Goal: Task Accomplishment & Management: Manage account settings

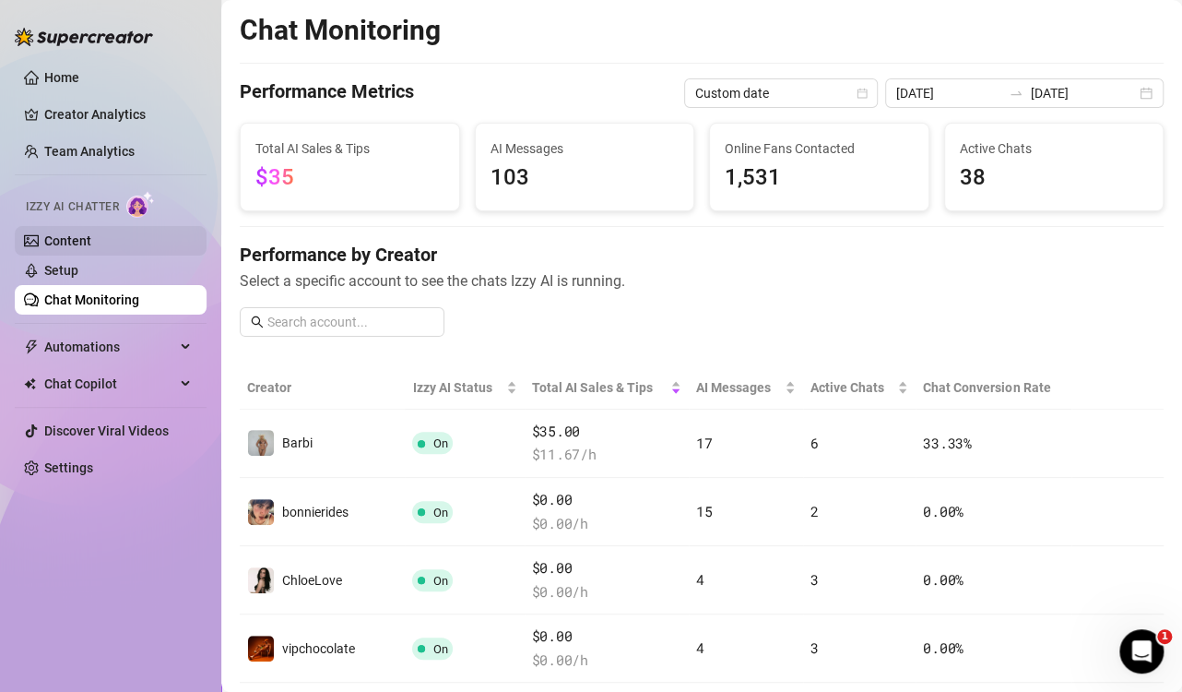
click at [87, 242] on link "Content" at bounding box center [67, 240] width 47 height 15
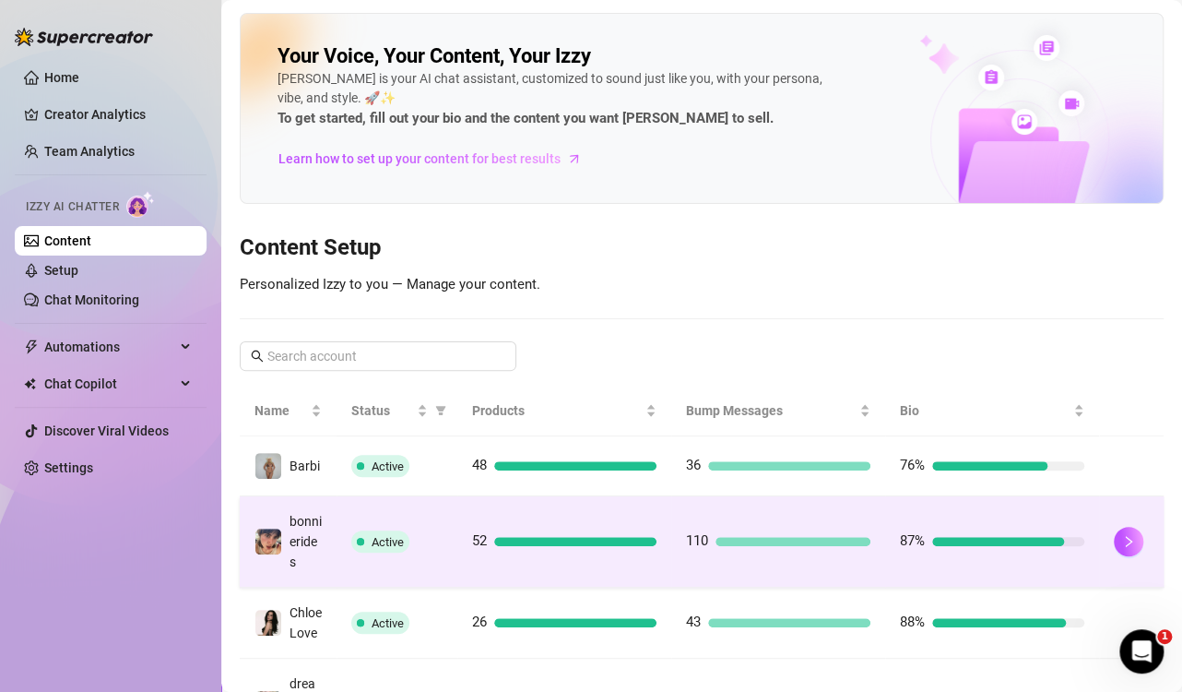
click at [639, 579] on td "52" at bounding box center [564, 541] width 214 height 91
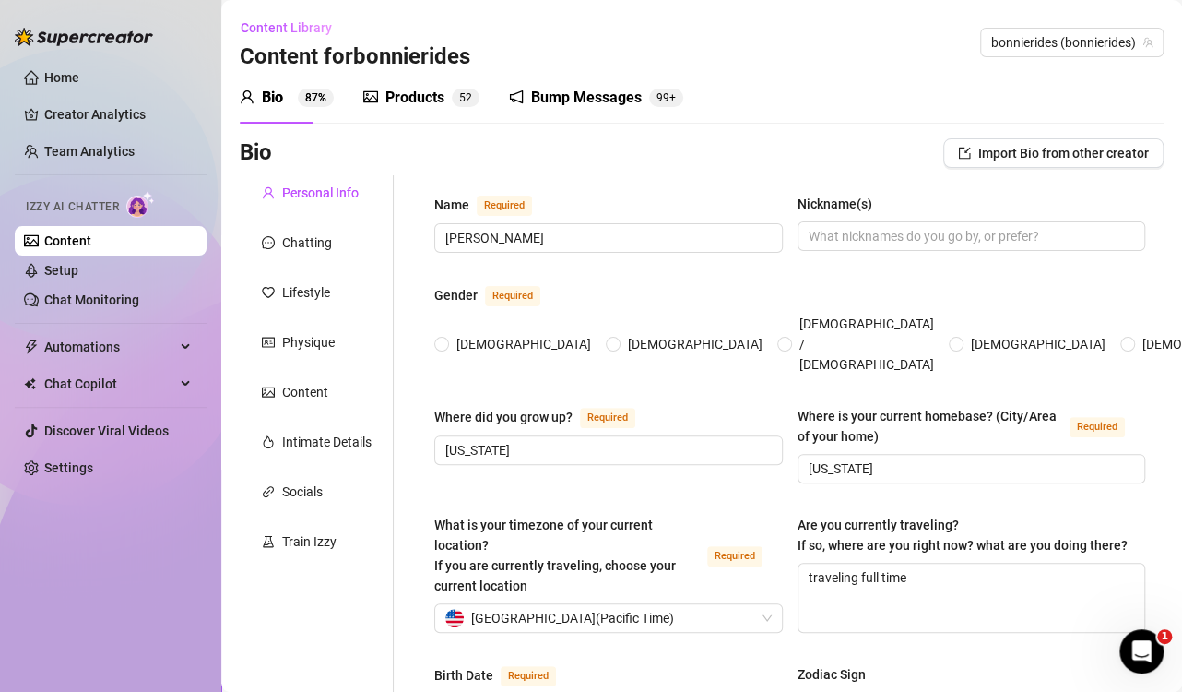
radio input "true"
type input "[DATE]"
click at [398, 112] on div "Products 5 2" at bounding box center [421, 98] width 116 height 52
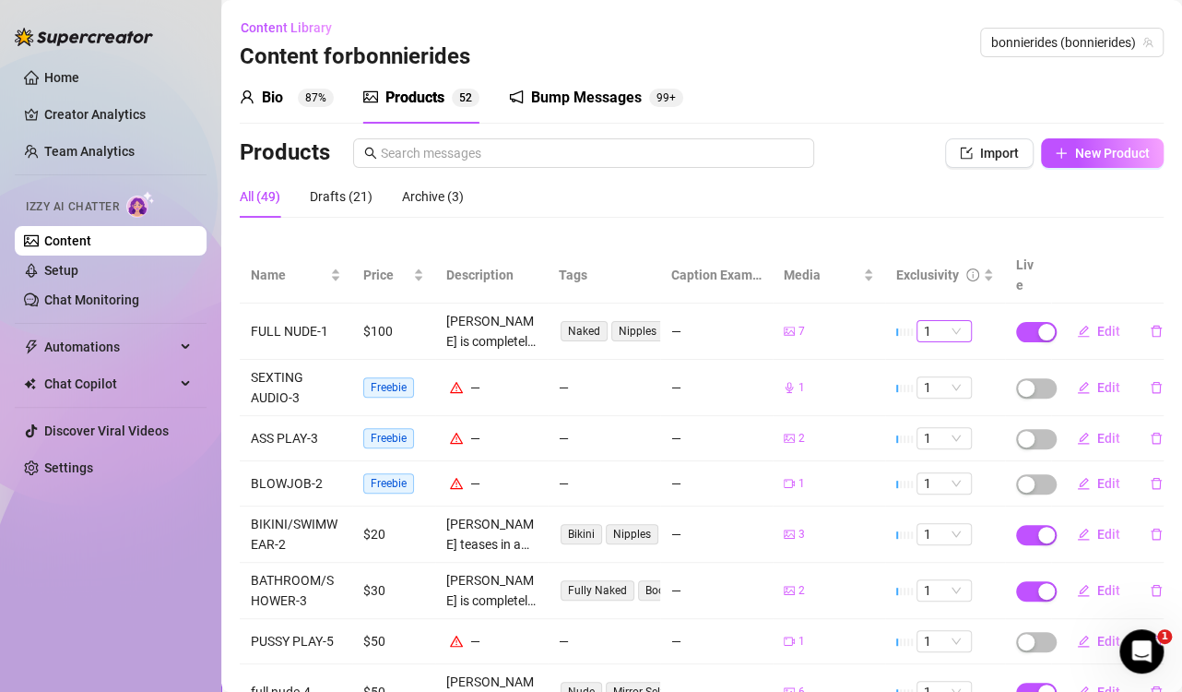
click at [941, 321] on span "1" at bounding box center [944, 331] width 41 height 20
click at [932, 465] on div "5 🔥" at bounding box center [932, 462] width 26 height 20
click at [941, 321] on span "1" at bounding box center [944, 331] width 41 height 20
click at [927, 462] on div "5 🔥" at bounding box center [932, 462] width 26 height 20
click at [930, 321] on span "1" at bounding box center [944, 331] width 41 height 20
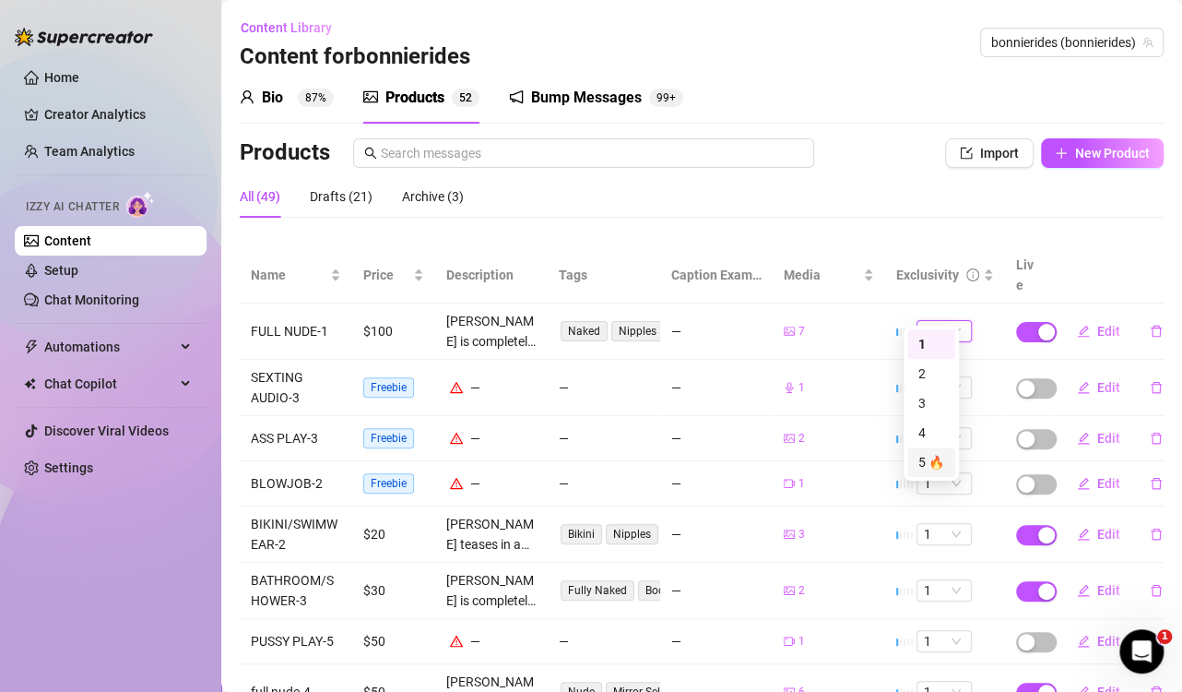
click at [932, 465] on div "5 🔥" at bounding box center [932, 462] width 26 height 20
click at [941, 321] on span "1" at bounding box center [944, 331] width 41 height 20
click at [921, 457] on div "5 🔥" at bounding box center [932, 462] width 26 height 20
click at [117, 560] on div "Home Creator Analytics Team Analytics Izzy AI Chatter Content Setup Chat Monito…" at bounding box center [111, 337] width 192 height 675
click at [1081, 316] on button "Edit" at bounding box center [1098, 331] width 73 height 30
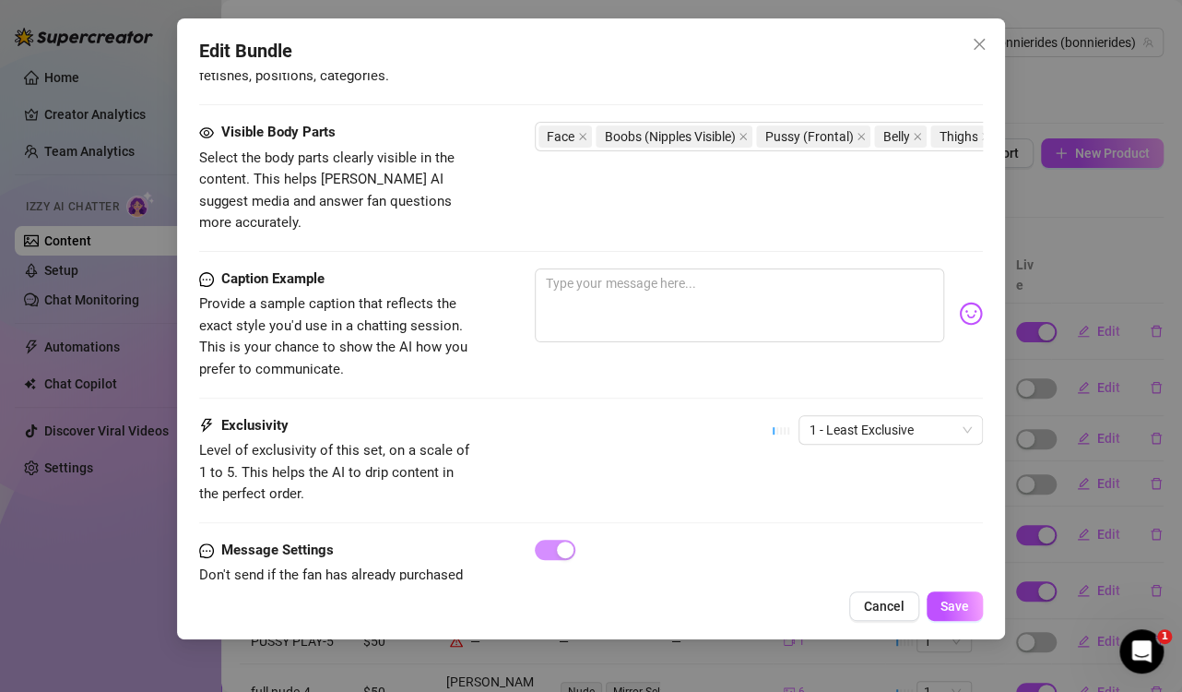
scroll to position [1251, 0]
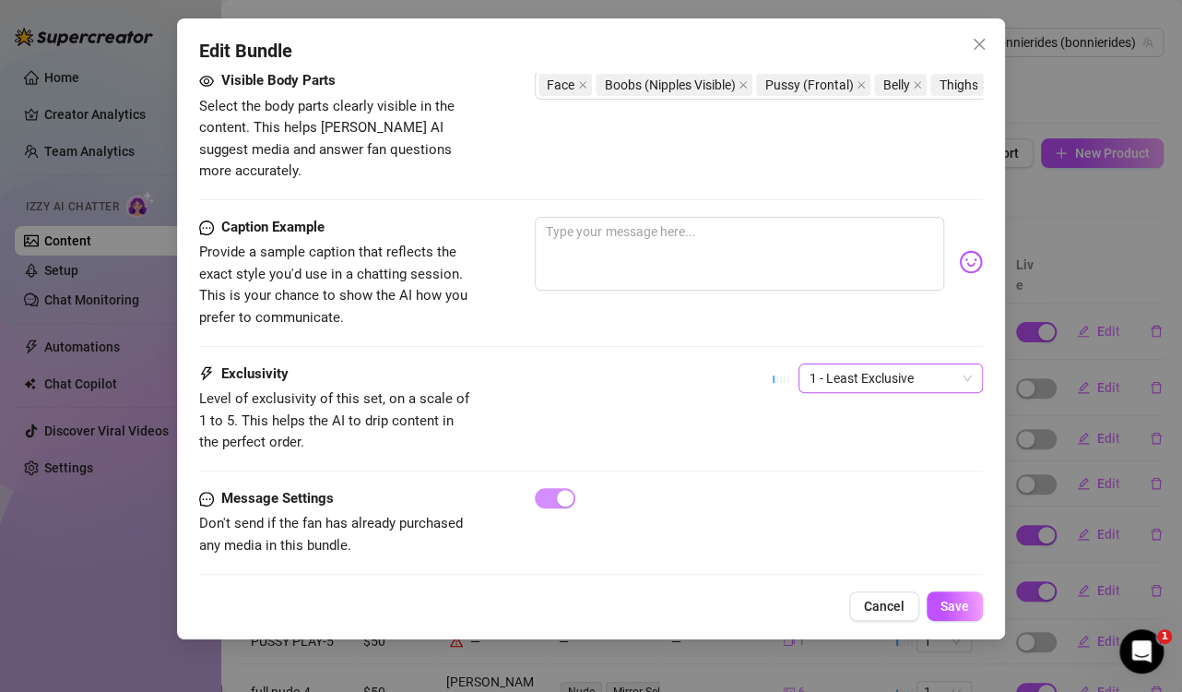
click at [861, 364] on span "1 - Least Exclusive" at bounding box center [891, 378] width 162 height 28
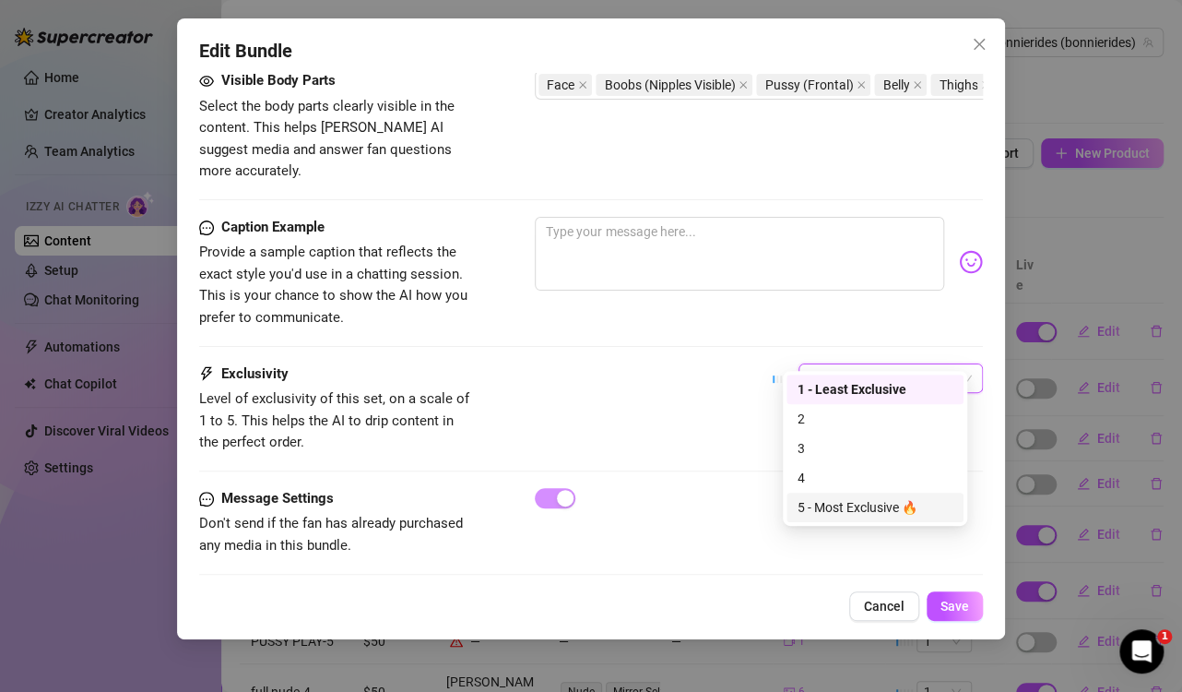
click at [850, 508] on div "5 - Most Exclusive 🔥" at bounding box center [875, 507] width 155 height 20
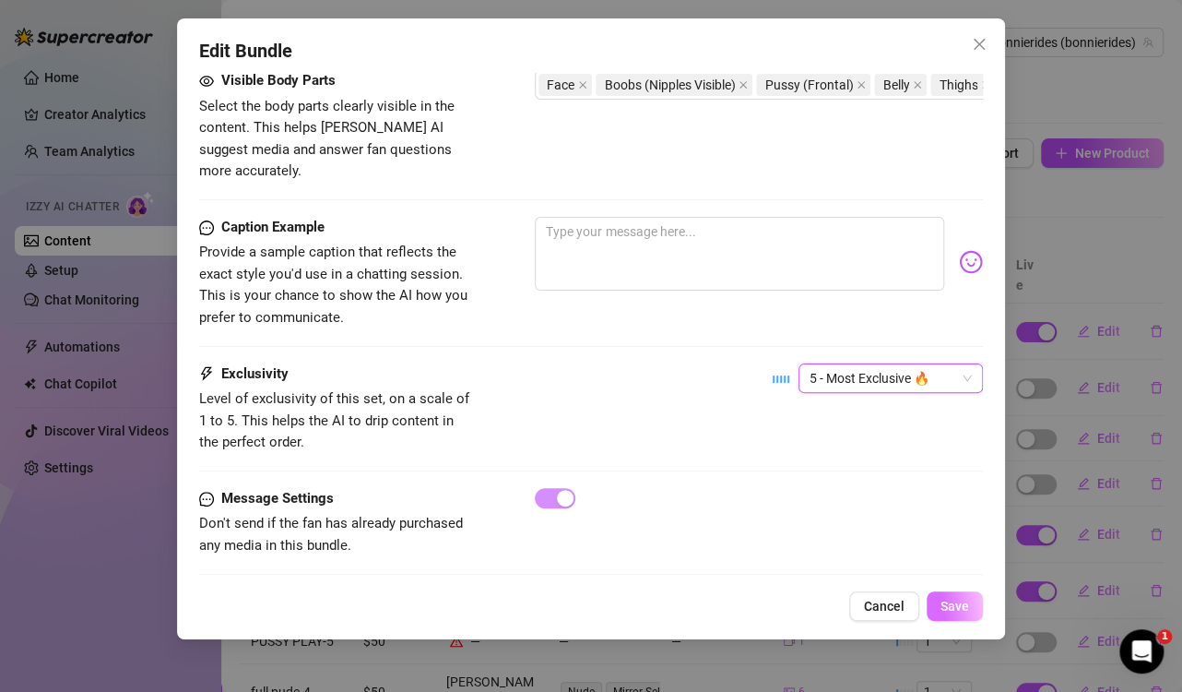
click at [950, 603] on span "Save" at bounding box center [955, 606] width 29 height 15
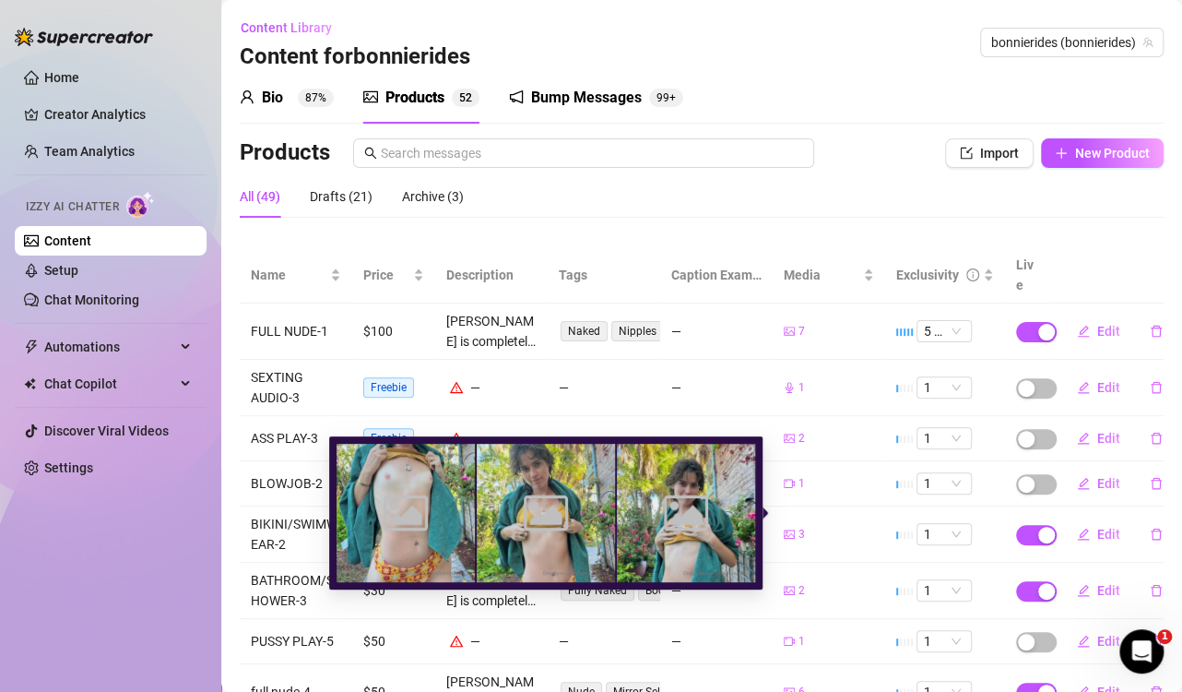
click at [784, 528] on icon "picture" at bounding box center [789, 533] width 11 height 11
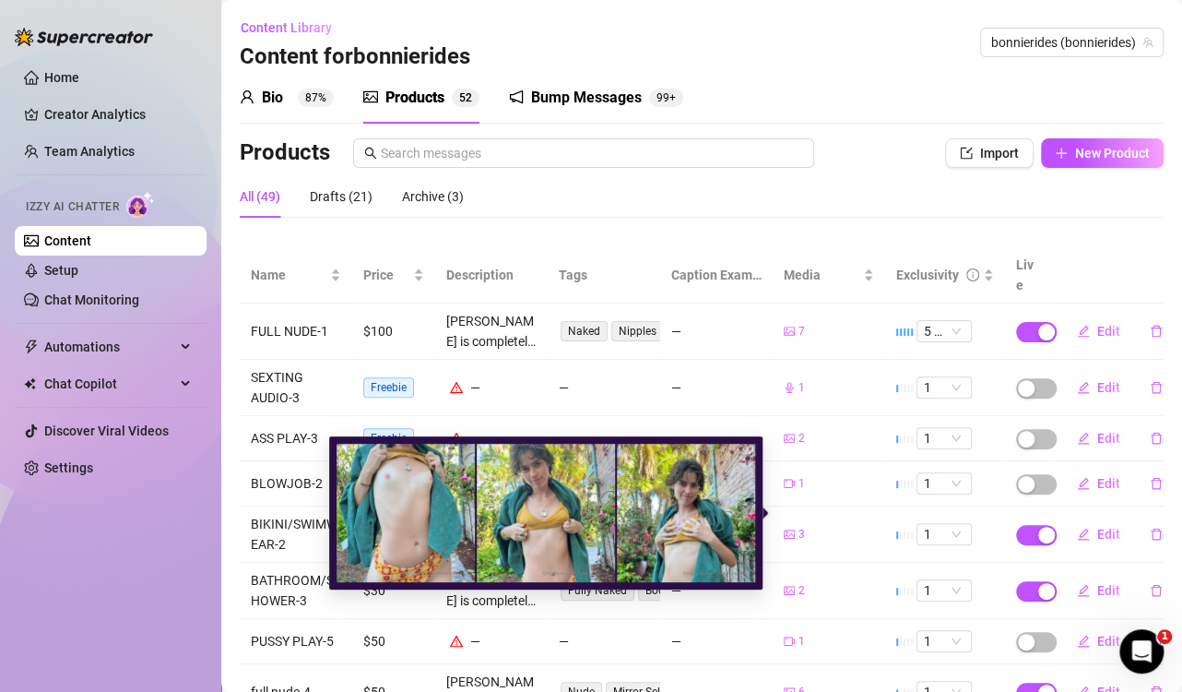
click at [784, 528] on icon "picture" at bounding box center [789, 533] width 11 height 11
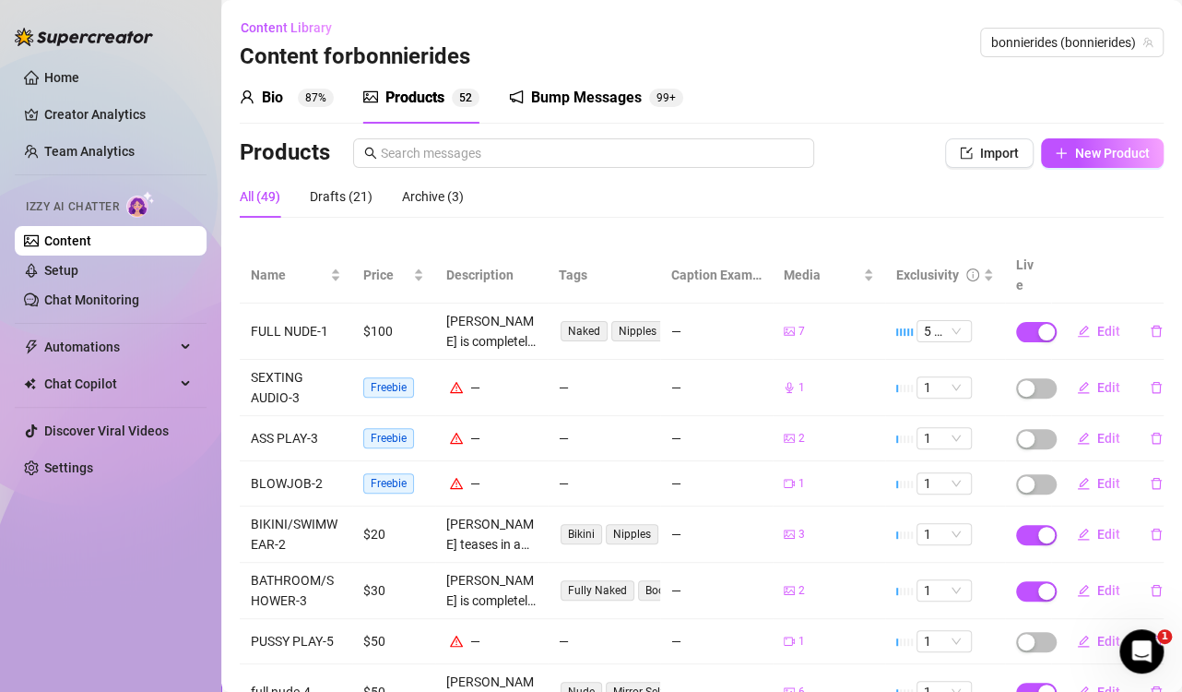
click at [77, 539] on div "Home Creator Analytics Team Analytics Izzy AI Chatter Content Setup Chat Monito…" at bounding box center [111, 337] width 192 height 675
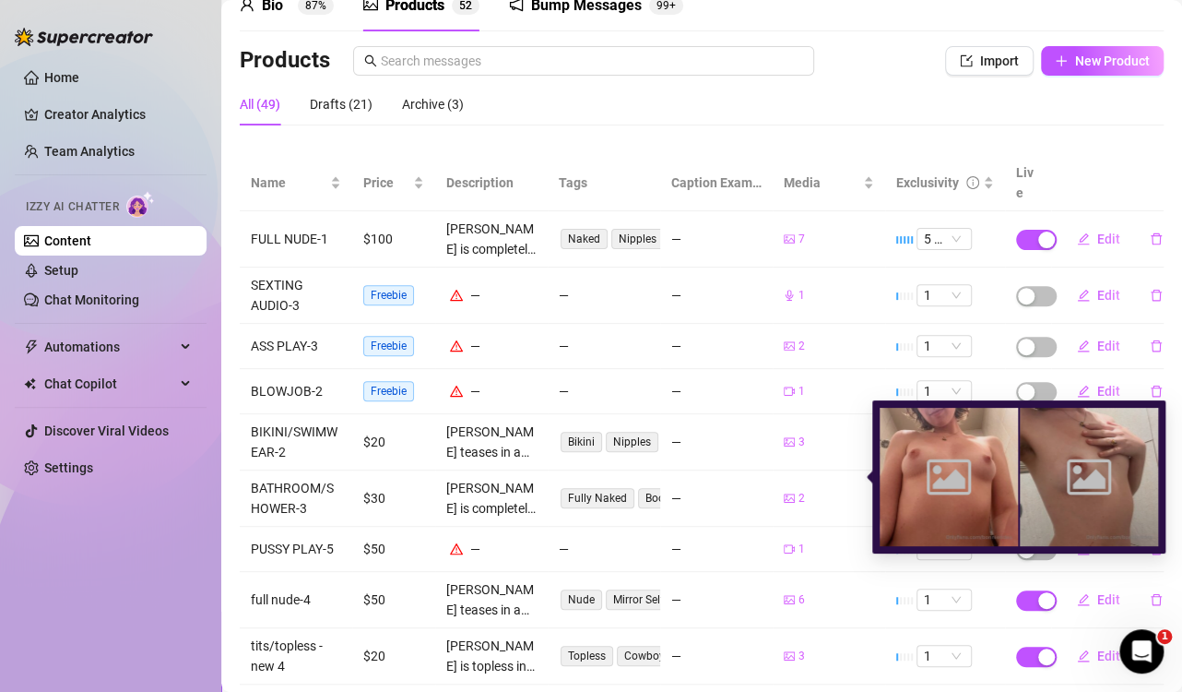
click at [785, 490] on div "2" at bounding box center [794, 499] width 21 height 18
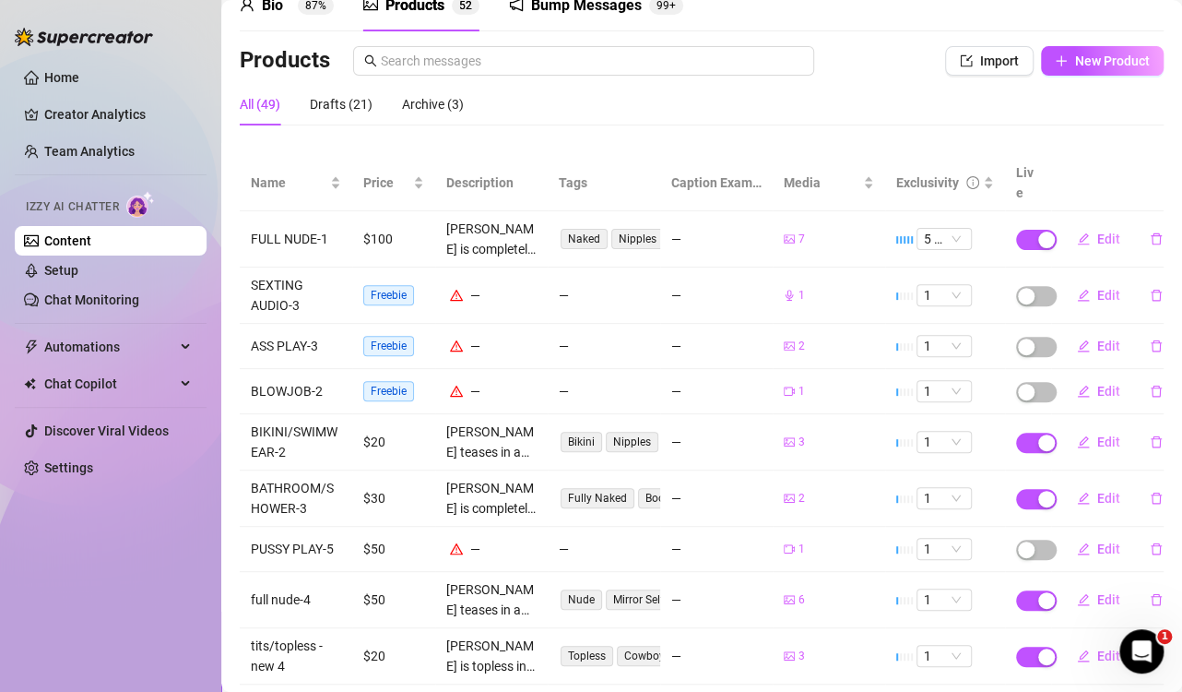
click at [157, 542] on div "Home Creator Analytics Team Analytics Izzy AI Chatter Content Setup Chat Monito…" at bounding box center [111, 337] width 192 height 675
click at [929, 488] on span "1" at bounding box center [944, 498] width 41 height 20
click at [128, 523] on div "Home Creator Analytics Team Analytics Izzy AI Chatter Content Setup Chat Monito…" at bounding box center [111, 337] width 192 height 675
click at [951, 589] on span "1" at bounding box center [944, 599] width 41 height 20
click at [933, 538] on div "5 🔥" at bounding box center [932, 544] width 26 height 20
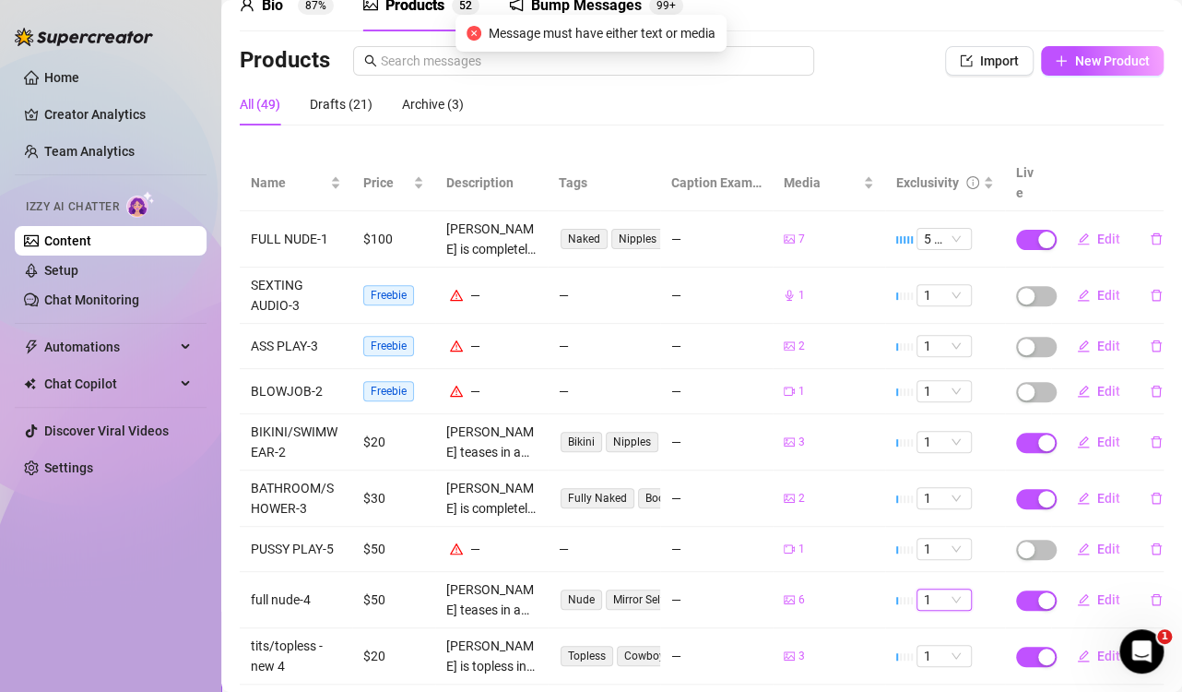
click at [848, 591] on div "6" at bounding box center [829, 600] width 90 height 18
click at [1098, 592] on span "Edit" at bounding box center [1109, 599] width 23 height 15
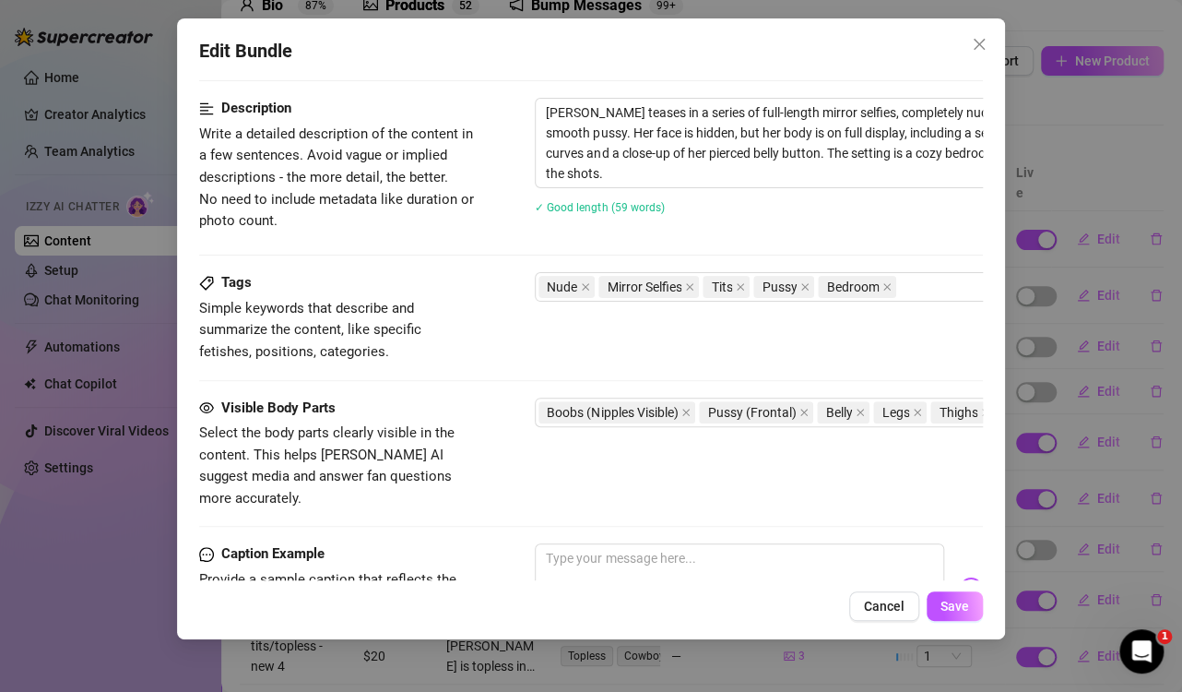
scroll to position [1157, 0]
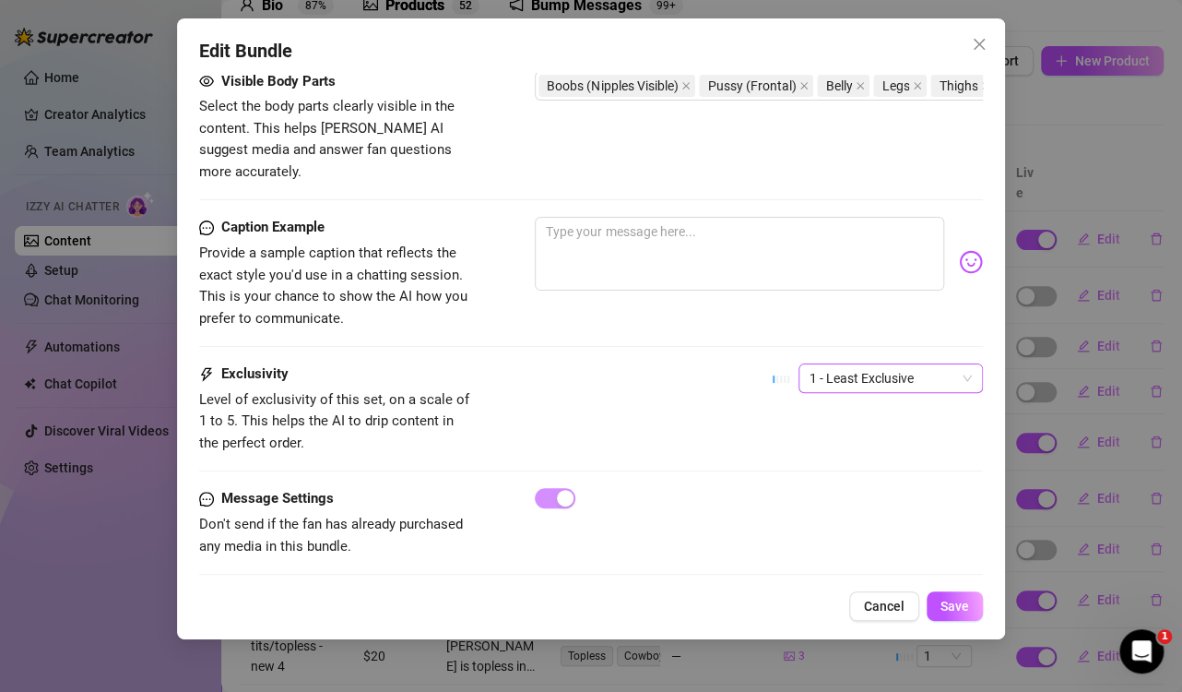
click at [848, 364] on span "1 - Least Exclusive" at bounding box center [891, 378] width 162 height 28
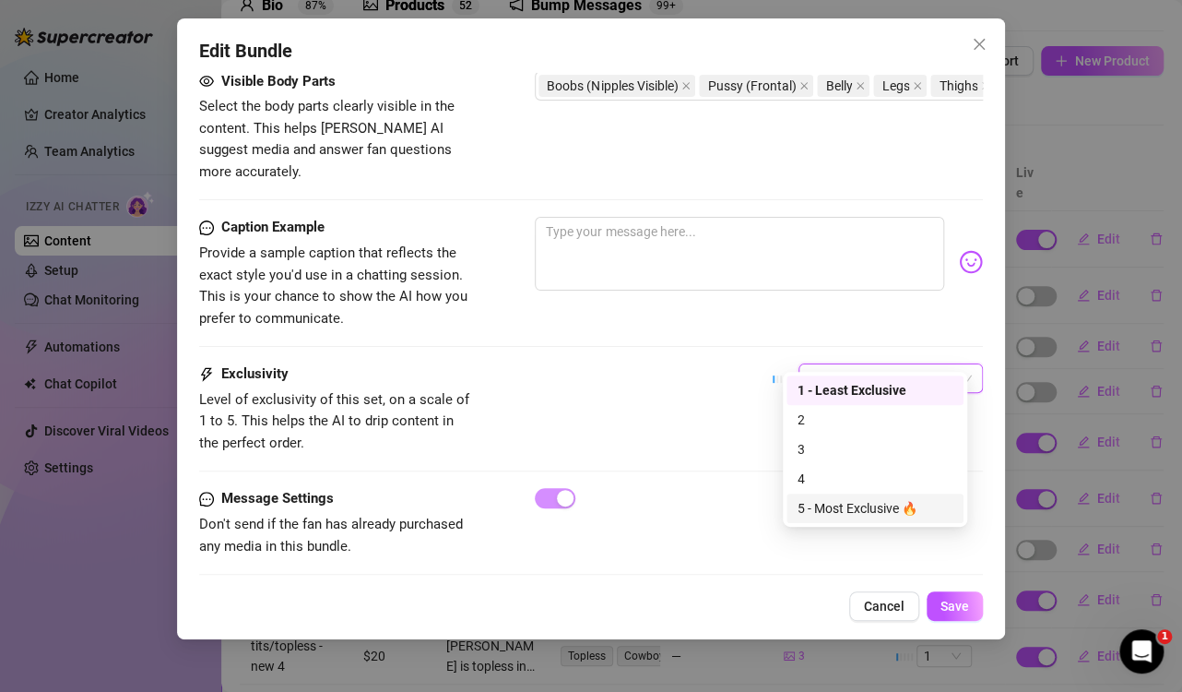
click at [834, 514] on div "5 - Most Exclusive 🔥" at bounding box center [875, 508] width 155 height 20
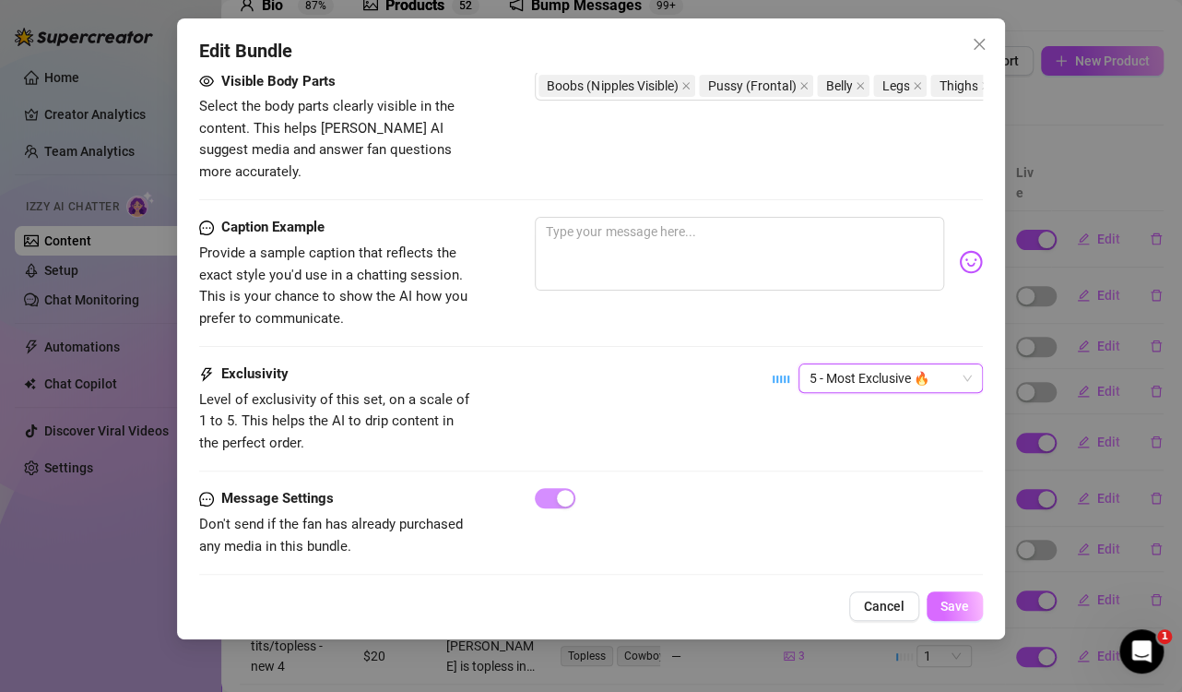
click at [980, 611] on button "Save" at bounding box center [955, 606] width 56 height 30
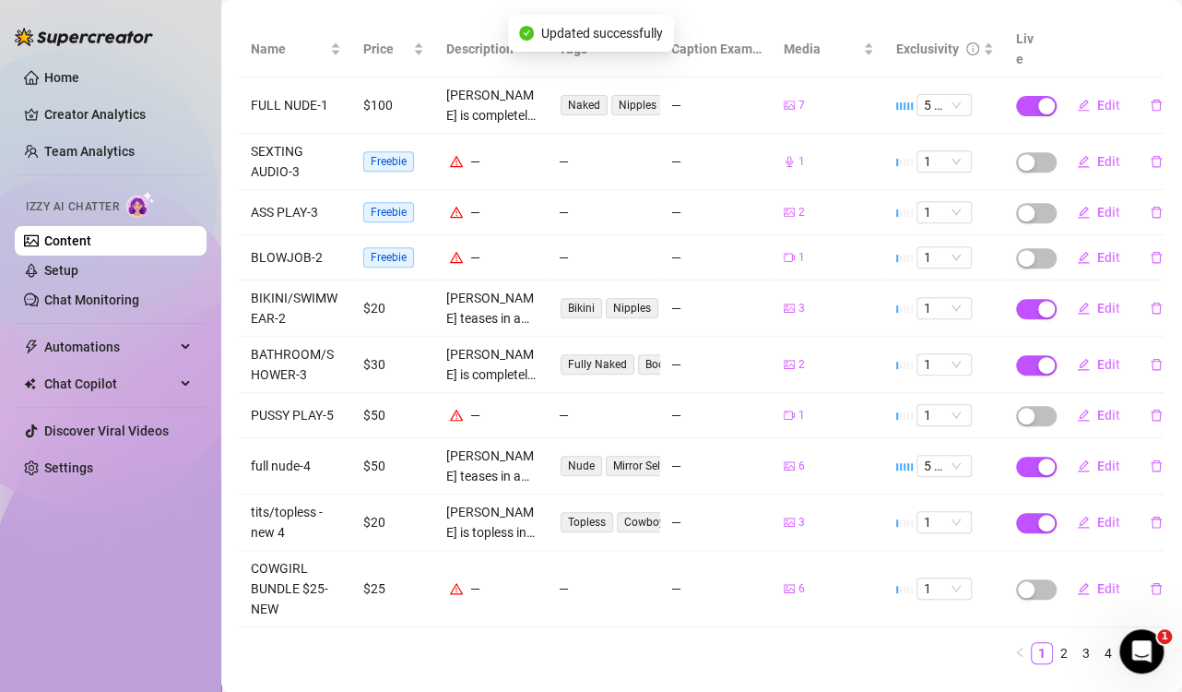
scroll to position [245, 0]
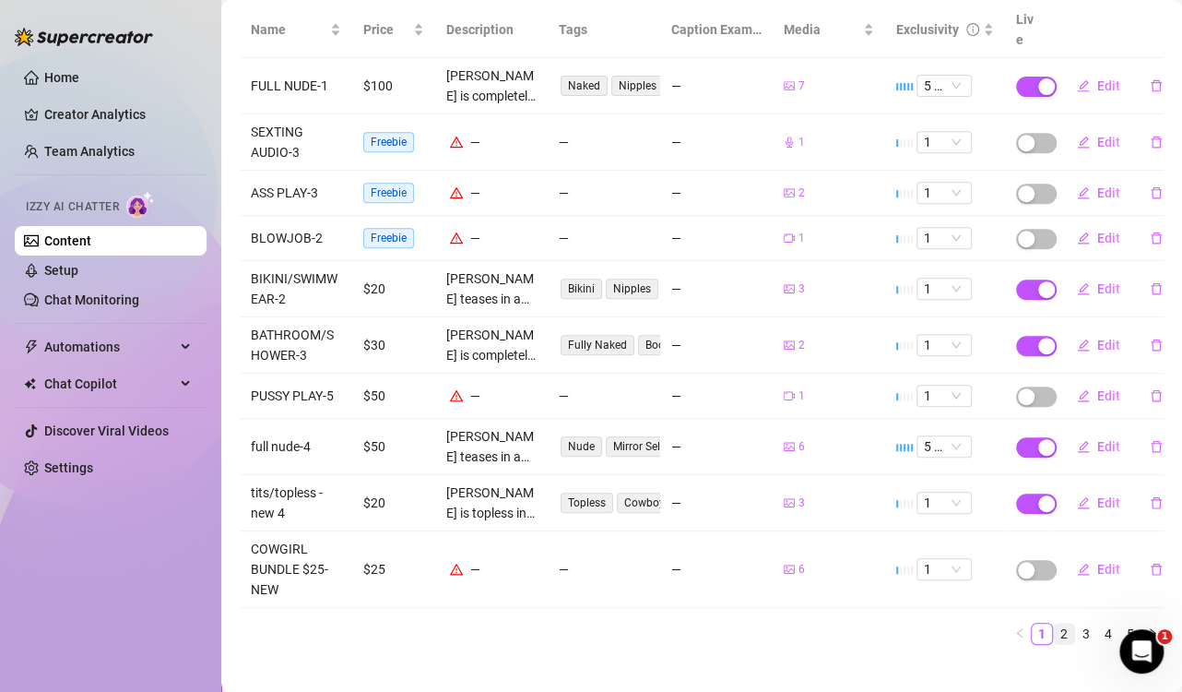
click at [1054, 623] on link "2" at bounding box center [1064, 633] width 20 height 20
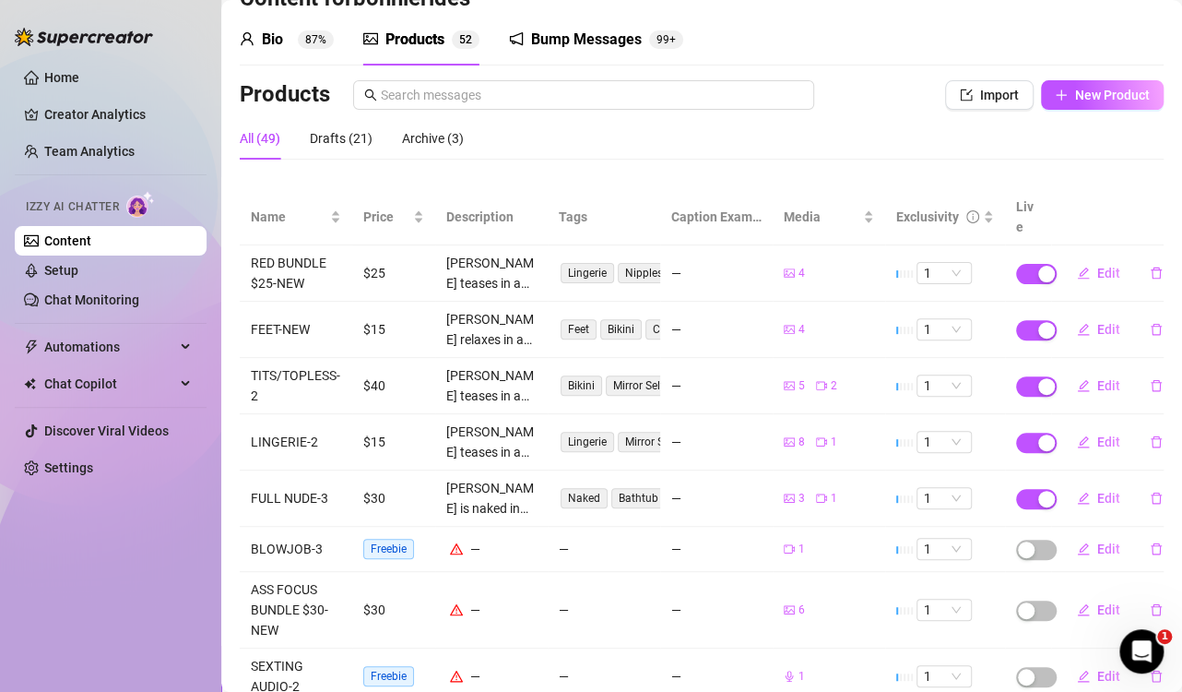
scroll to position [0, 0]
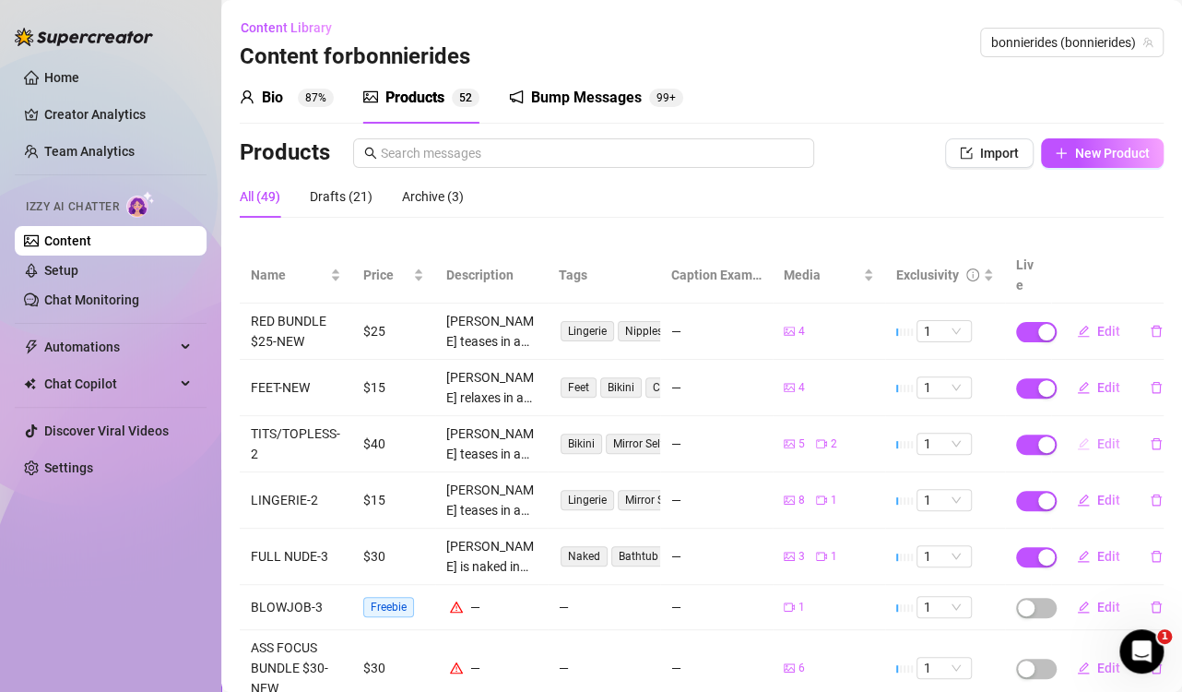
click at [1080, 429] on button "Edit" at bounding box center [1098, 444] width 73 height 30
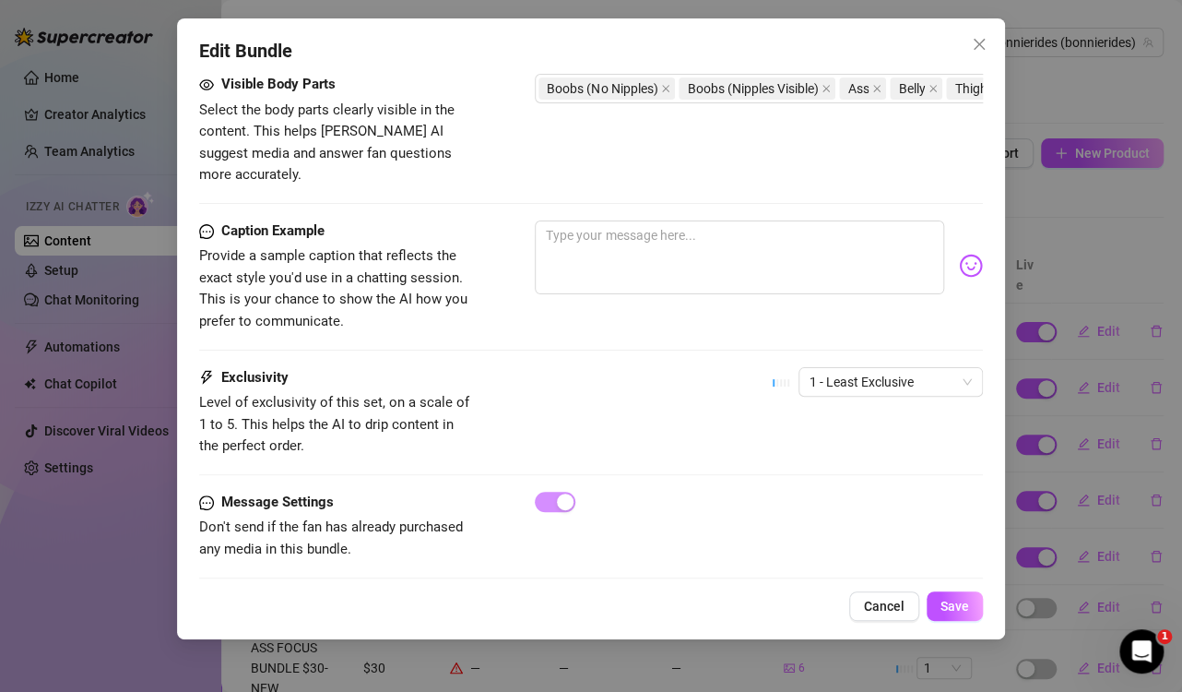
scroll to position [1251, 0]
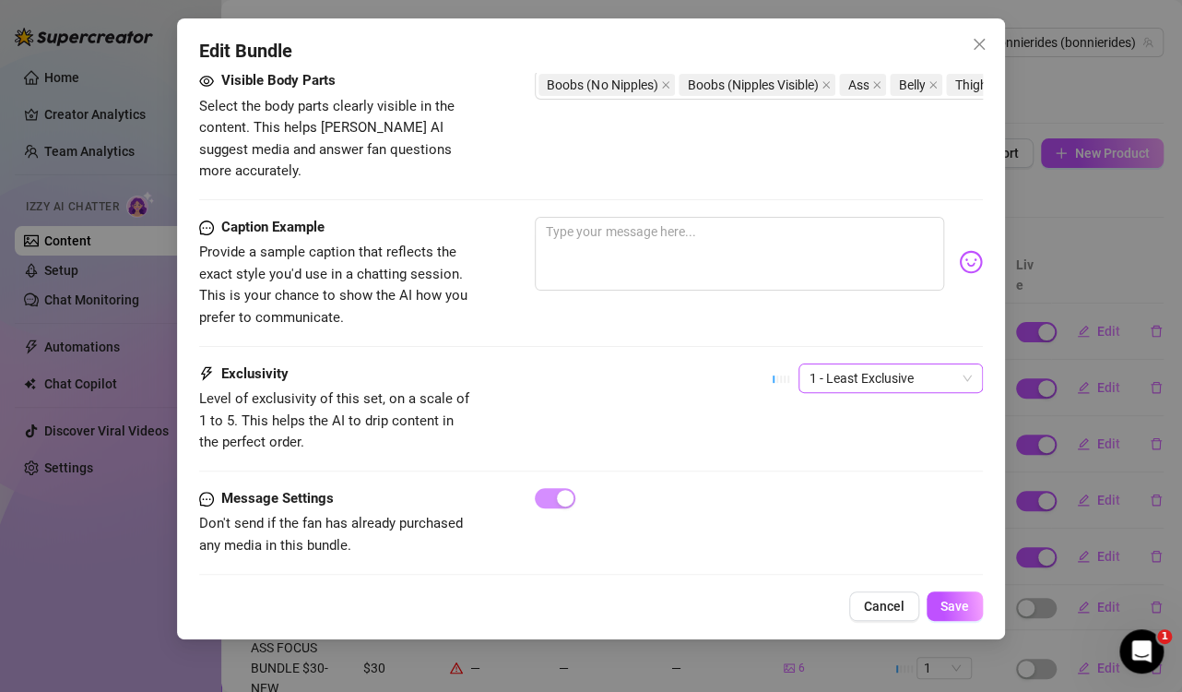
click at [891, 364] on span "1 - Least Exclusive" at bounding box center [891, 378] width 162 height 28
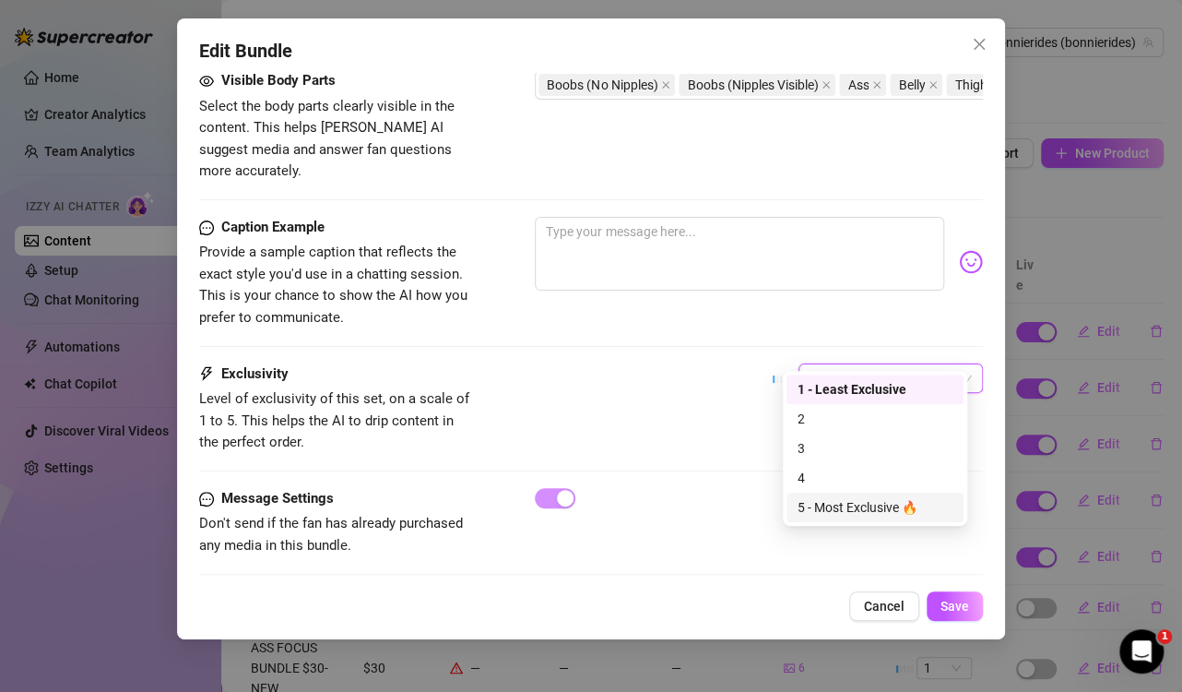
click at [866, 509] on div "5 - Most Exclusive 🔥" at bounding box center [875, 507] width 155 height 20
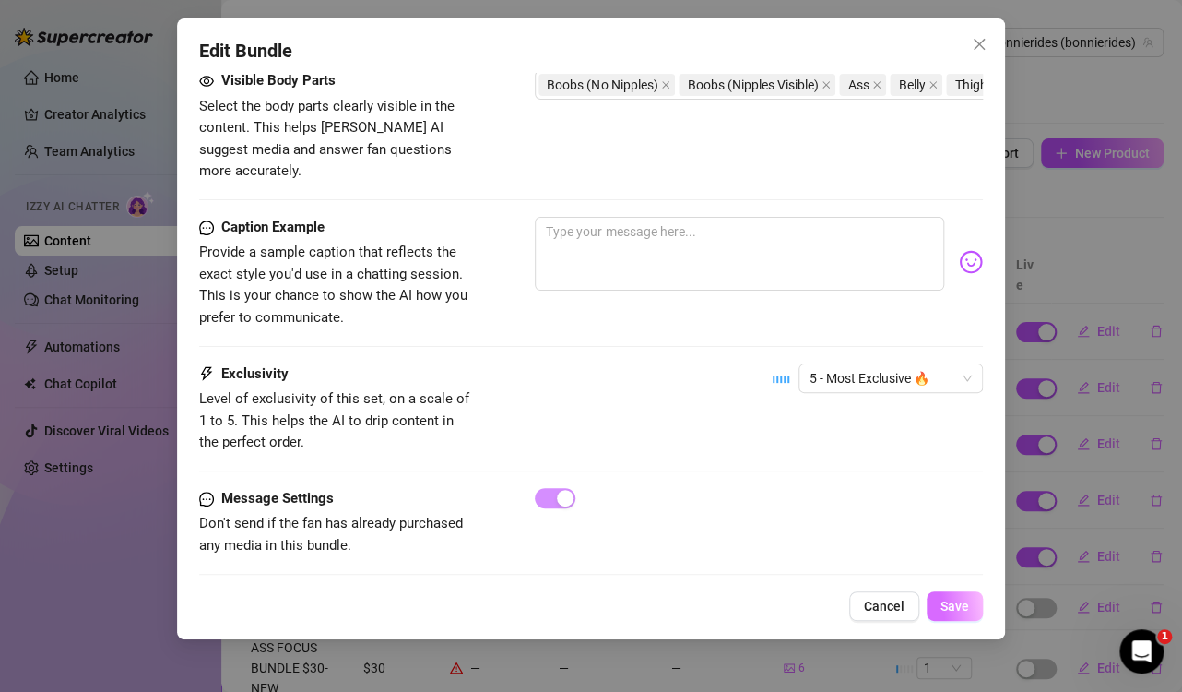
click at [951, 603] on span "Save" at bounding box center [955, 606] width 29 height 15
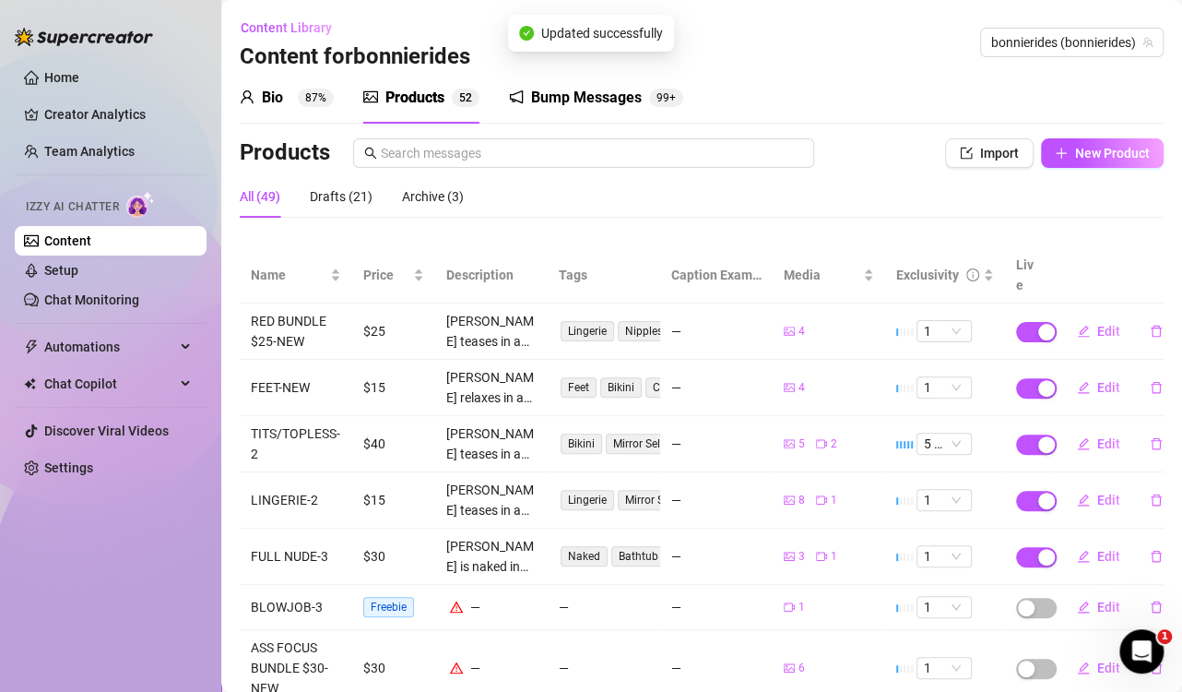
scroll to position [92, 0]
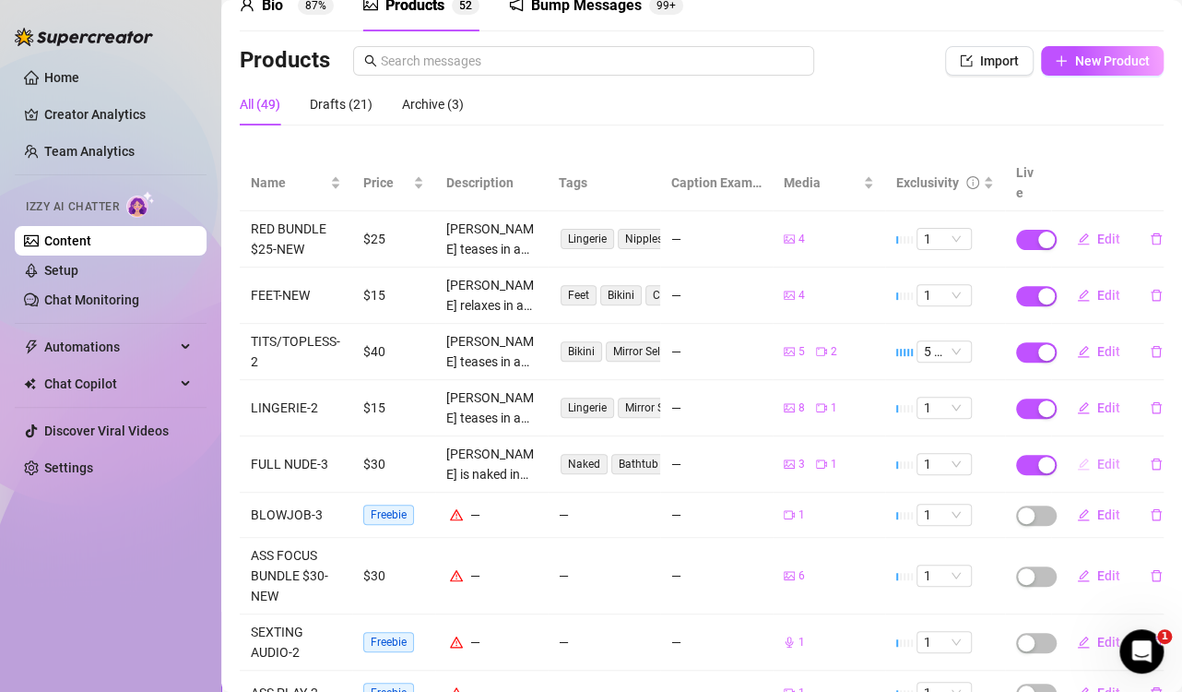
click at [1098, 457] on span "Edit" at bounding box center [1109, 464] width 23 height 15
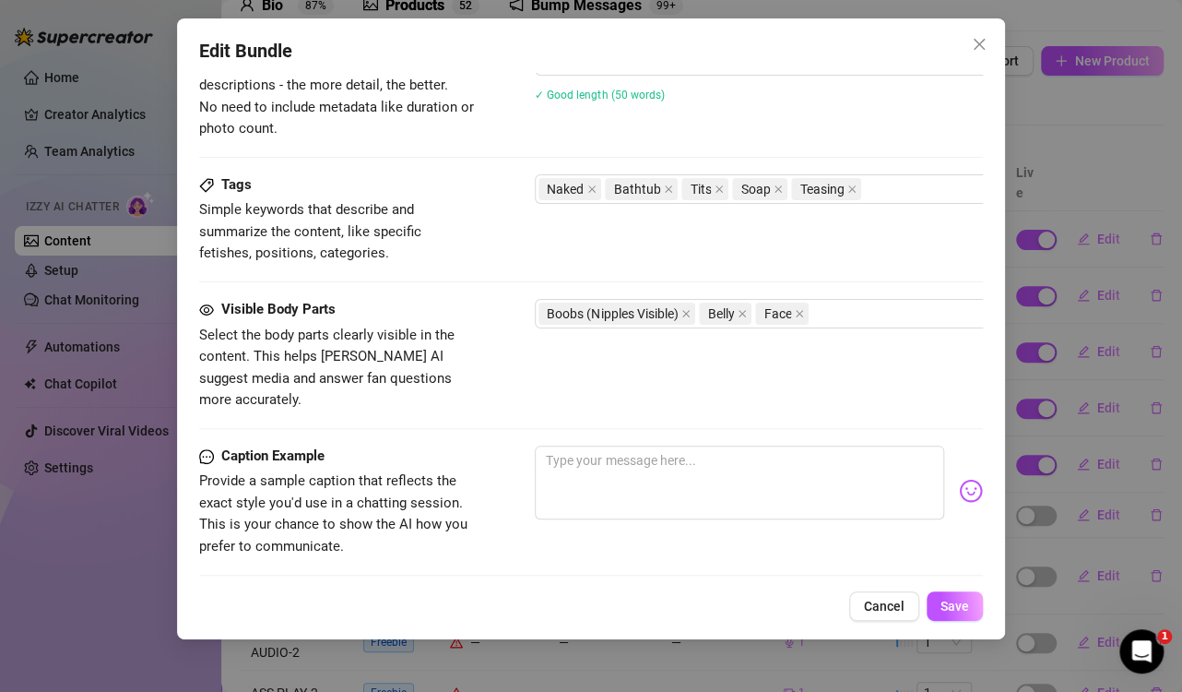
scroll to position [1151, 0]
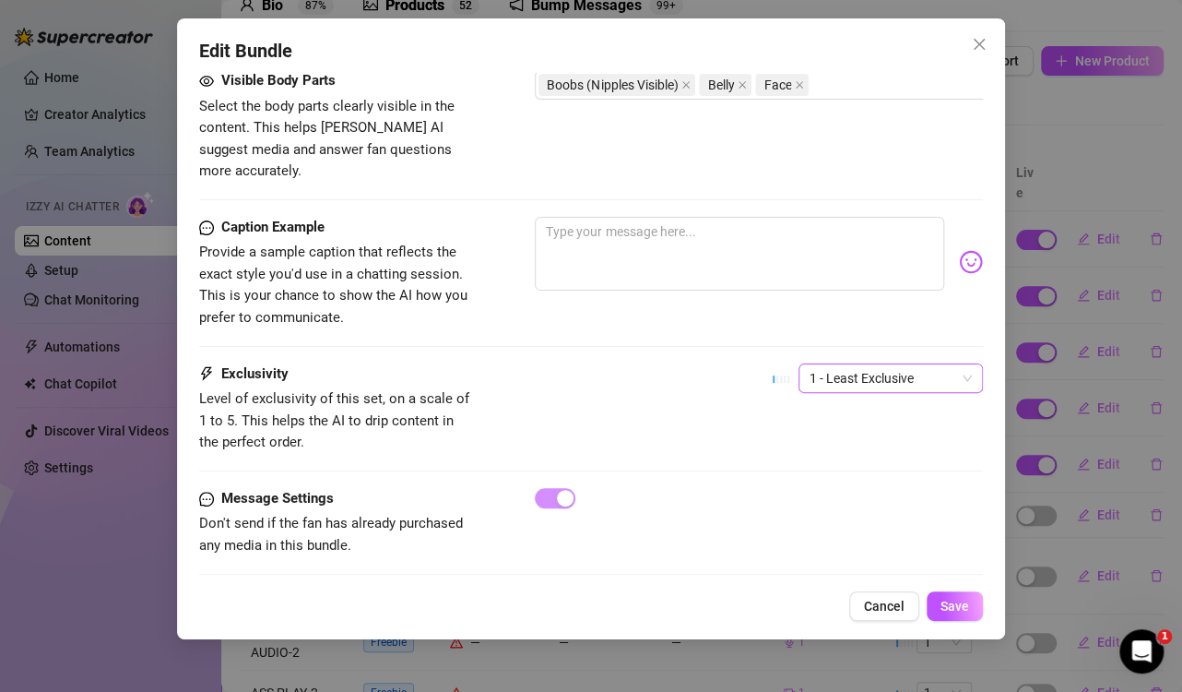
click at [816, 364] on span "1 - Least Exclusive" at bounding box center [891, 378] width 162 height 28
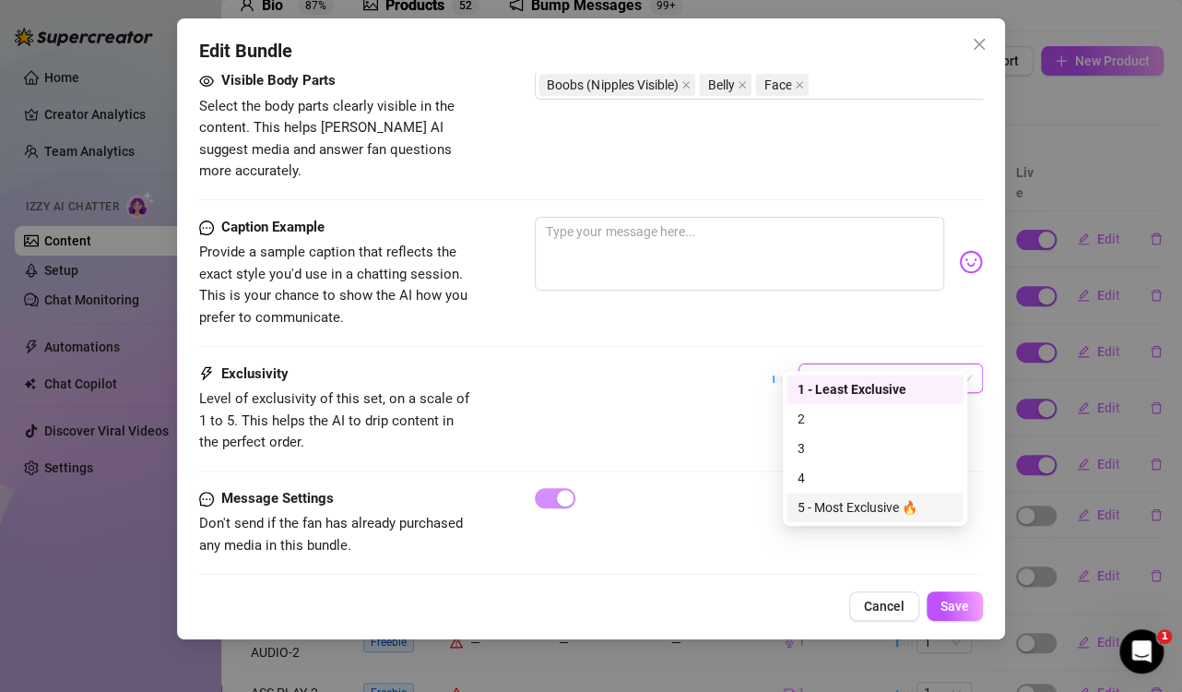
click at [816, 504] on div "5 - Most Exclusive 🔥" at bounding box center [875, 507] width 155 height 20
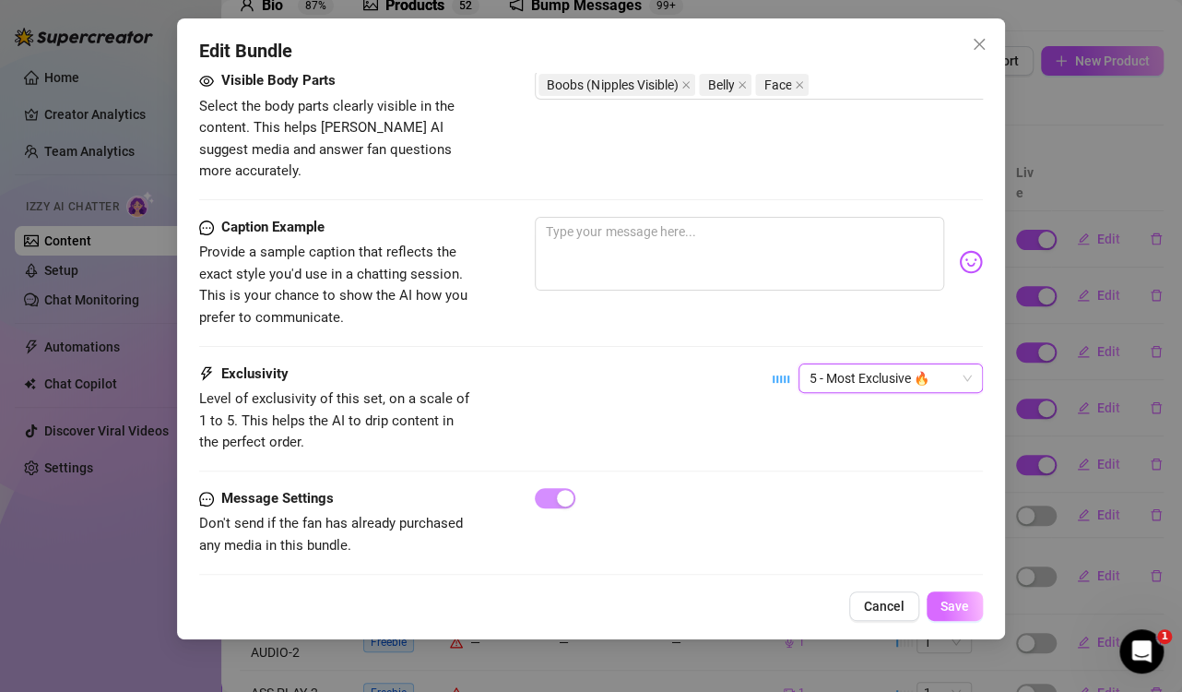
click at [955, 596] on button "Save" at bounding box center [955, 606] width 56 height 30
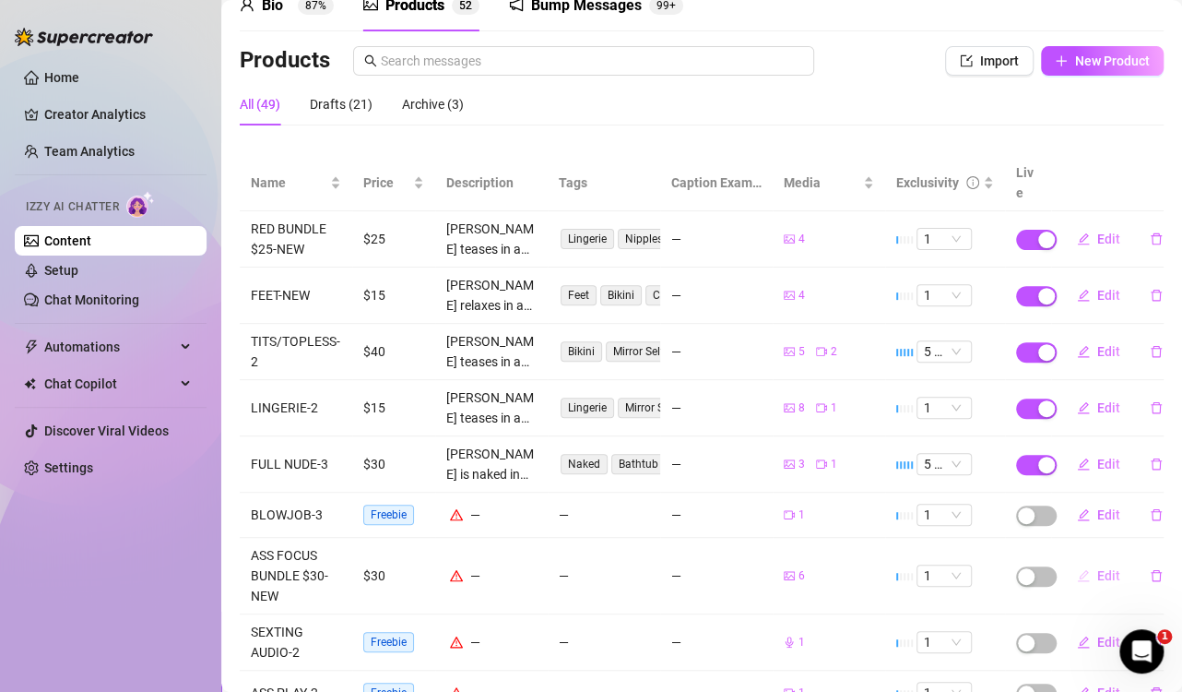
click at [1083, 561] on button "Edit" at bounding box center [1098, 576] width 73 height 30
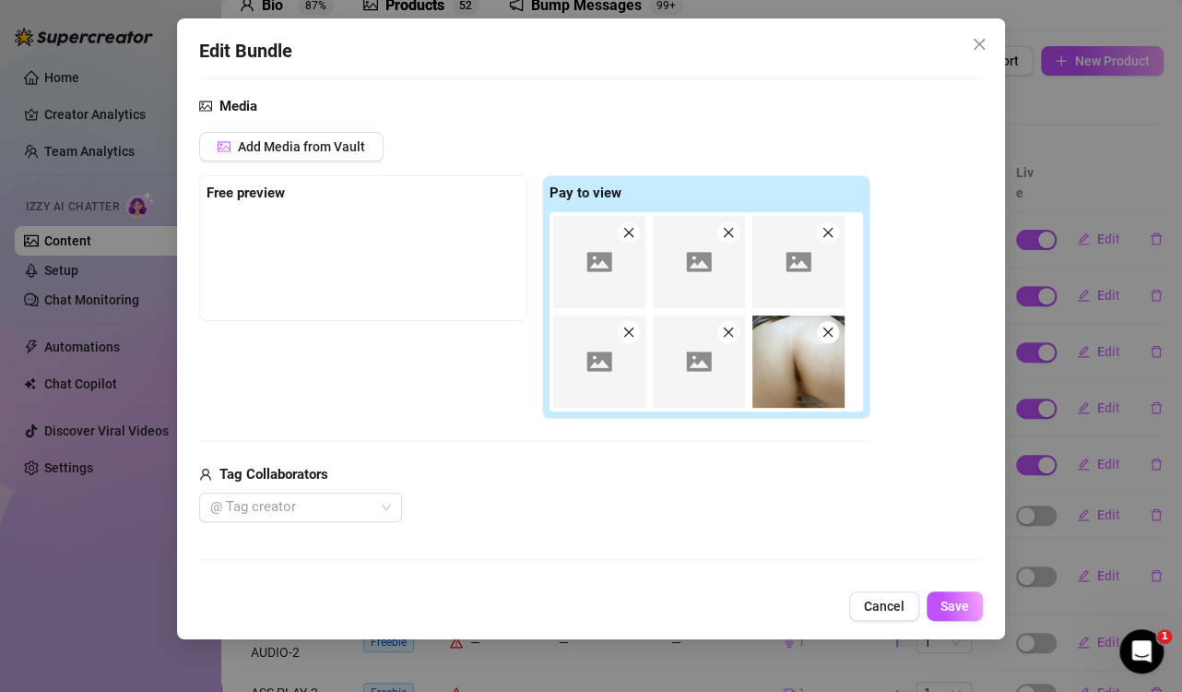
scroll to position [461, 0]
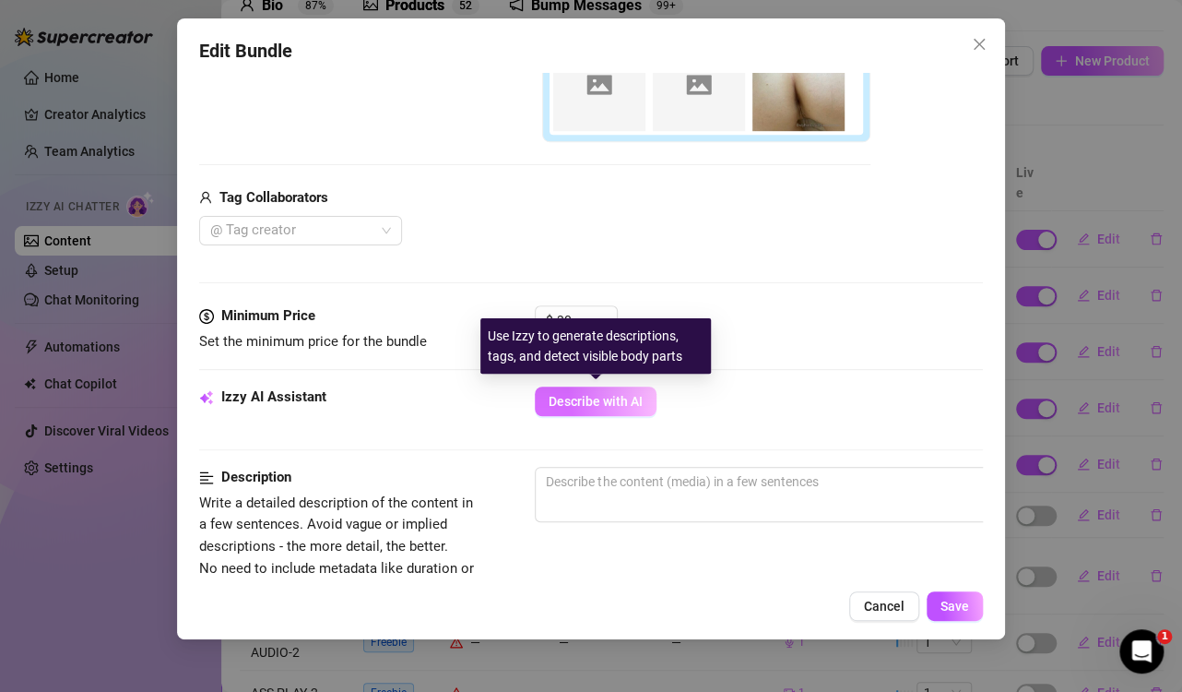
click at [591, 406] on span "Describe with AI" at bounding box center [596, 401] width 94 height 15
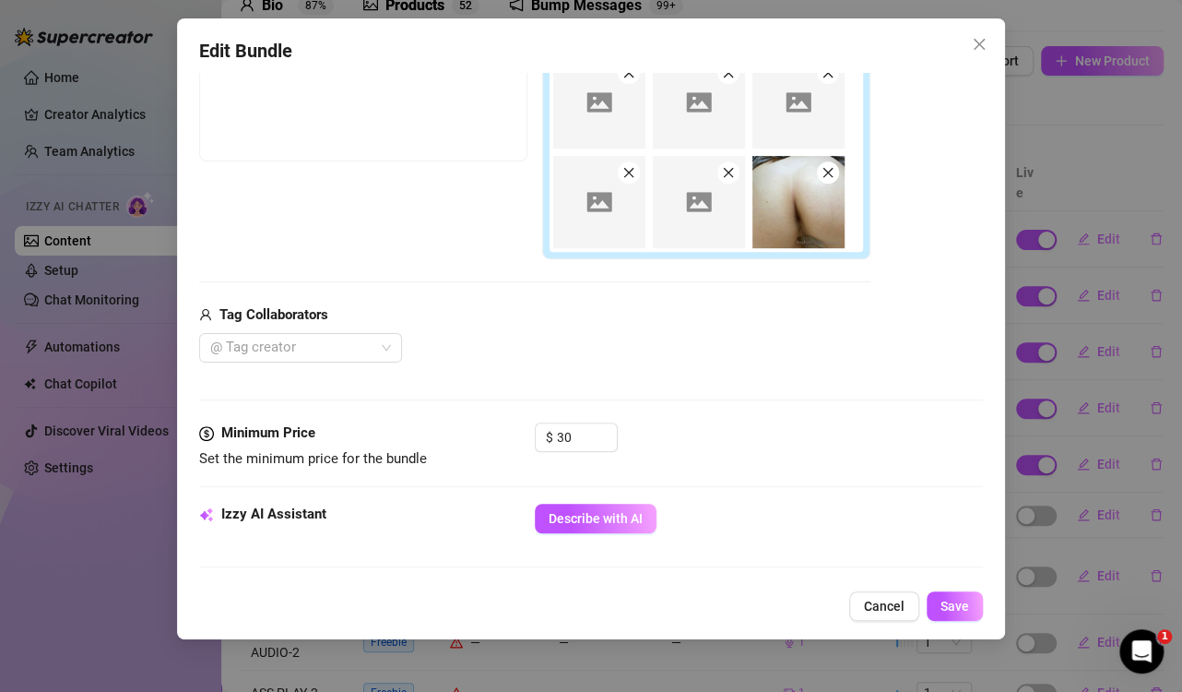
scroll to position [369, 0]
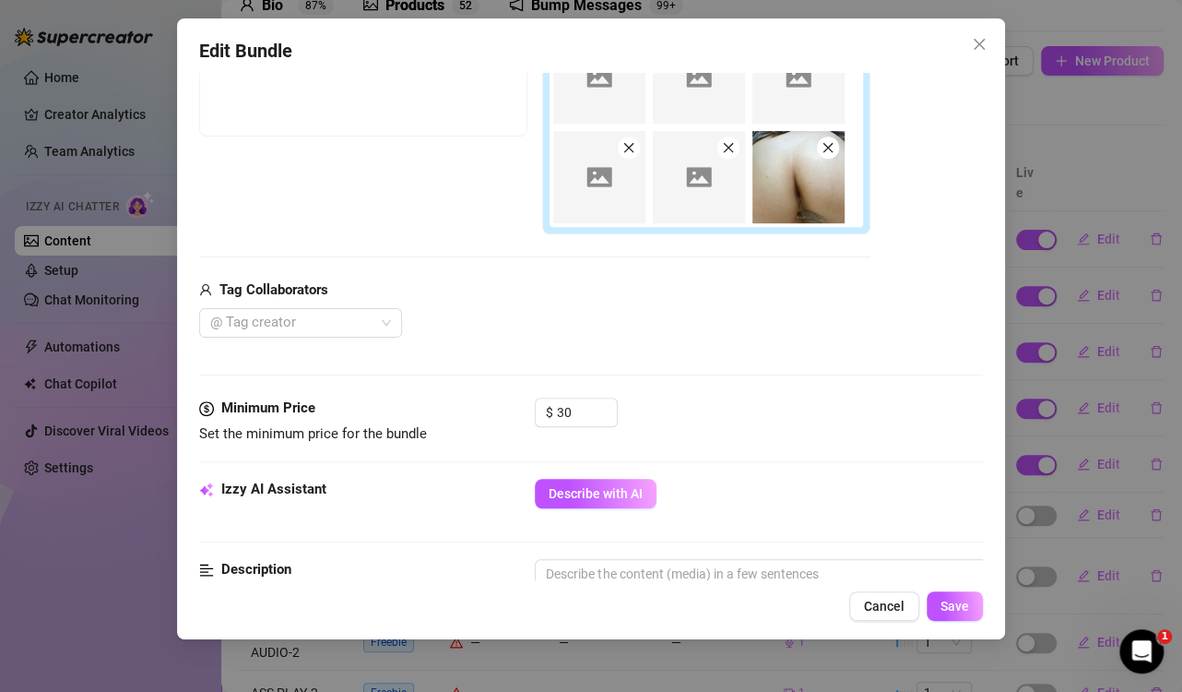
click at [707, 186] on img at bounding box center [699, 177] width 92 height 92
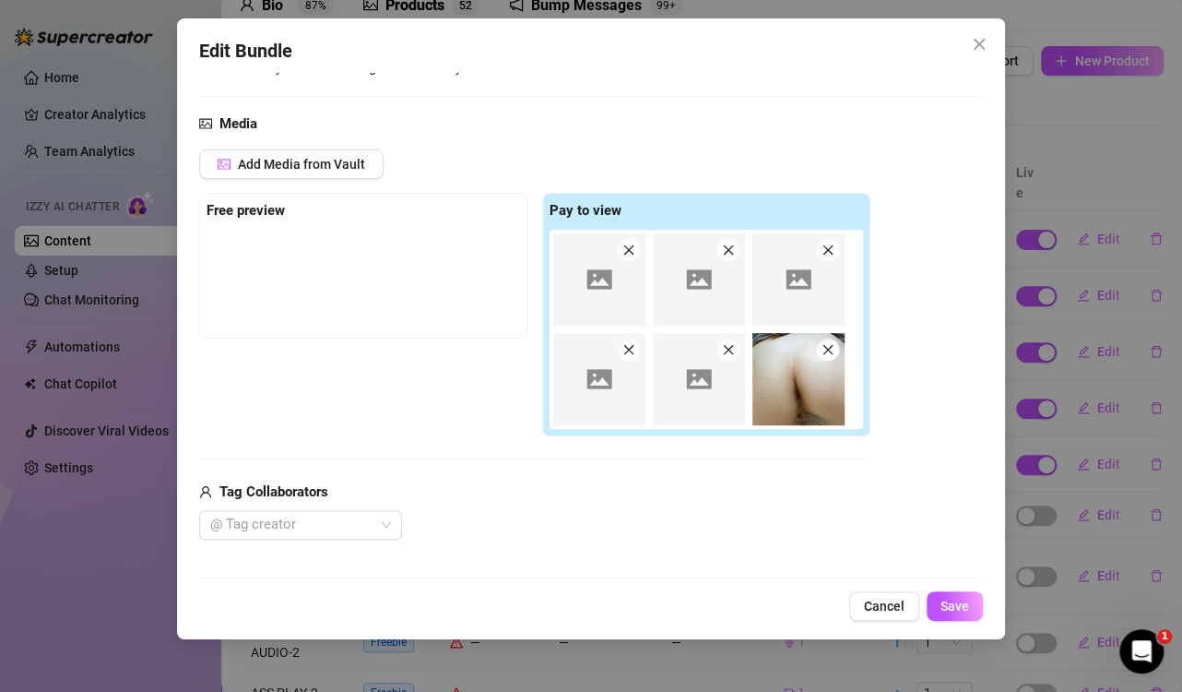
scroll to position [92, 0]
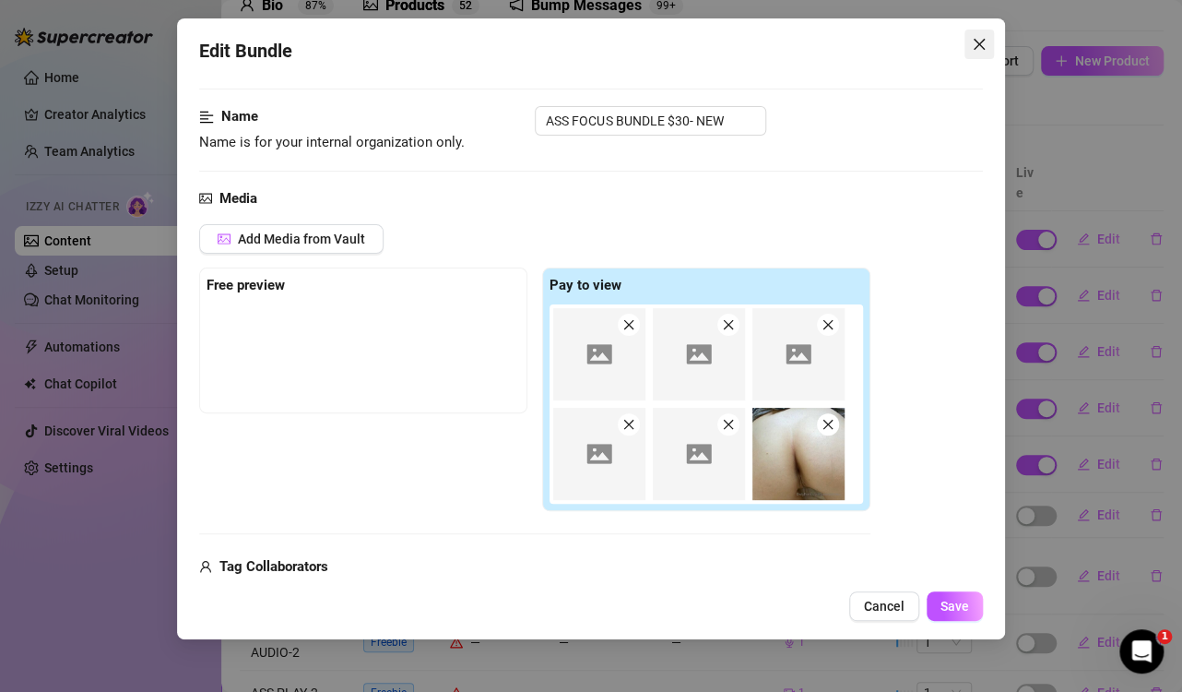
click at [969, 43] on span "Close" at bounding box center [980, 44] width 30 height 15
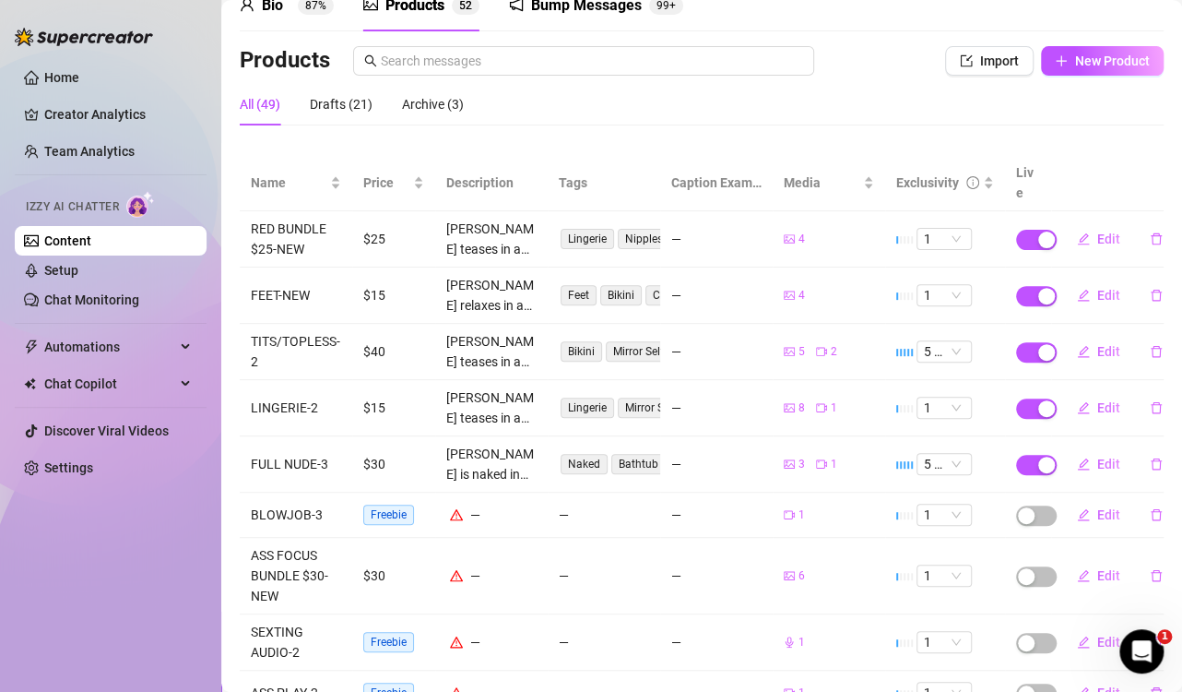
scroll to position [245, 0]
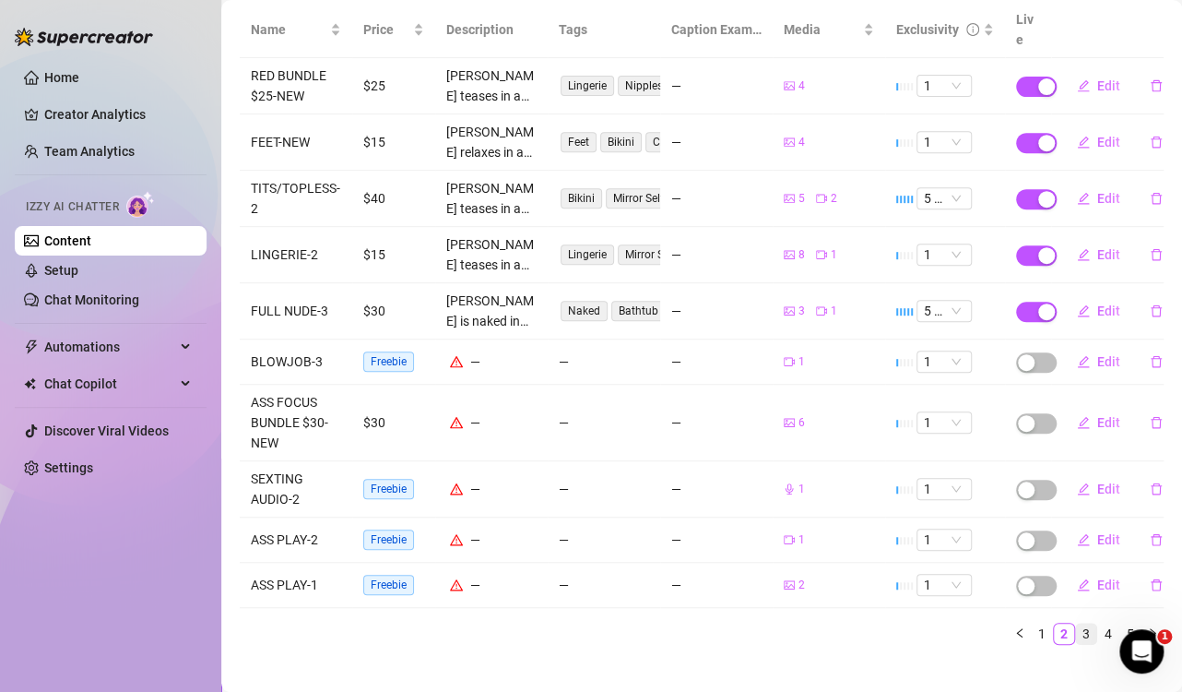
click at [1076, 623] on link "3" at bounding box center [1086, 633] width 20 height 20
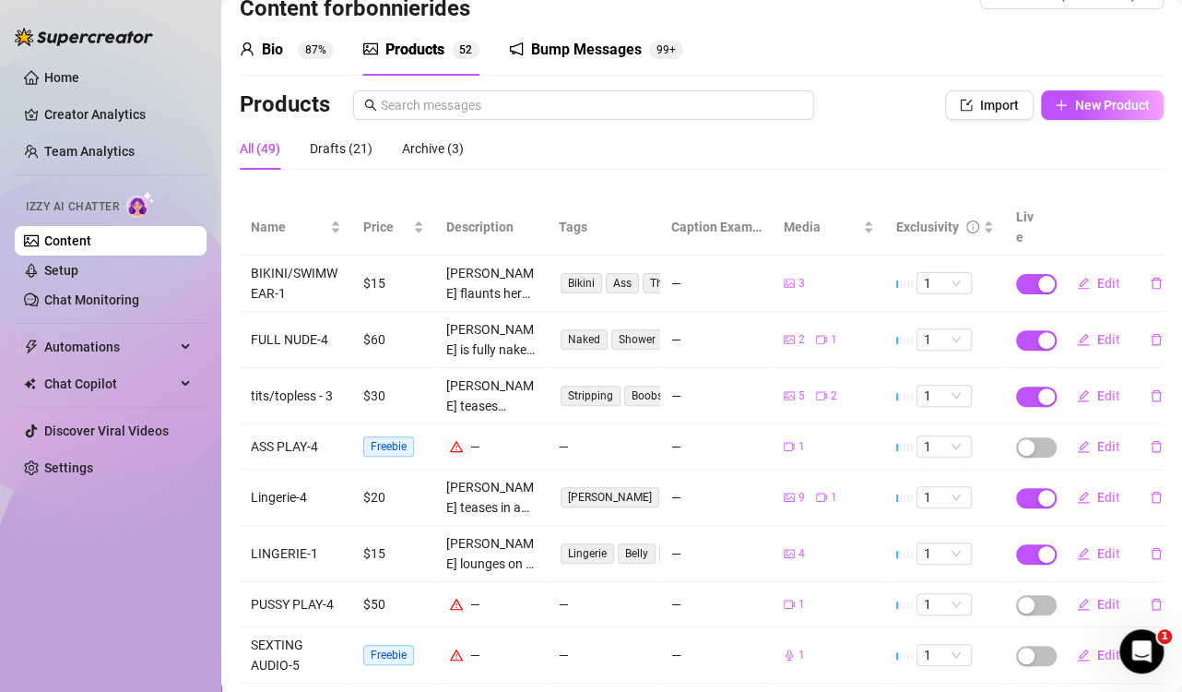
scroll to position [41, 0]
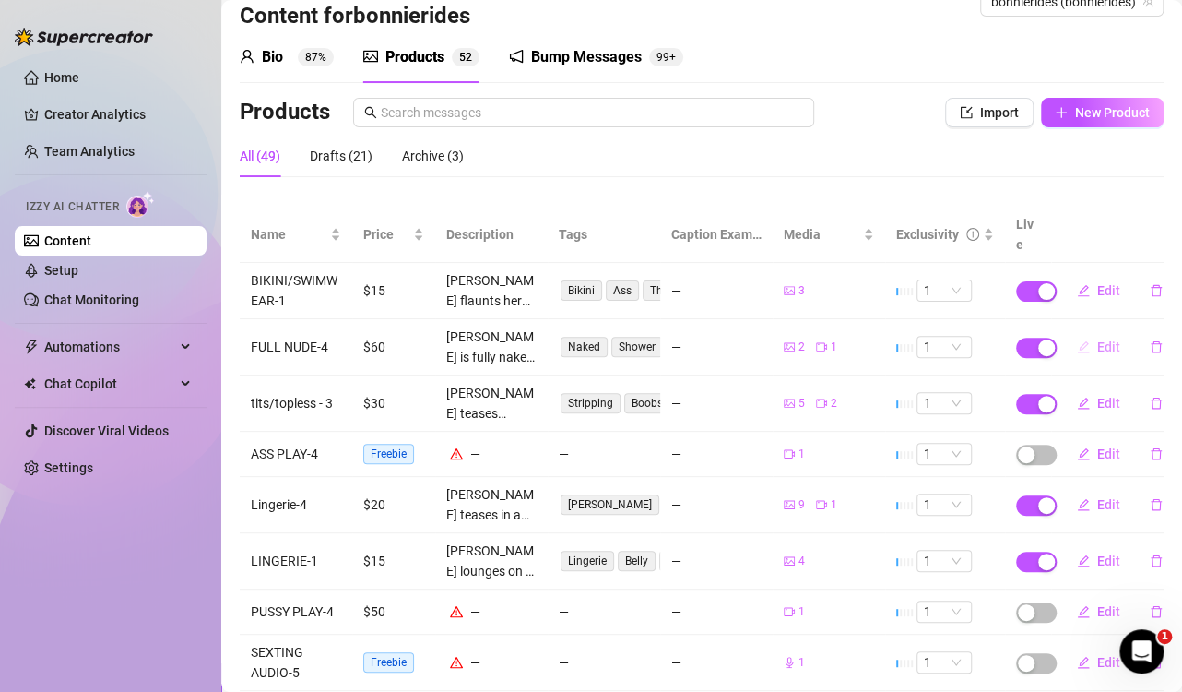
click at [1098, 339] on span "Edit" at bounding box center [1109, 346] width 23 height 15
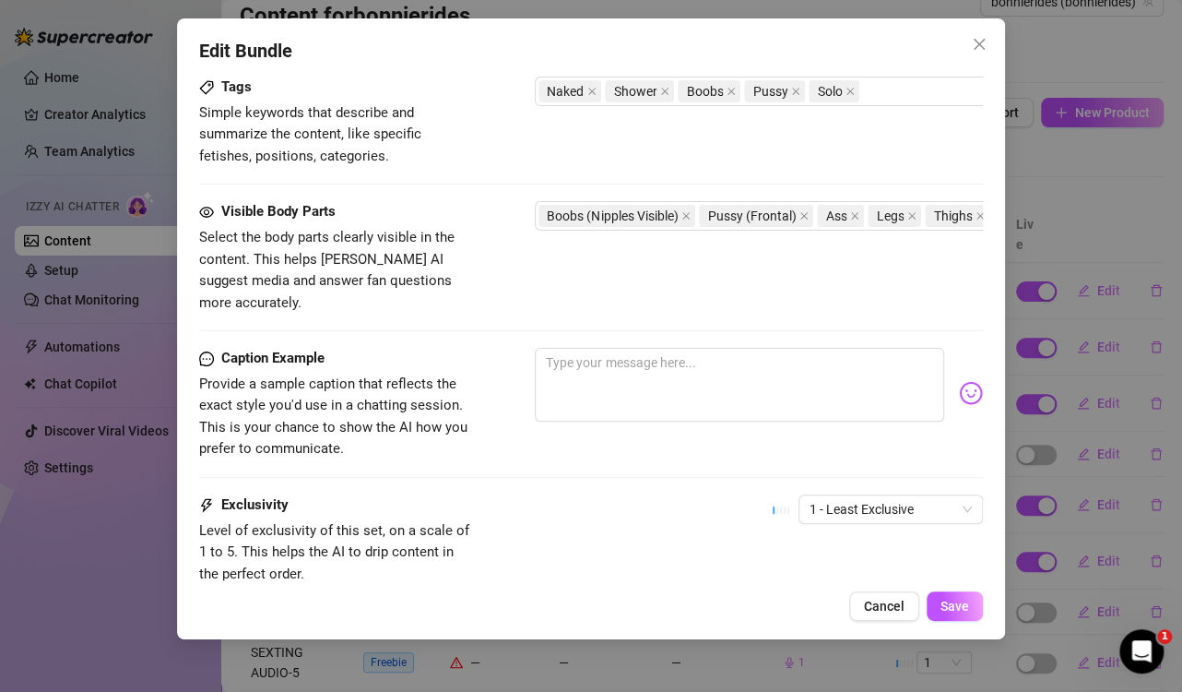
scroll to position [1054, 0]
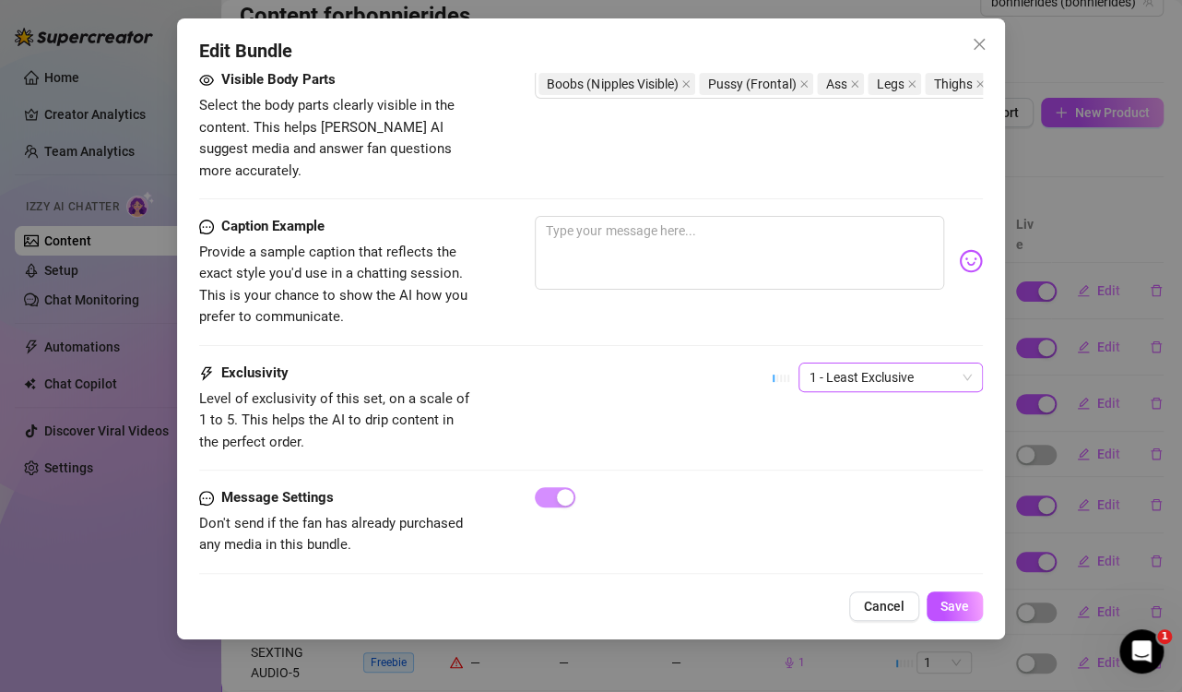
click at [810, 363] on span "1 - Least Exclusive" at bounding box center [891, 377] width 162 height 28
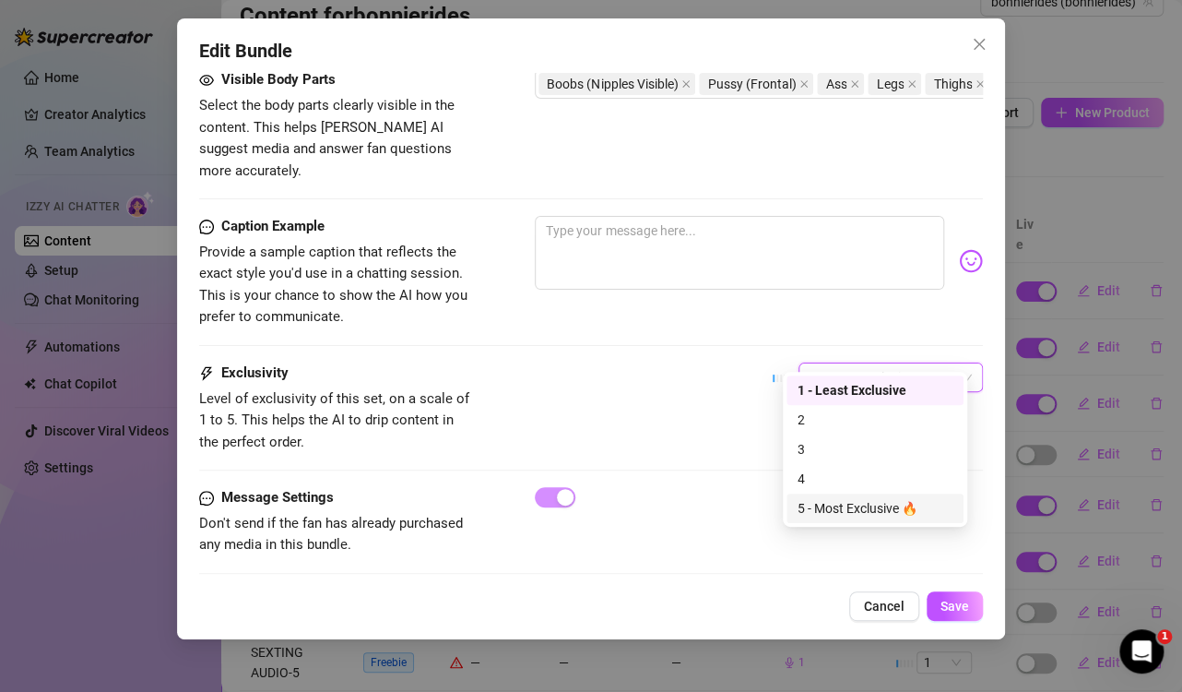
click at [809, 504] on div "5 - Most Exclusive 🔥" at bounding box center [875, 508] width 155 height 20
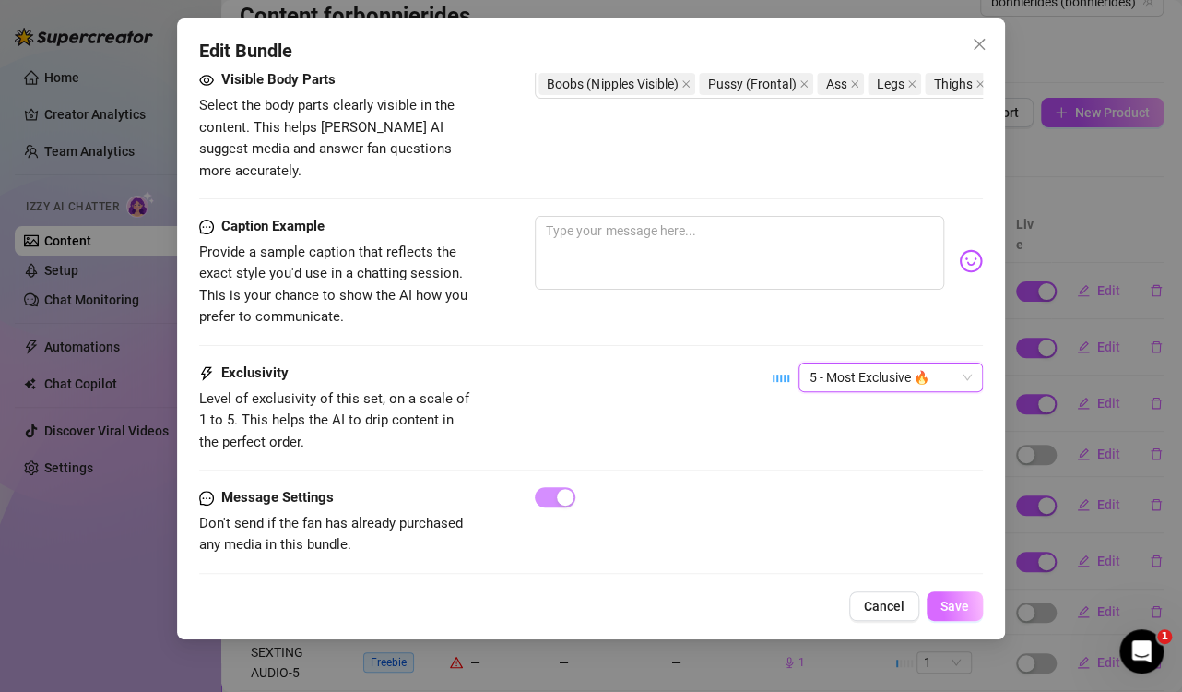
click at [953, 614] on button "Save" at bounding box center [955, 606] width 56 height 30
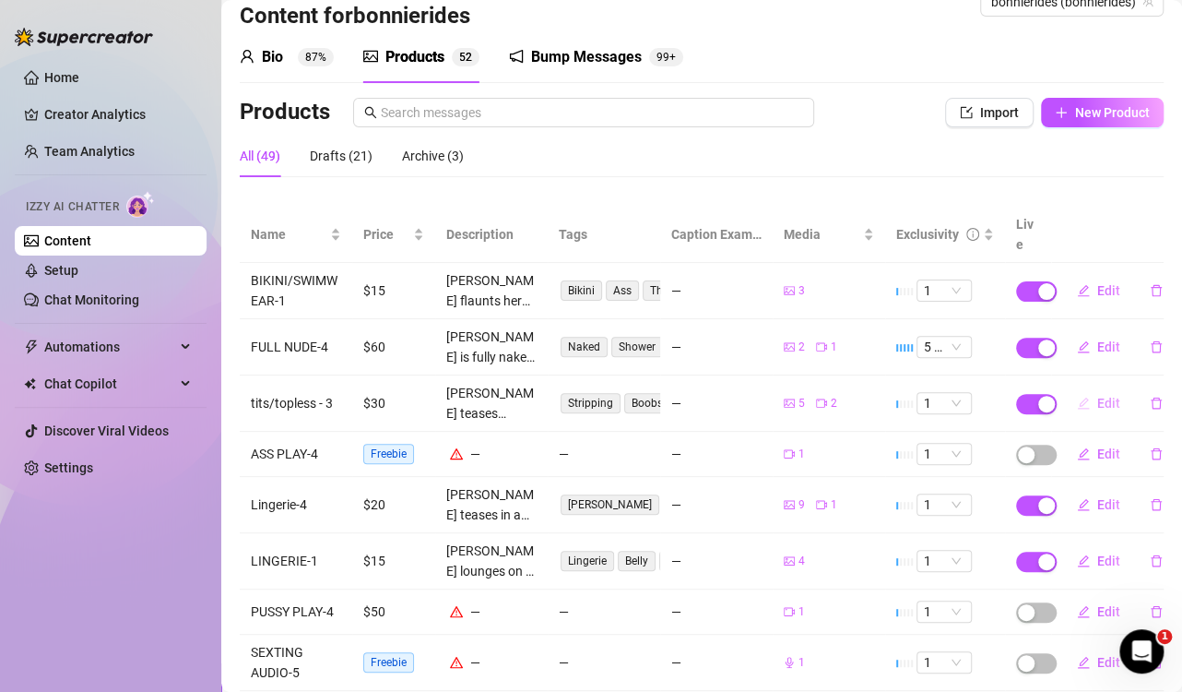
click at [1098, 396] on span "Edit" at bounding box center [1109, 403] width 23 height 15
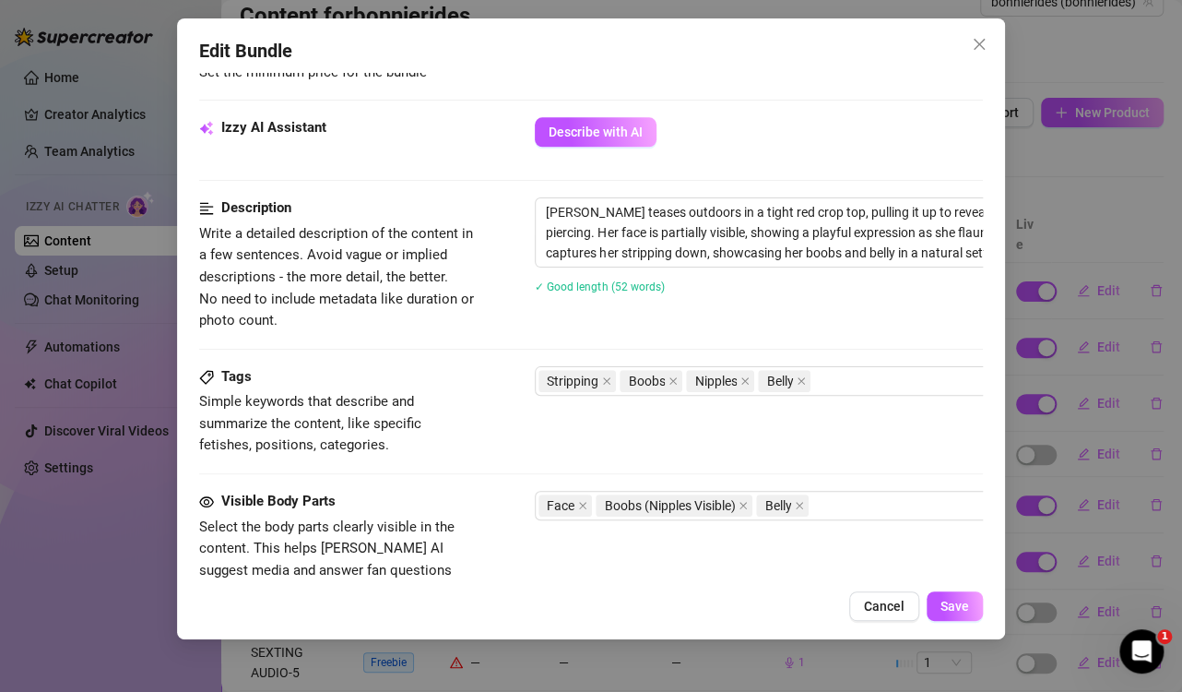
scroll to position [1251, 0]
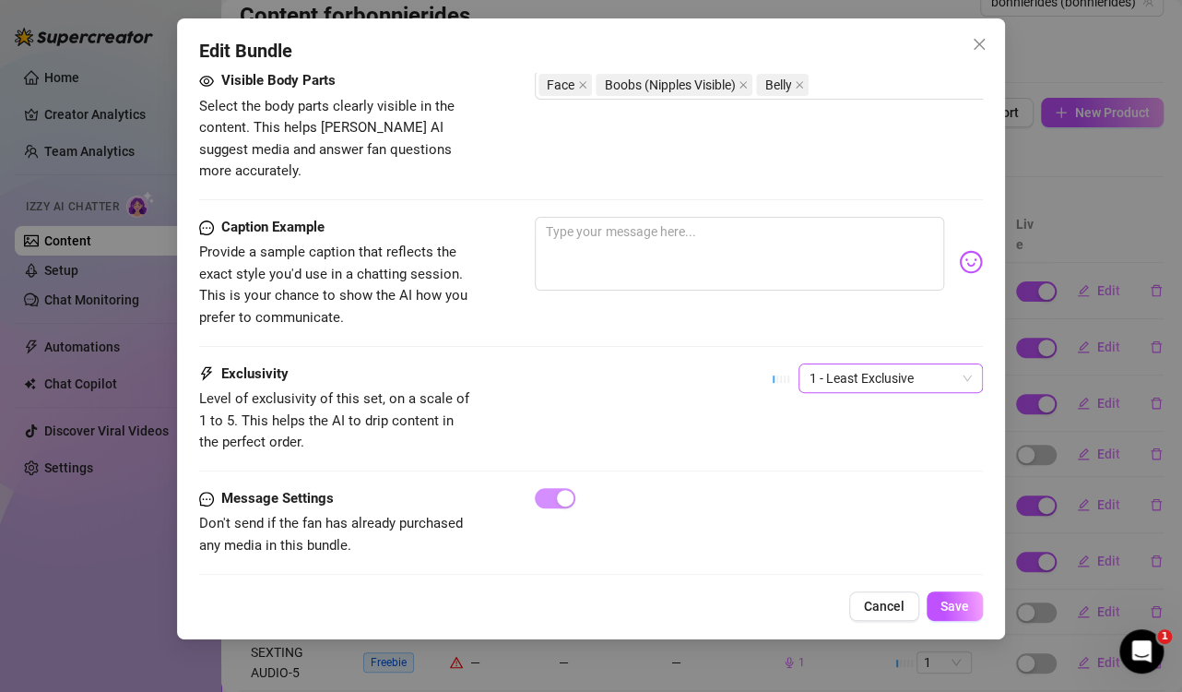
click at [851, 364] on span "1 - Least Exclusive" at bounding box center [891, 378] width 162 height 28
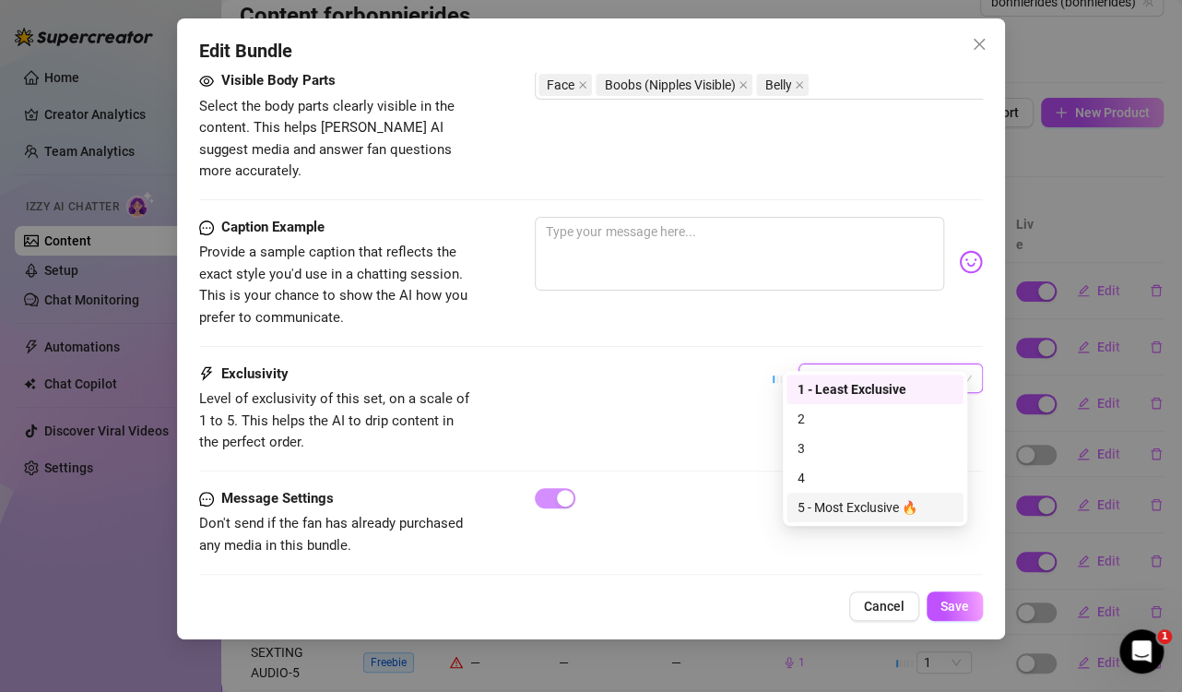
click at [813, 501] on div "5 - Most Exclusive 🔥" at bounding box center [875, 507] width 155 height 20
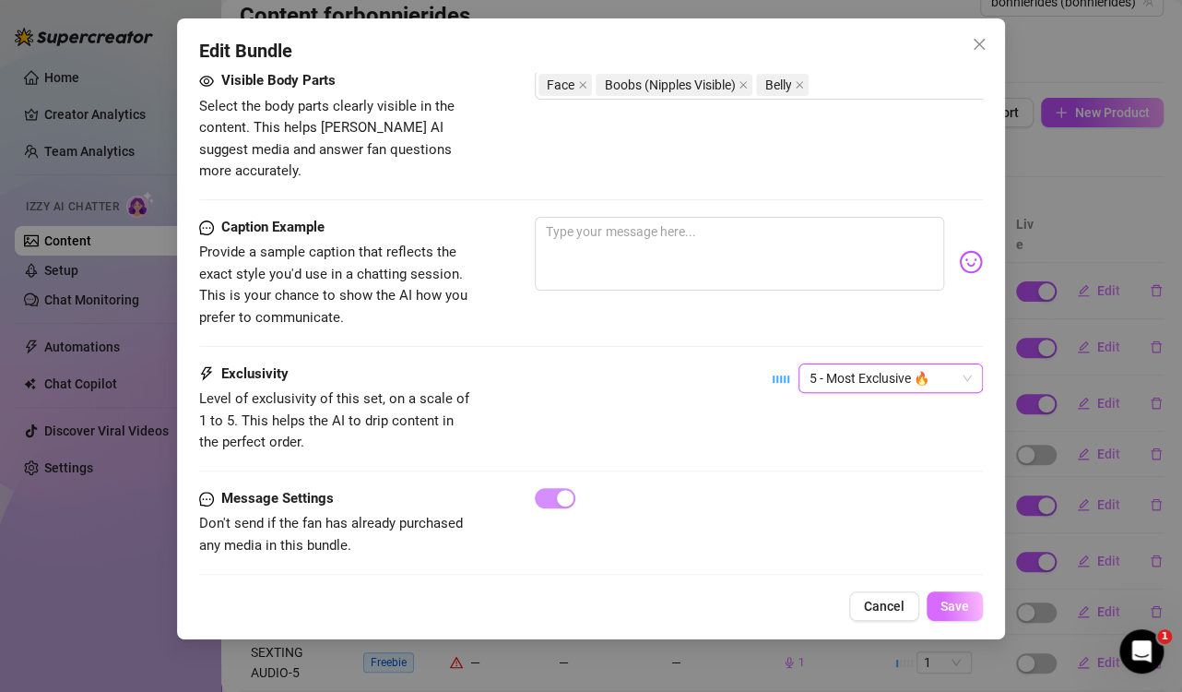
click at [946, 611] on span "Save" at bounding box center [955, 606] width 29 height 15
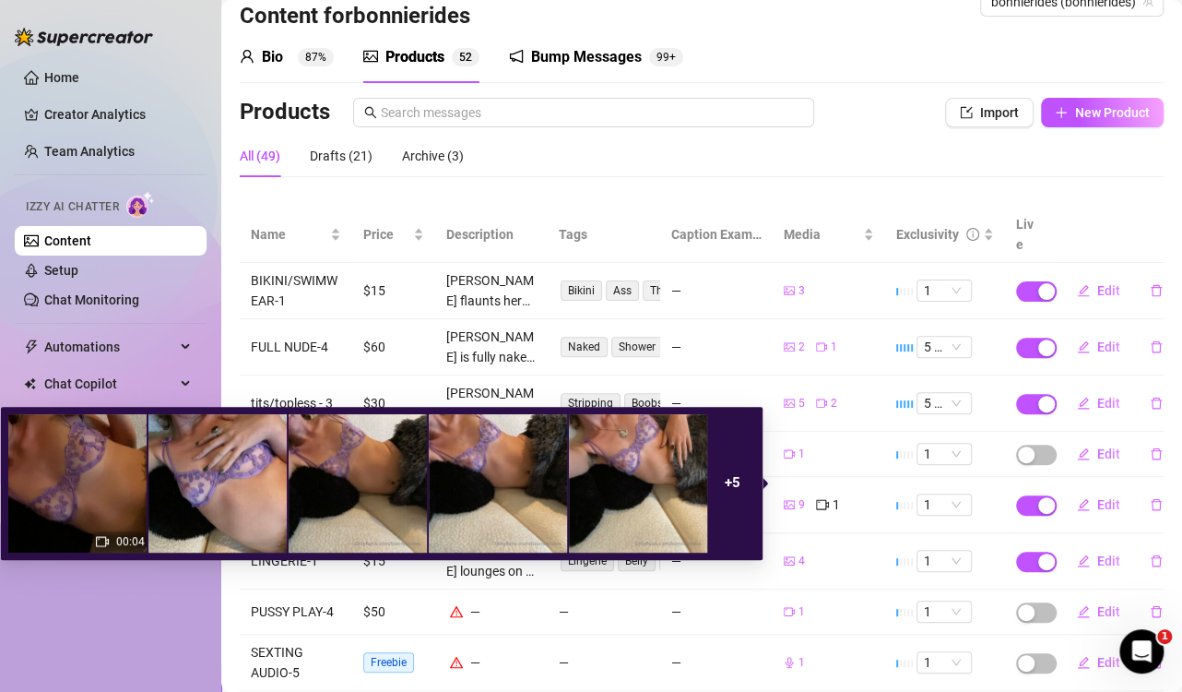
click at [737, 481] on strong "+ 5" at bounding box center [733, 482] width 16 height 17
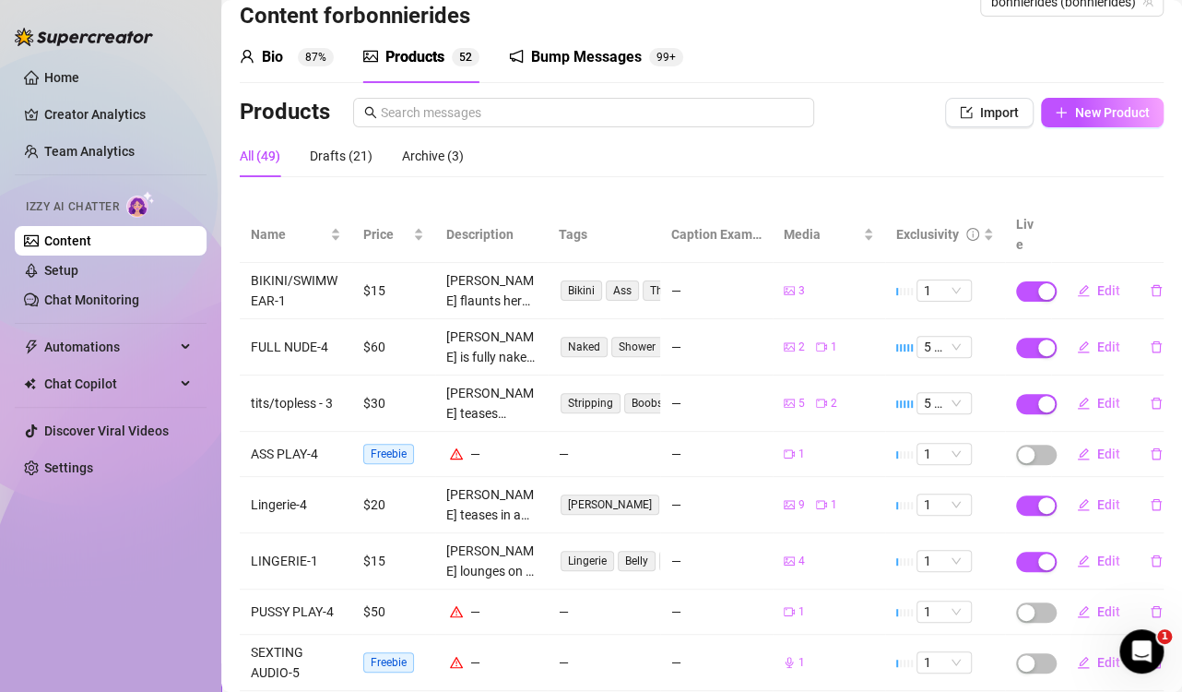
click at [834, 510] on td "9 1" at bounding box center [829, 505] width 113 height 56
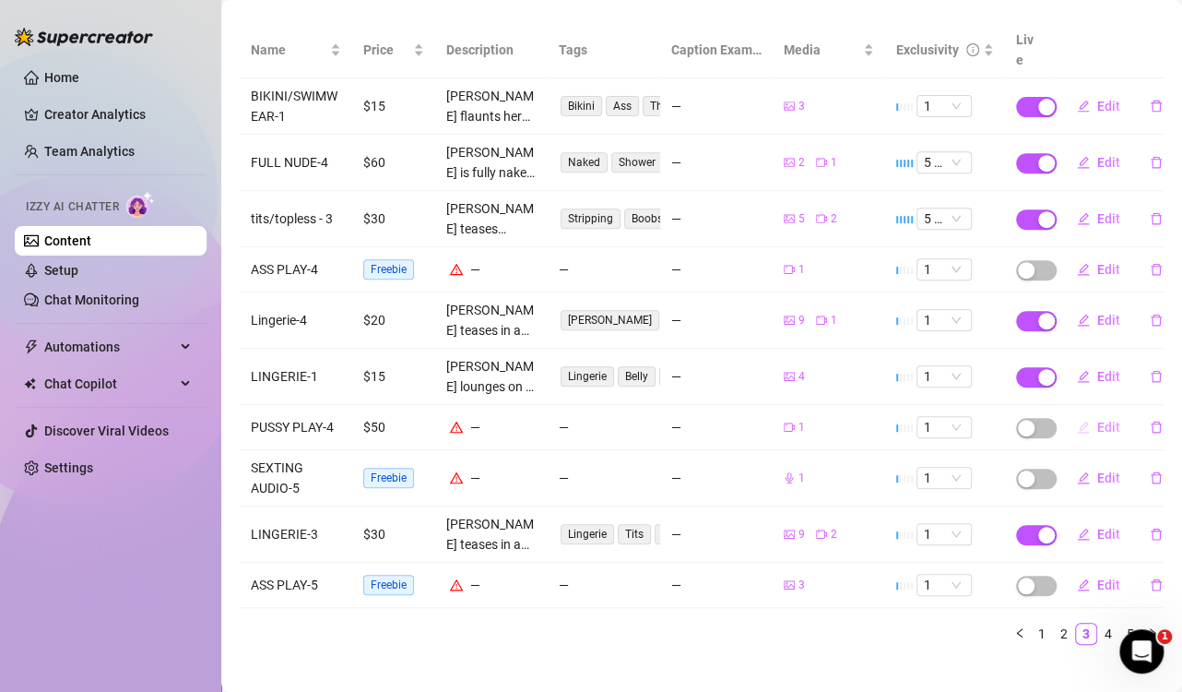
click at [1098, 420] on span "Edit" at bounding box center [1109, 427] width 23 height 15
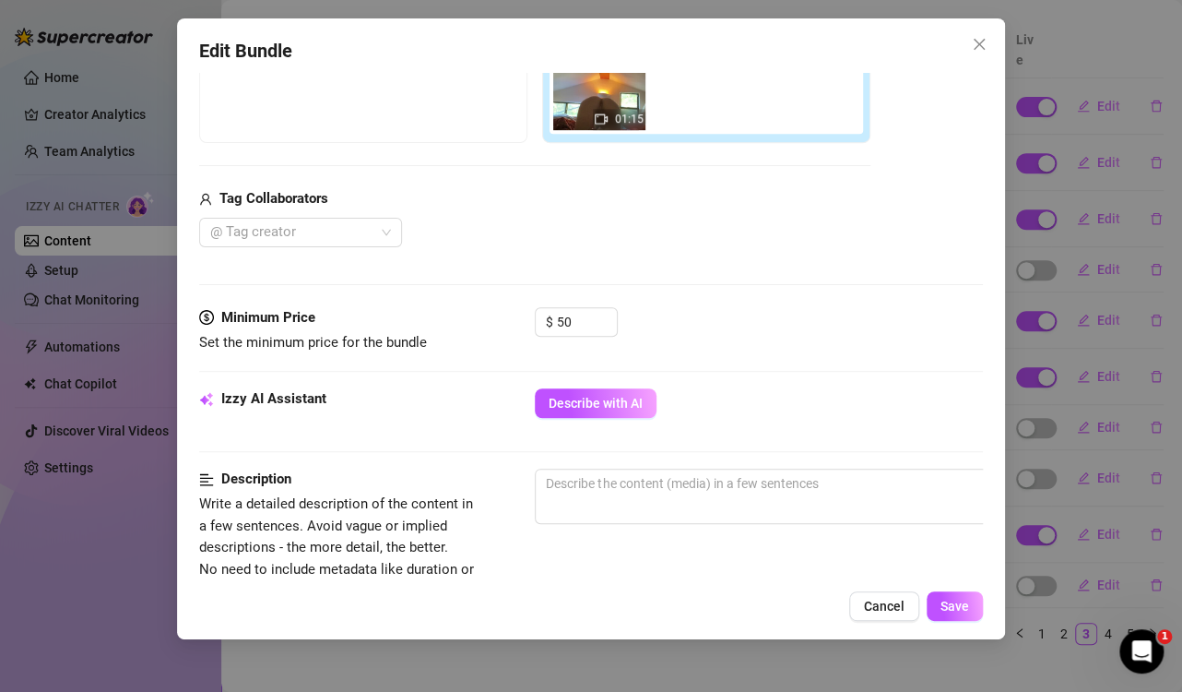
scroll to position [553, 0]
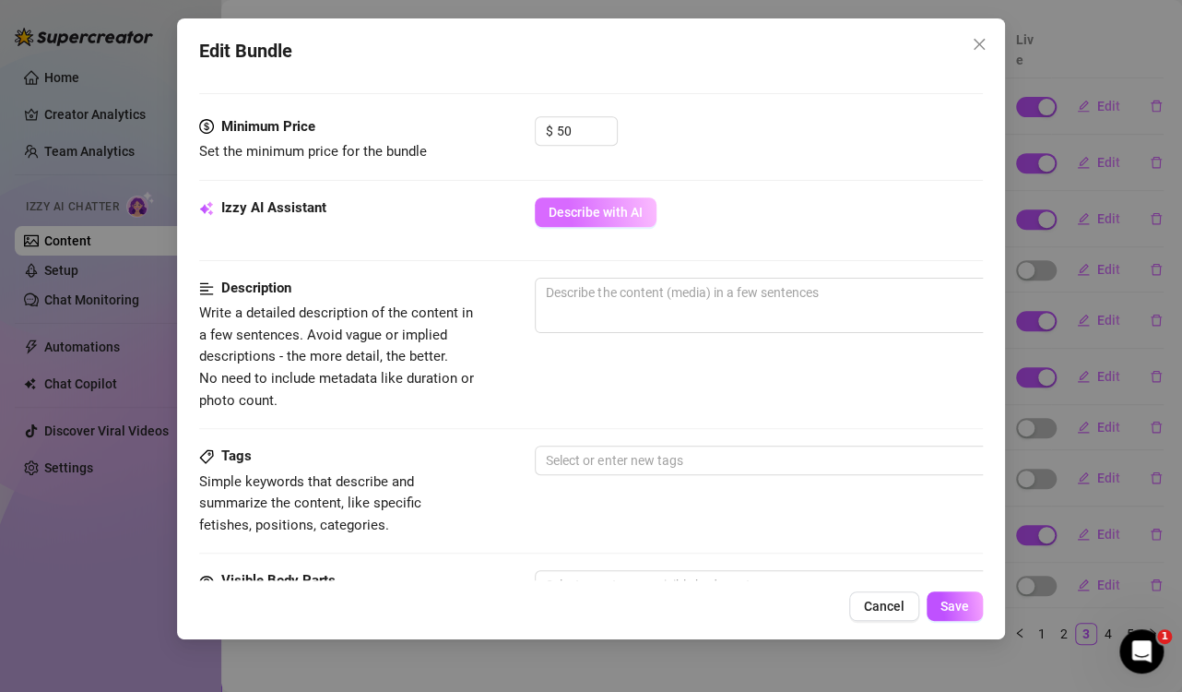
click at [580, 210] on span "Describe with AI" at bounding box center [596, 212] width 94 height 15
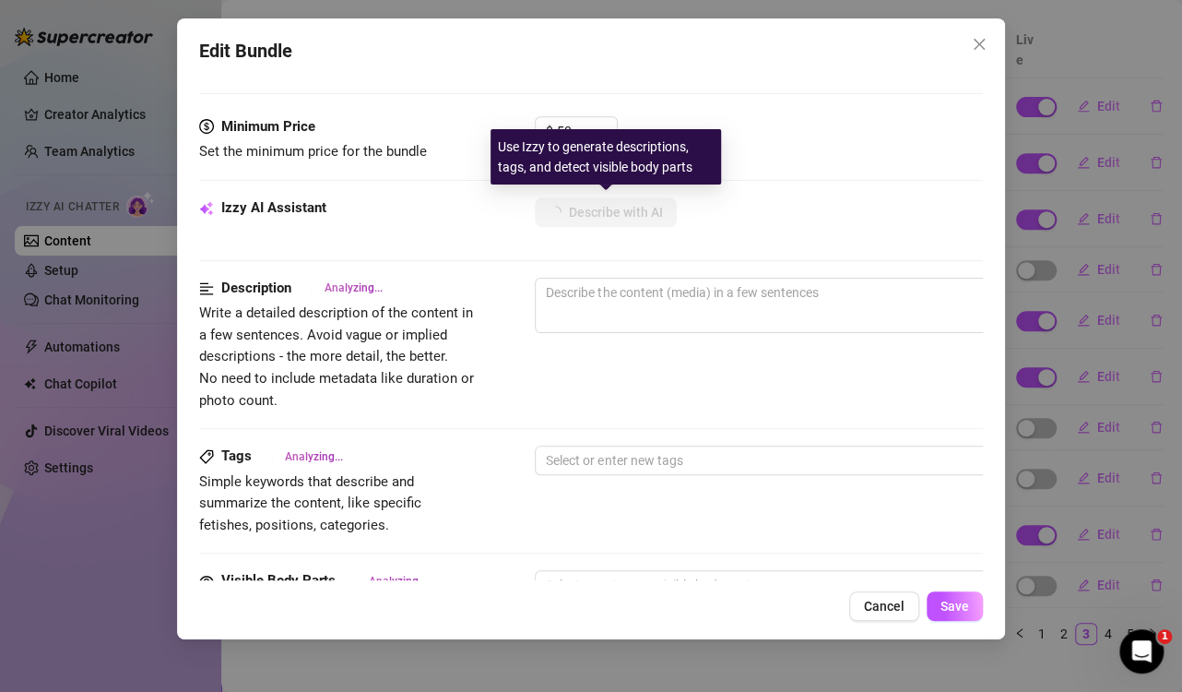
type textarea "[PERSON_NAME]"
type textarea "[PERSON_NAME] is"
type textarea "[PERSON_NAME] is on"
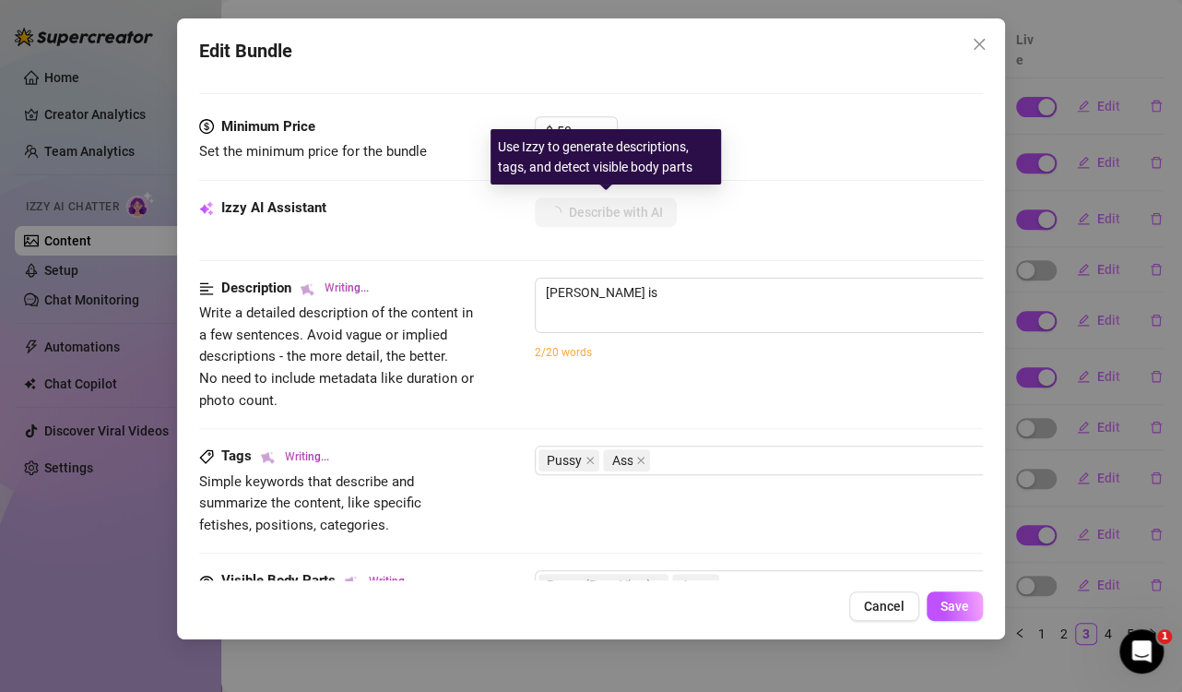
type textarea "[PERSON_NAME] is on"
type textarea "[PERSON_NAME] is on a"
type textarea "[PERSON_NAME] is on a bed"
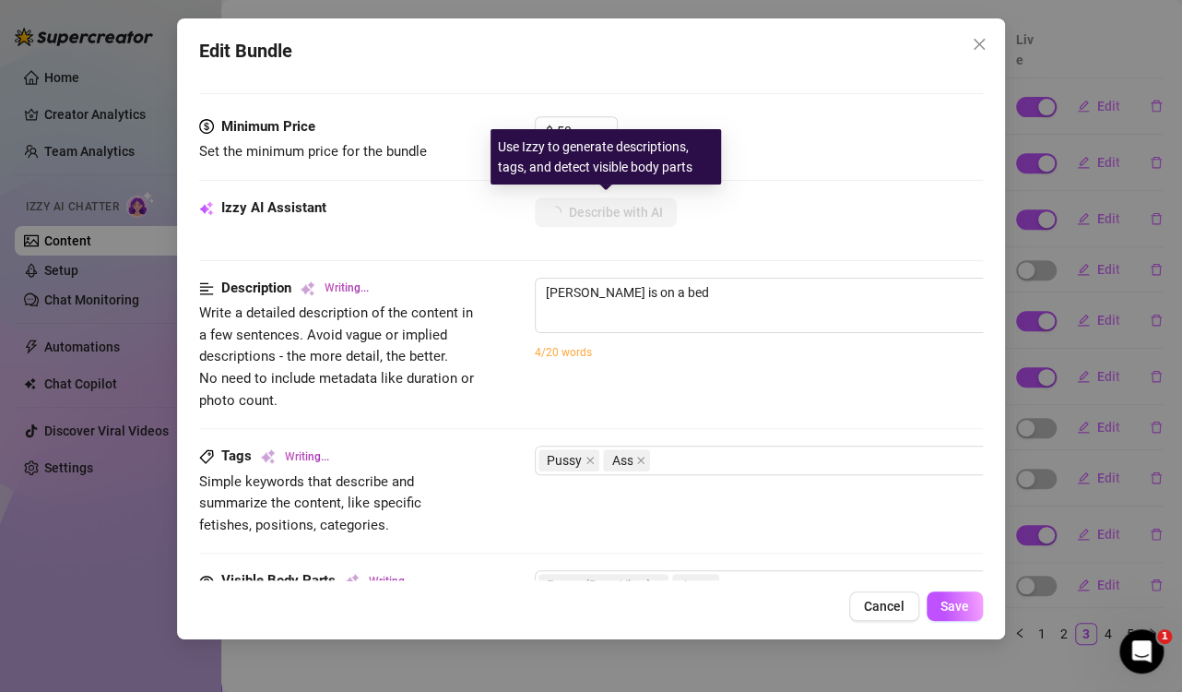
type textarea "[PERSON_NAME] is on a bed wearing"
type textarea "[PERSON_NAME] is on a bed wearing only"
type textarea "[PERSON_NAME] is on a bed wearing only socks,"
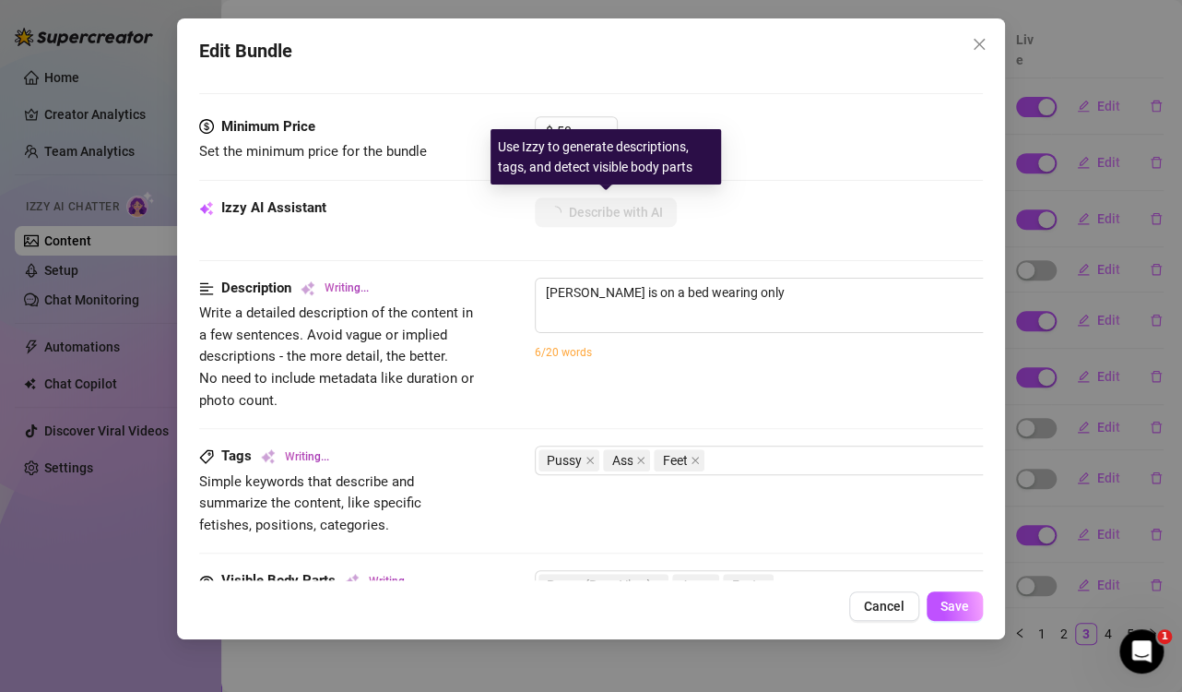
type textarea "[PERSON_NAME] is on a bed wearing only socks,"
type textarea "[PERSON_NAME] is on a bed wearing only socks, legs"
type textarea "[PERSON_NAME] is on a bed wearing only socks, legs up"
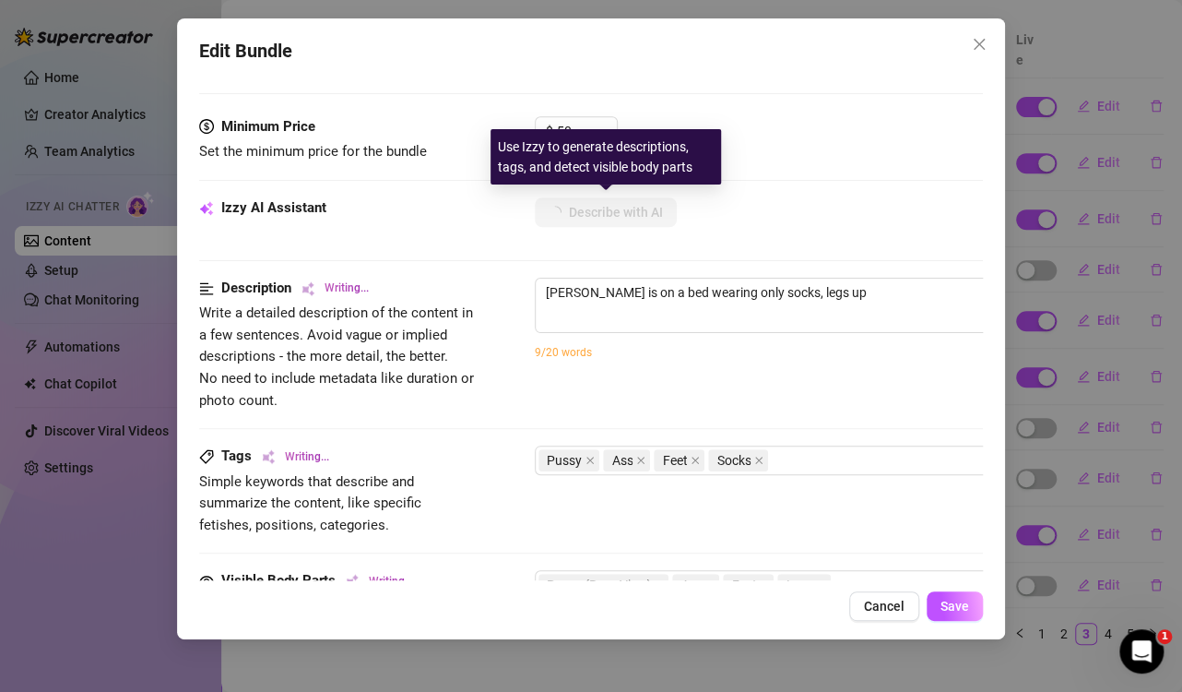
type textarea "[PERSON_NAME] is on a bed wearing only socks, legs up and"
type textarea "[PERSON_NAME] is on a bed wearing only socks, legs up and spread"
type textarea "[PERSON_NAME] is on a bed wearing only socks, legs up and spread wide"
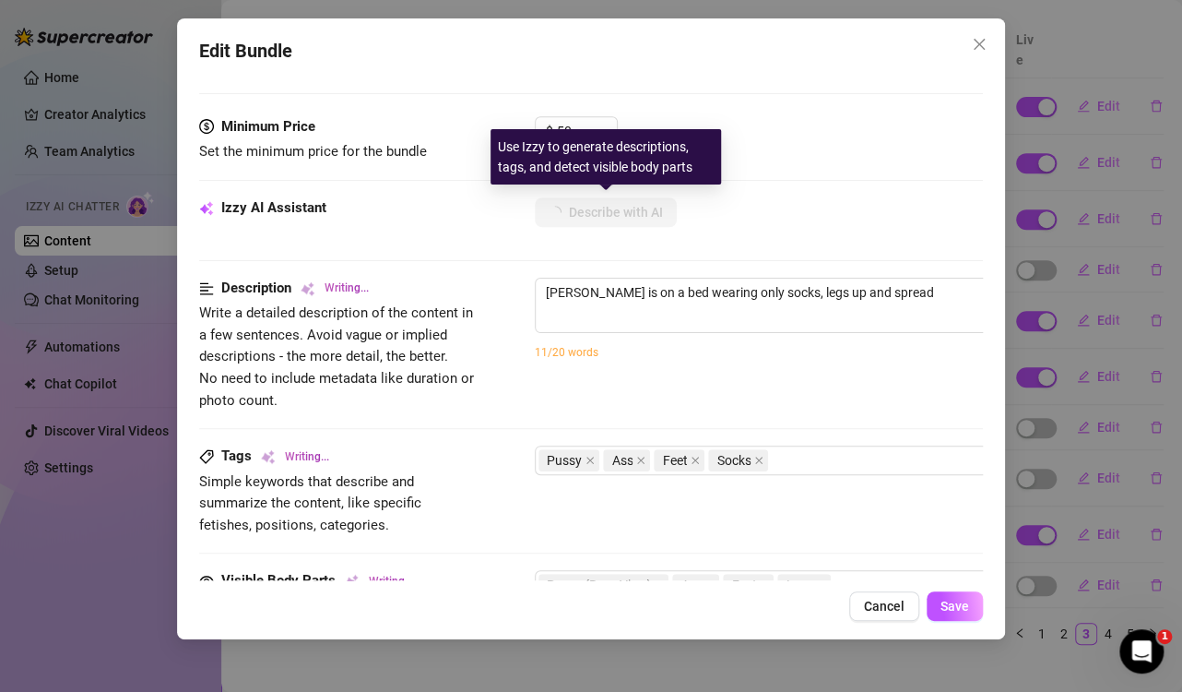
type textarea "[PERSON_NAME] is on a bed wearing only socks, legs up and spread wide"
type textarea "[PERSON_NAME] is on a bed wearing only socks, legs up and spread wide with"
type textarea "[PERSON_NAME] is on a bed wearing only socks, legs up and spread wide with her"
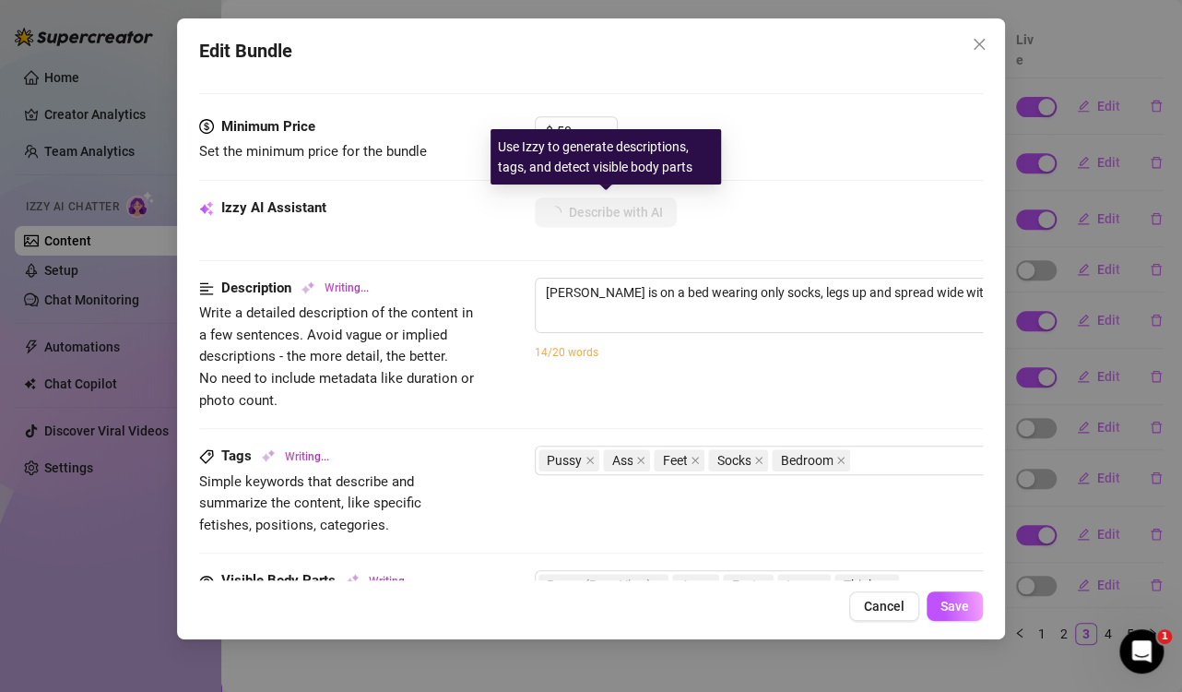
type textarea "[PERSON_NAME] is on a bed wearing only socks, legs up and spread wide with her …"
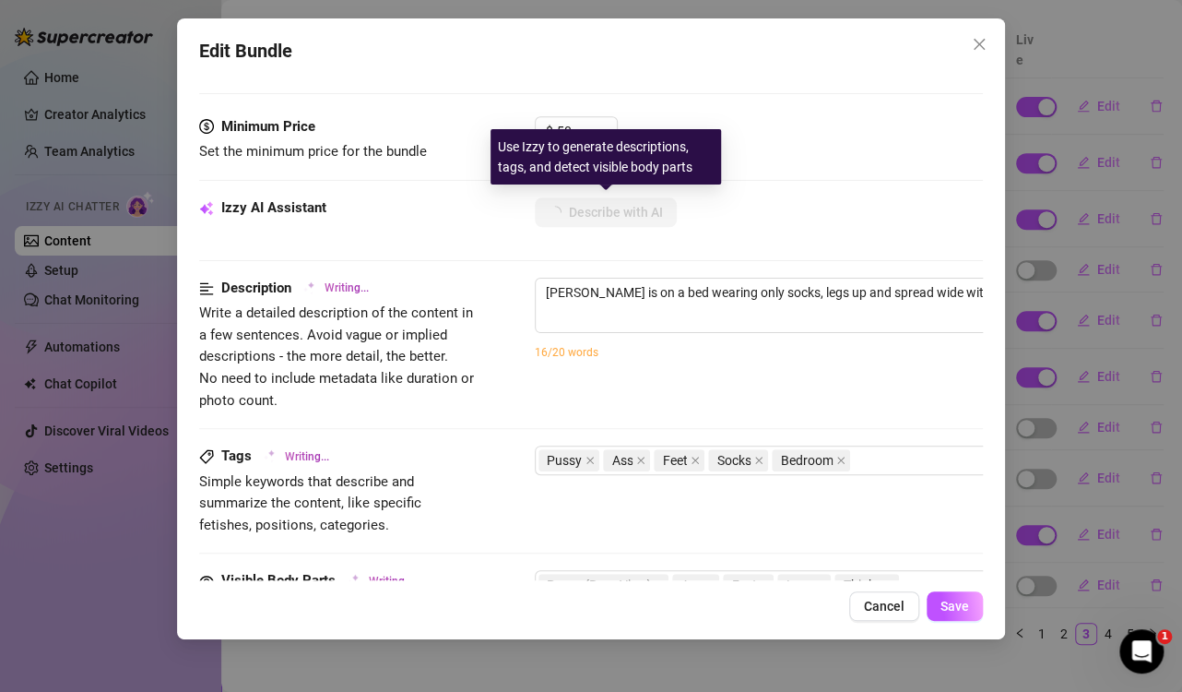
type textarea "[PERSON_NAME] is on a bed wearing only socks, legs up and spread wide with her …"
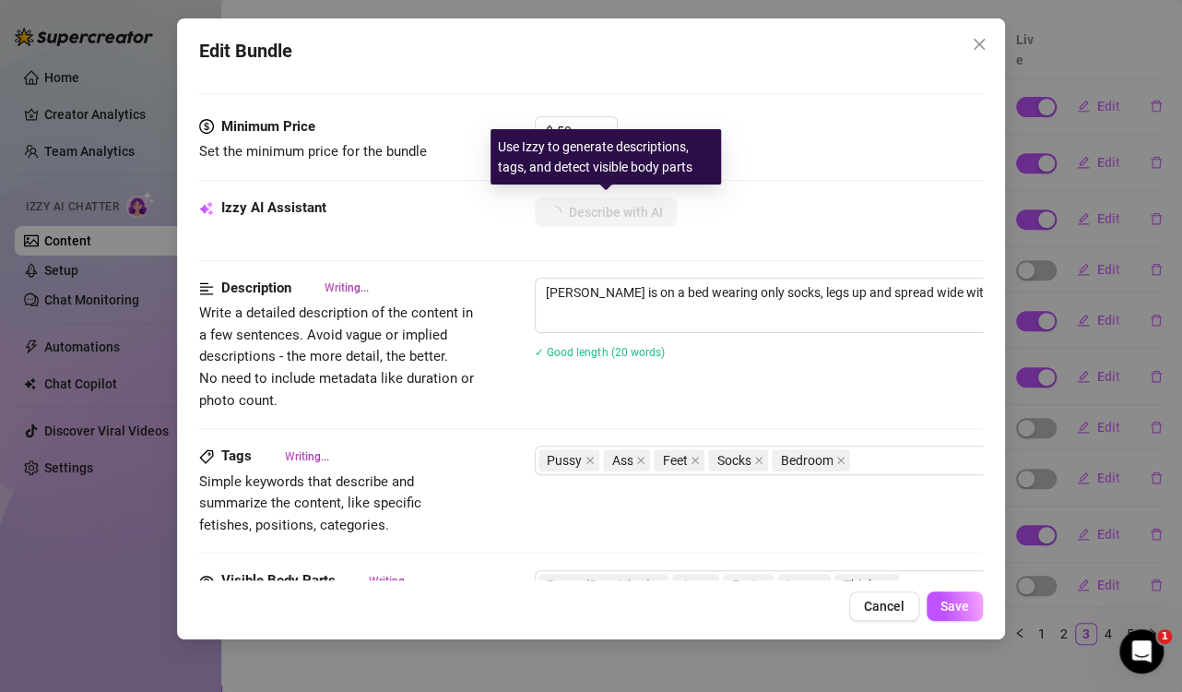
type textarea "[PERSON_NAME] is on a bed wearing only socks, legs up and spread wide with her …"
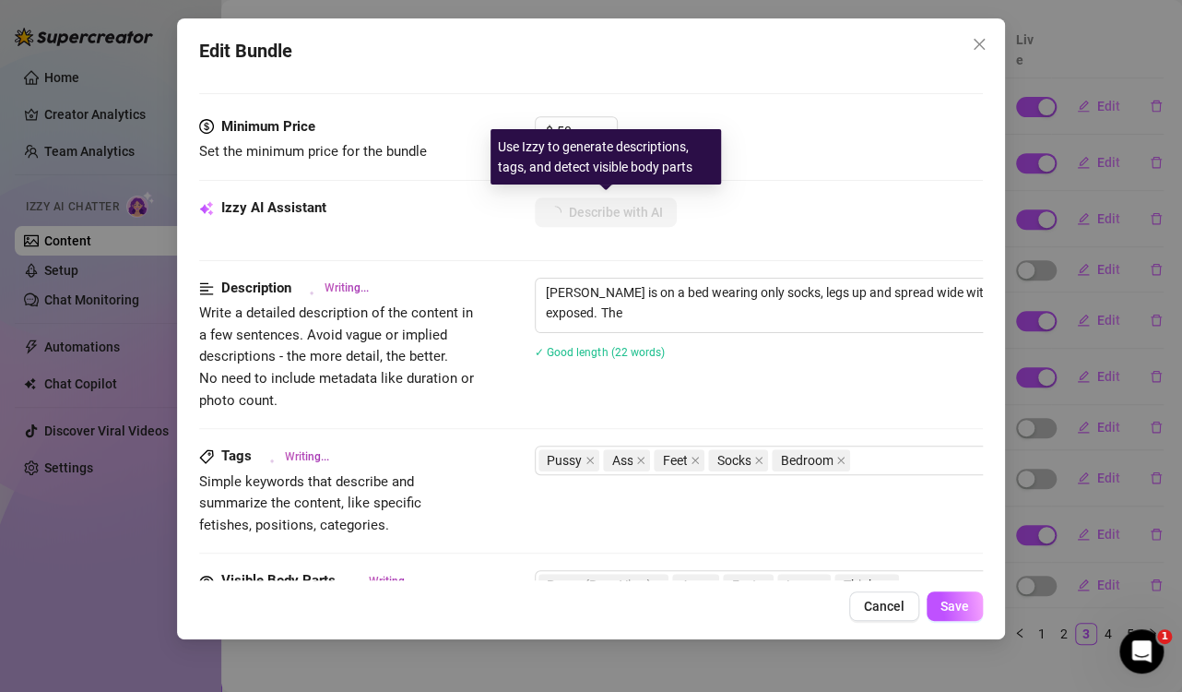
type textarea "[PERSON_NAME] is on a bed wearing only socks, legs up and spread wide with her …"
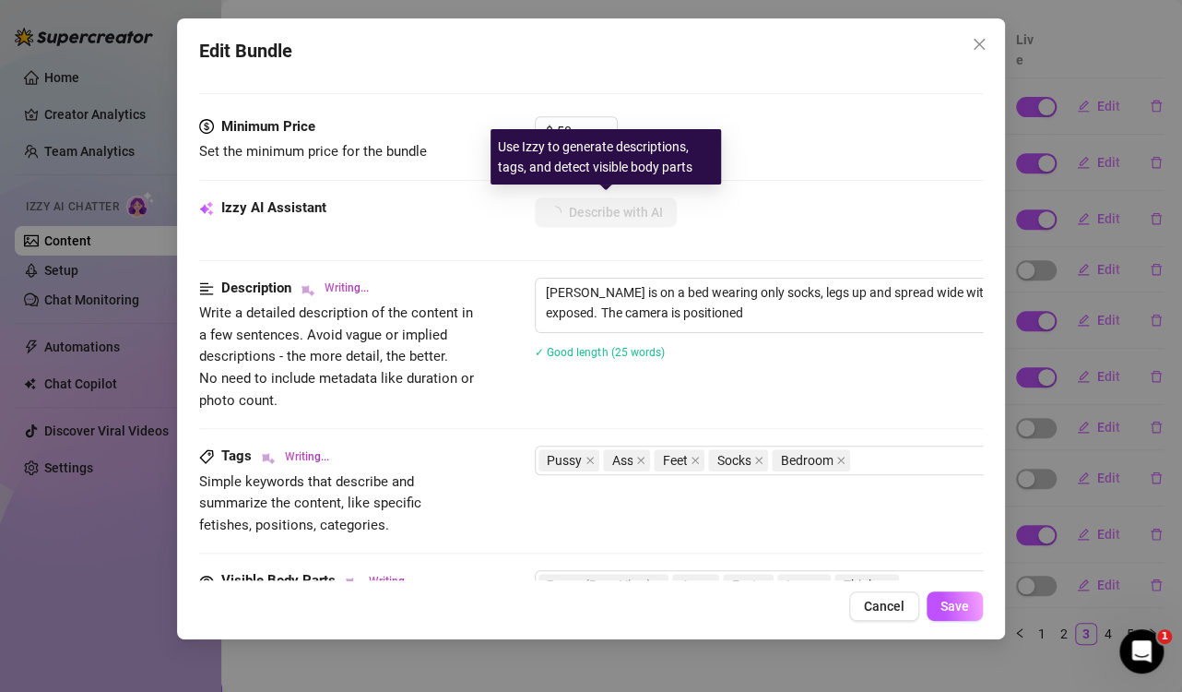
type textarea "[PERSON_NAME] is on a bed wearing only socks, legs up and spread wide with her …"
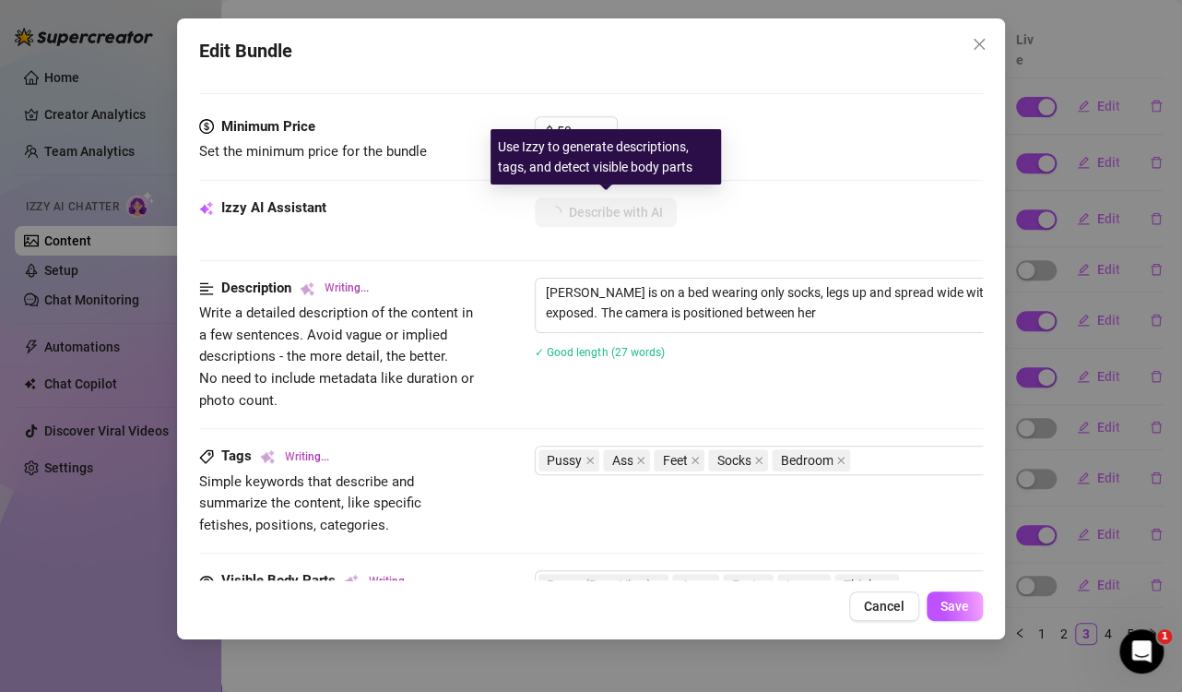
type textarea "[PERSON_NAME] is on a bed wearing only socks, legs up and spread wide with her …"
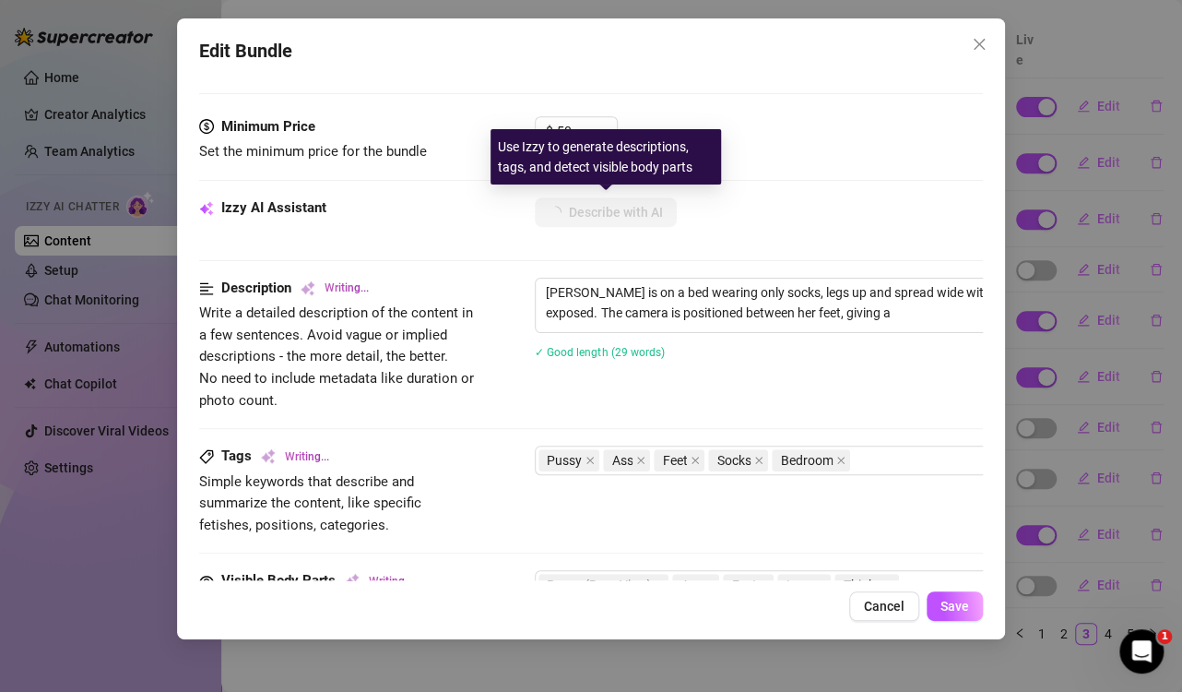
type textarea "[PERSON_NAME] is on a bed wearing only socks, legs up and spread wide with her …"
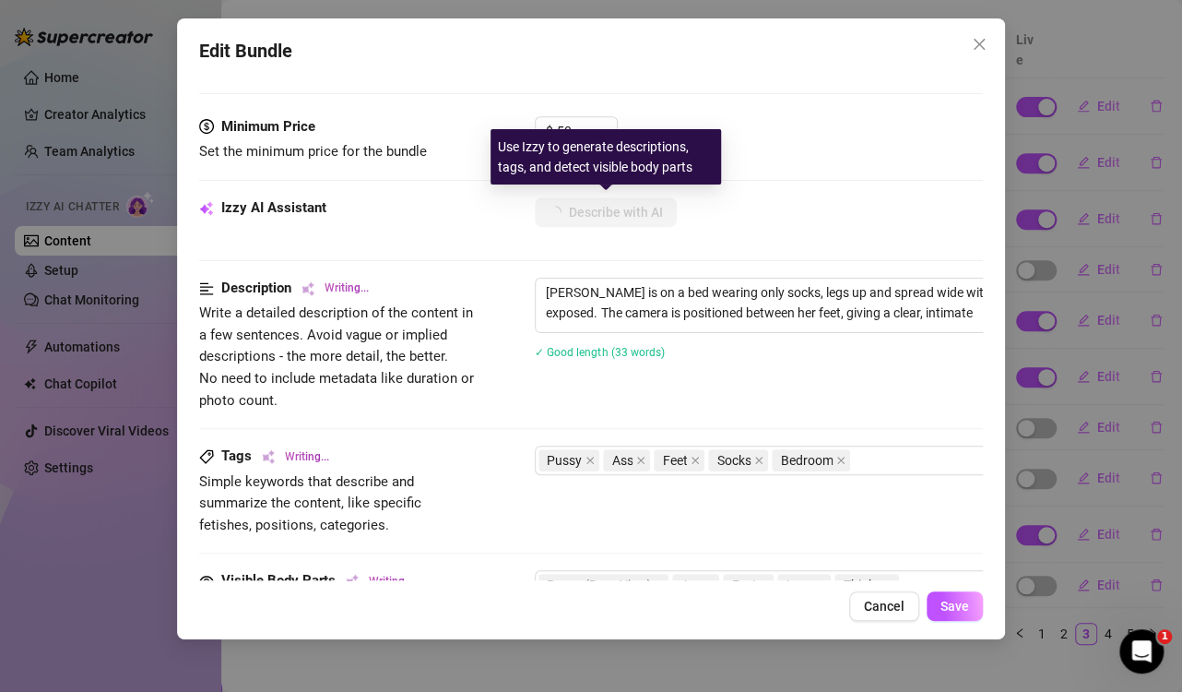
type textarea "[PERSON_NAME] is on a bed wearing only socks, legs up and spread wide with her …"
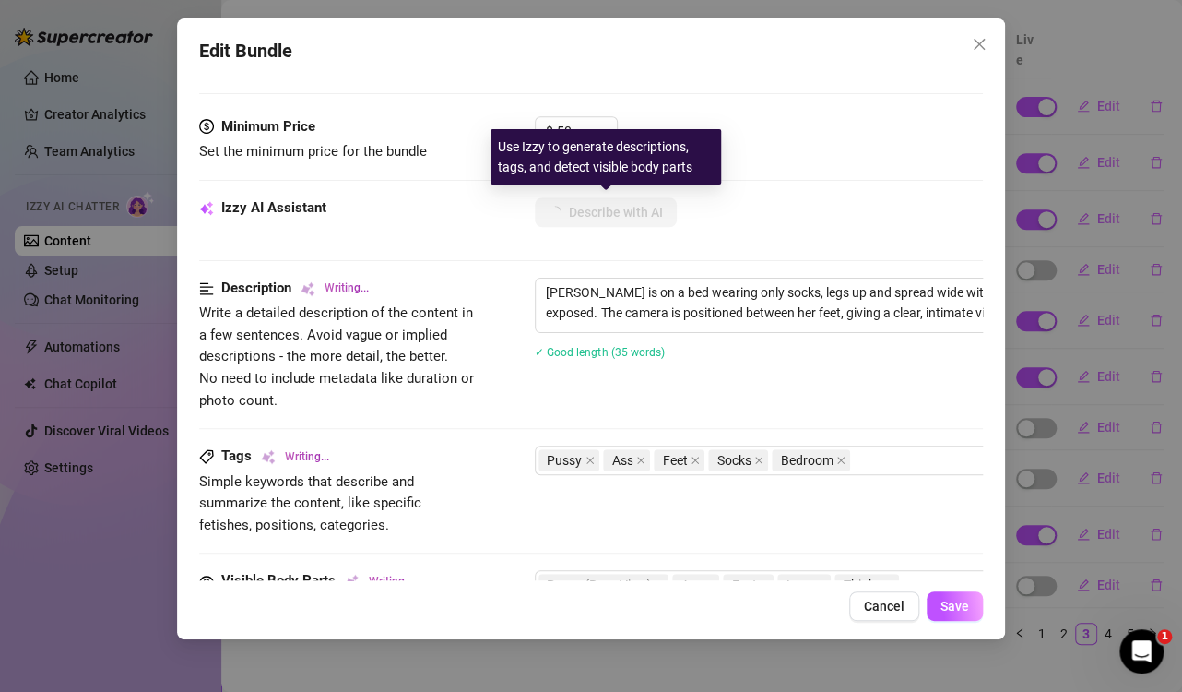
type textarea "[PERSON_NAME] is on a bed wearing only socks, legs up and spread wide with her …"
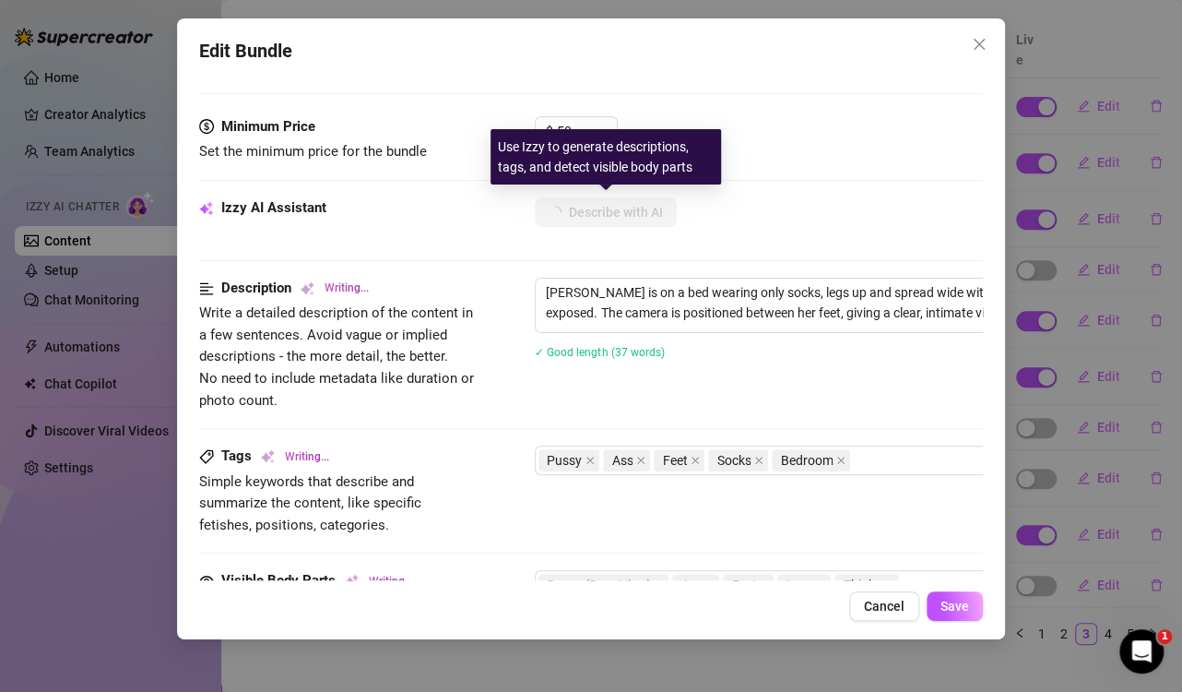
type textarea "[PERSON_NAME] is on a bed wearing only socks, legs up and spread wide with her …"
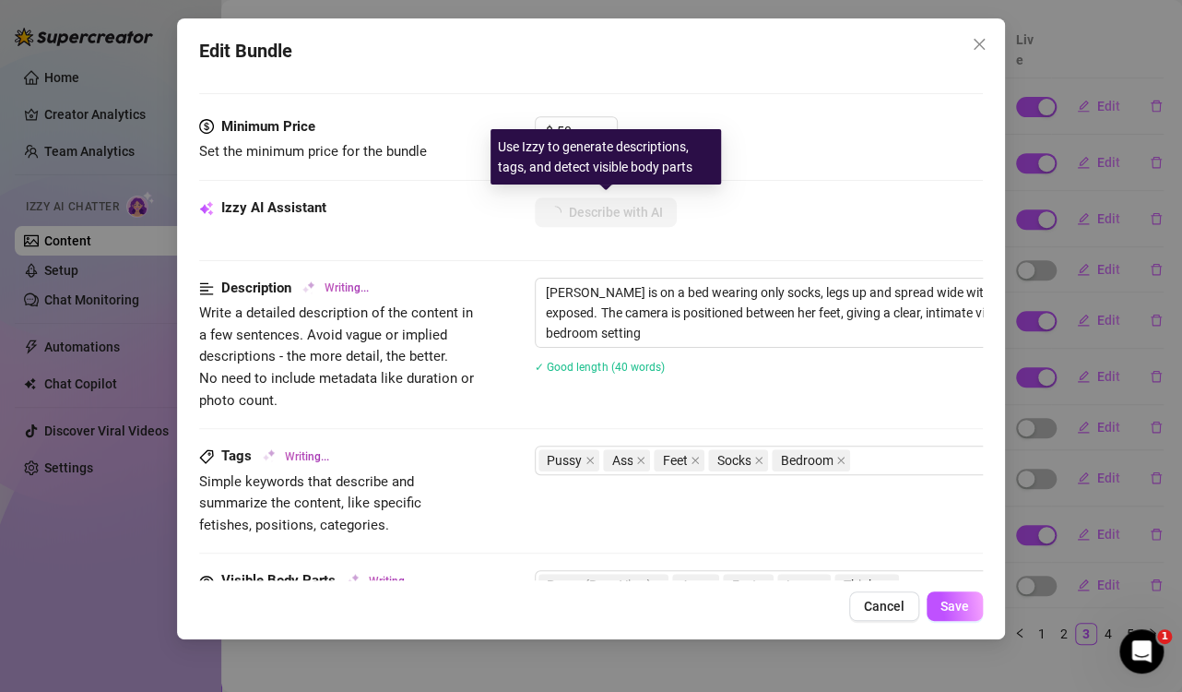
type textarea "[PERSON_NAME] is on a bed wearing only socks, legs up and spread wide with her …"
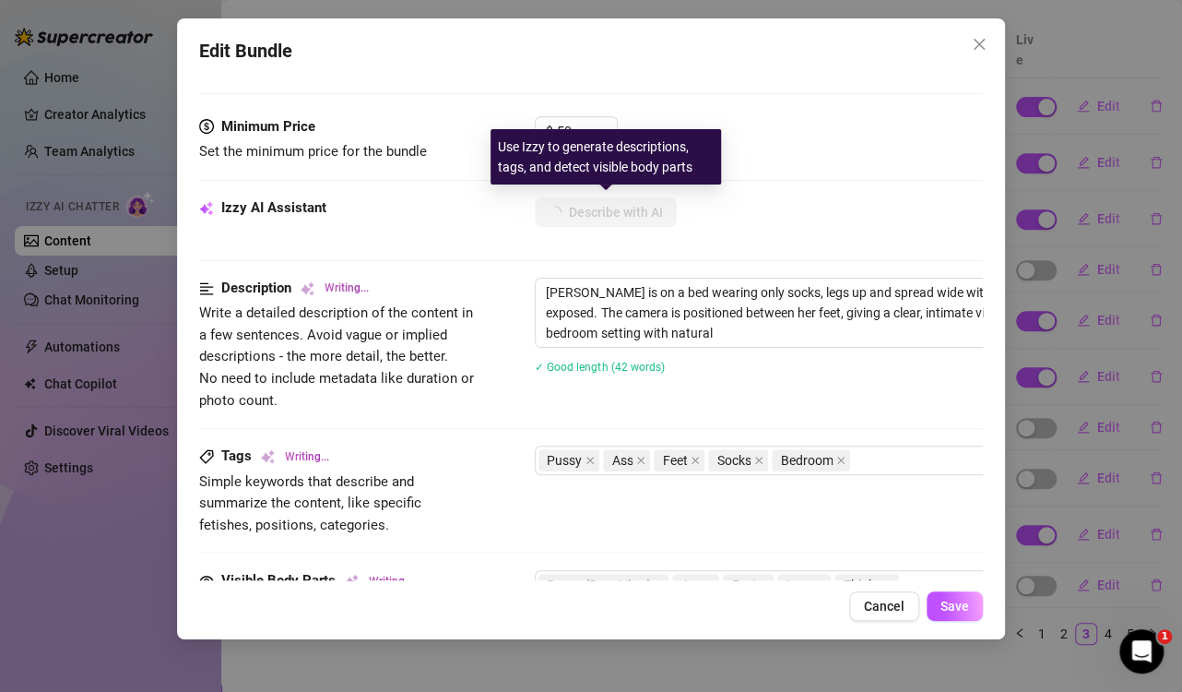
type textarea "[PERSON_NAME] is on a bed wearing only socks, legs up and spread wide with her …"
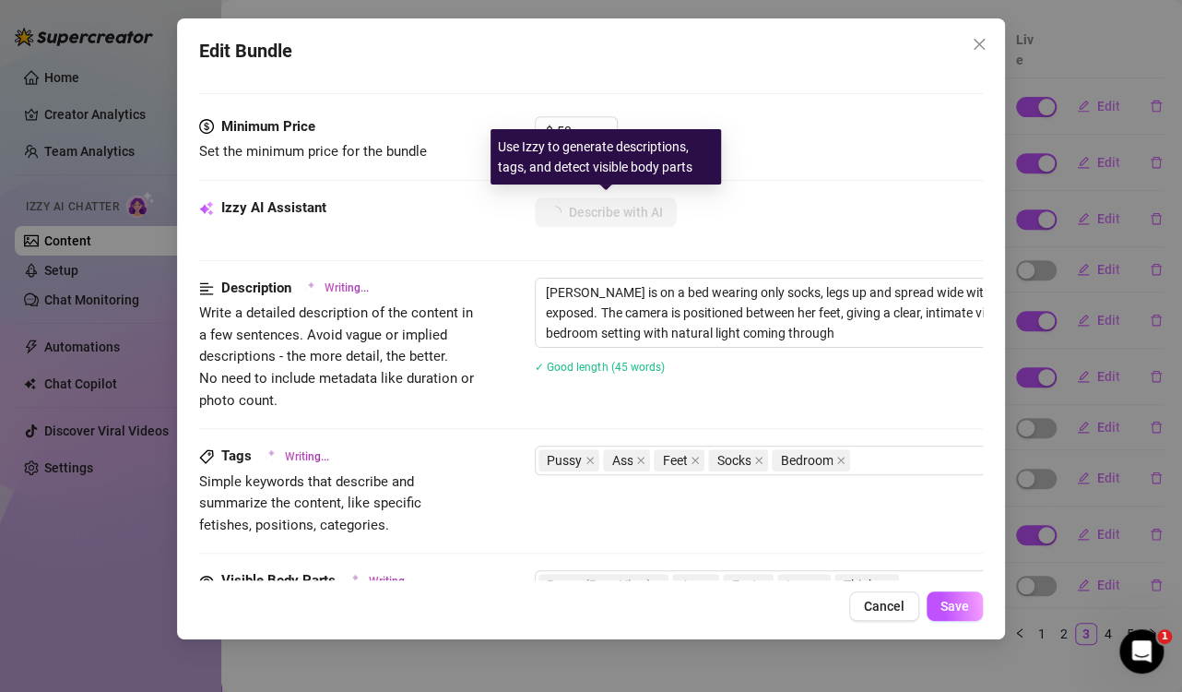
type textarea "[PERSON_NAME] is on a bed wearing only socks, legs up and spread wide with her …"
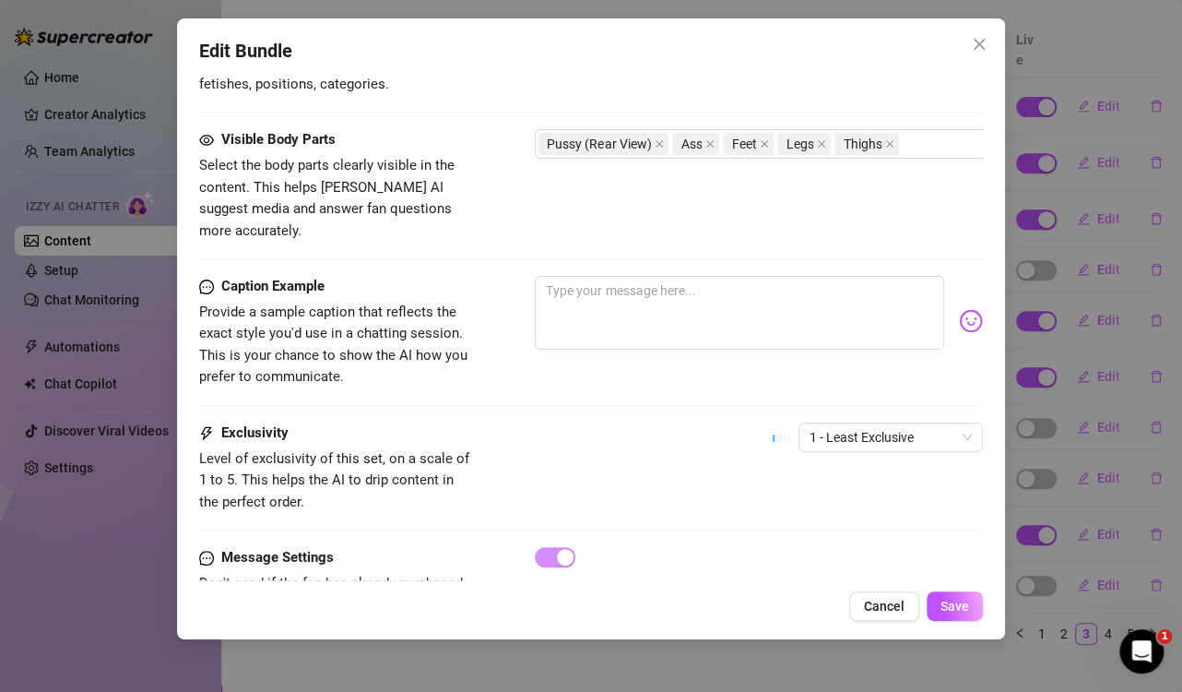
scroll to position [1015, 0]
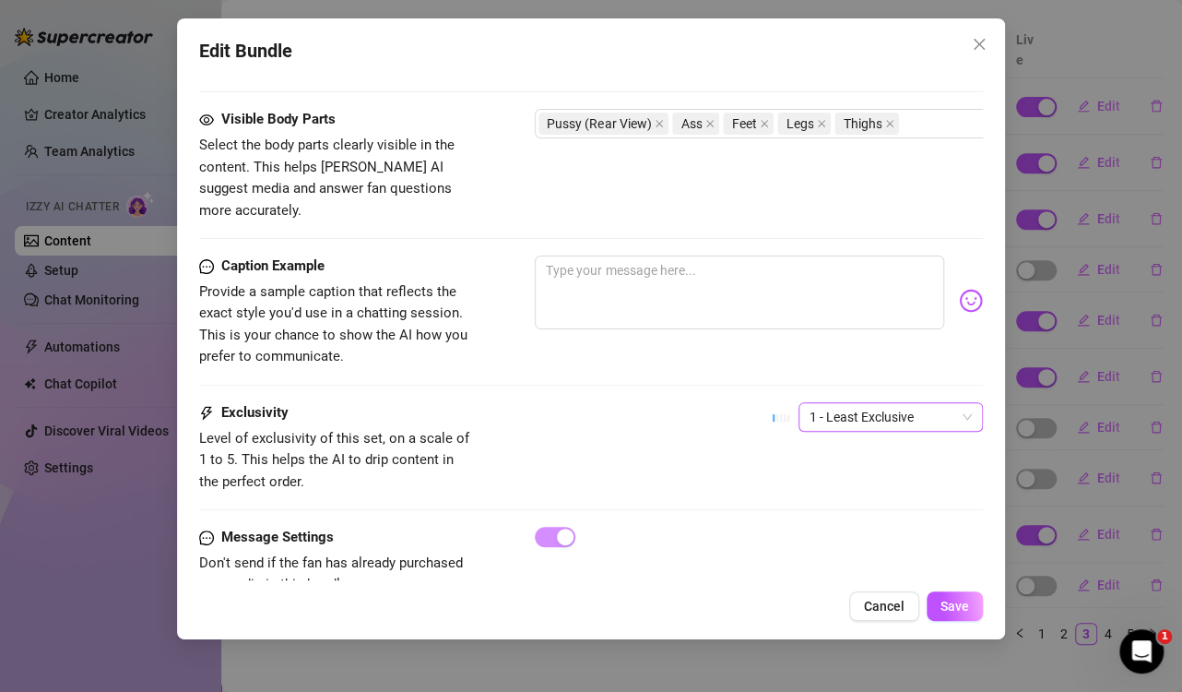
click at [851, 403] on span "1 - Least Exclusive" at bounding box center [891, 417] width 162 height 28
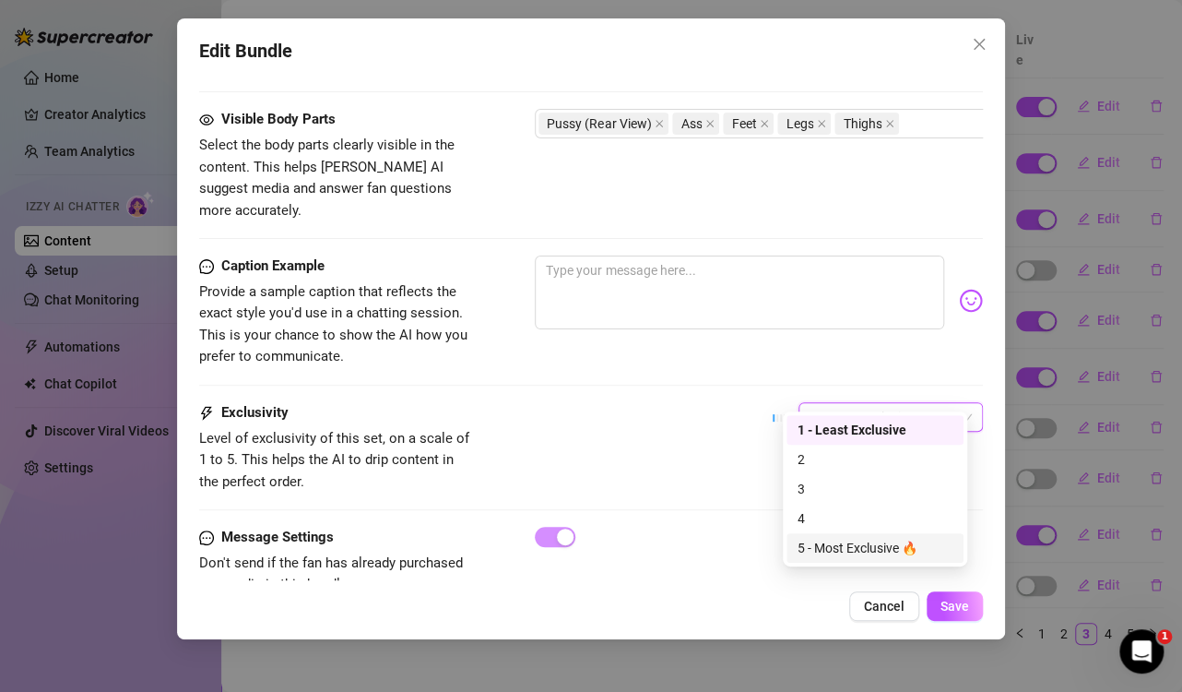
click at [826, 546] on div "5 - Most Exclusive 🔥" at bounding box center [875, 548] width 155 height 20
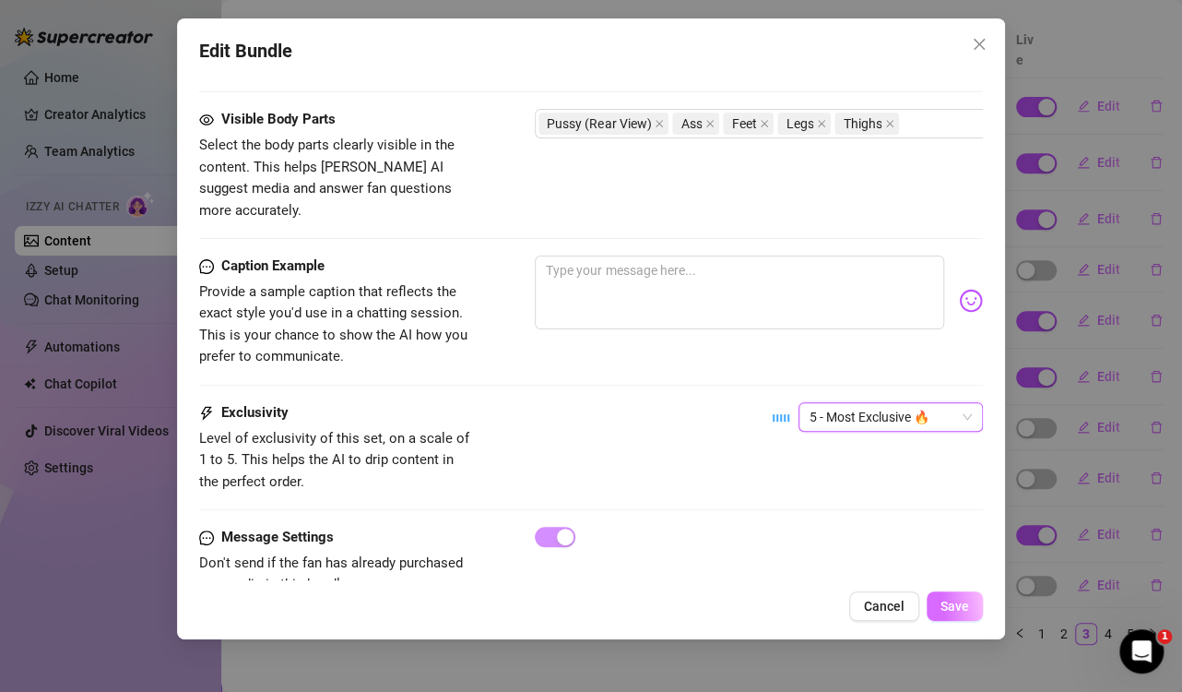
click at [959, 601] on span "Save" at bounding box center [955, 606] width 29 height 15
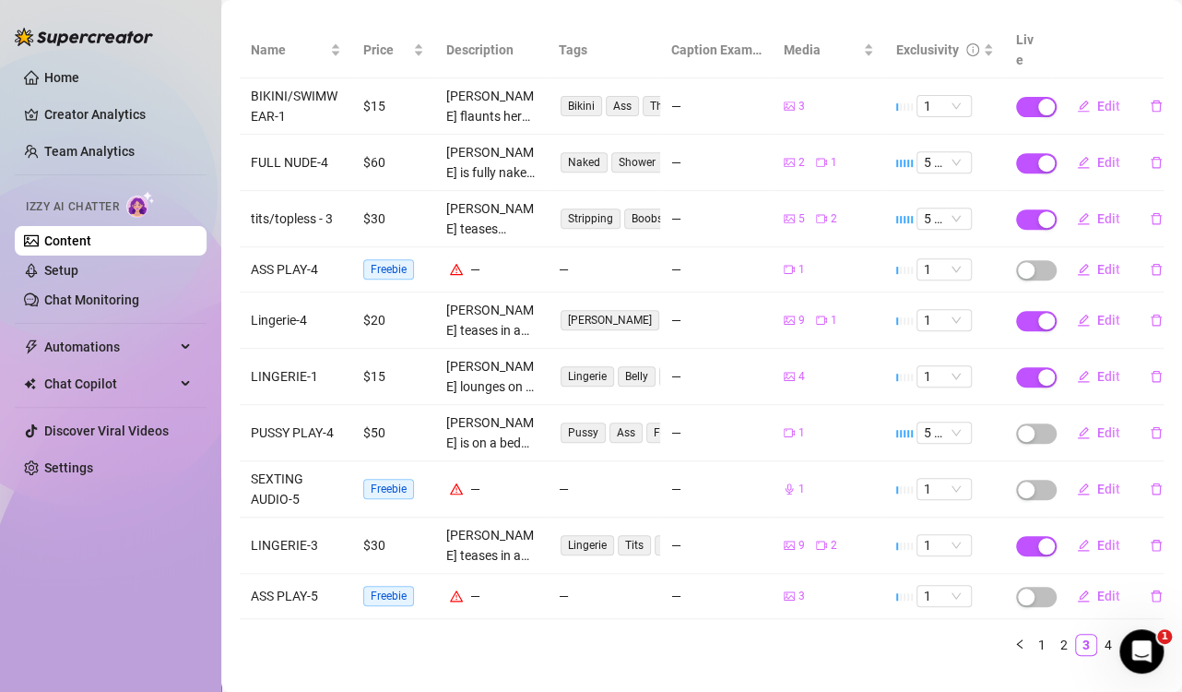
scroll to position [236, 0]
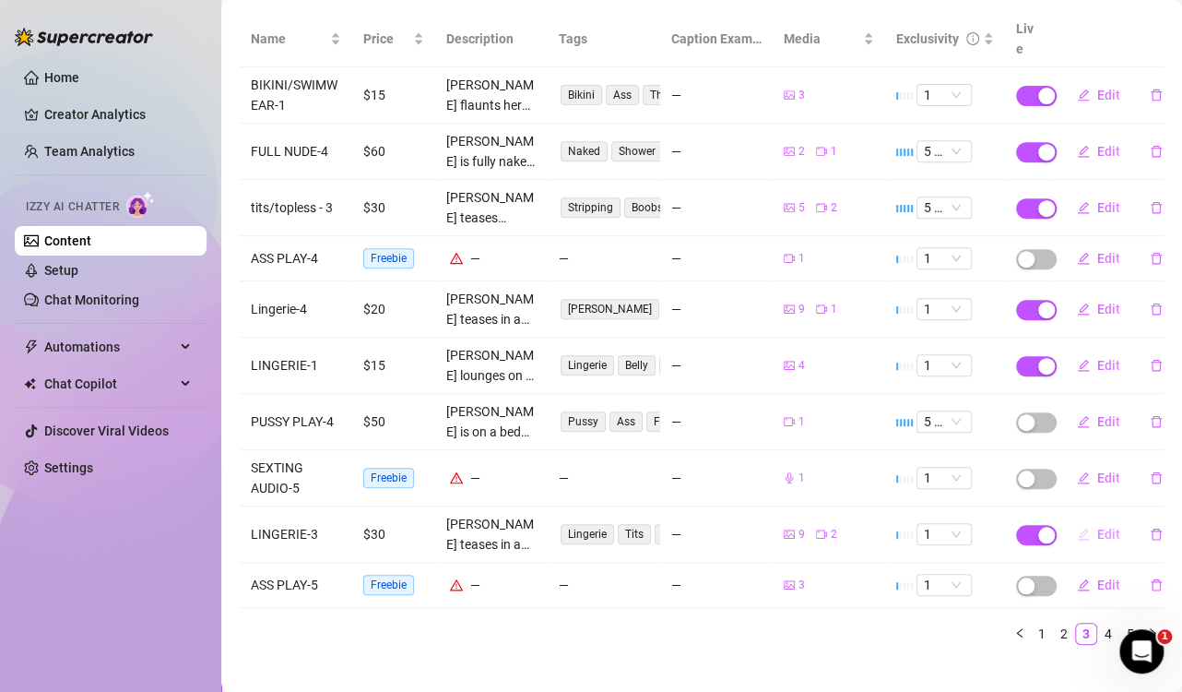
click at [1098, 527] on span "Edit" at bounding box center [1109, 534] width 23 height 15
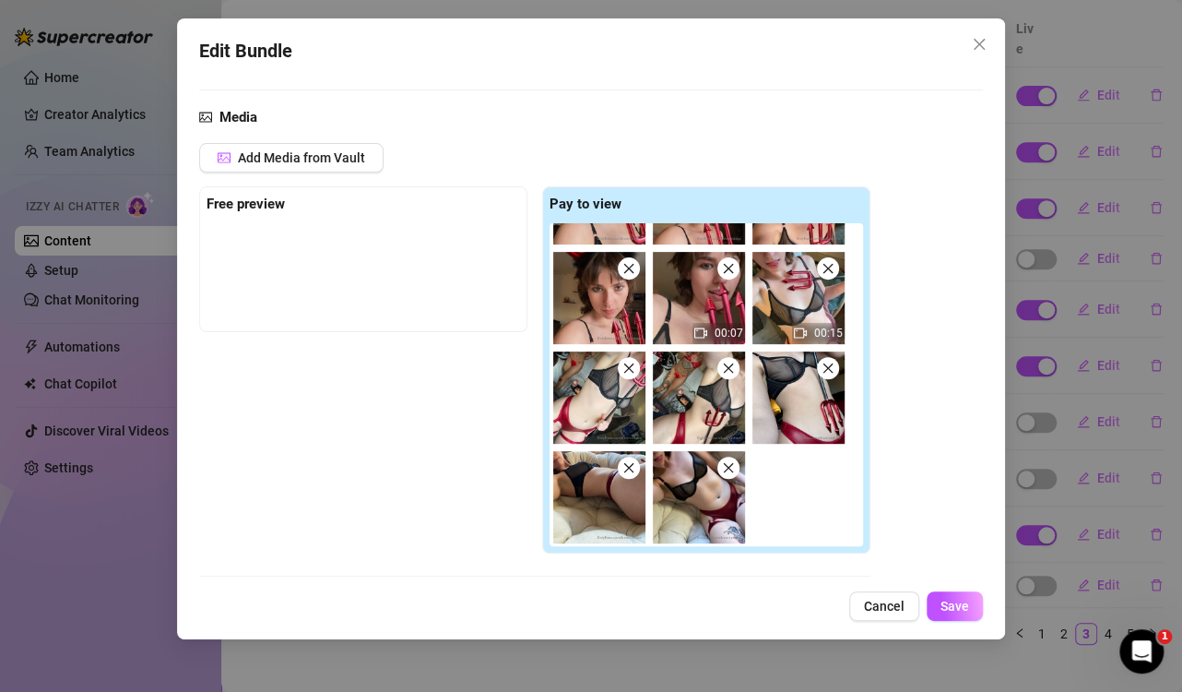
scroll to position [184, 0]
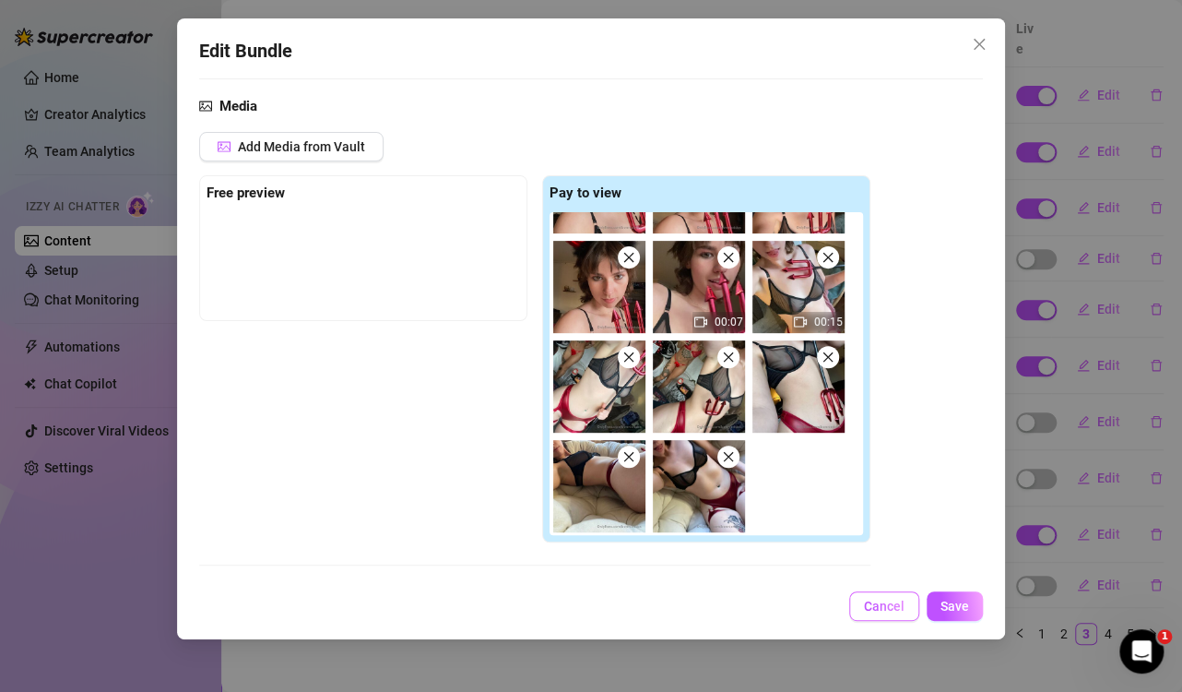
click at [891, 608] on span "Cancel" at bounding box center [884, 606] width 41 height 15
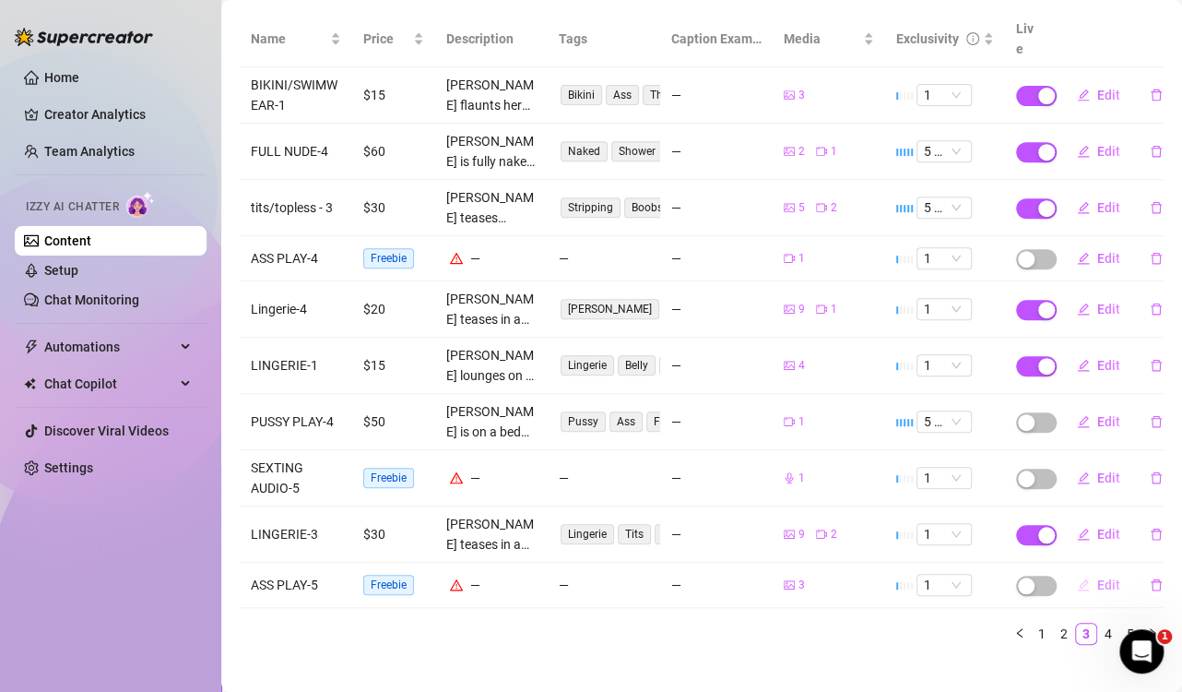
click at [1098, 577] on span "Edit" at bounding box center [1109, 584] width 23 height 15
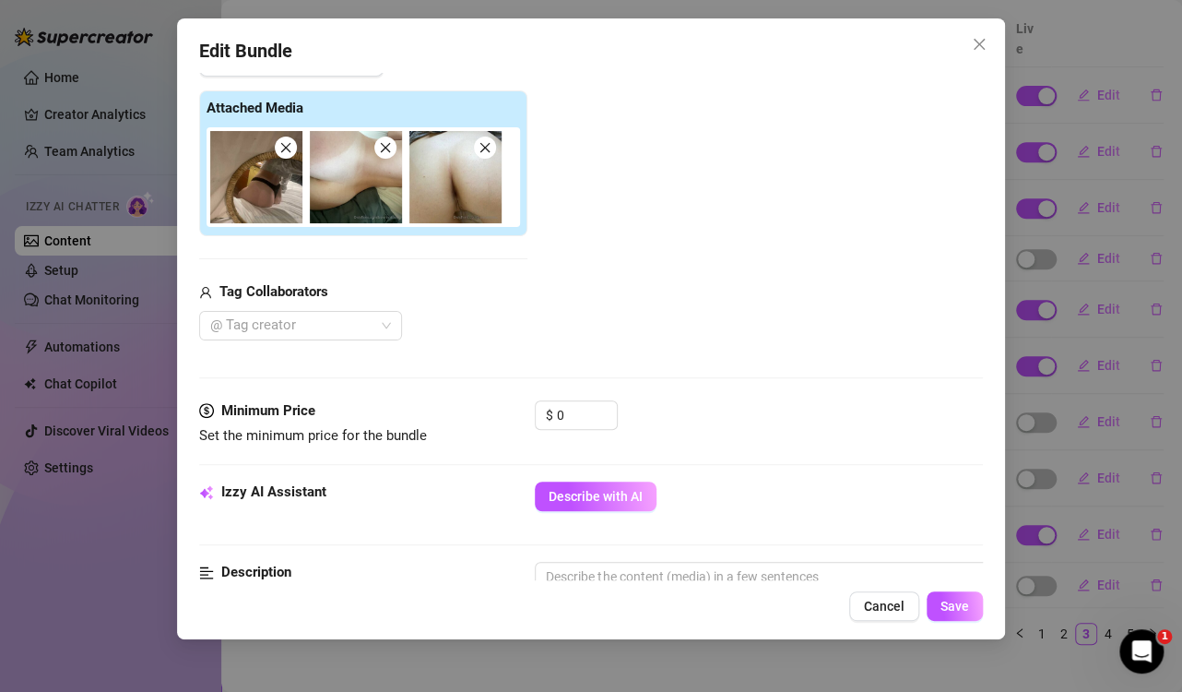
scroll to position [277, 0]
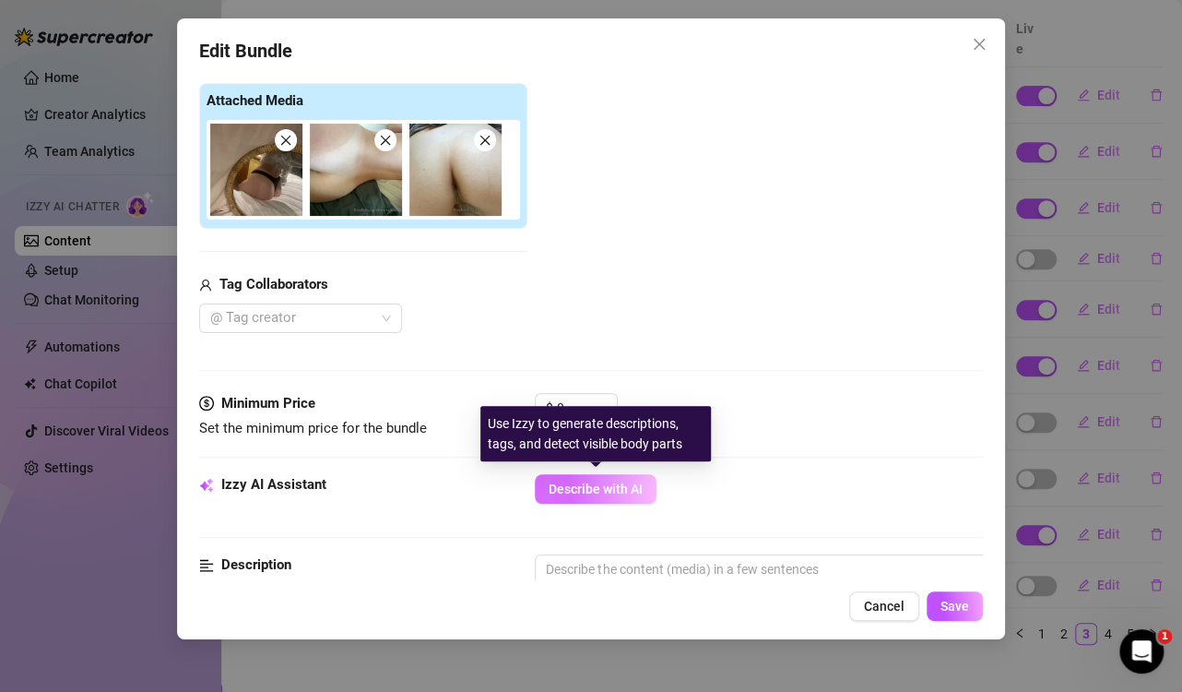
click at [567, 493] on span "Describe with AI" at bounding box center [596, 488] width 94 height 15
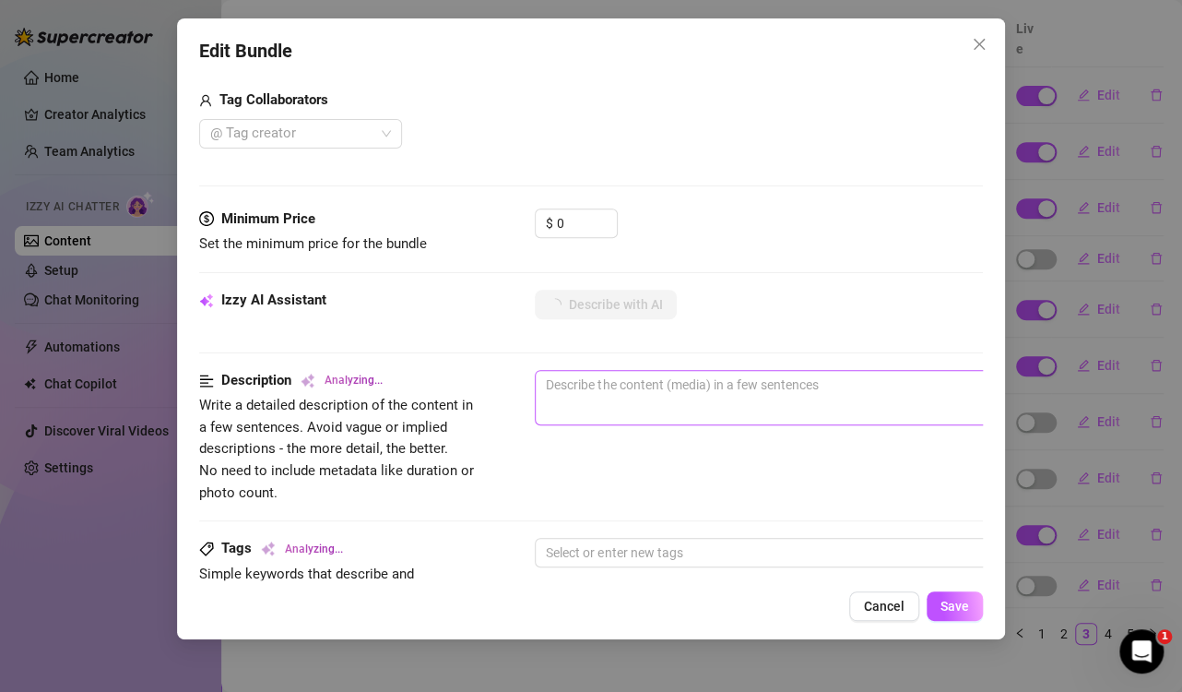
scroll to position [553, 0]
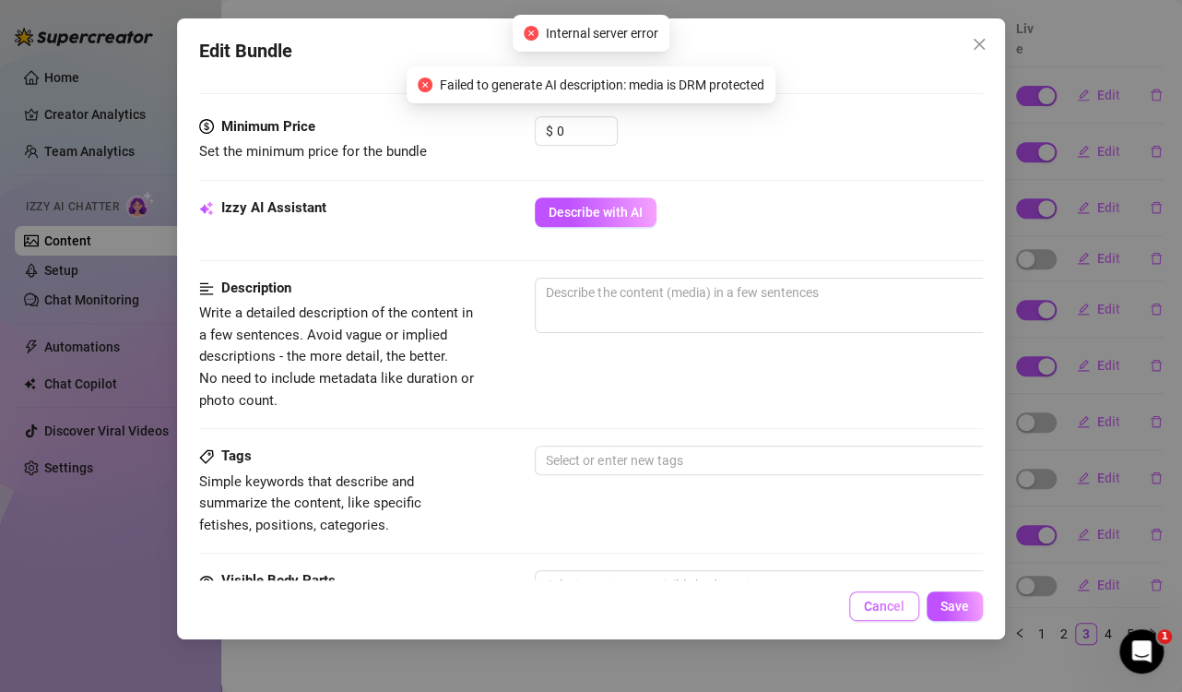
click at [877, 609] on span "Cancel" at bounding box center [884, 606] width 41 height 15
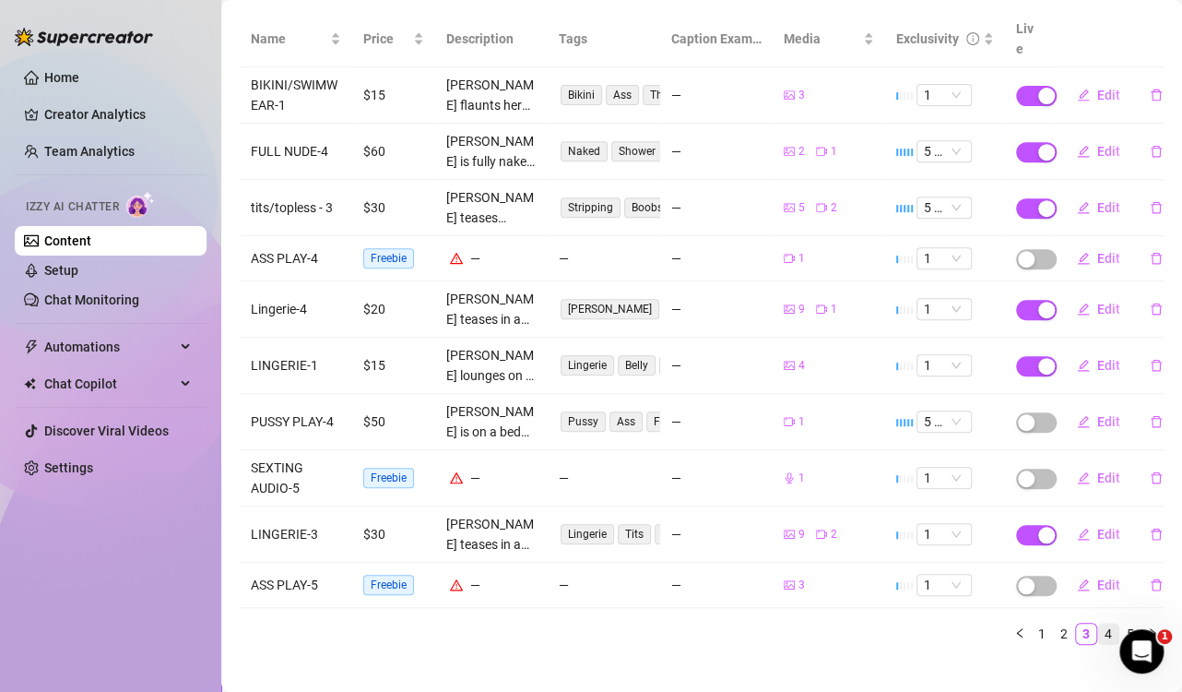
click at [1098, 623] on link "4" at bounding box center [1108, 633] width 20 height 20
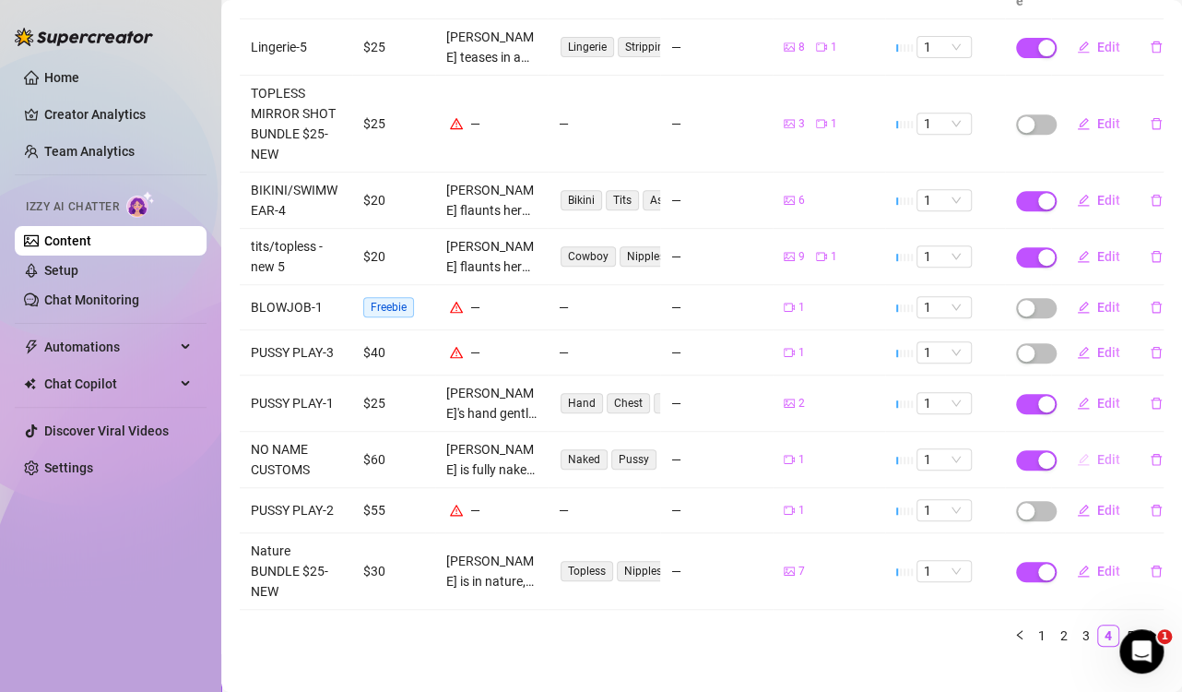
scroll to position [286, 0]
click at [1076, 623] on link "3" at bounding box center [1086, 633] width 20 height 20
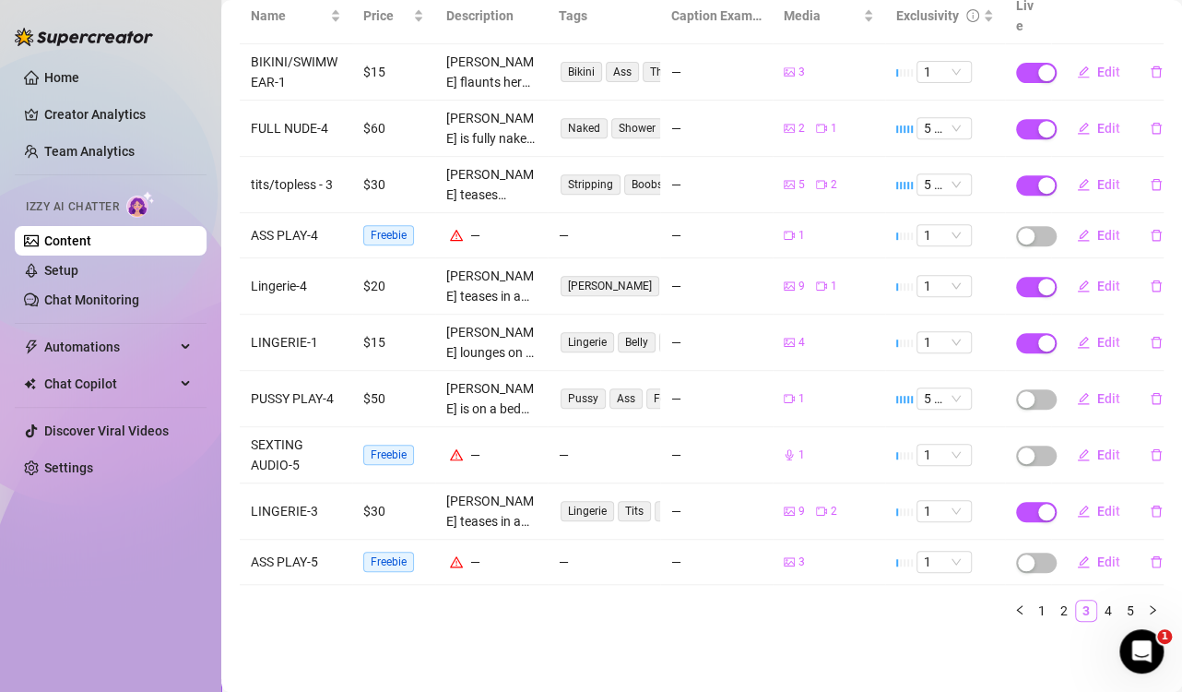
scroll to position [236, 0]
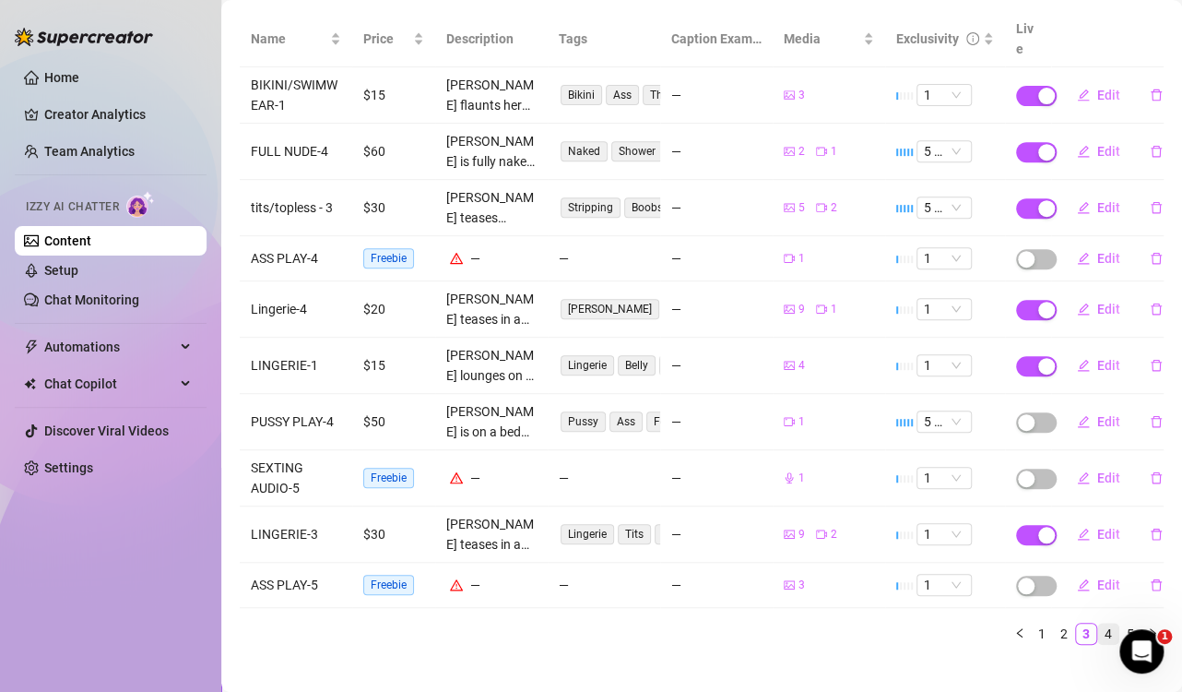
click at [1098, 623] on link "4" at bounding box center [1108, 633] width 20 height 20
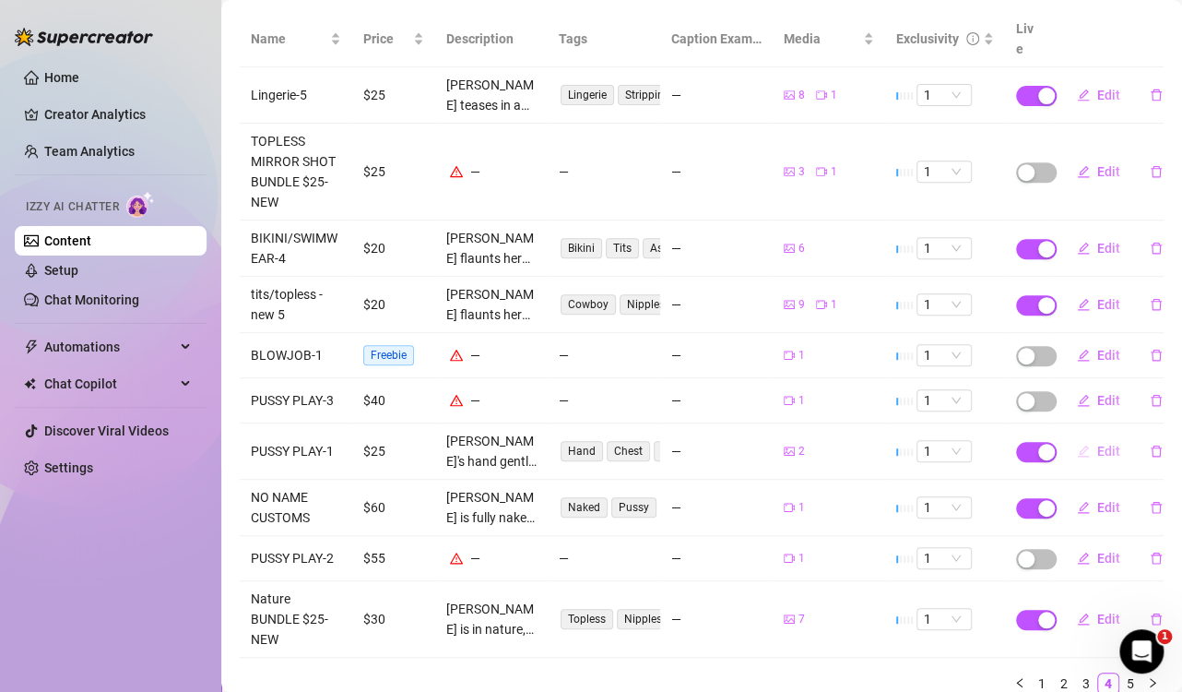
click at [1098, 444] on span "Edit" at bounding box center [1109, 451] width 23 height 15
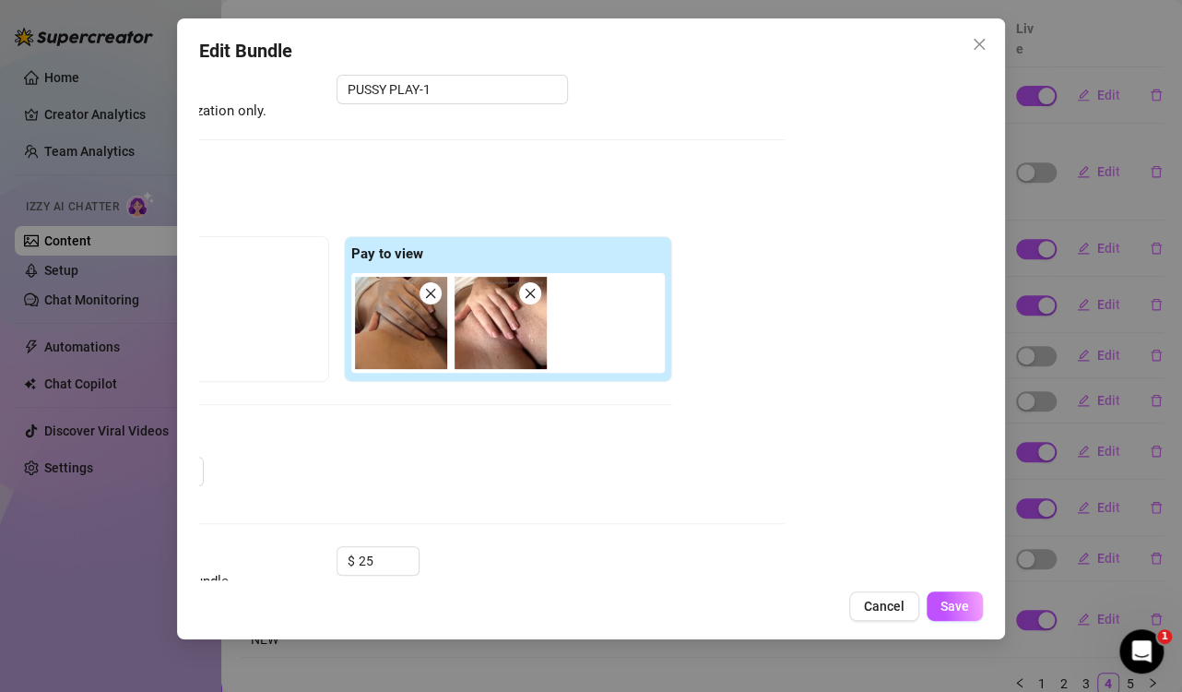
scroll to position [92, 213]
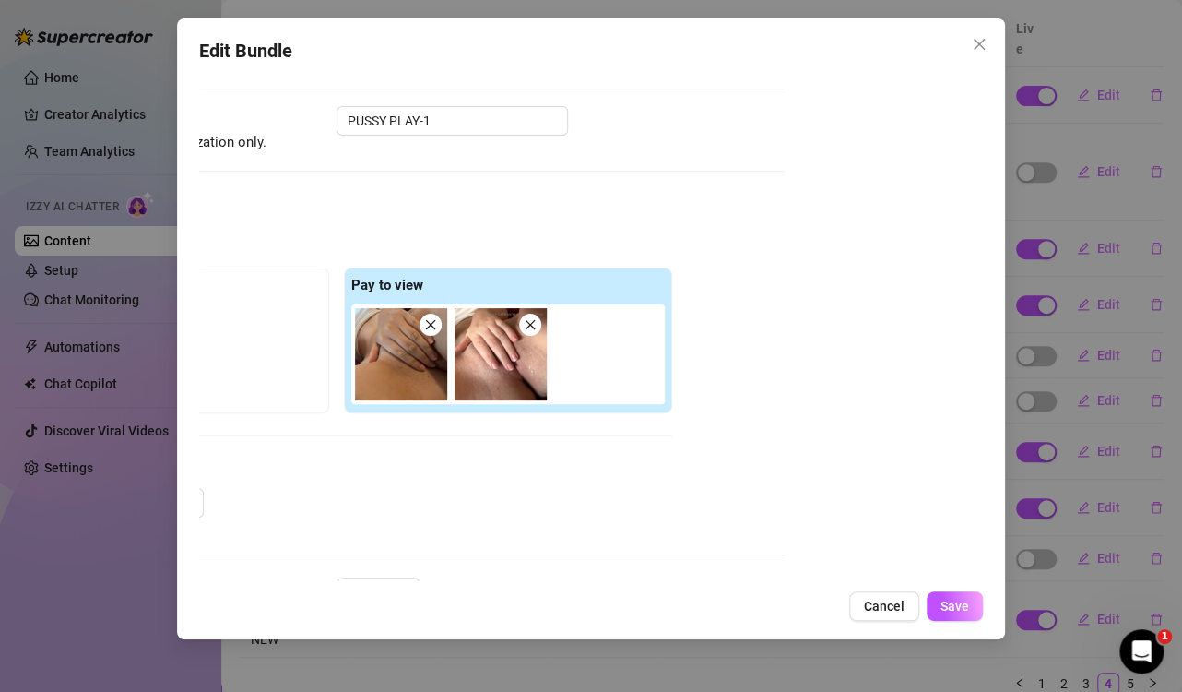
click at [491, 356] on img at bounding box center [501, 354] width 92 height 92
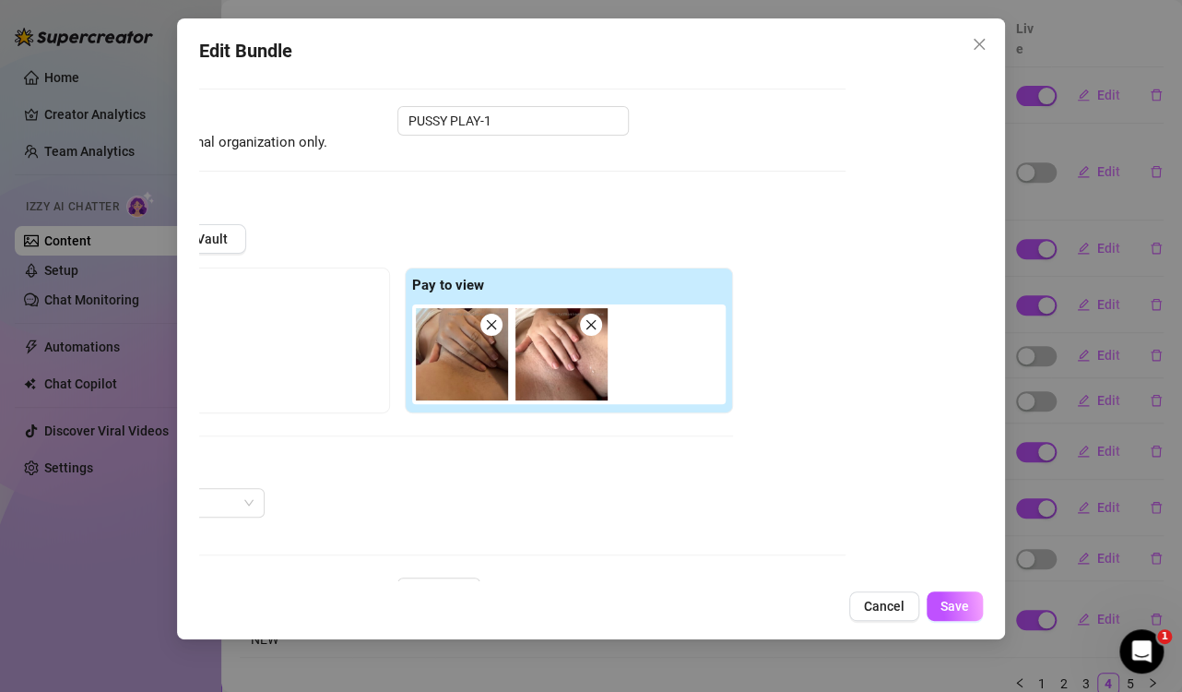
scroll to position [92, 140]
click at [972, 44] on icon "close" at bounding box center [979, 44] width 15 height 15
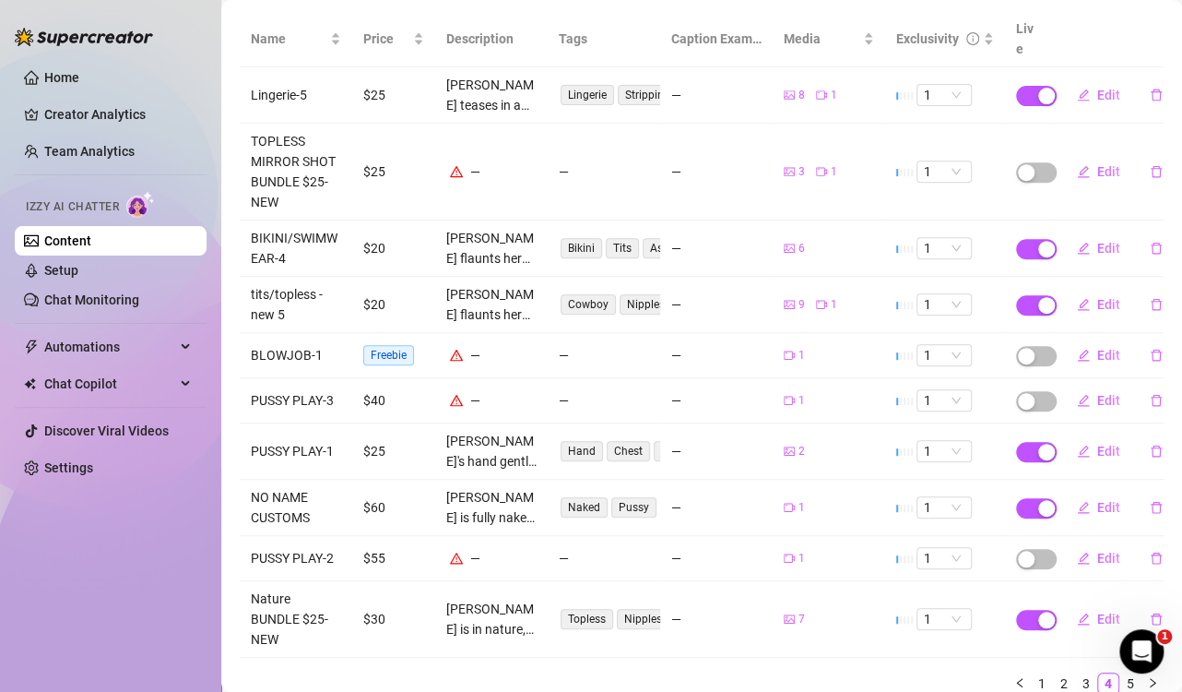
click at [784, 445] on icon "picture" at bounding box center [789, 450] width 11 height 11
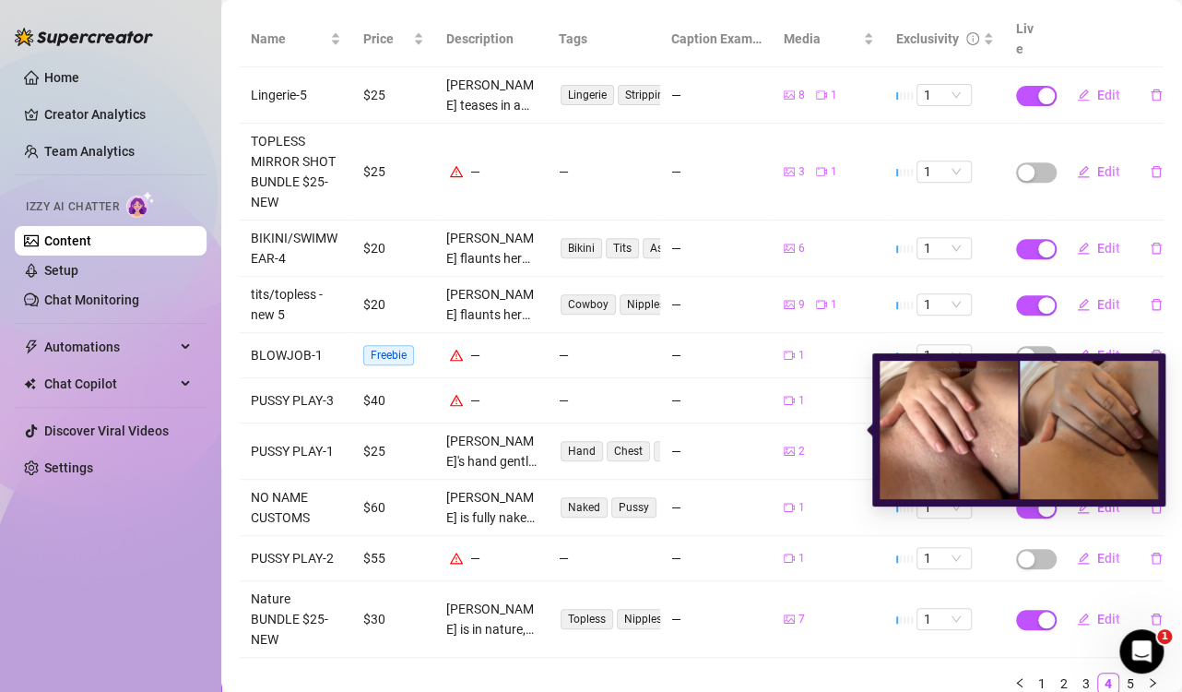
click at [901, 425] on img at bounding box center [949, 430] width 138 height 138
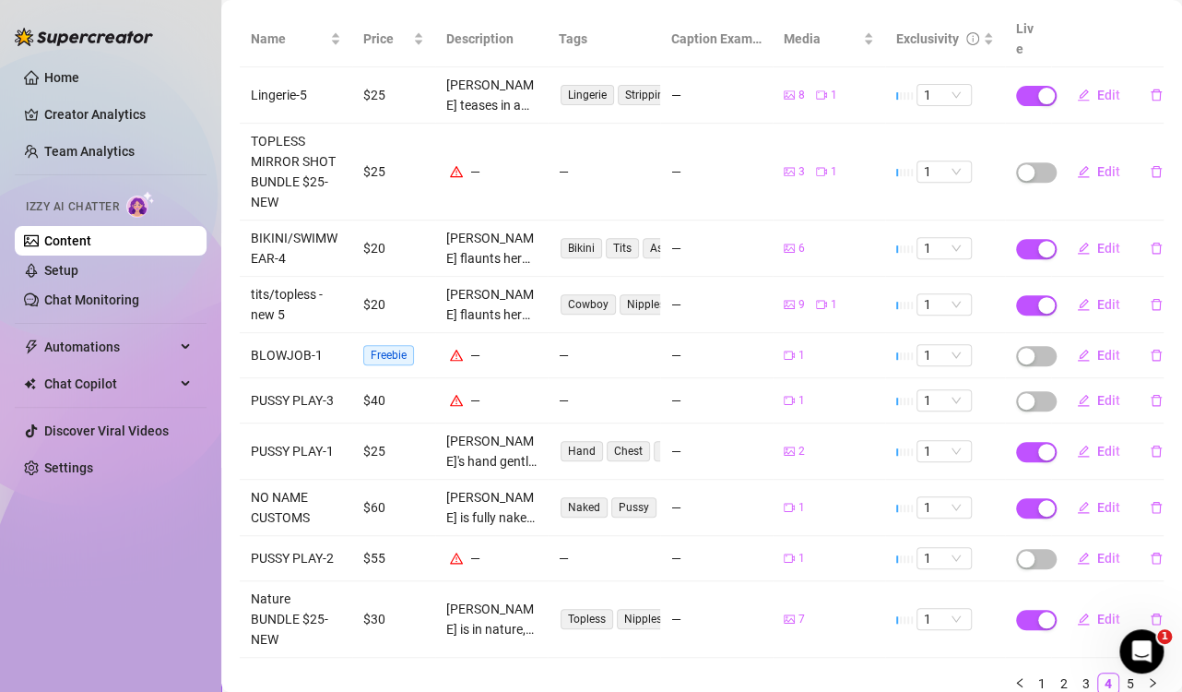
click at [693, 441] on div "—" at bounding box center [716, 451] width 90 height 20
click at [742, 441] on div "—" at bounding box center [716, 451] width 90 height 20
click at [1098, 444] on span "Edit" at bounding box center [1109, 451] width 23 height 15
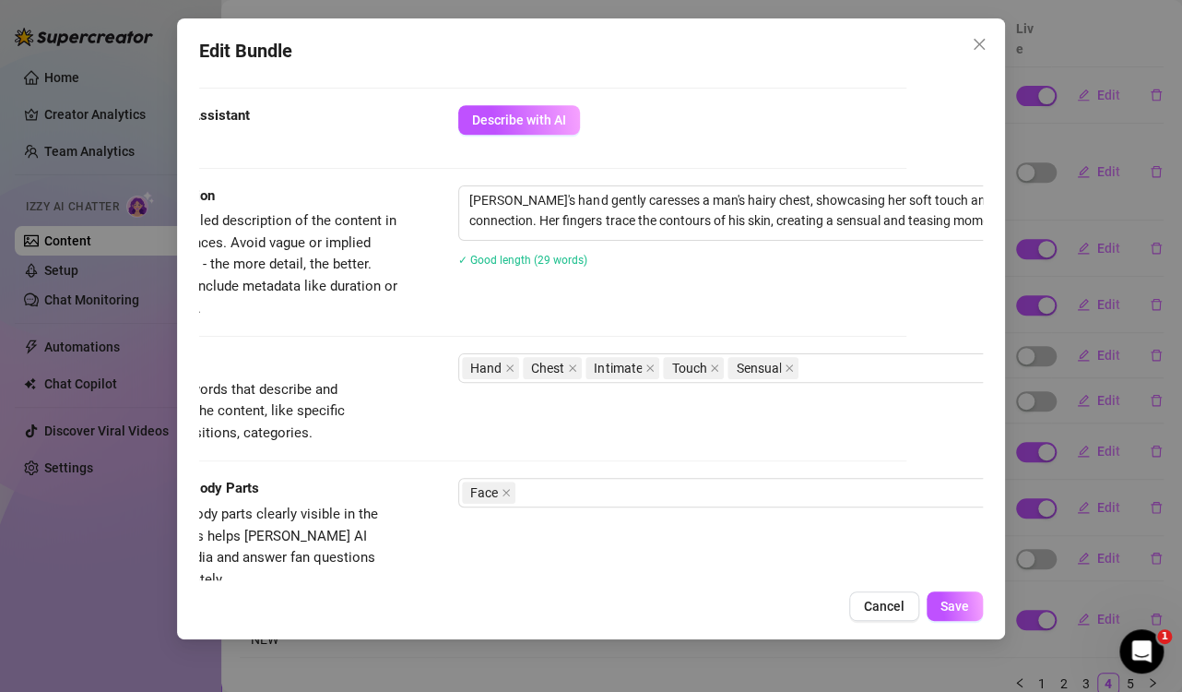
scroll to position [646, 112]
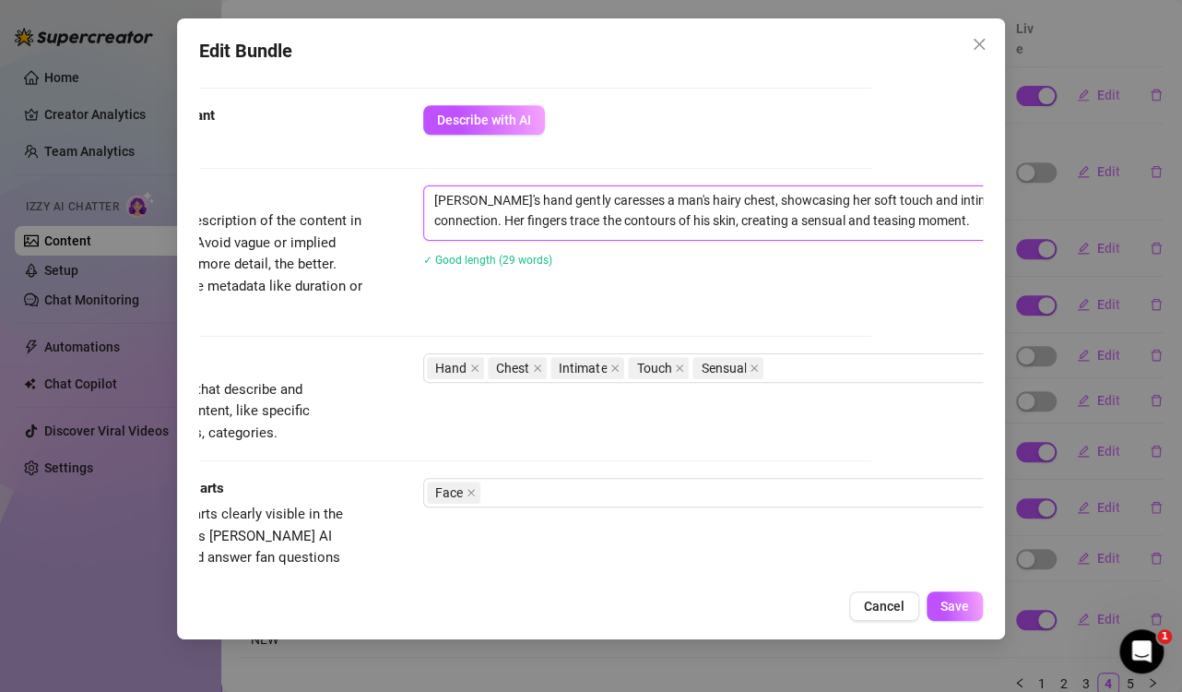
click at [881, 227] on textarea "[PERSON_NAME]'s hand gently caresses a man's hairy chest, showcasing her soft t…" at bounding box center [746, 210] width 644 height 48
drag, startPoint x: 881, startPoint y: 220, endPoint x: 330, endPoint y: 166, distance: 553.2
click at [330, 166] on form "Account bonnierides (@bonnierides) Name Name is for your internal organization …" at bounding box center [479, 223] width 783 height 1549
type textarea "Describe the content (media) in a few sentences"
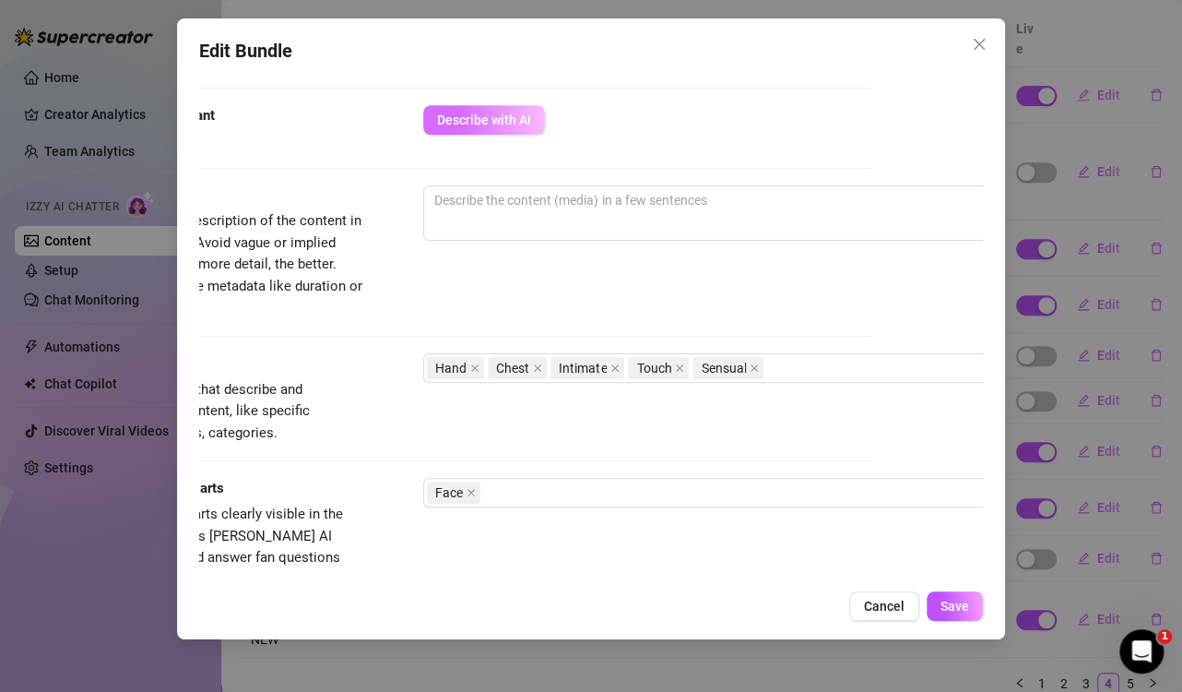
click at [487, 123] on span "Describe with AI" at bounding box center [484, 120] width 94 height 15
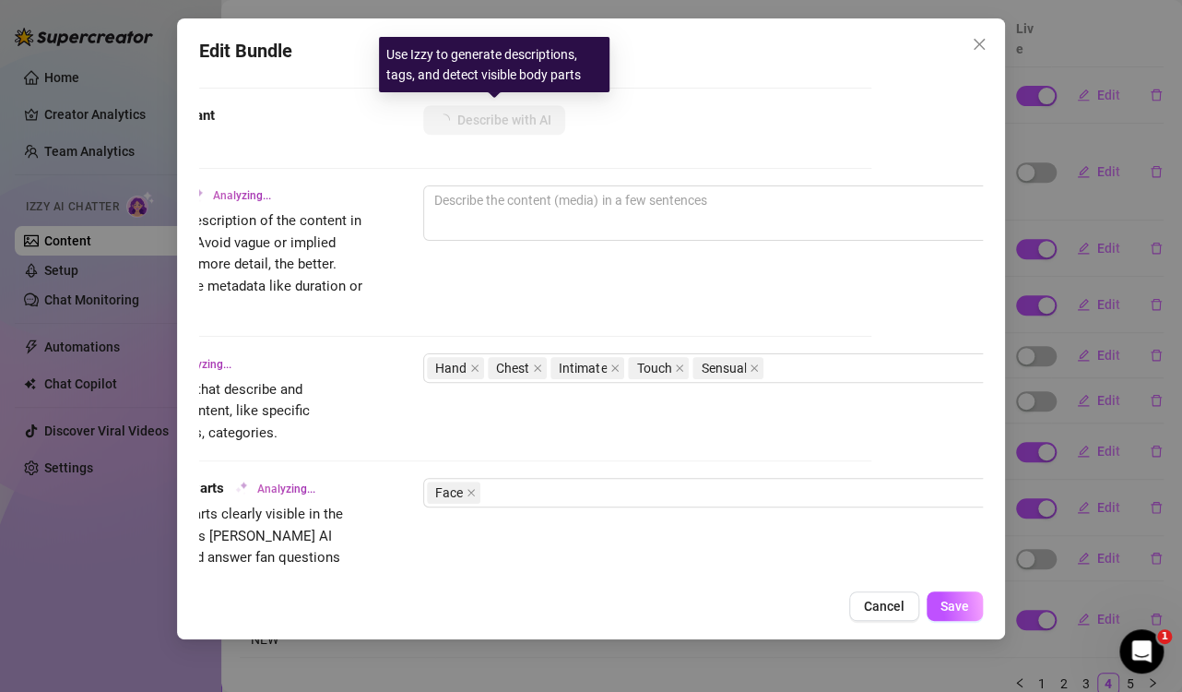
type textarea "[PERSON_NAME]’s"
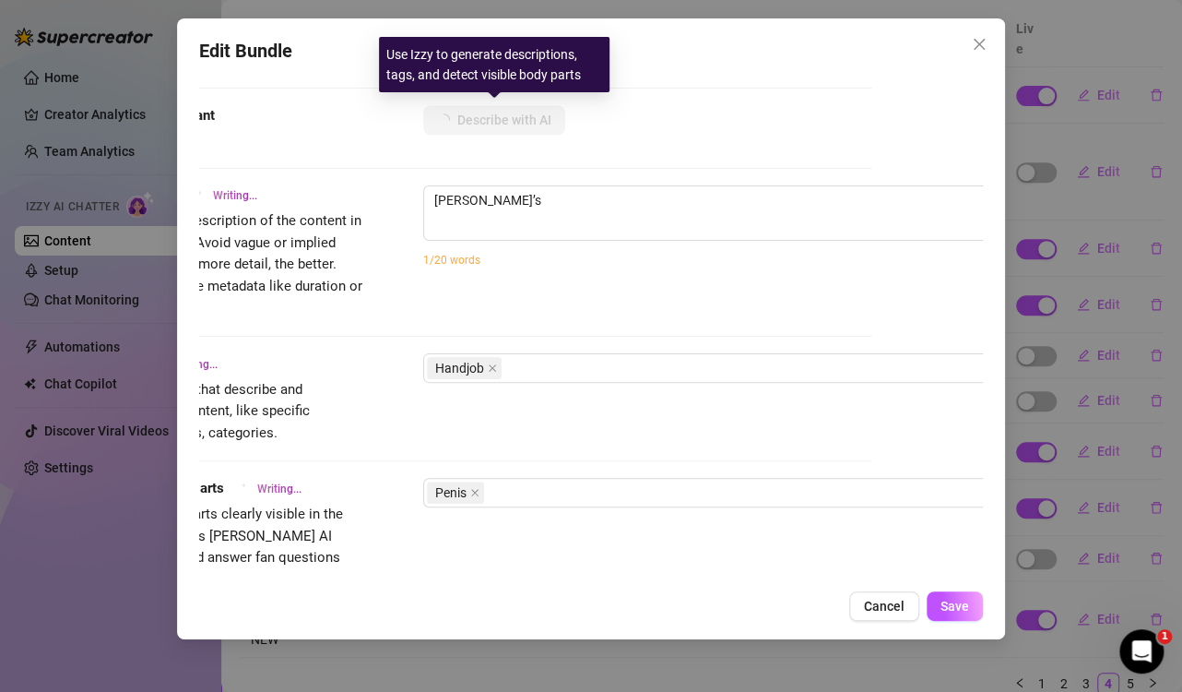
type textarea "[PERSON_NAME]’s hand"
type textarea "[PERSON_NAME]’s hand is"
type textarea "[PERSON_NAME]’s hand is wrapped"
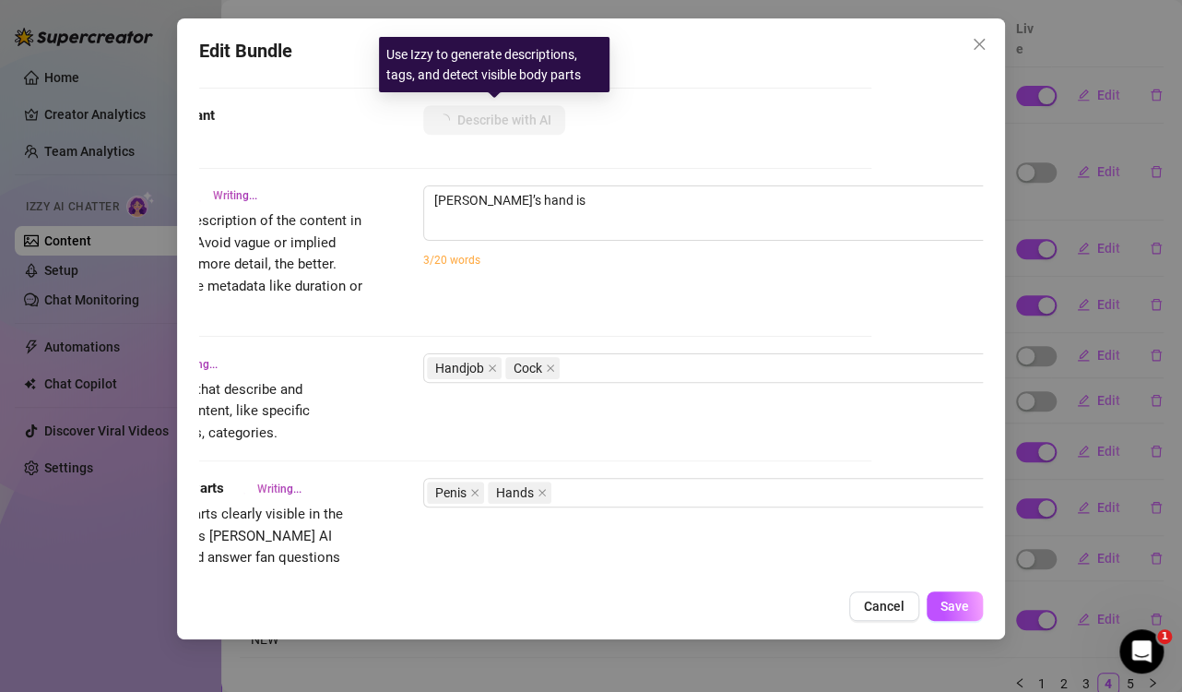
type textarea "[PERSON_NAME]’s hand is wrapped"
type textarea "[PERSON_NAME]’s hand is wrapped around"
type textarea "[PERSON_NAME]’s hand is wrapped around a"
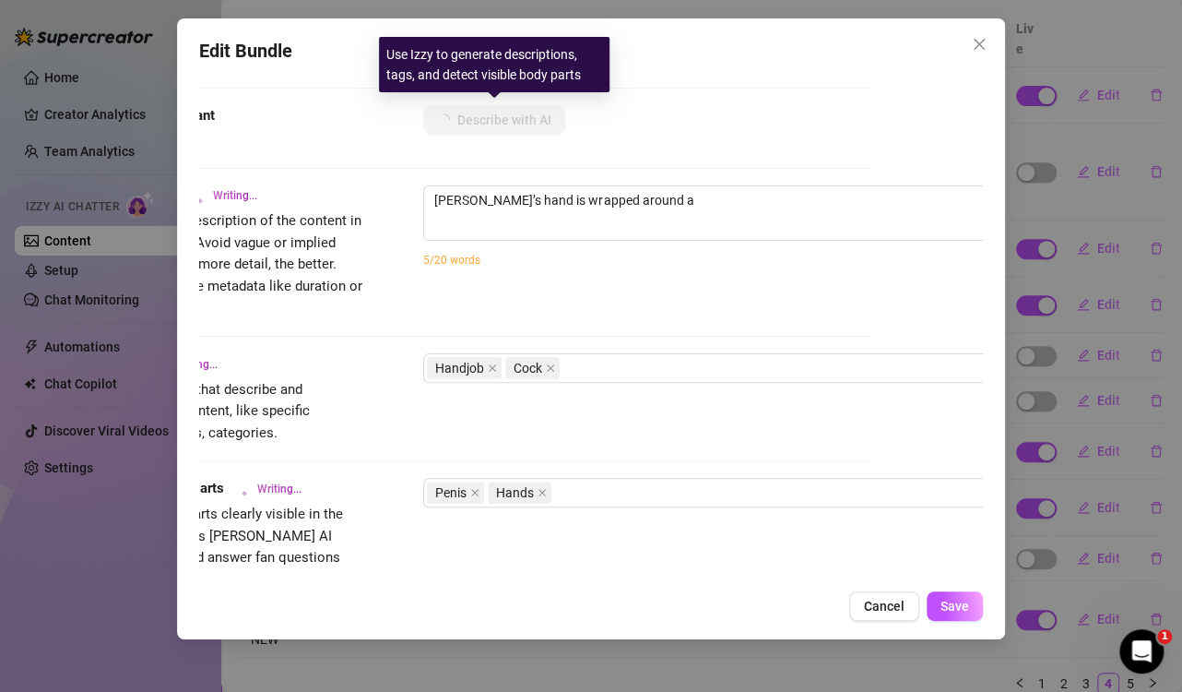
type textarea "[PERSON_NAME]’s hand is wrapped around a thick"
type textarea "[PERSON_NAME]’s hand is wrapped around a thick cock,"
type textarea "[PERSON_NAME]’s hand is wrapped around a thick cock, stroking"
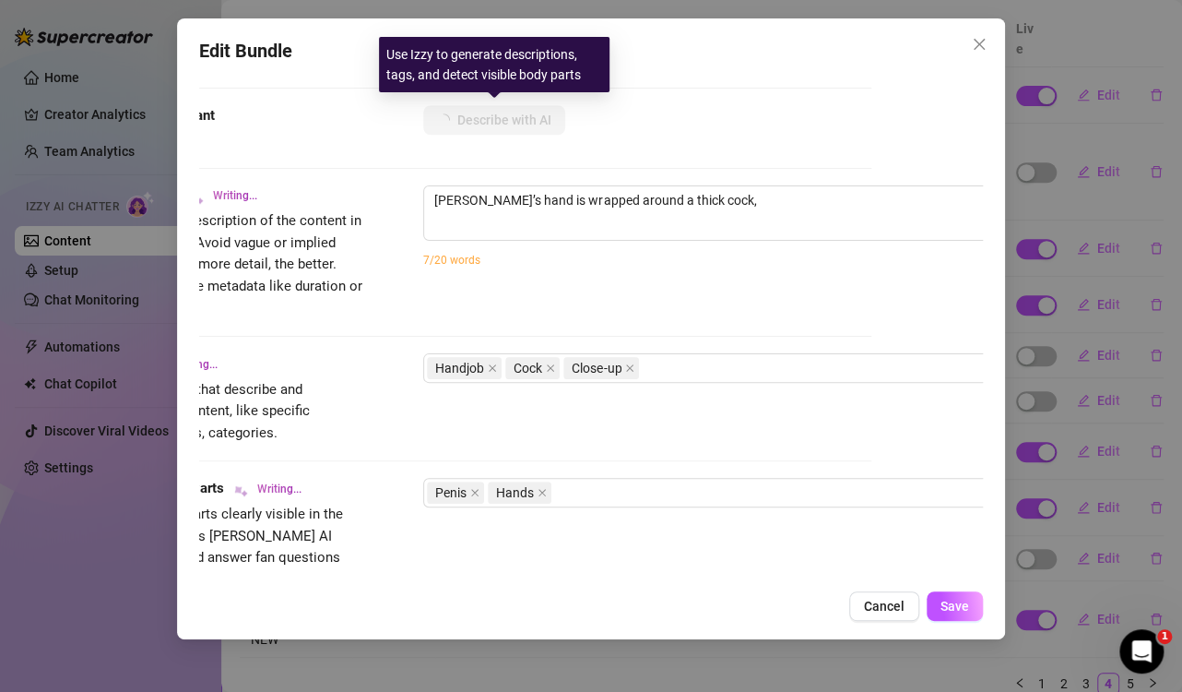
type textarea "[PERSON_NAME]’s hand is wrapped around a thick cock, stroking"
type textarea "[PERSON_NAME]’s hand is wrapped around a thick cock, stroking it"
type textarea "[PERSON_NAME]’s hand is wrapped around a thick cock, stroking it close-up"
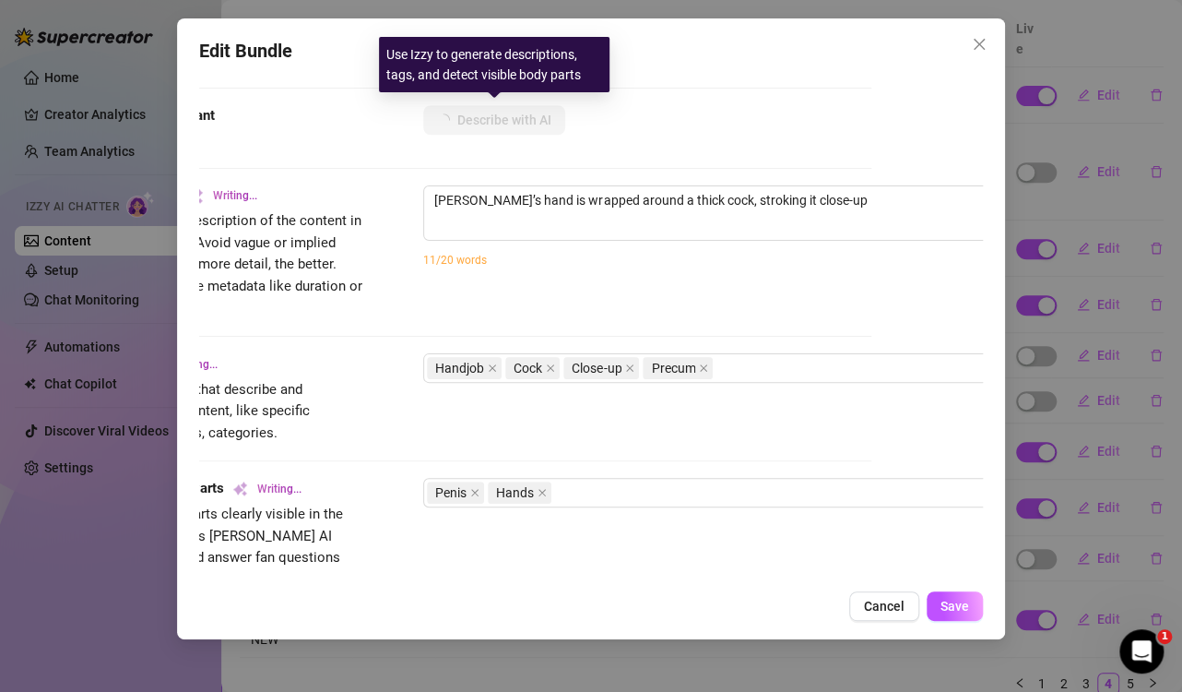
type textarea "[PERSON_NAME]’s hand is wrapped around a thick cock, stroking it close-up with"
type textarea "[PERSON_NAME]’s hand is wrapped around a thick cock, stroking it close-up with …"
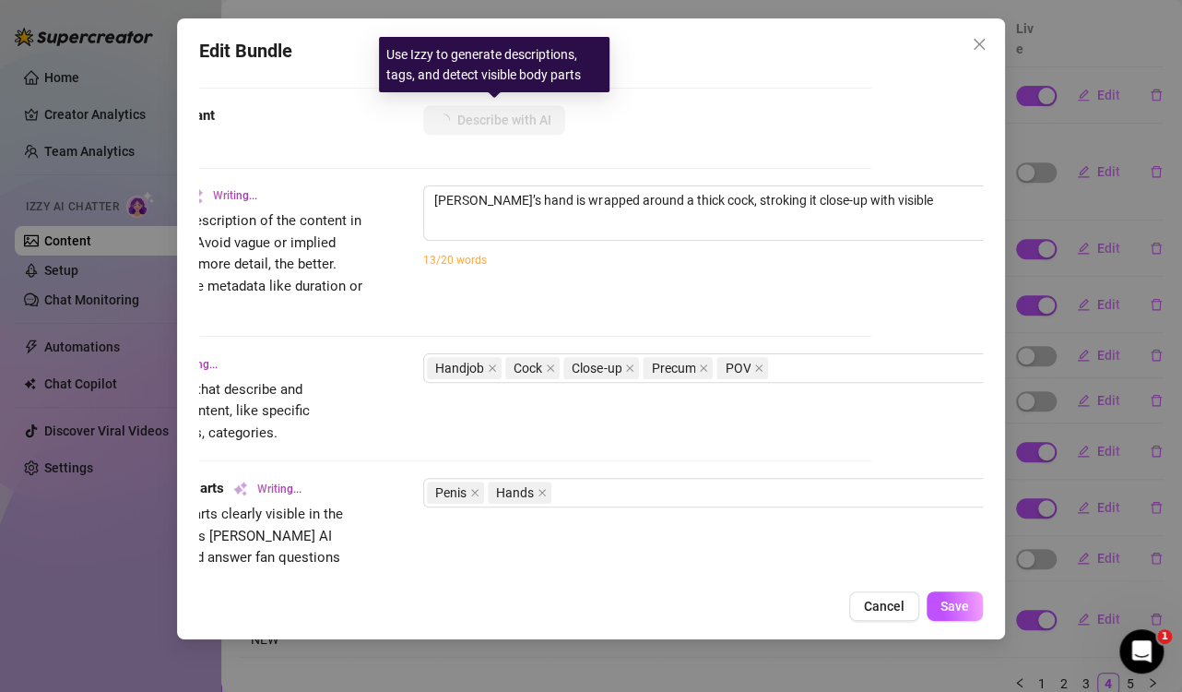
type textarea "[PERSON_NAME]’s hand is wrapped around a thick cock, stroking it close-up with …"
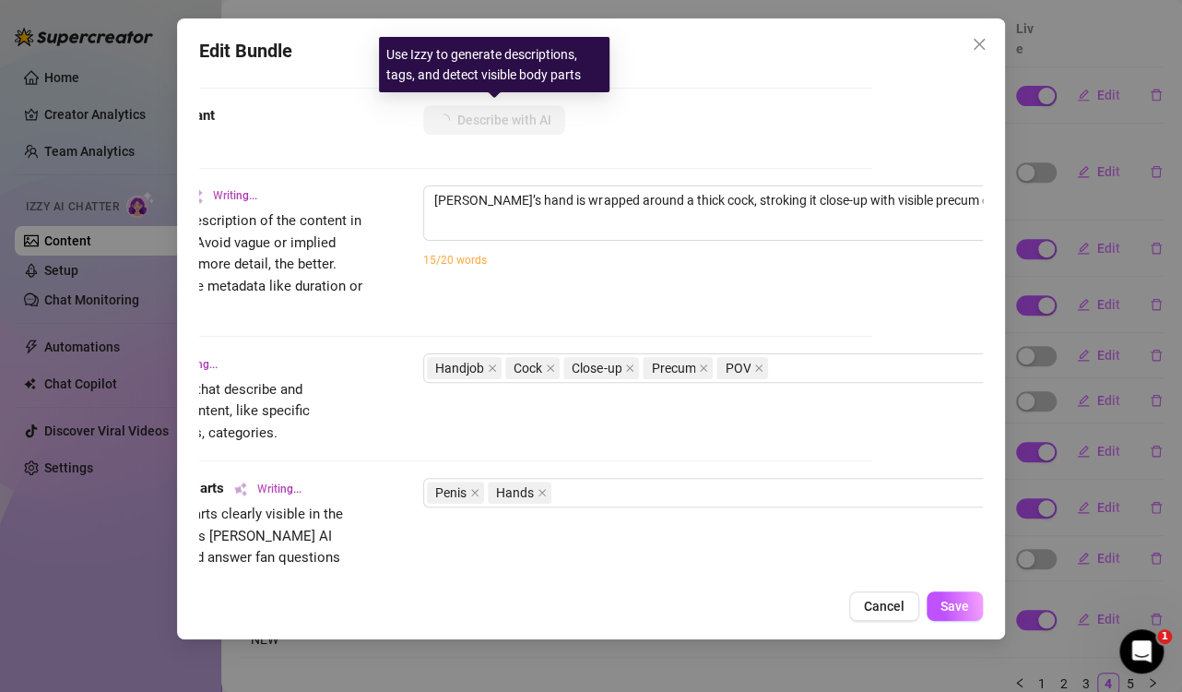
type textarea "[PERSON_NAME]’s hand is wrapped around a thick cock, stroking it close-up with …"
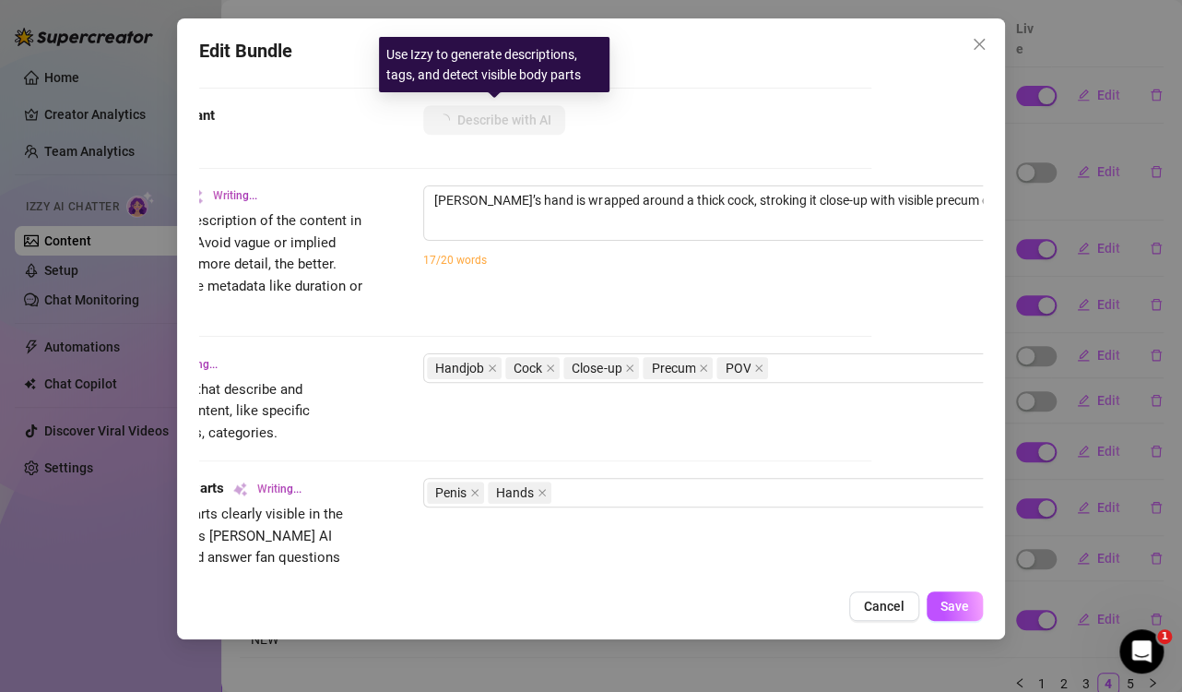
type textarea "[PERSON_NAME]’s hand is wrapped around a thick cock, stroking it close-up with …"
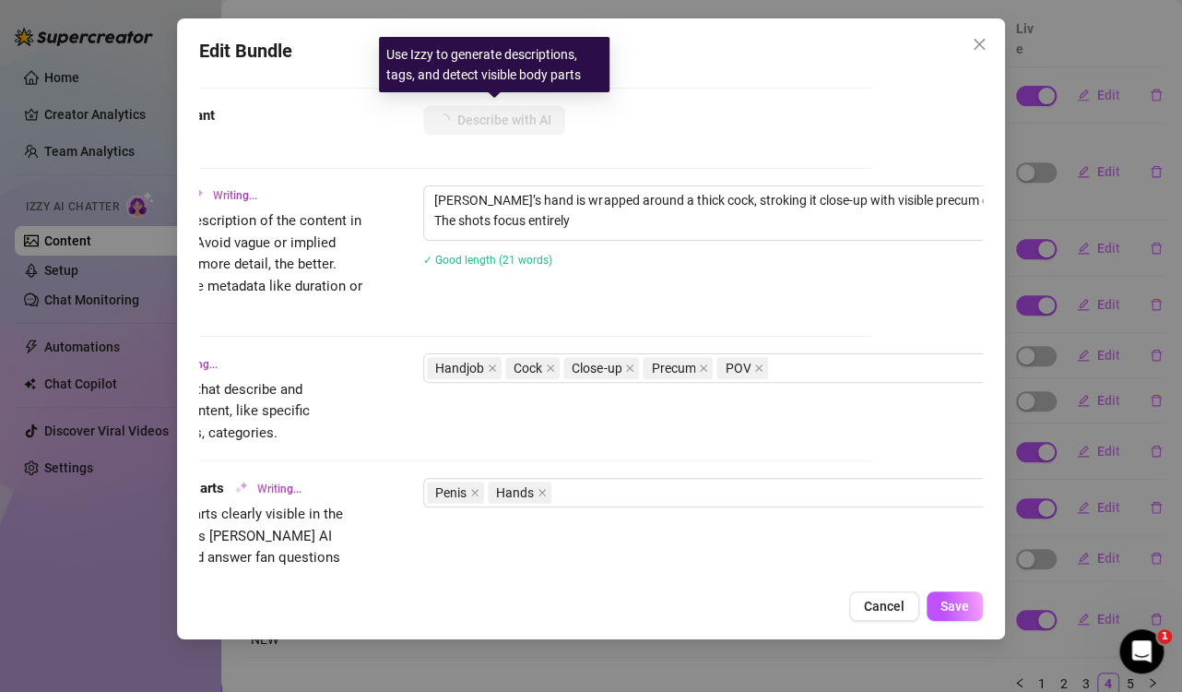
type textarea "[PERSON_NAME]’s hand is wrapped around a thick cock, stroking it close-up with …"
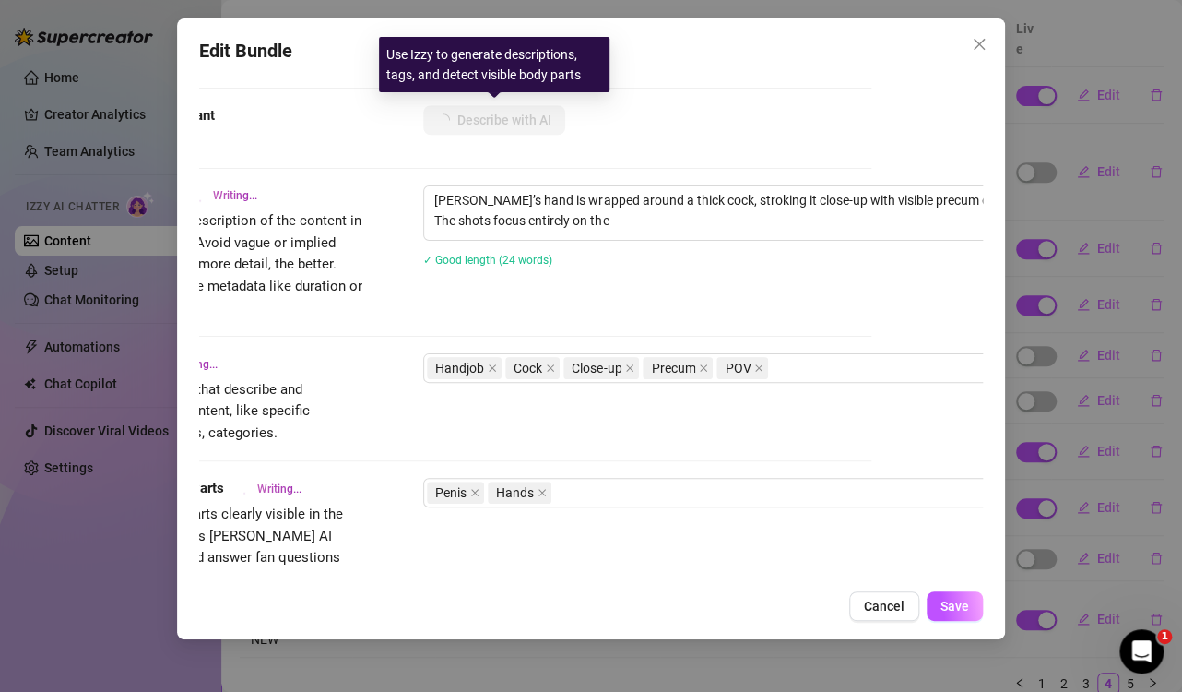
type textarea "[PERSON_NAME]’s hand is wrapped around a thick cock, stroking it close-up with …"
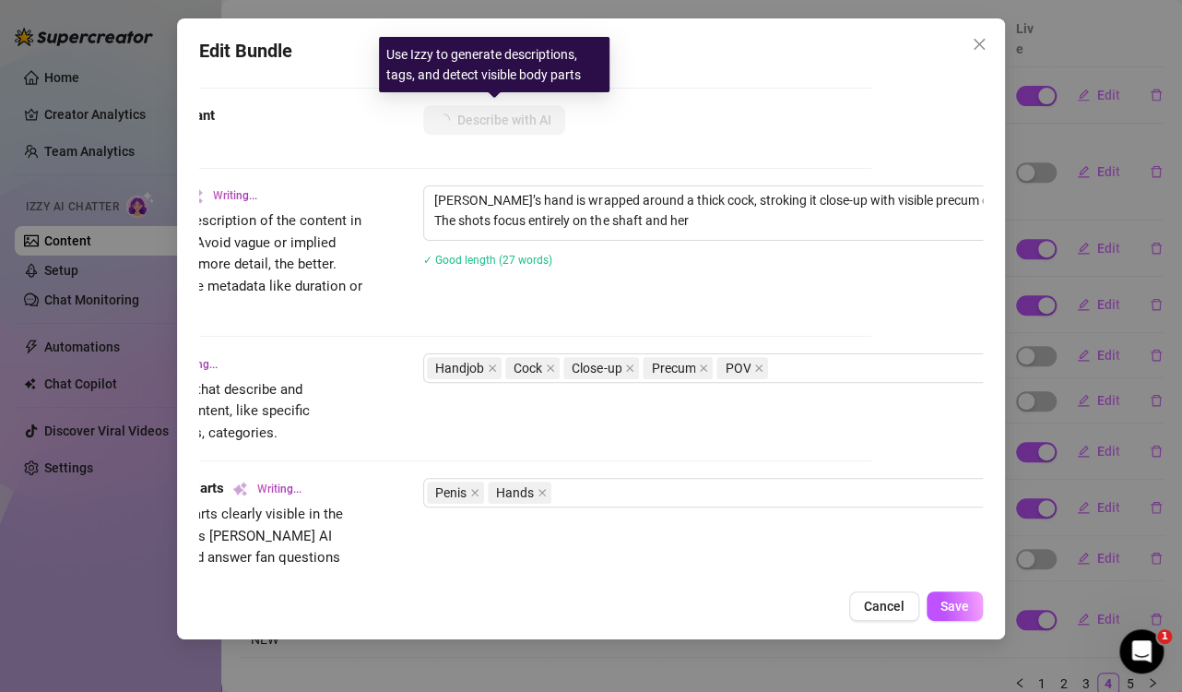
type textarea "[PERSON_NAME]’s hand is wrapped around a thick cock, stroking it close-up with …"
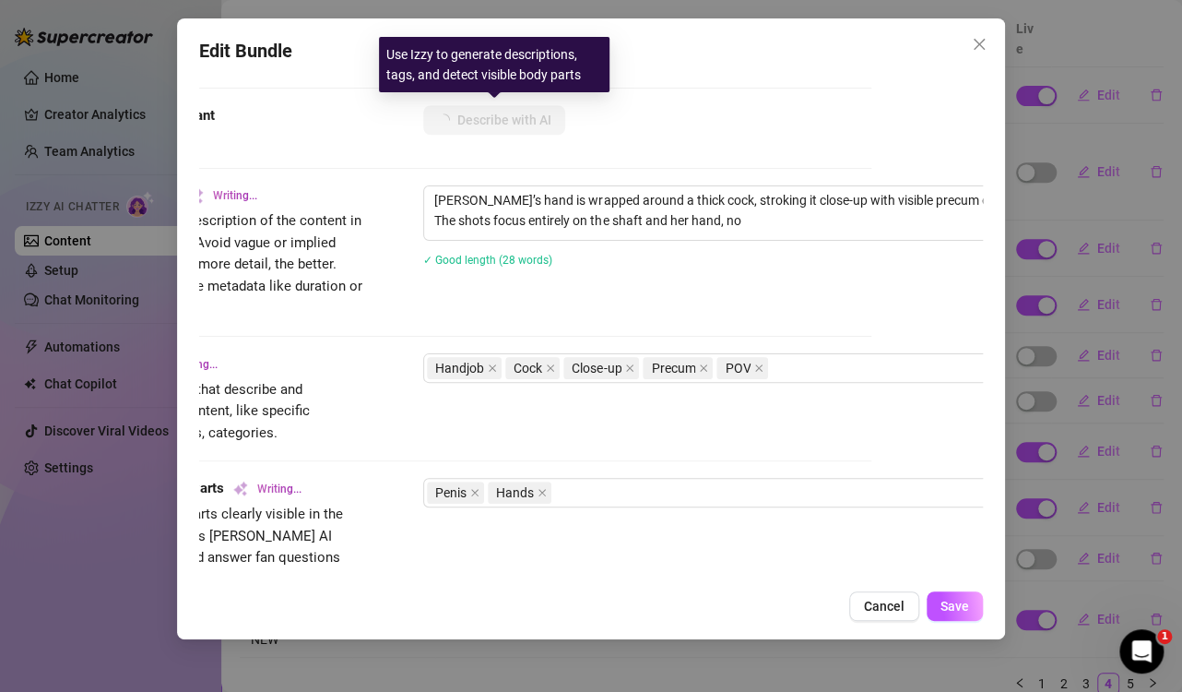
type textarea "[PERSON_NAME]’s hand is wrapped around a thick cock, stroking it close-up with …"
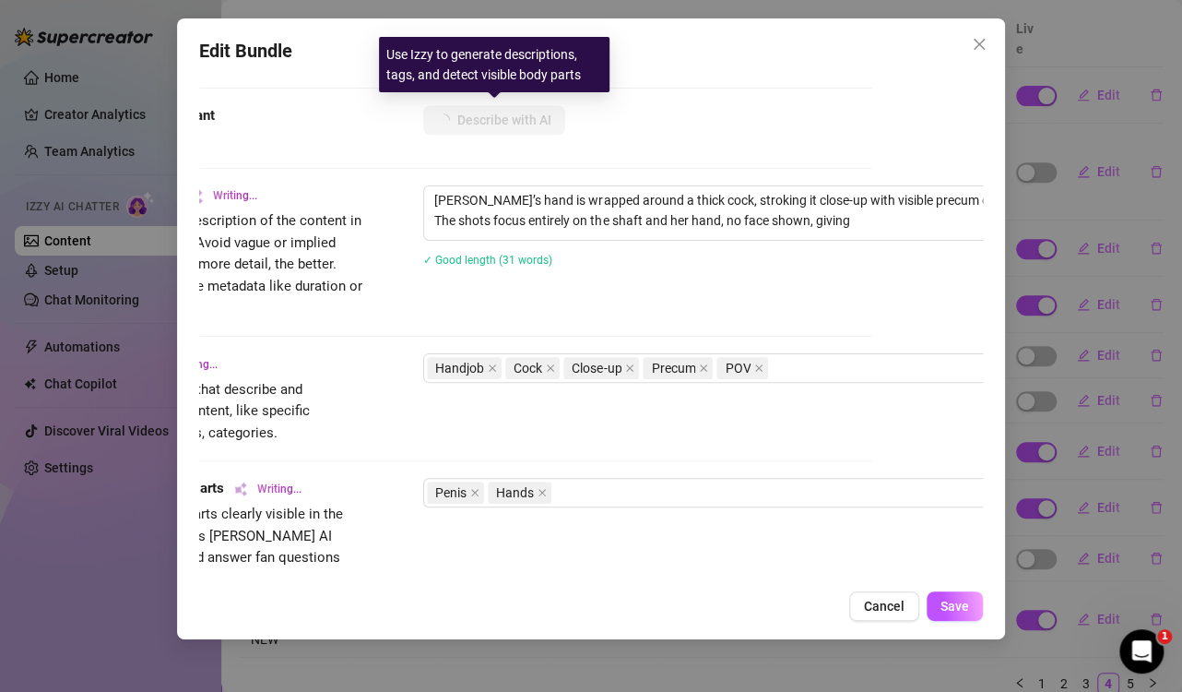
type textarea "[PERSON_NAME]’s hand is wrapped around a thick cock, stroking it close-up with …"
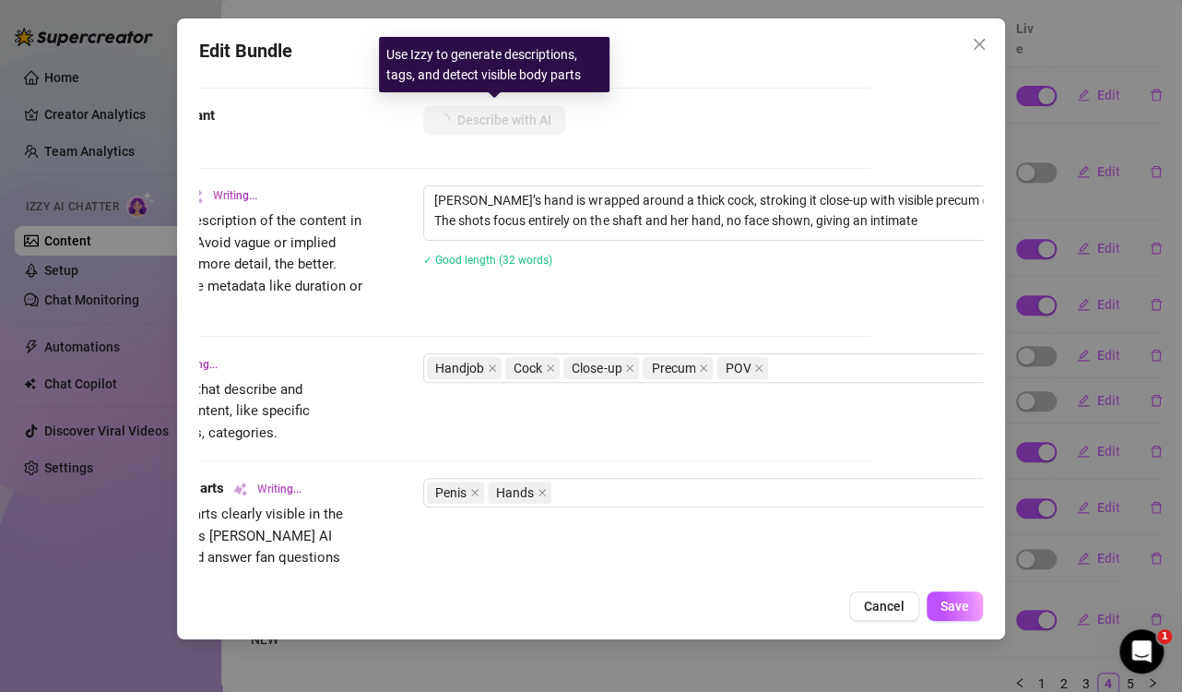
type textarea "[PERSON_NAME]’s hand is wrapped around a thick cock, stroking it close-up with …"
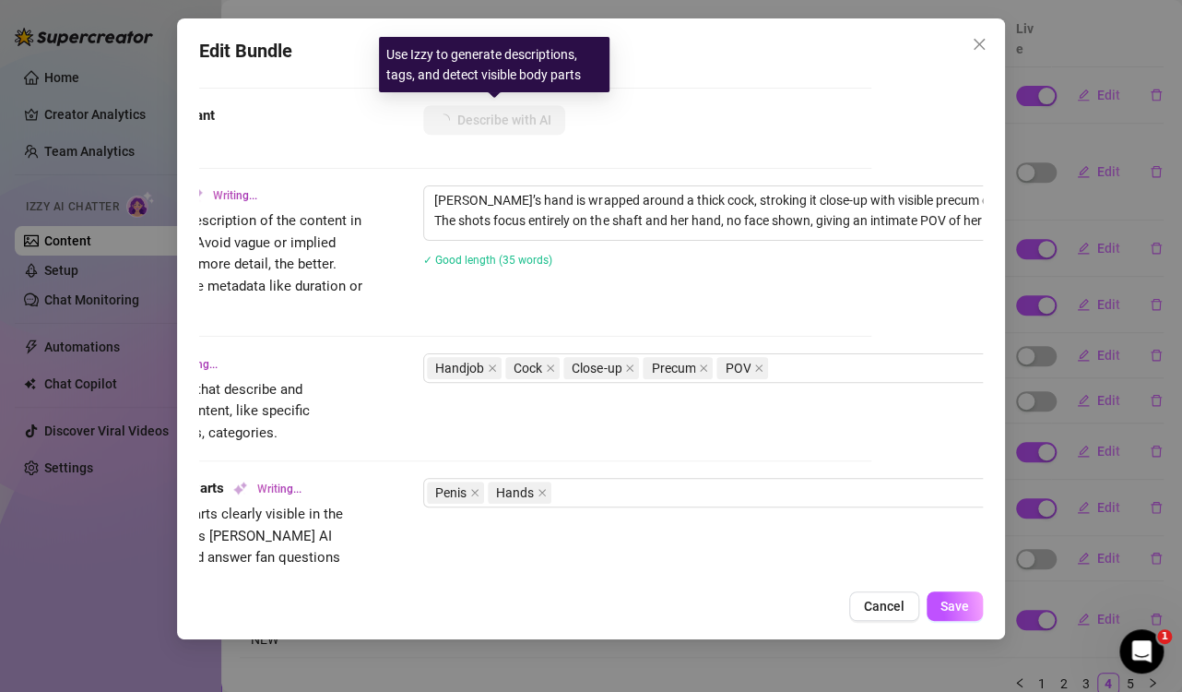
type textarea "[PERSON_NAME]’s hand is wrapped around a thick cock, stroking it close-up with …"
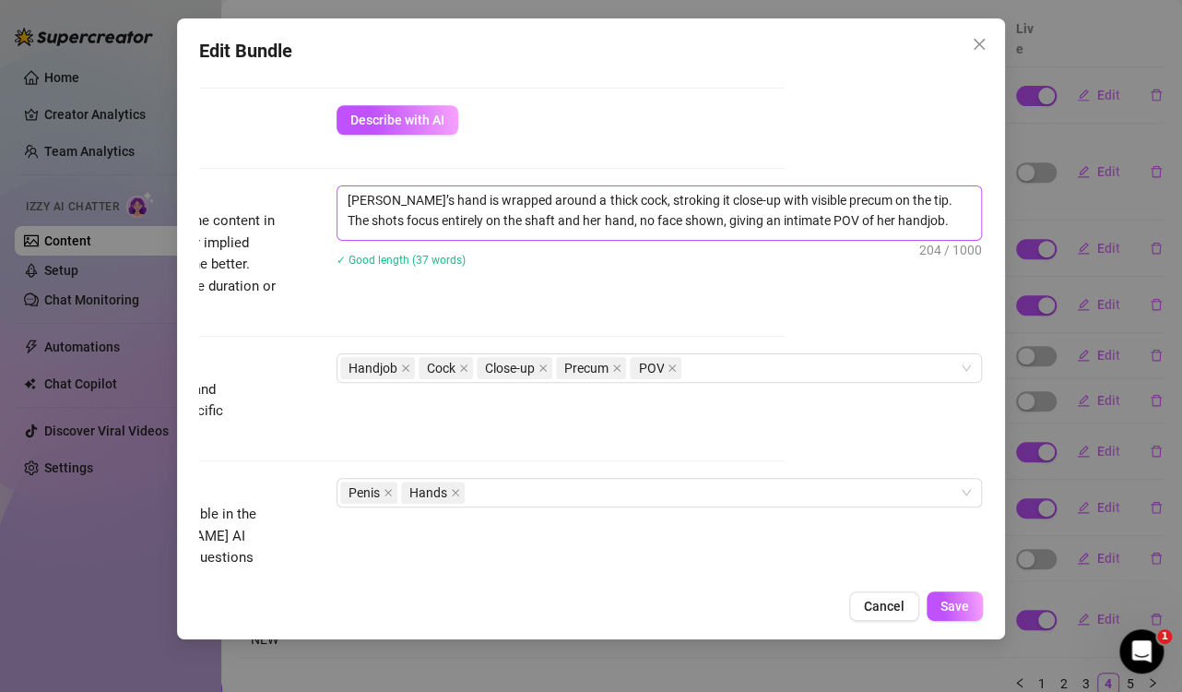
scroll to position [646, 213]
click at [439, 218] on textarea "[PERSON_NAME]’s hand is wrapped around a thick cock, stroking it close-up with …" at bounding box center [660, 210] width 644 height 48
type textarea "Describe the content (media) in a few sentences"
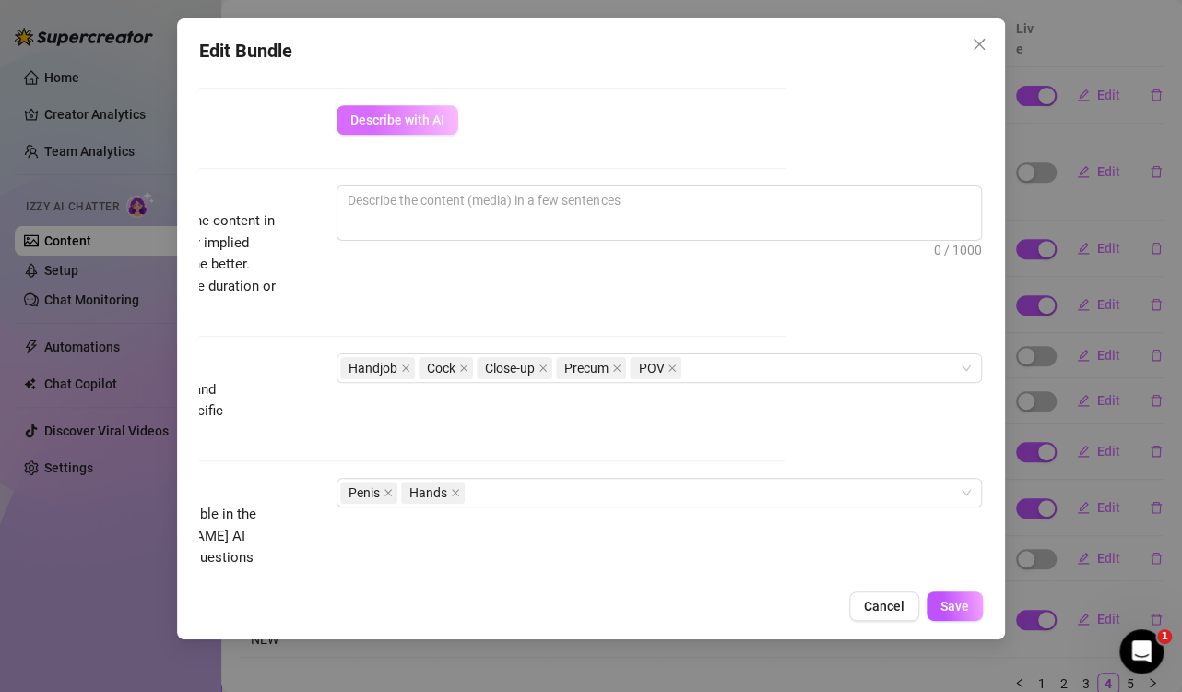
click at [393, 116] on span "Describe with AI" at bounding box center [397, 120] width 94 height 15
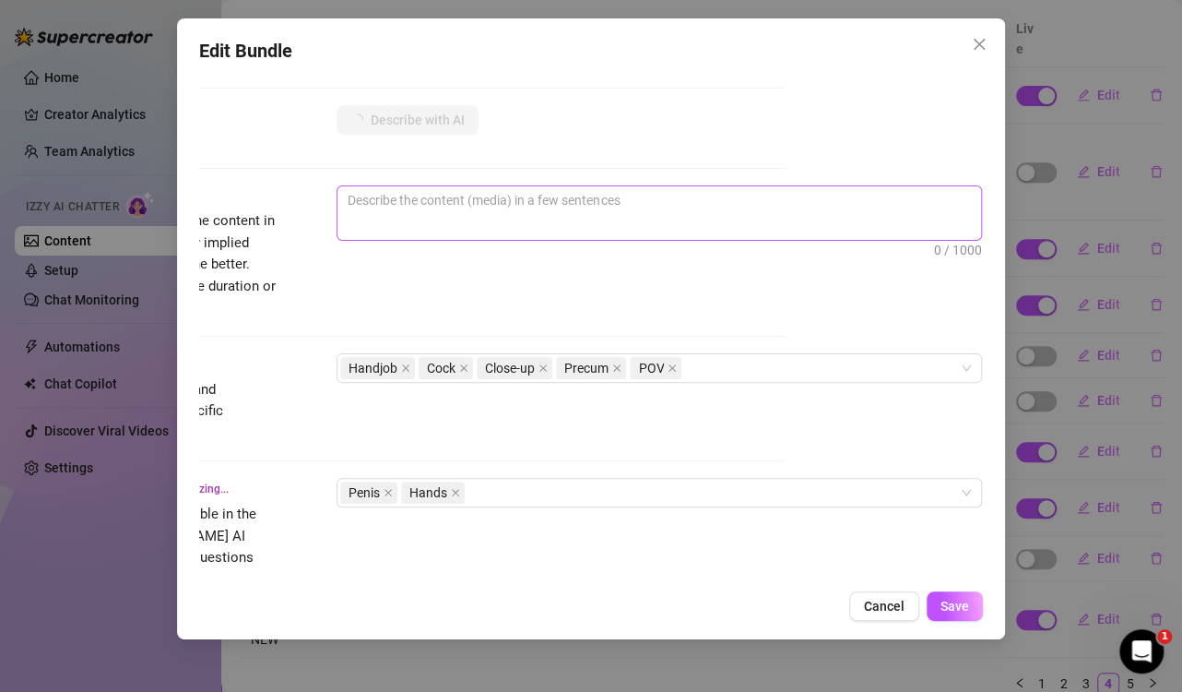
type textarea "[PERSON_NAME]’s"
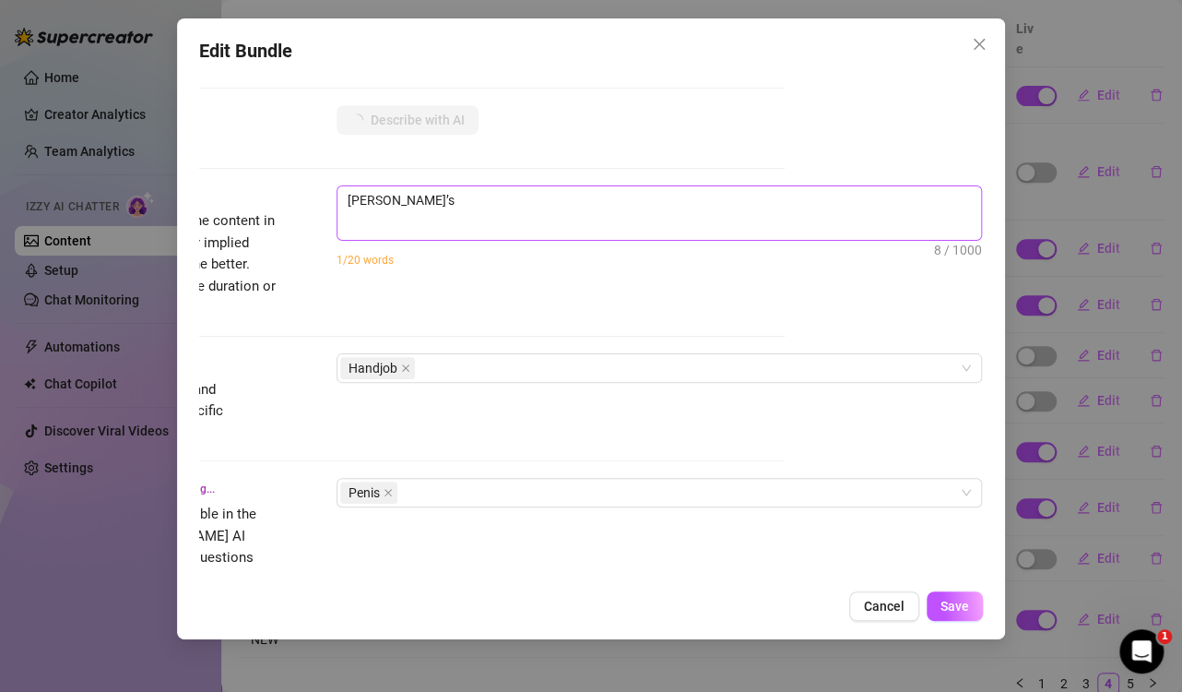
type textarea "[PERSON_NAME]’s hand"
type textarea "[PERSON_NAME]’s hand is"
type textarea "[PERSON_NAME]’s hand is wrapped"
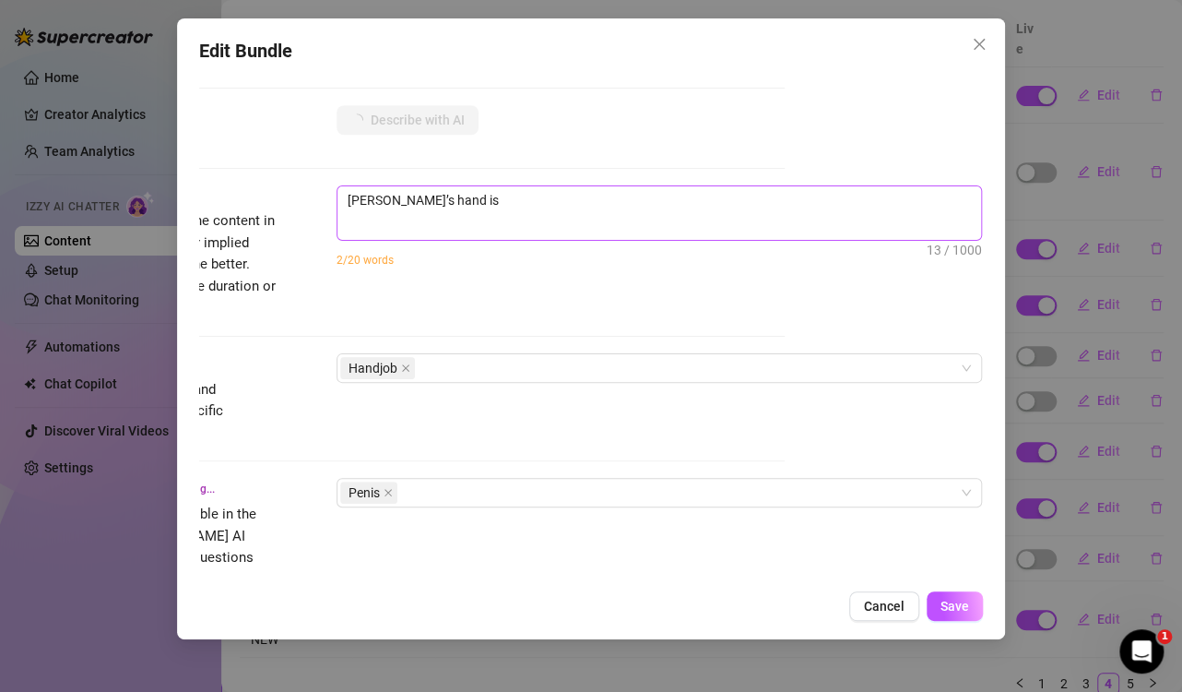
type textarea "[PERSON_NAME]’s hand is wrapped"
type textarea "[PERSON_NAME]’s hand is wrapped around"
type textarea "[PERSON_NAME]’s hand is wrapped around a"
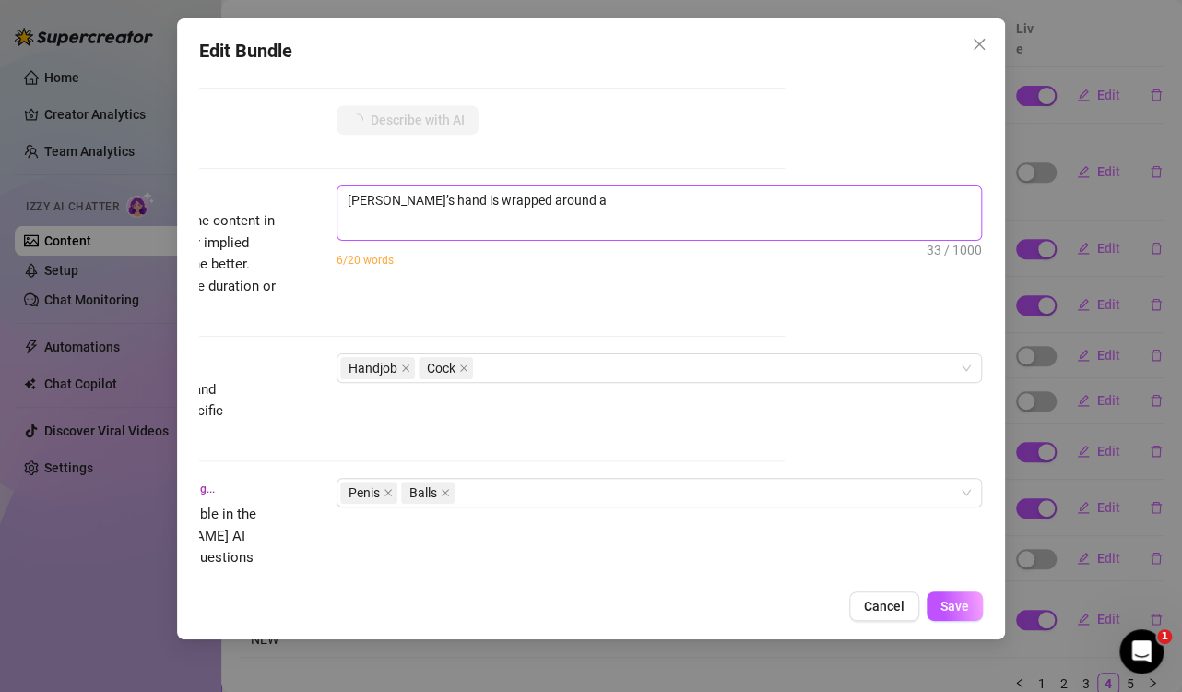
type textarea "[PERSON_NAME]’s hand is wrapped around a hard"
type textarea "[PERSON_NAME]’s hand is wrapped around a hard cock,"
type textarea "[PERSON_NAME]’s hand is wrapped around a hard cock, stroking"
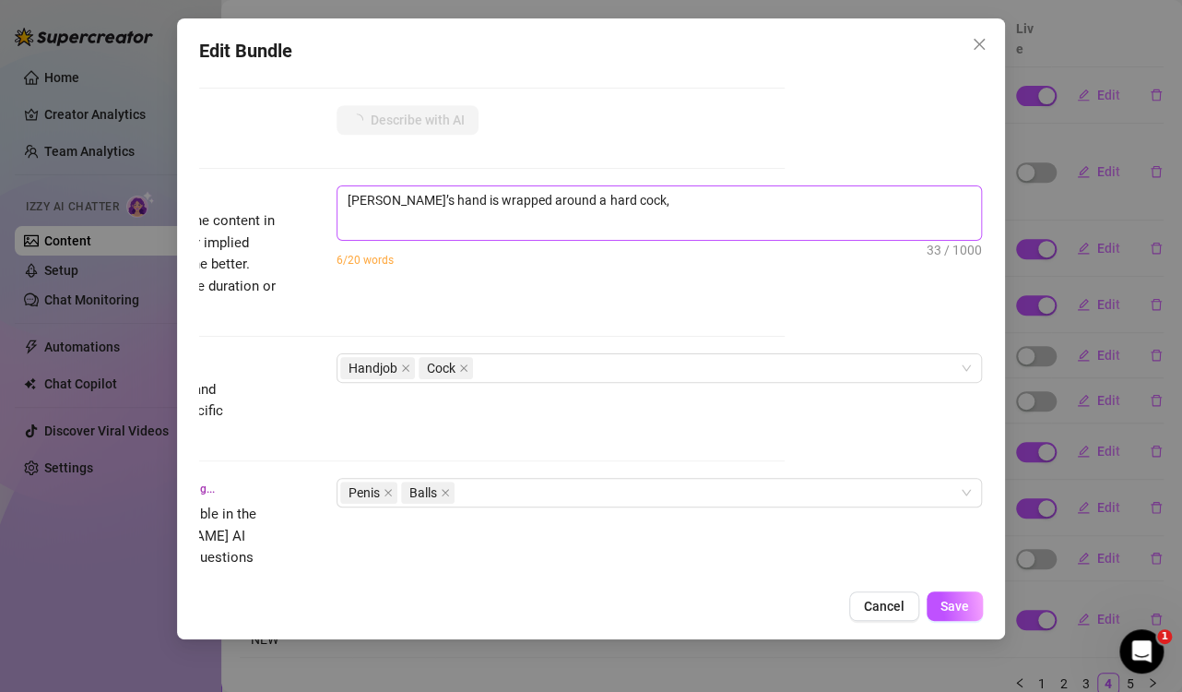
type textarea "[PERSON_NAME]’s hand is wrapped around a hard cock, stroking"
type textarea "[PERSON_NAME]’s hand is wrapped around a hard cock, stroking the"
type textarea "[PERSON_NAME]’s hand is wrapped around a hard cock, stroking the shaft"
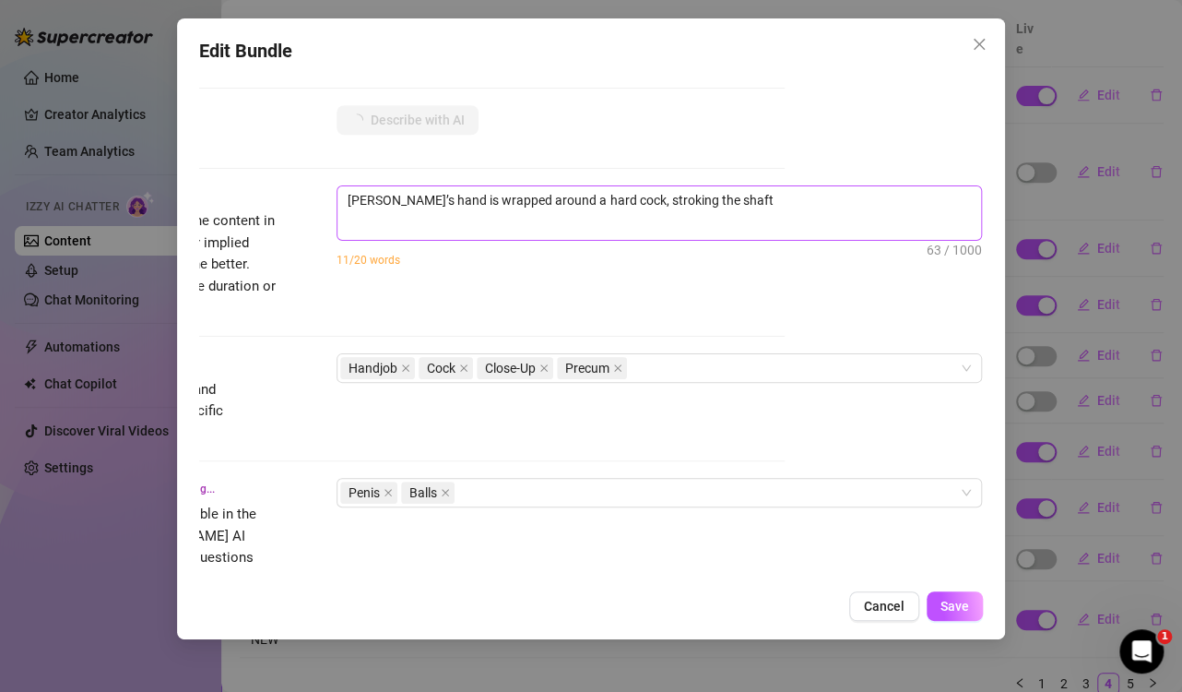
type textarea "[PERSON_NAME]’s hand is wrapped around a hard cock, stroking the shaft close-up."
type textarea "[PERSON_NAME]’s hand is wrapped around a hard cock, stroking the shaft close-up…"
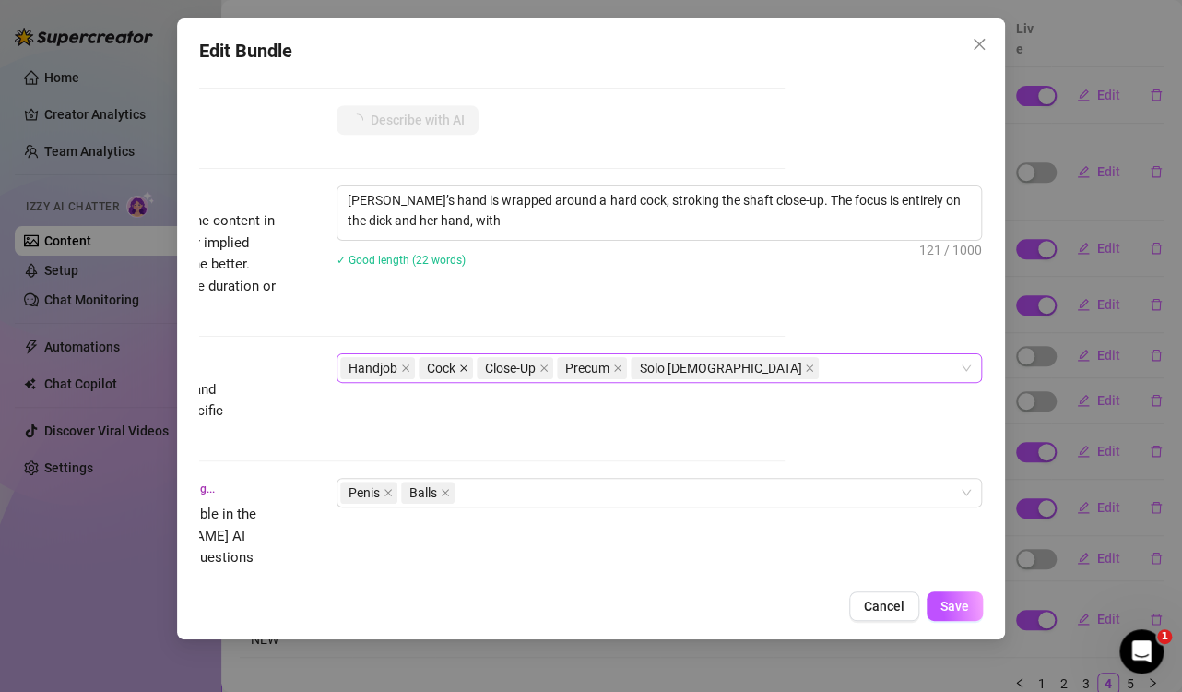
click at [459, 366] on icon "close" at bounding box center [463, 367] width 9 height 9
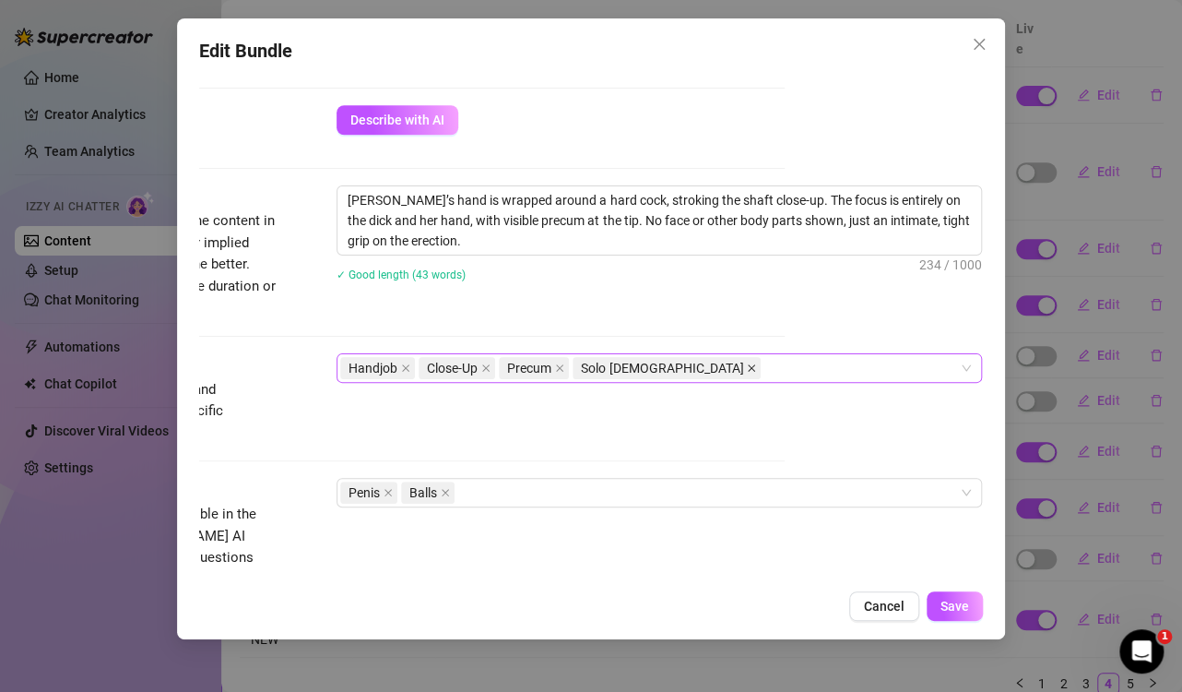
click at [748, 368] on icon "close" at bounding box center [751, 367] width 7 height 7
click at [648, 209] on textarea "[PERSON_NAME]’s hand is wrapped around a hard cock, stroking the shaft close-up…" at bounding box center [660, 220] width 644 height 68
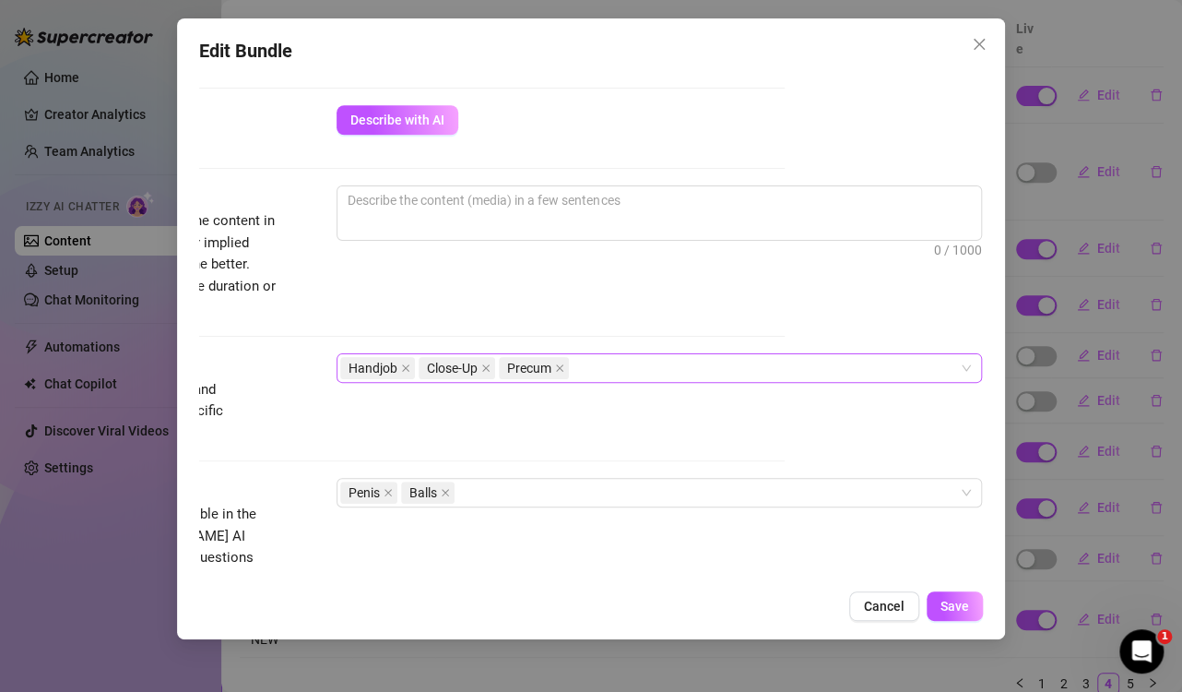
click at [398, 97] on div "Minimum Price Set the minimum price for the bundle $ 25" at bounding box center [392, 64] width 783 height 81
click at [407, 125] on span "Describe with AI" at bounding box center [397, 120] width 94 height 15
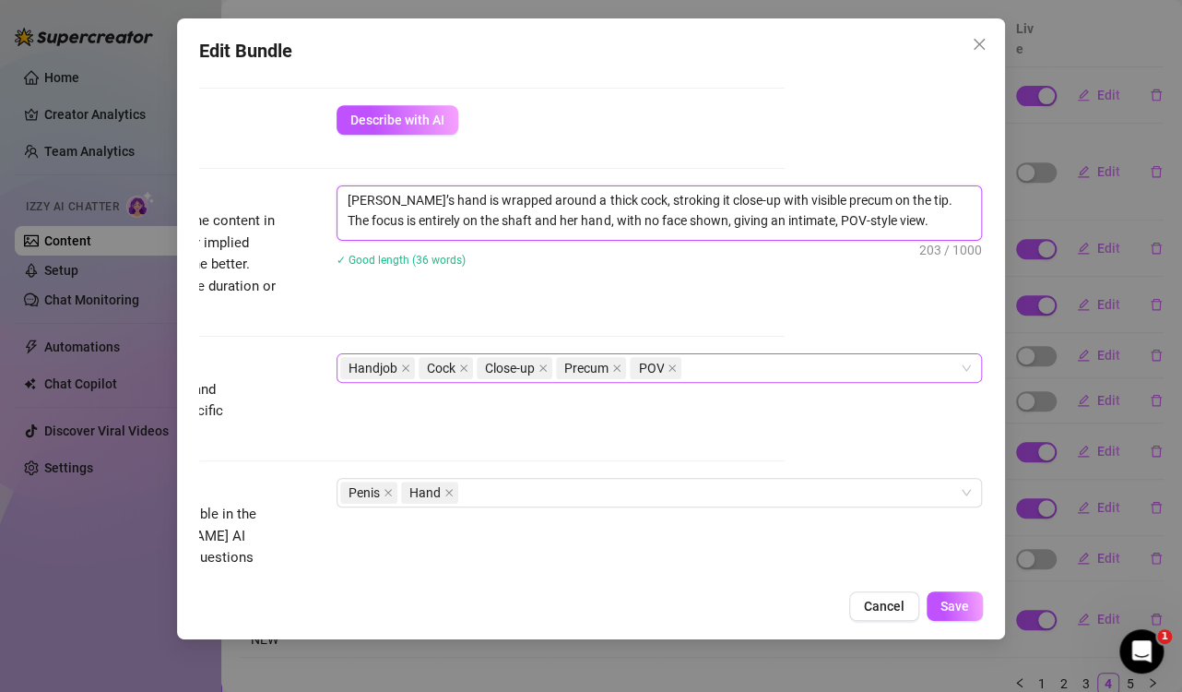
scroll to position [646, 214]
drag, startPoint x: 431, startPoint y: 196, endPoint x: 995, endPoint y: 248, distance: 566.9
click at [995, 248] on div "Edit Bundle Account bonnierides (@bonnierides) Name Name is for your internal o…" at bounding box center [590, 328] width 827 height 621
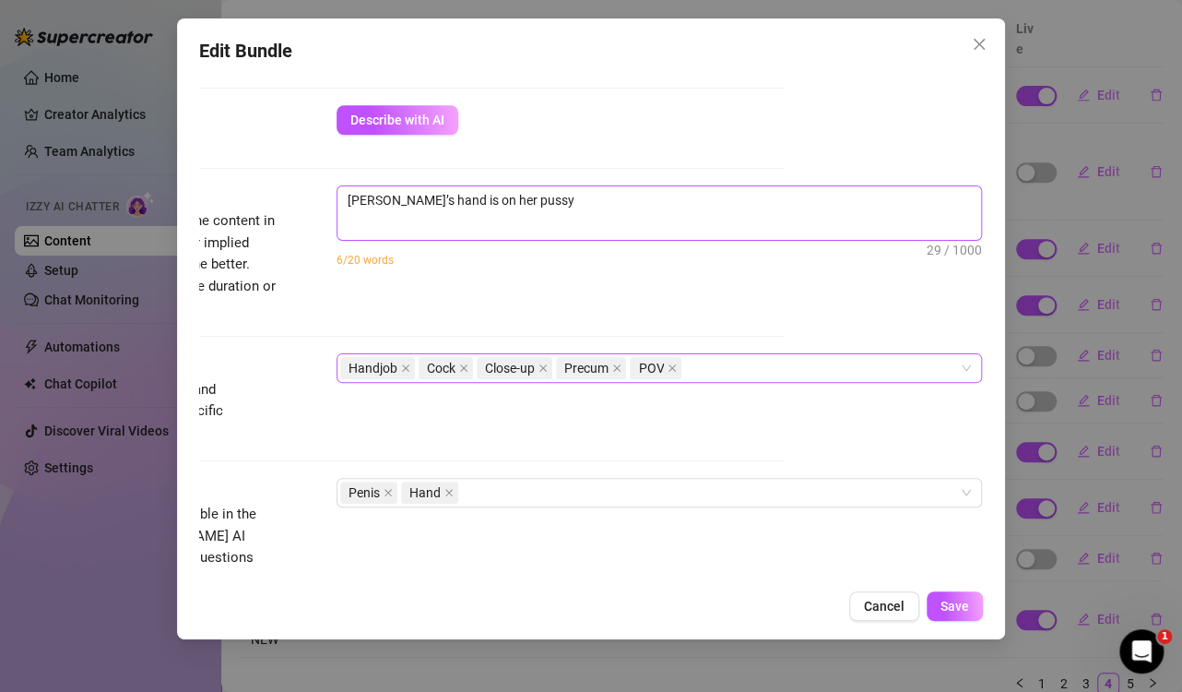
click at [251, 353] on div "Tags" at bounding box center [139, 364] width 277 height 22
click at [483, 220] on span "[PERSON_NAME]’s hand is on her pussy 29 / 1000" at bounding box center [660, 212] width 646 height 55
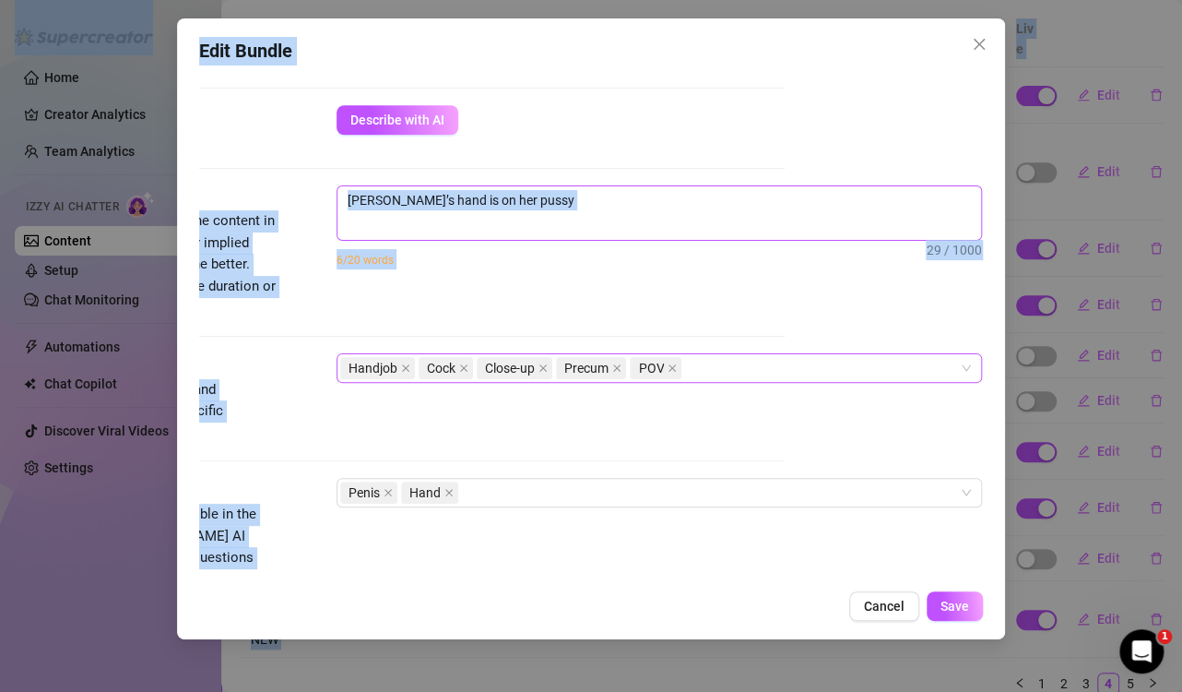
click at [483, 220] on span "[PERSON_NAME]’s hand is on her pussy 29 / 1000" at bounding box center [660, 212] width 646 height 55
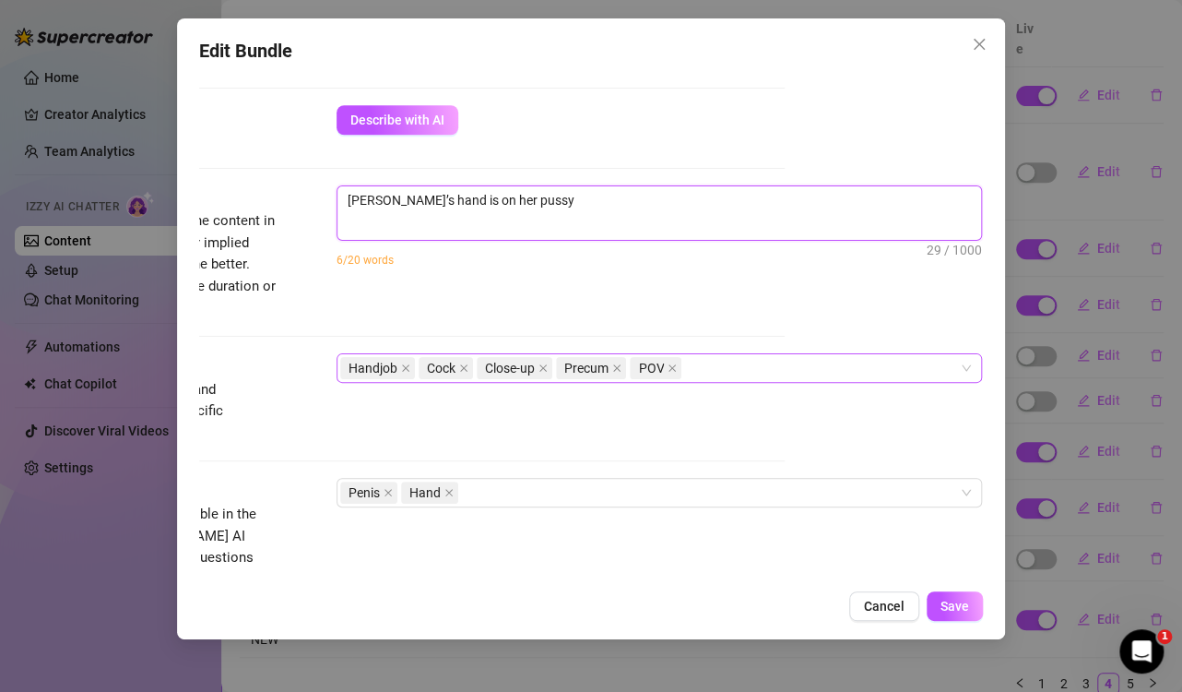
click at [509, 206] on textarea "[PERSON_NAME]’s hand is on her pussy" at bounding box center [660, 200] width 644 height 28
paste textarea "got her hand pressed against her pussy, covering most of it… but you can still …"
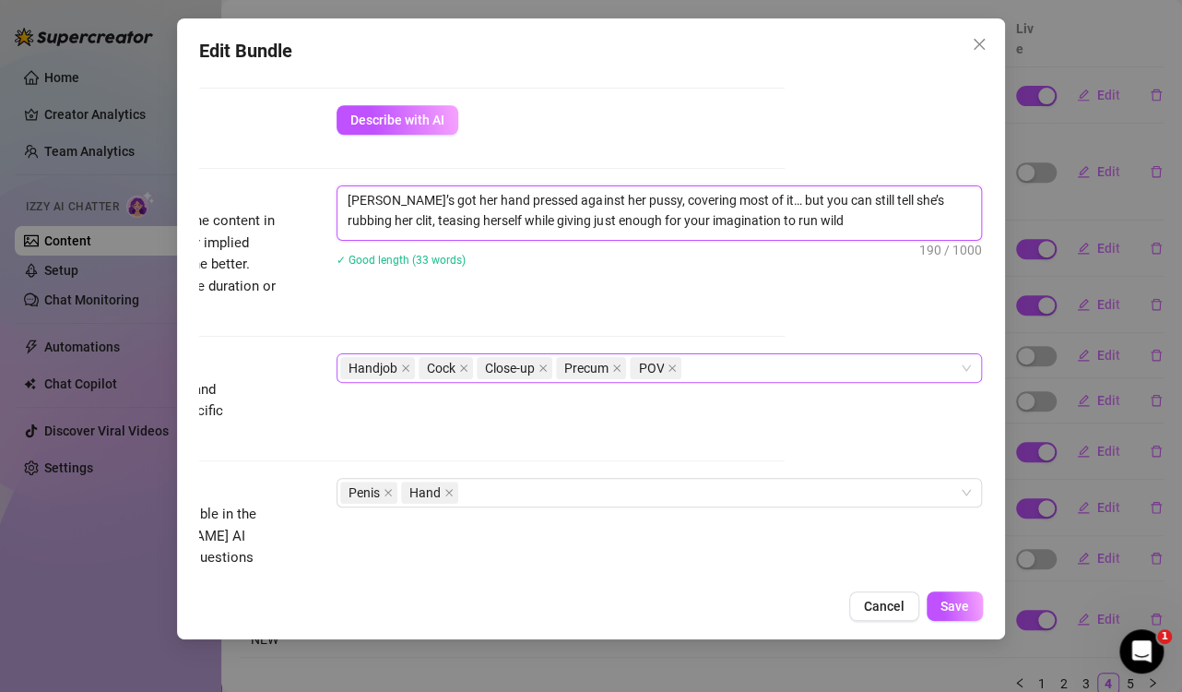
scroll to position [0, 0]
click at [459, 363] on icon "close" at bounding box center [463, 367] width 9 height 9
click at [385, 492] on icon "close" at bounding box center [388, 493] width 7 height 7
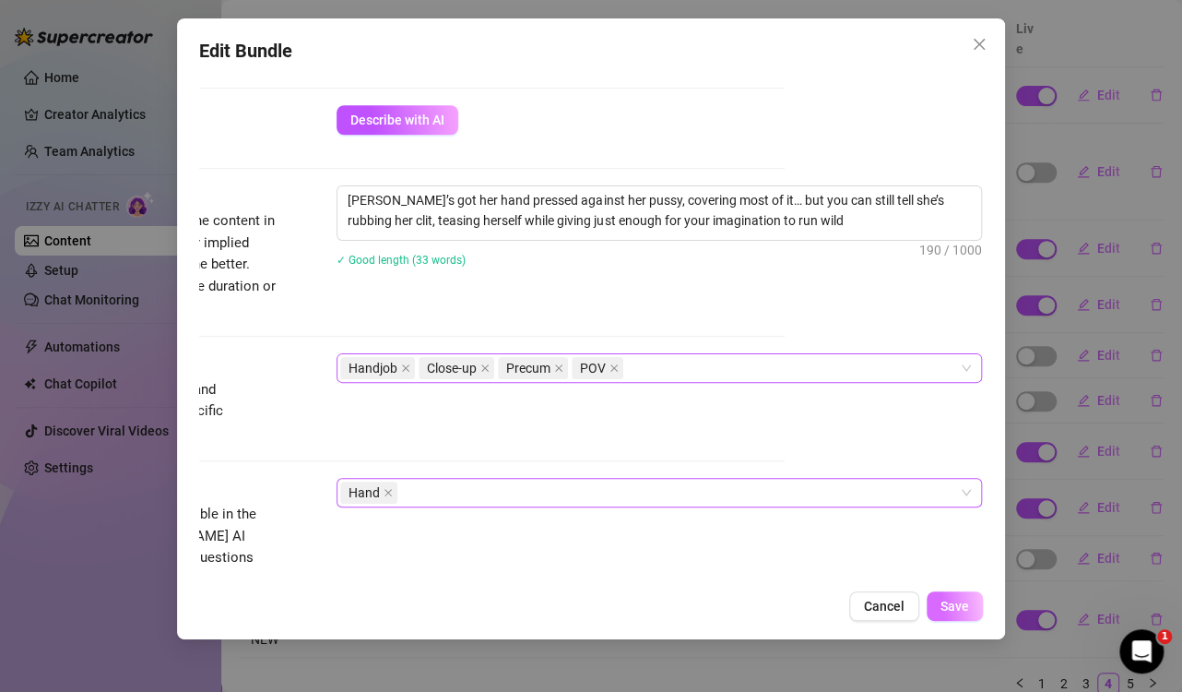
click at [958, 601] on span "Save" at bounding box center [955, 606] width 29 height 15
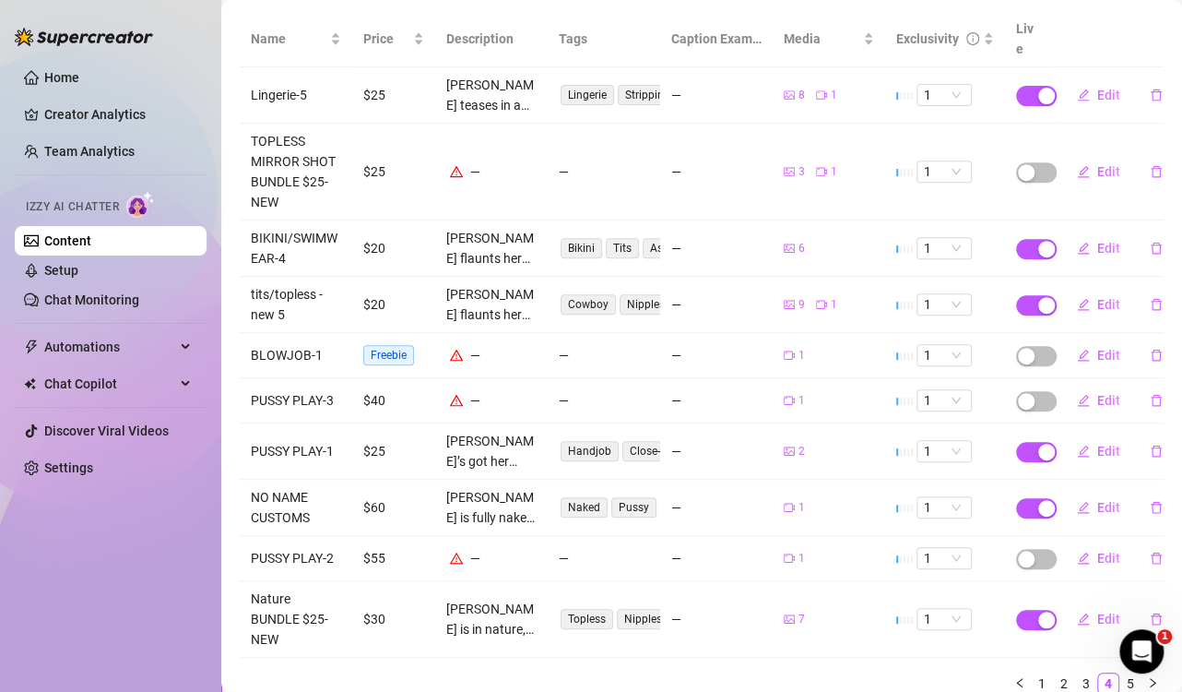
scroll to position [286, 0]
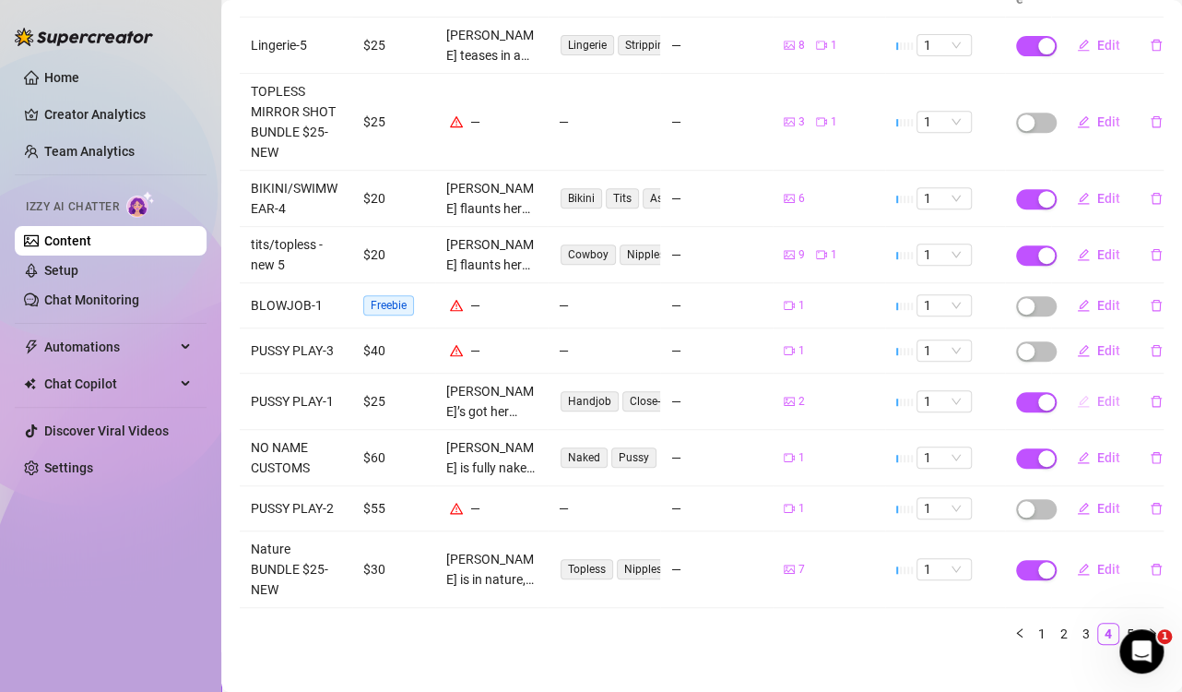
click at [1098, 394] on span "Edit" at bounding box center [1109, 401] width 23 height 15
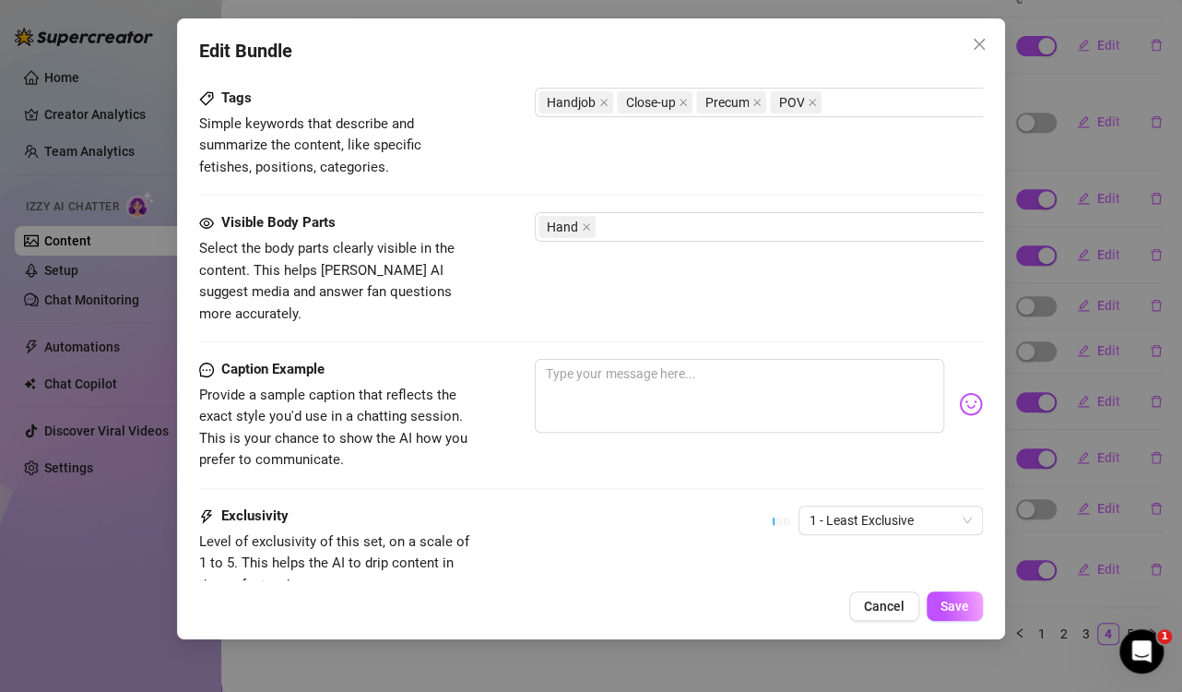
scroll to position [1054, 0]
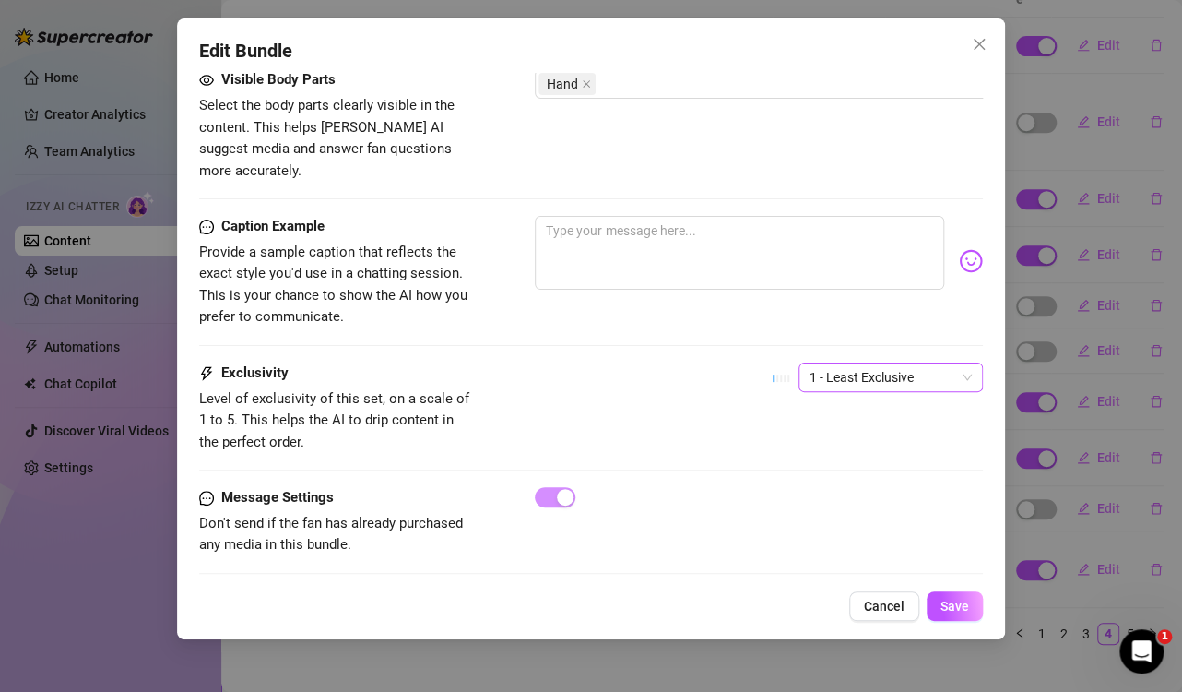
click at [884, 363] on span "1 - Least Exclusive" at bounding box center [891, 377] width 162 height 28
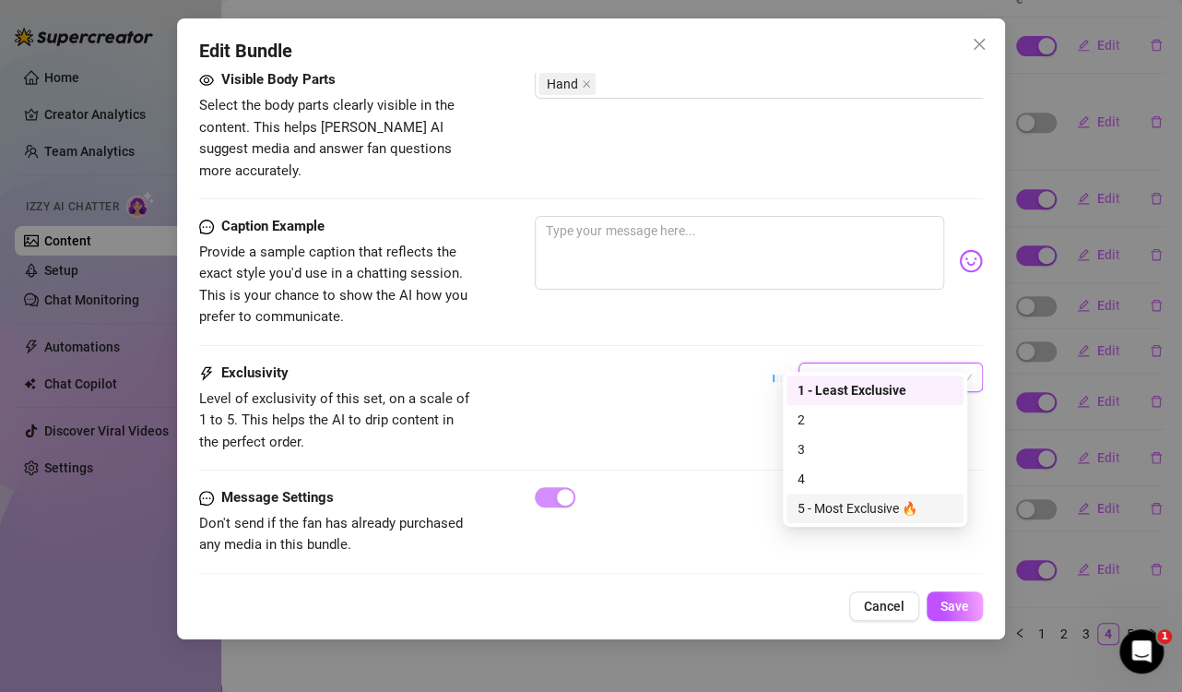
click at [846, 510] on div "5 - Most Exclusive 🔥" at bounding box center [875, 508] width 155 height 20
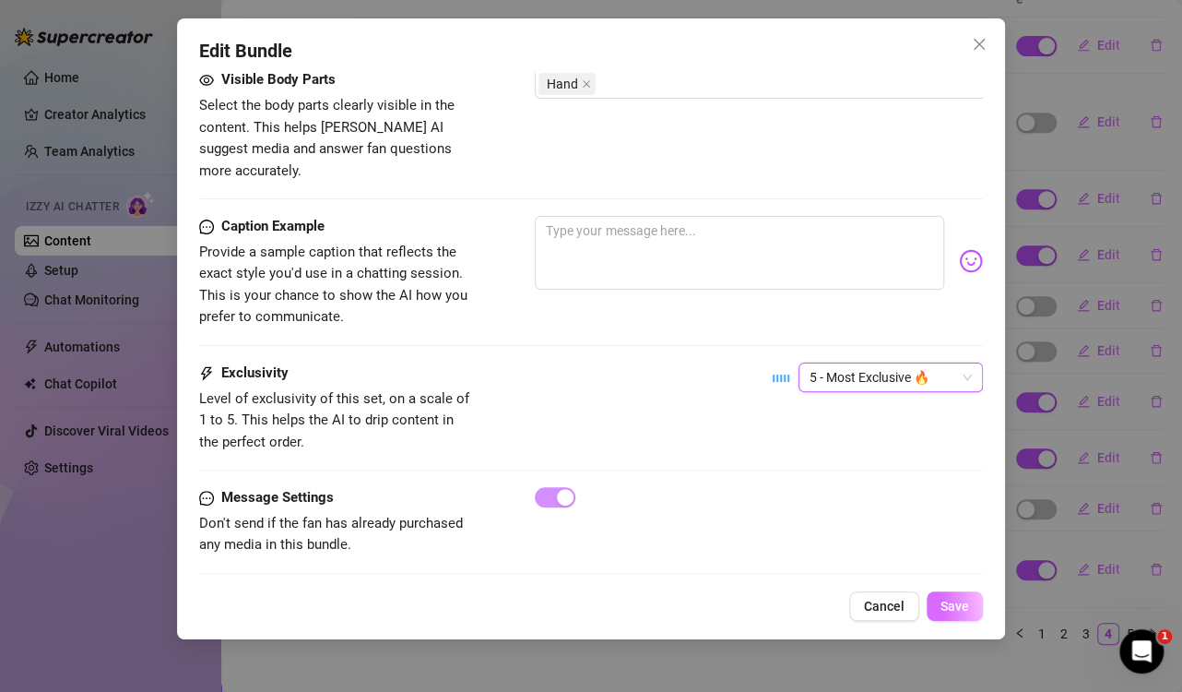
click at [949, 602] on span "Save" at bounding box center [955, 606] width 29 height 15
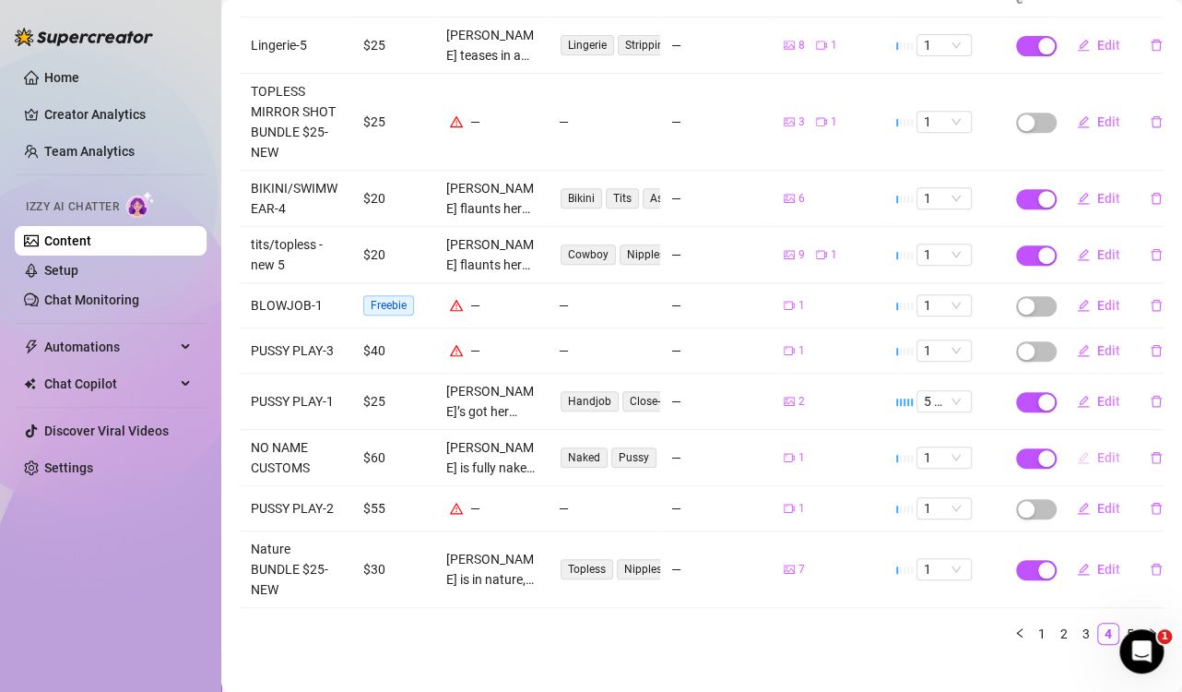
click at [1098, 450] on span "Edit" at bounding box center [1109, 457] width 23 height 15
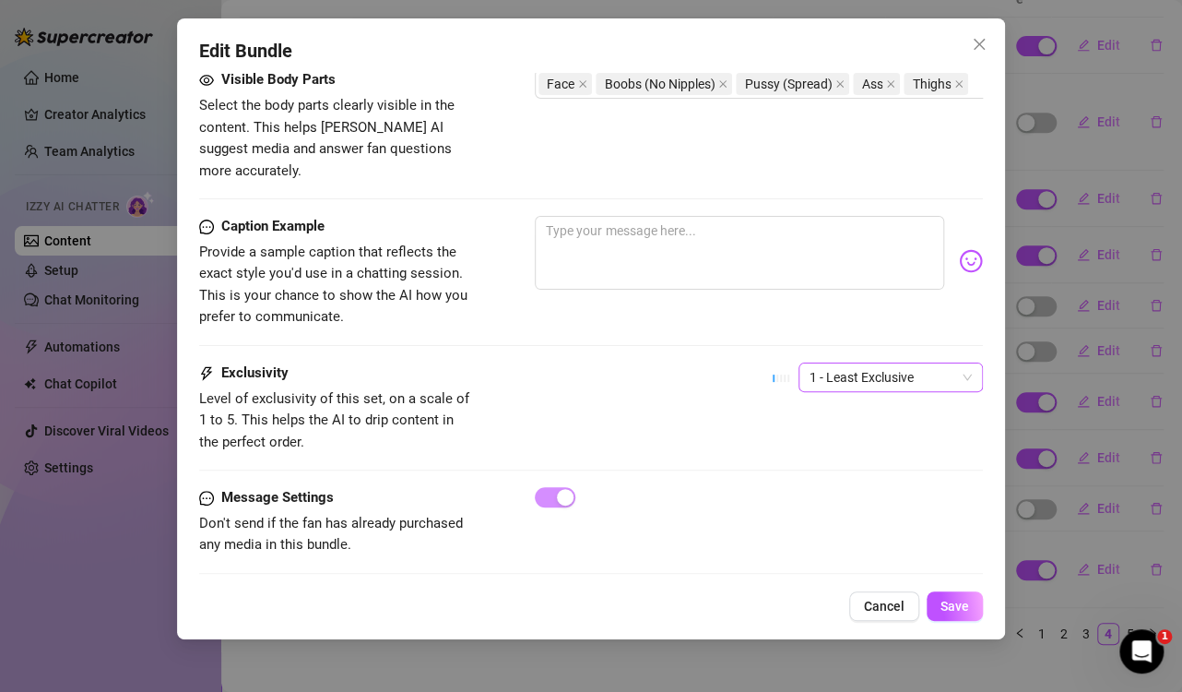
click at [813, 363] on span "1 - Least Exclusive" at bounding box center [891, 377] width 162 height 28
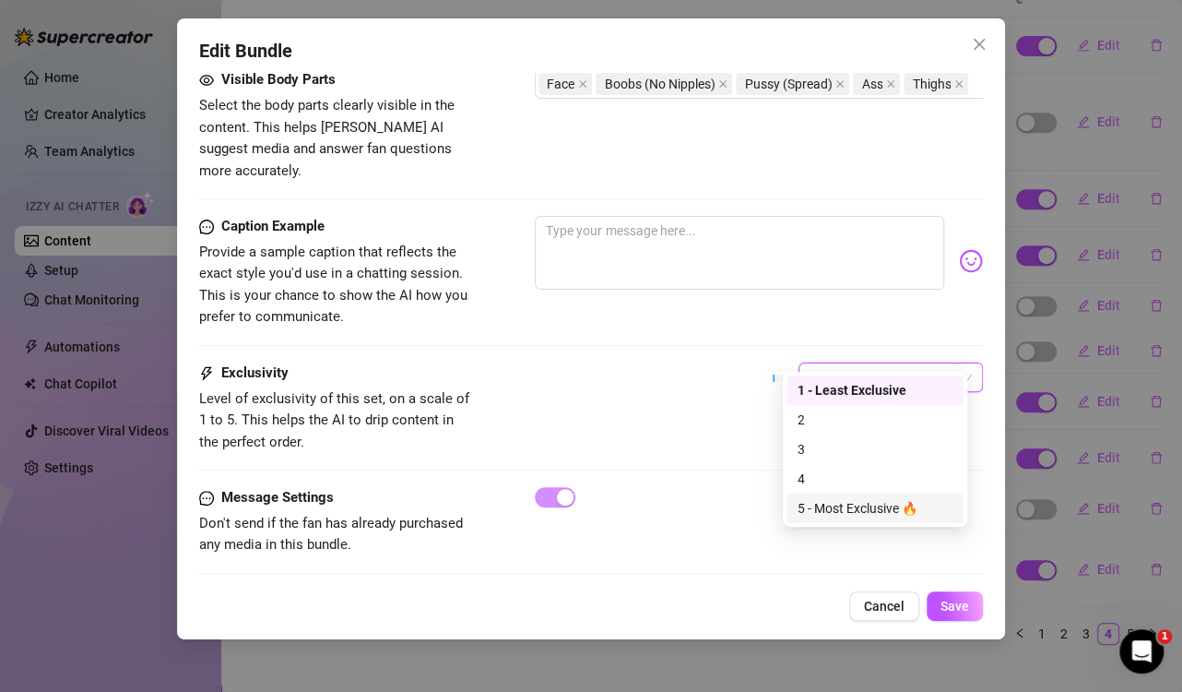
click at [818, 504] on div "5 - Most Exclusive 🔥" at bounding box center [875, 508] width 155 height 20
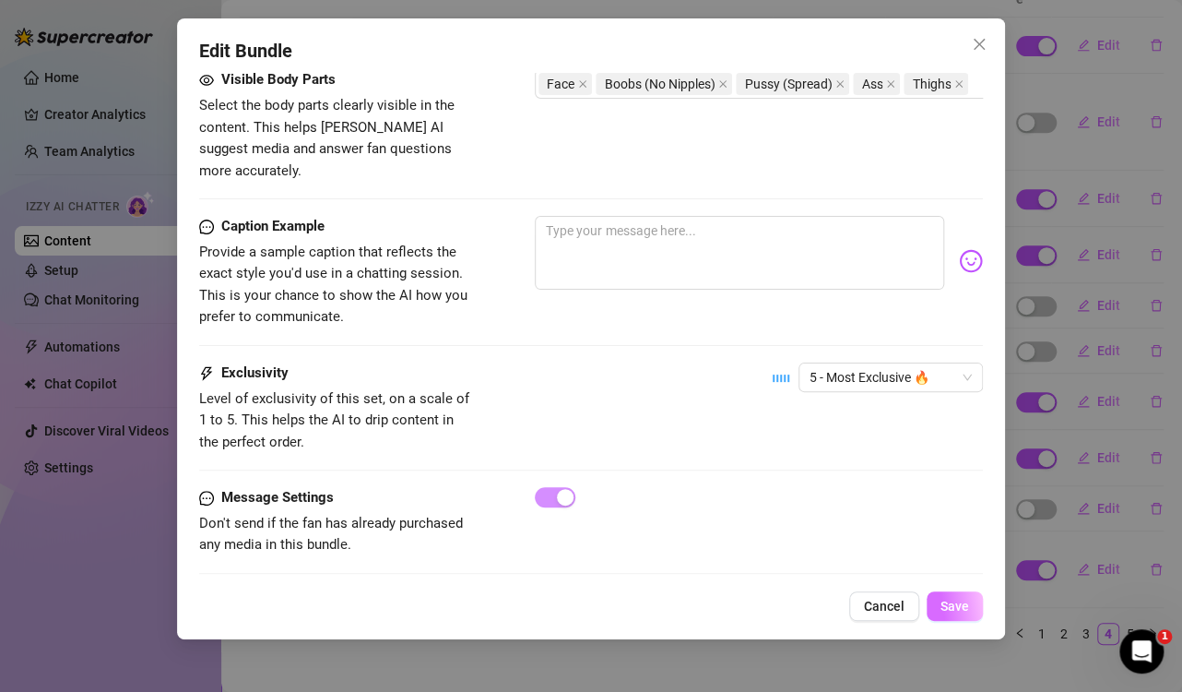
click at [935, 603] on button "Save" at bounding box center [955, 606] width 56 height 30
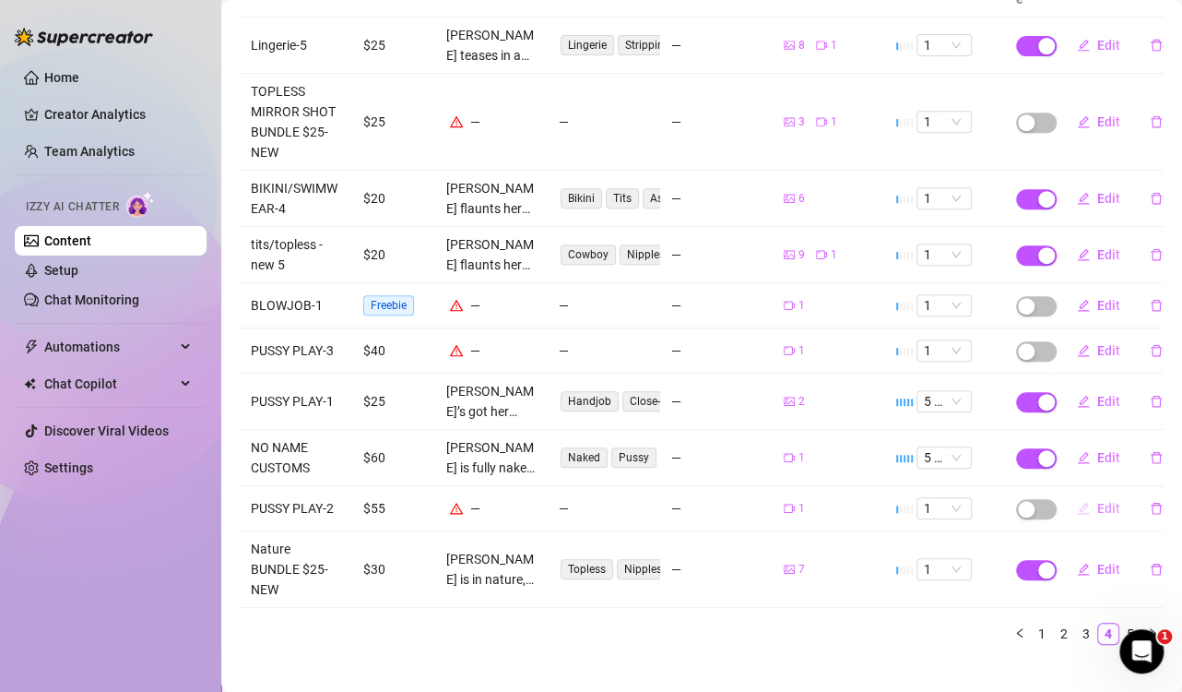
click at [1098, 501] on span "Edit" at bounding box center [1109, 508] width 23 height 15
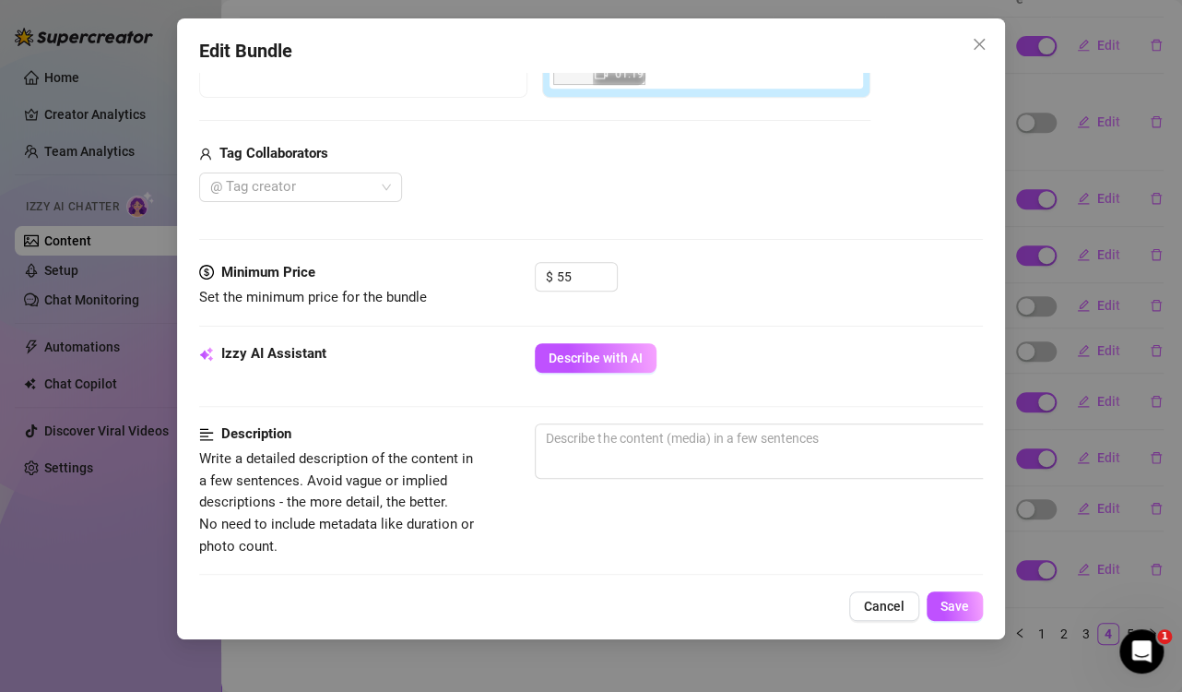
scroll to position [461, 0]
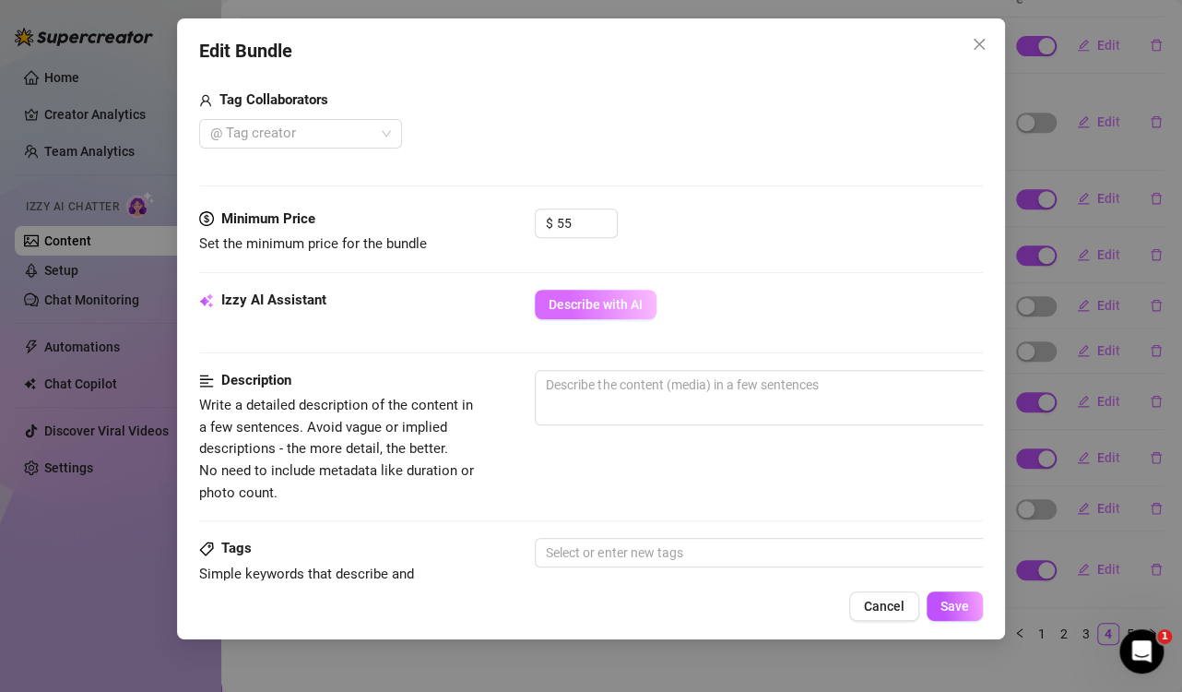
click at [630, 304] on span "Describe with AI" at bounding box center [596, 304] width 94 height 15
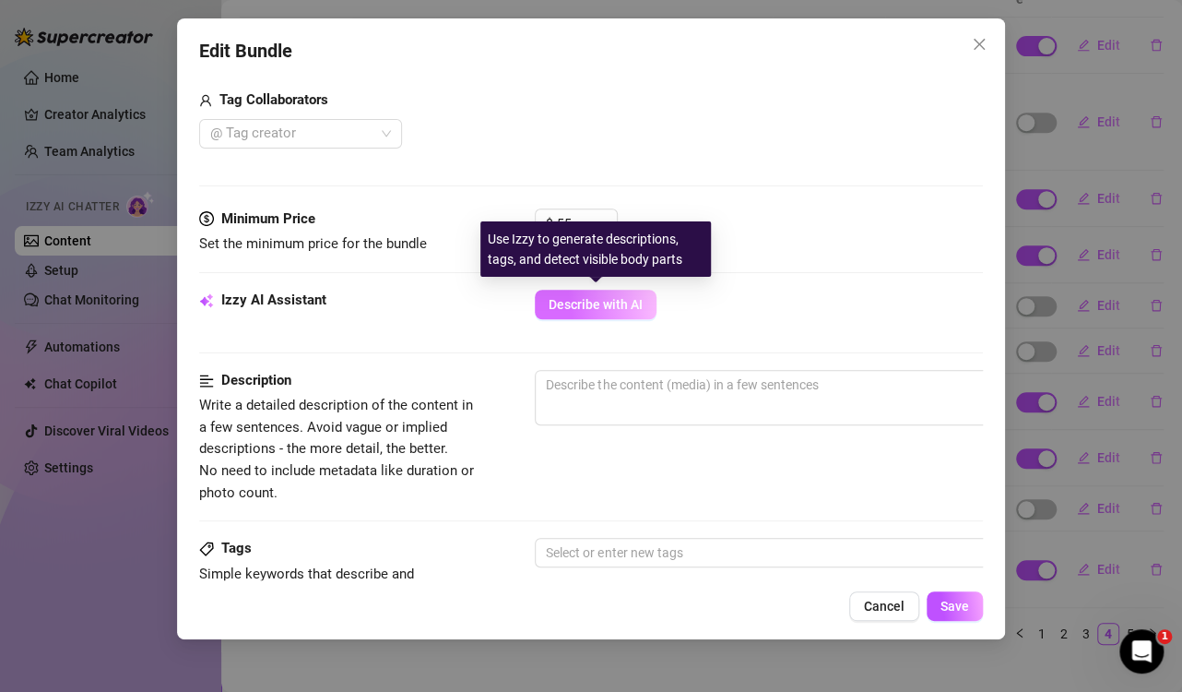
click at [630, 304] on span "Describe with AI" at bounding box center [596, 304] width 94 height 15
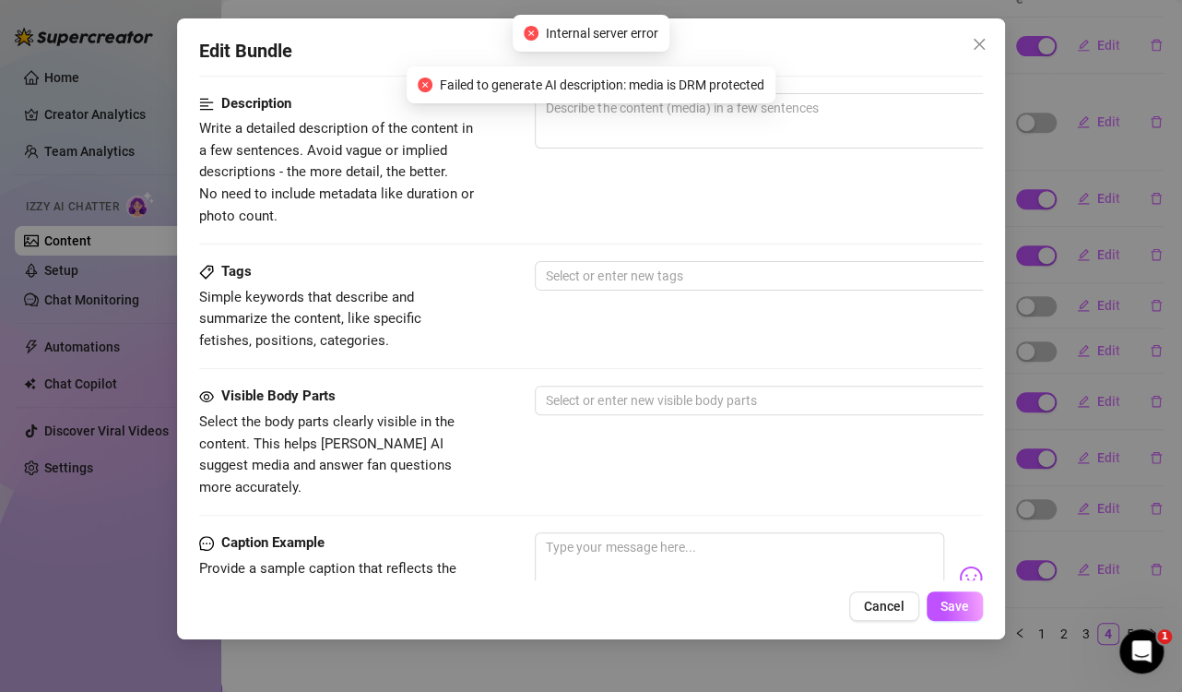
scroll to position [1054, 0]
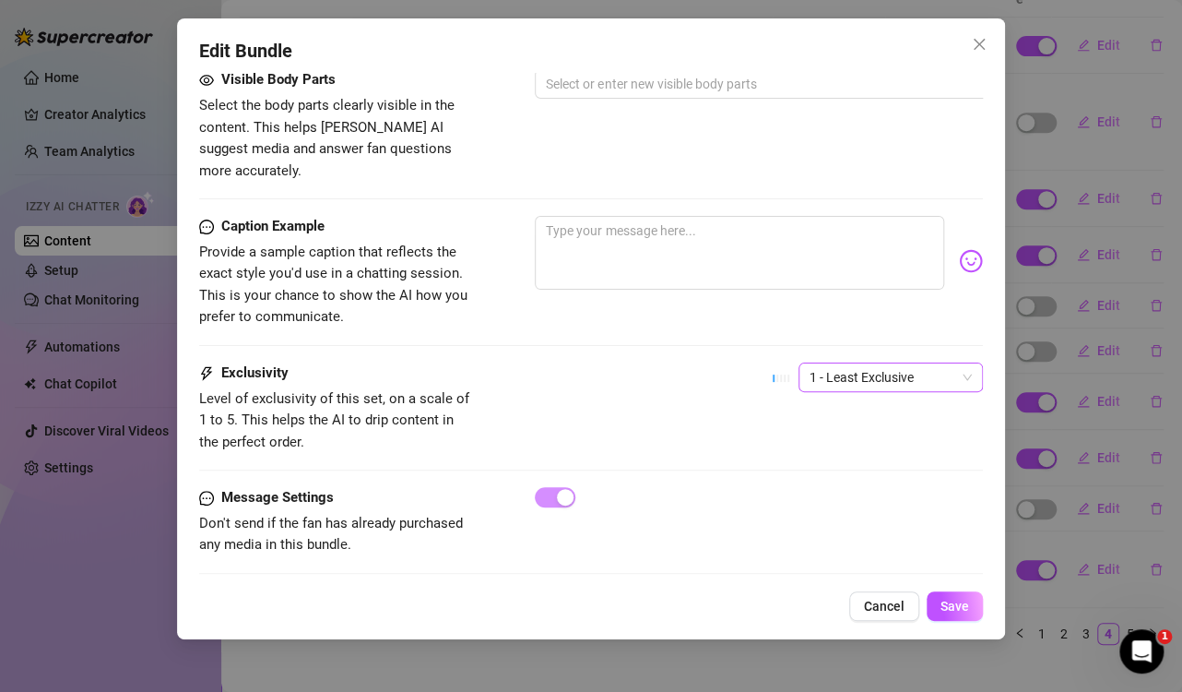
click at [814, 363] on span "1 - Least Exclusive" at bounding box center [891, 377] width 162 height 28
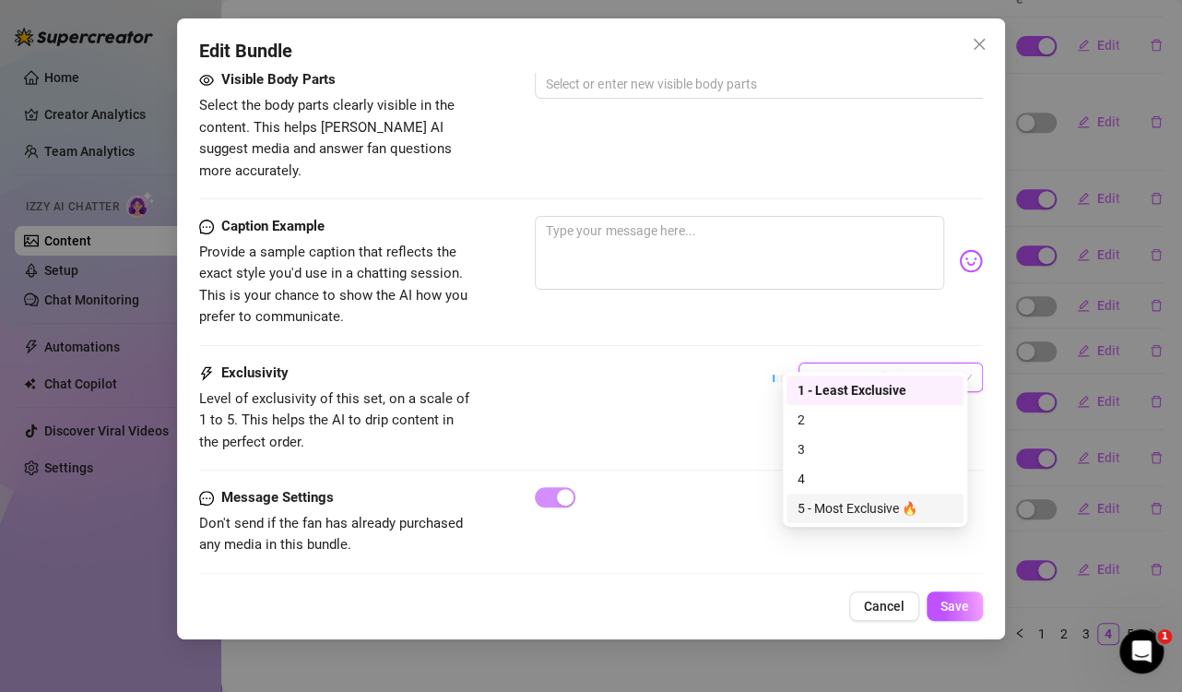
click at [822, 501] on div "5 - Most Exclusive 🔥" at bounding box center [875, 508] width 155 height 20
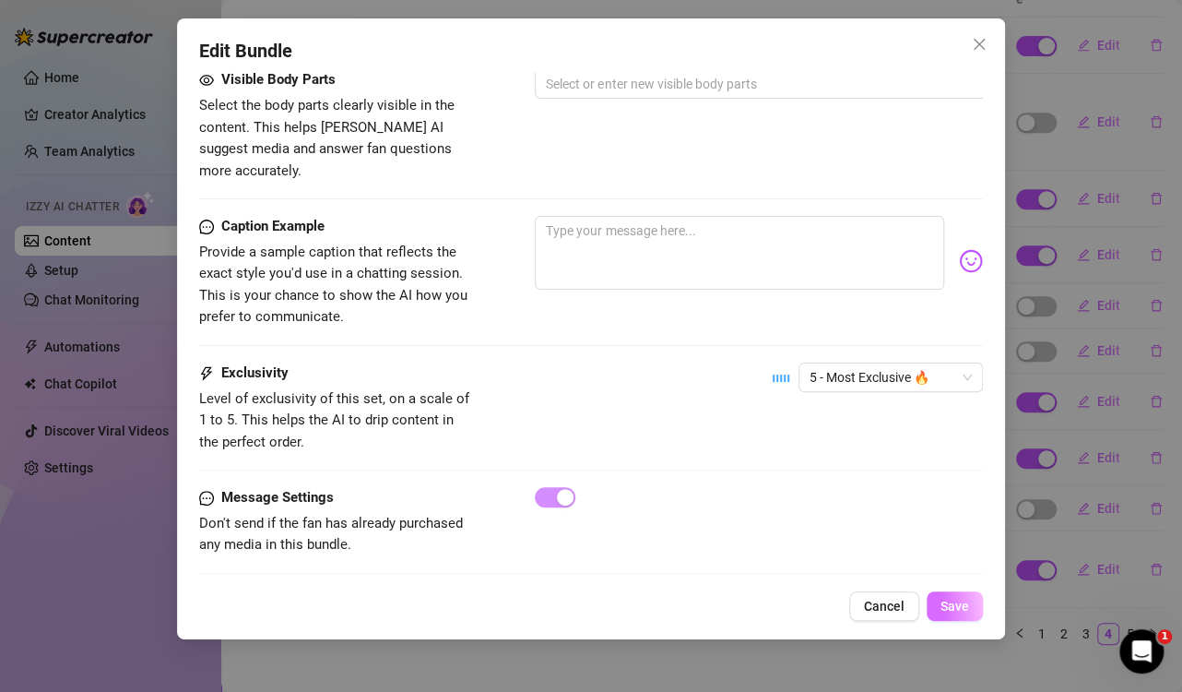
click at [947, 606] on span "Save" at bounding box center [955, 606] width 29 height 15
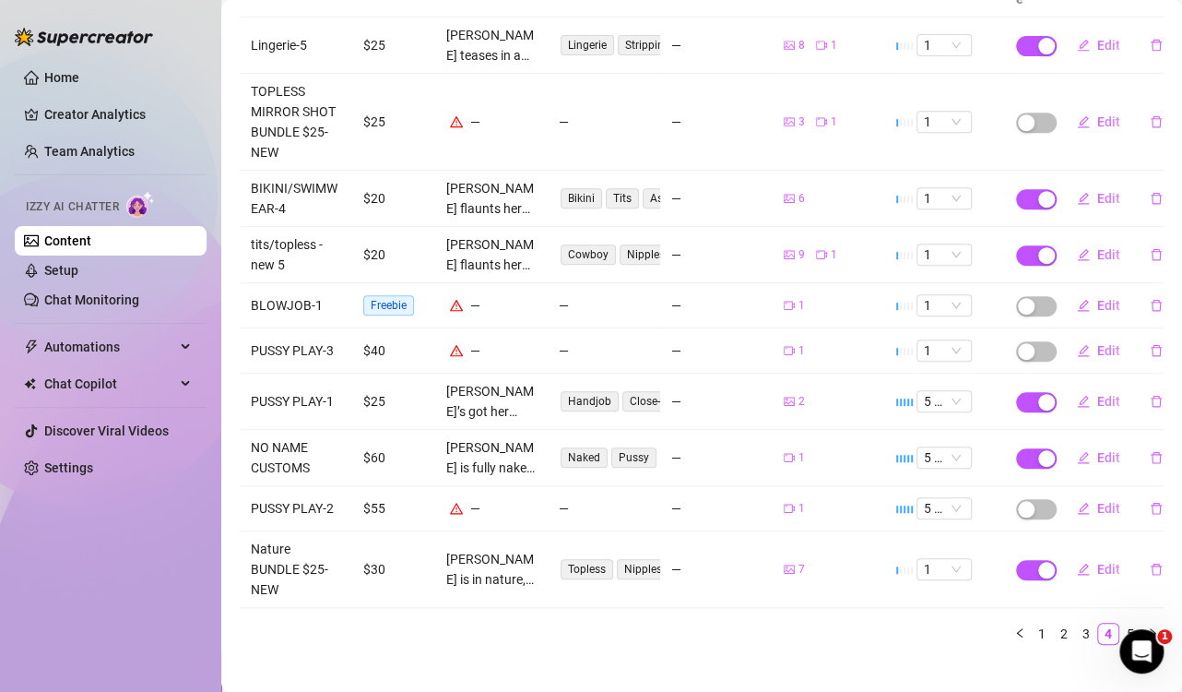
click at [947, 623] on ul "1 2 3 4 5" at bounding box center [702, 634] width 924 height 22
click at [1121, 623] on link "5" at bounding box center [1131, 633] width 20 height 20
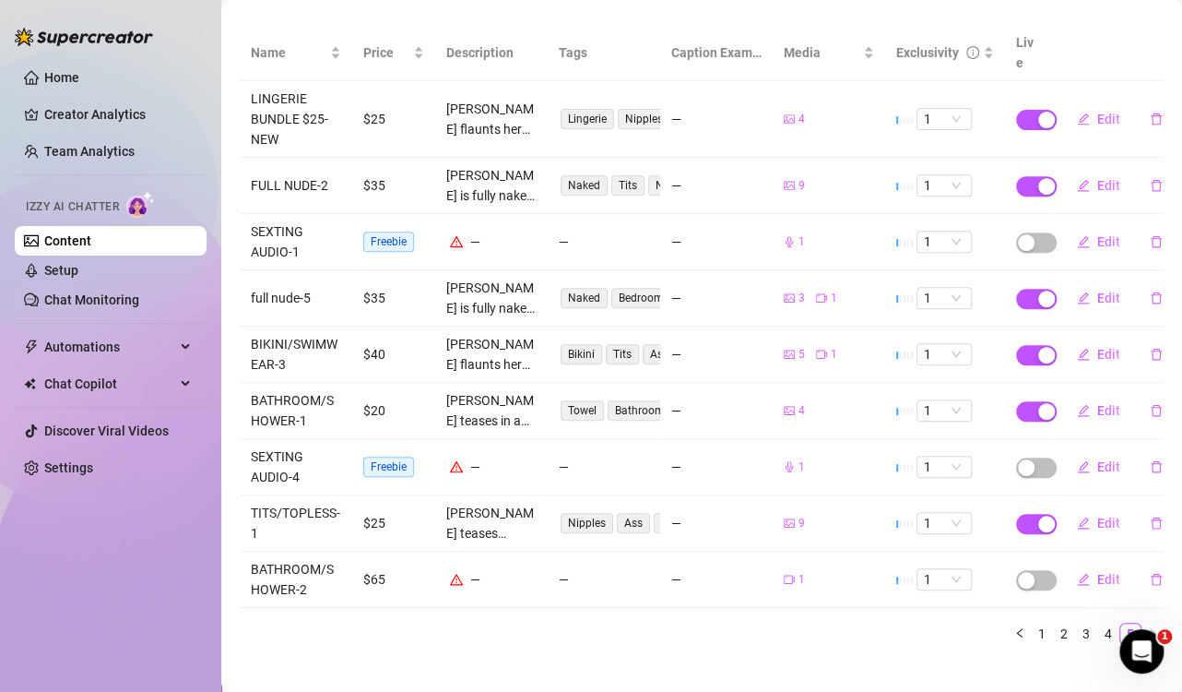
scroll to position [38, 0]
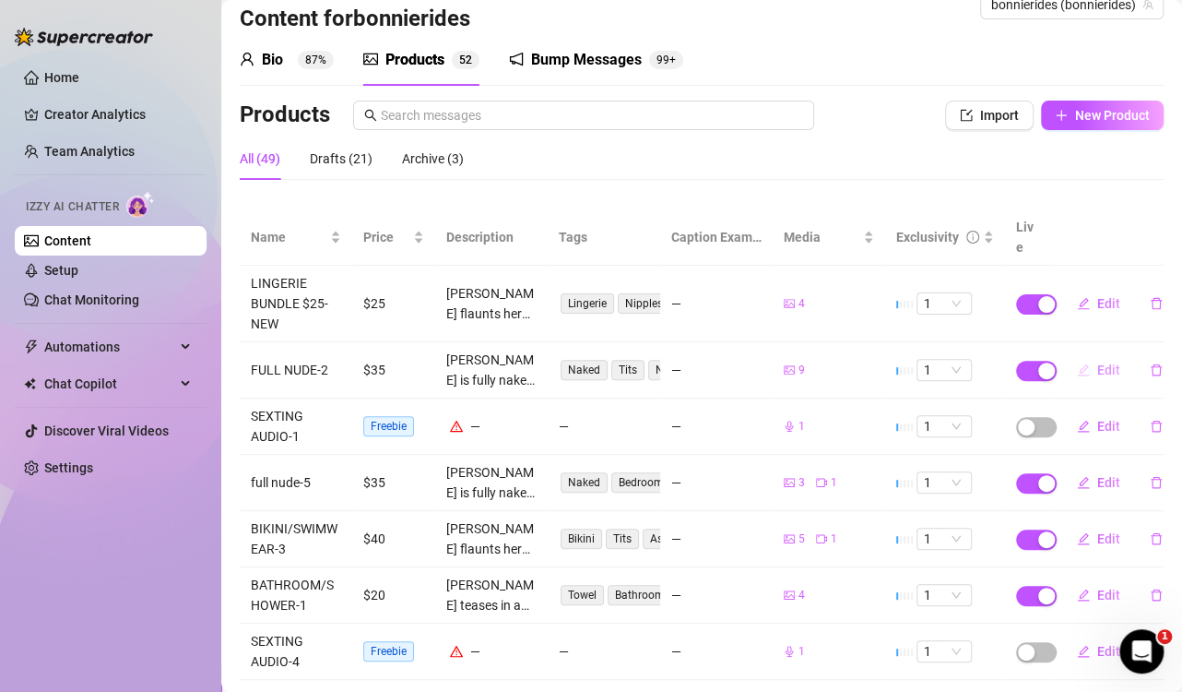
click at [1080, 355] on button "Edit" at bounding box center [1098, 370] width 73 height 30
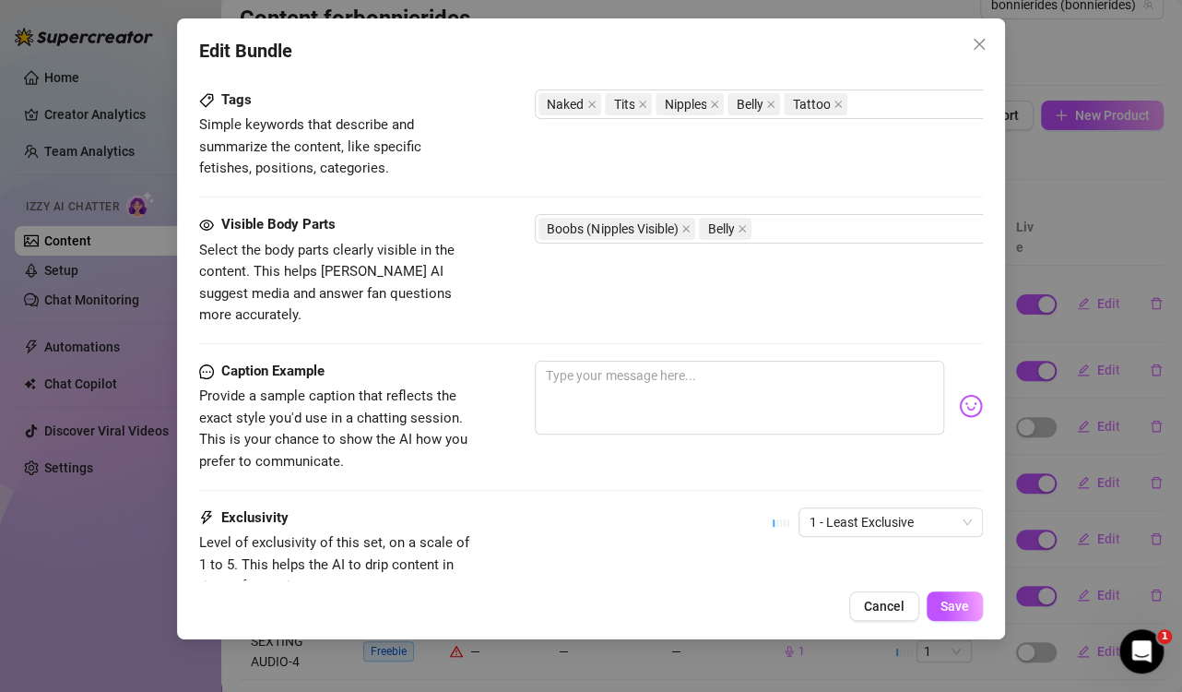
scroll to position [1251, 0]
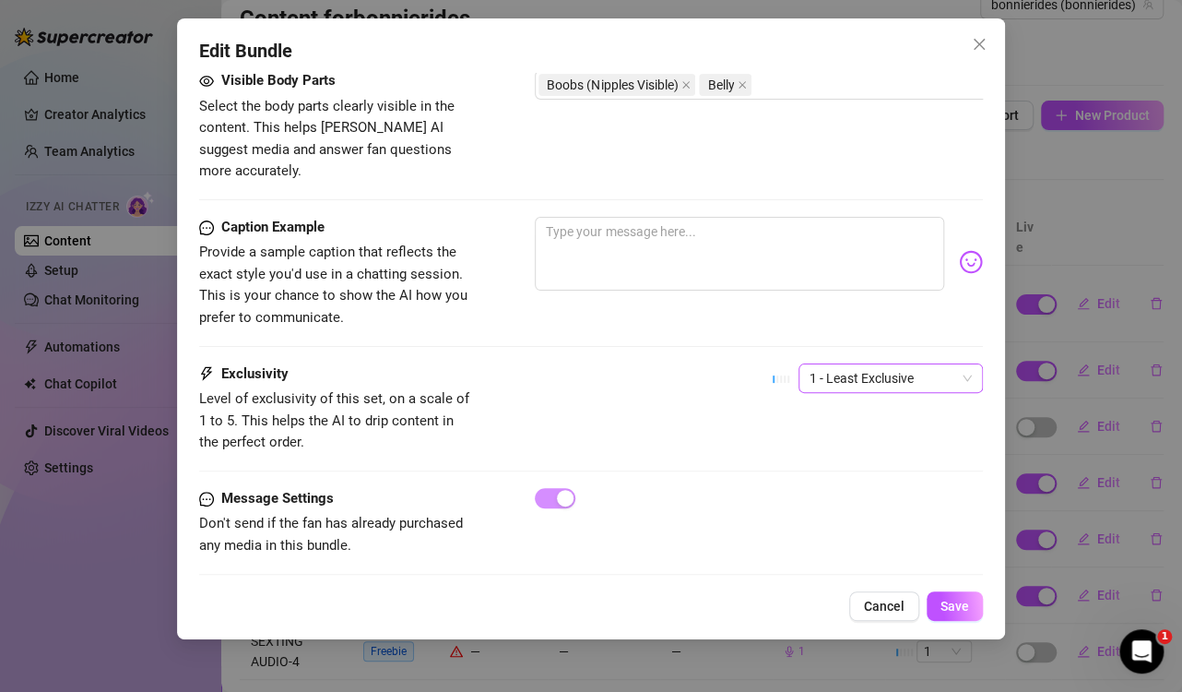
click at [881, 364] on span "1 - Least Exclusive" at bounding box center [891, 378] width 162 height 28
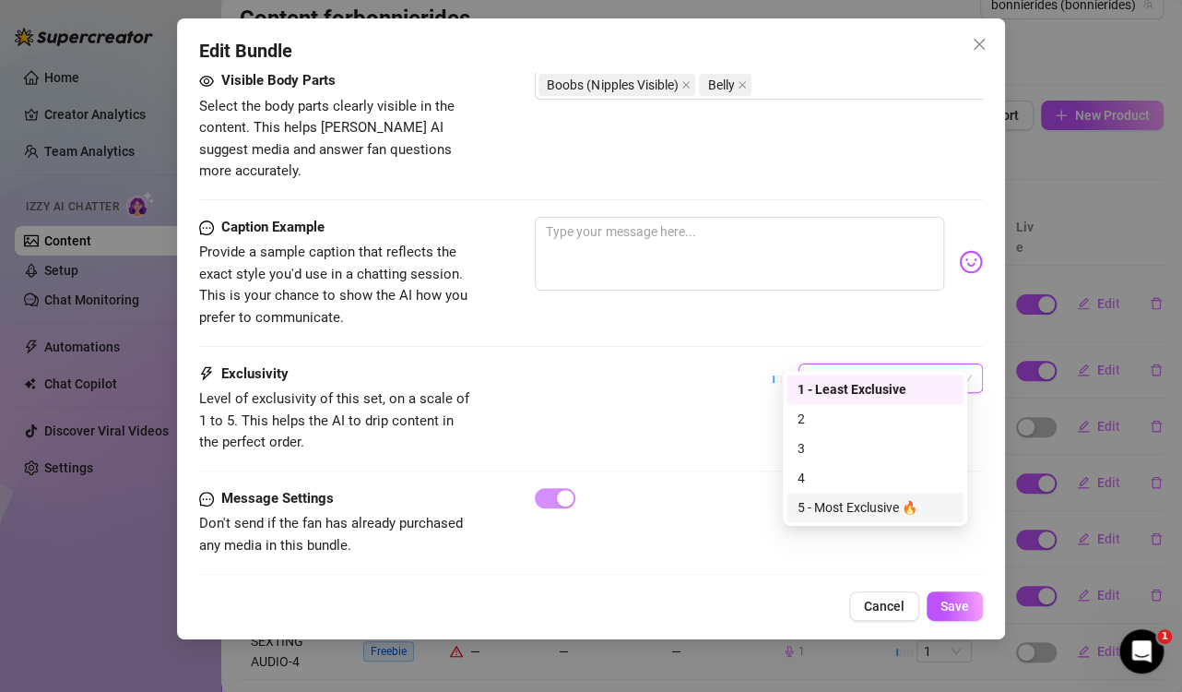
click at [865, 500] on div "5 - Most Exclusive 🔥" at bounding box center [875, 507] width 155 height 20
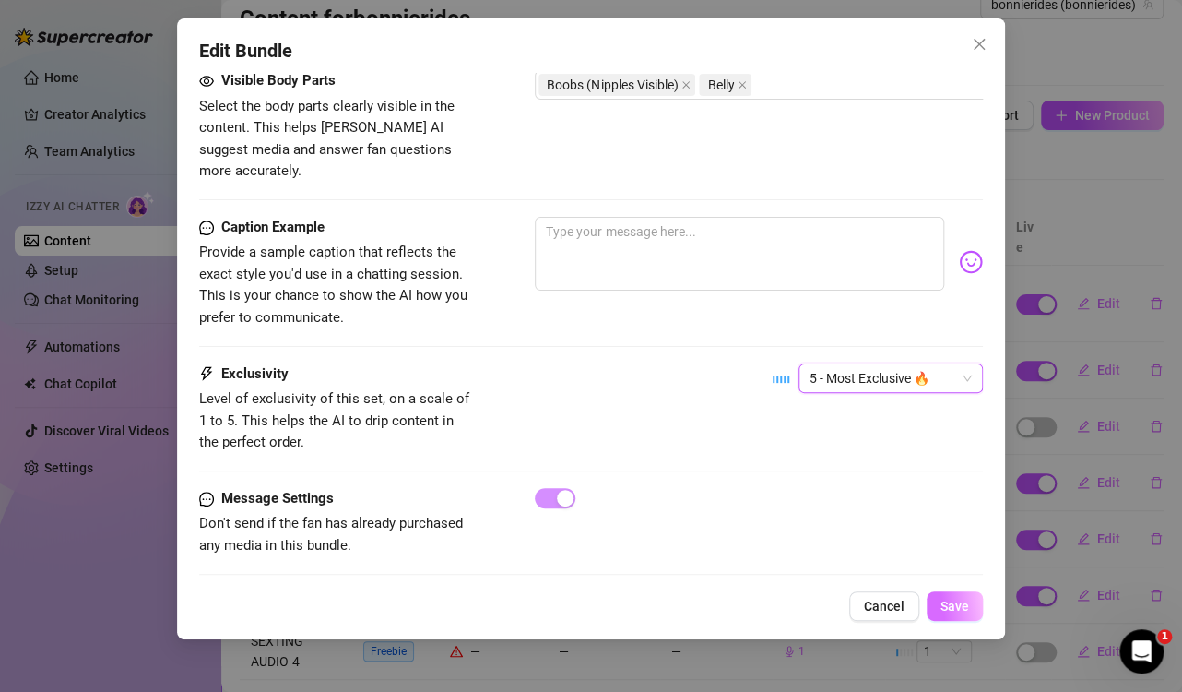
click at [969, 607] on button "Save" at bounding box center [955, 606] width 56 height 30
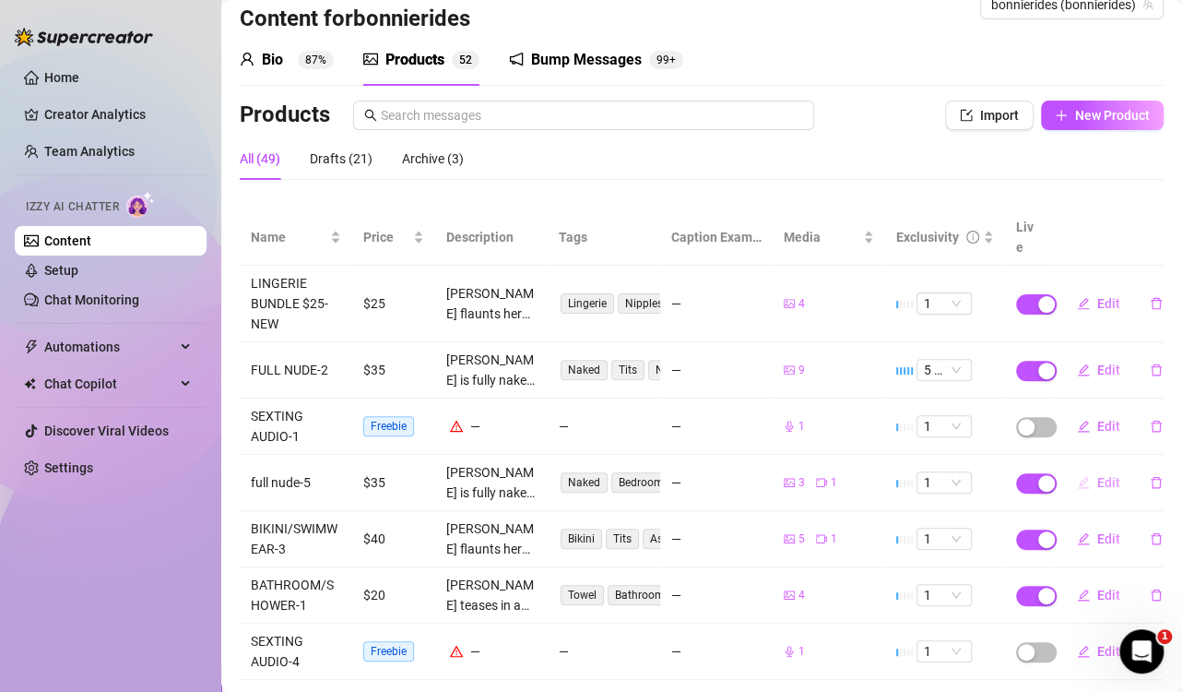
click at [1098, 475] on span "Edit" at bounding box center [1109, 482] width 23 height 15
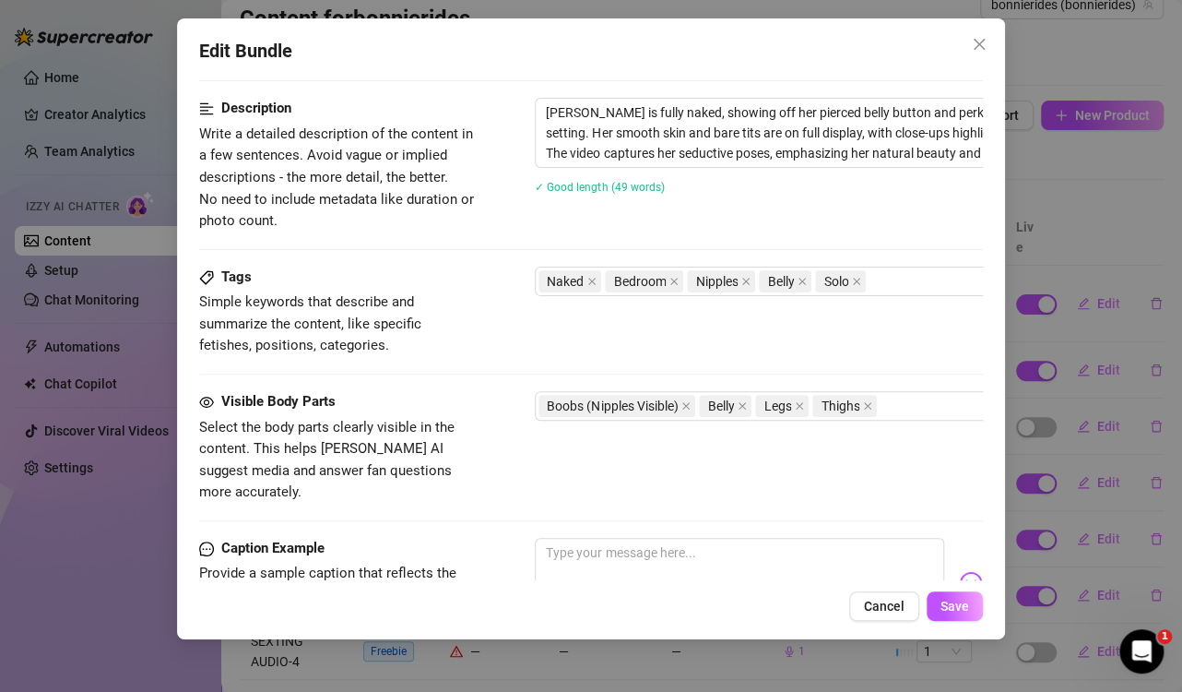
scroll to position [1151, 0]
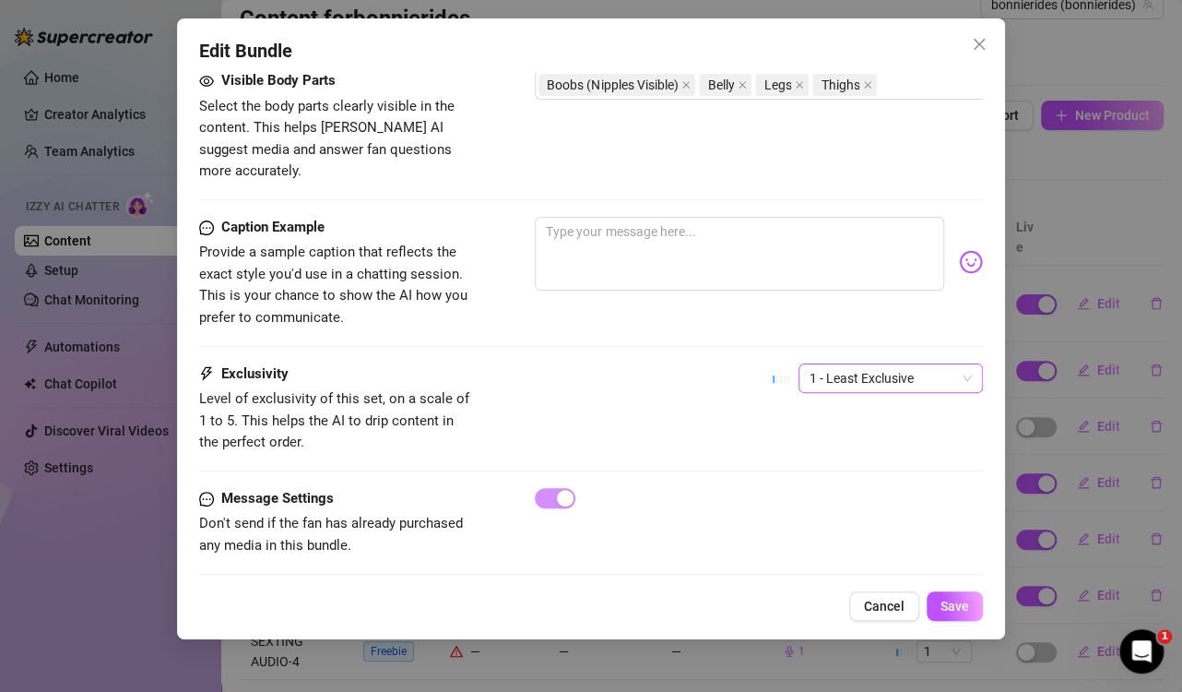
click at [810, 364] on span "1 - Least Exclusive" at bounding box center [891, 378] width 162 height 28
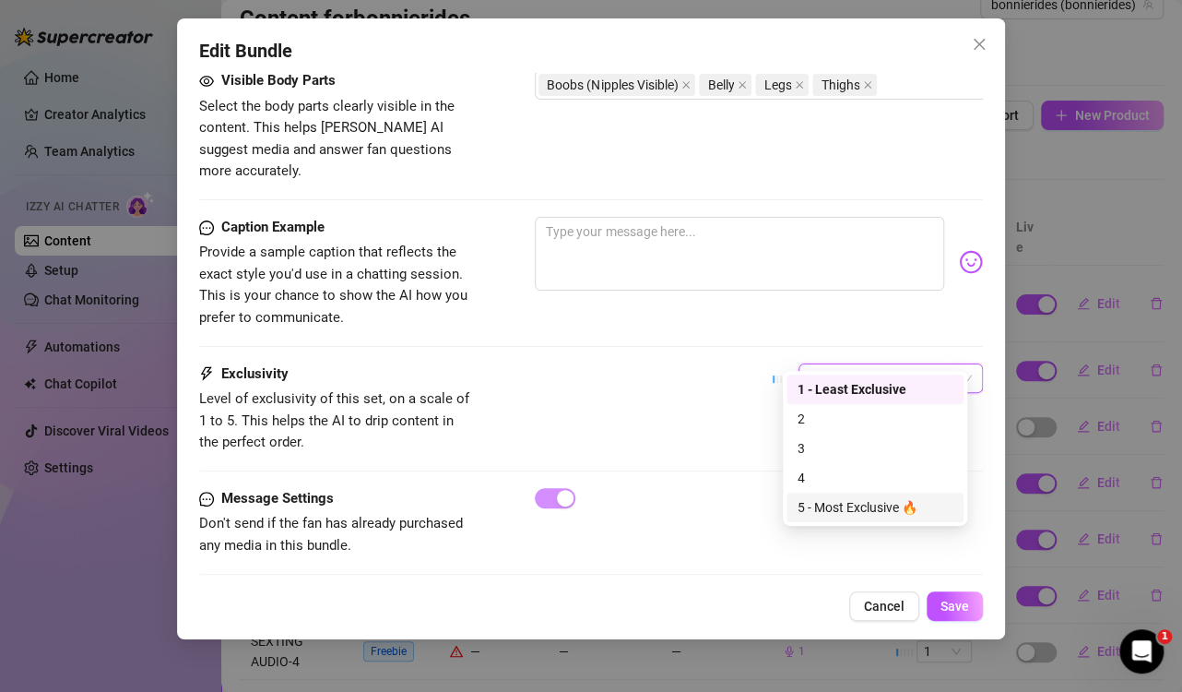
click at [837, 501] on div "5 - Most Exclusive 🔥" at bounding box center [875, 507] width 155 height 20
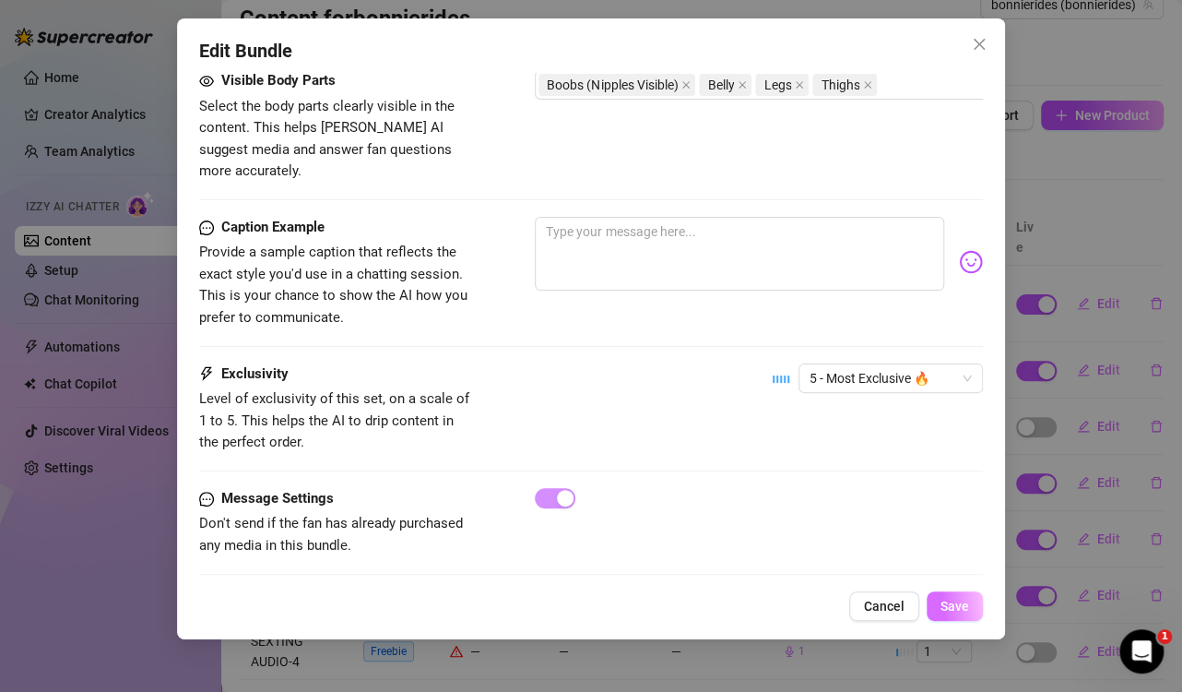
click at [956, 606] on span "Save" at bounding box center [955, 606] width 29 height 15
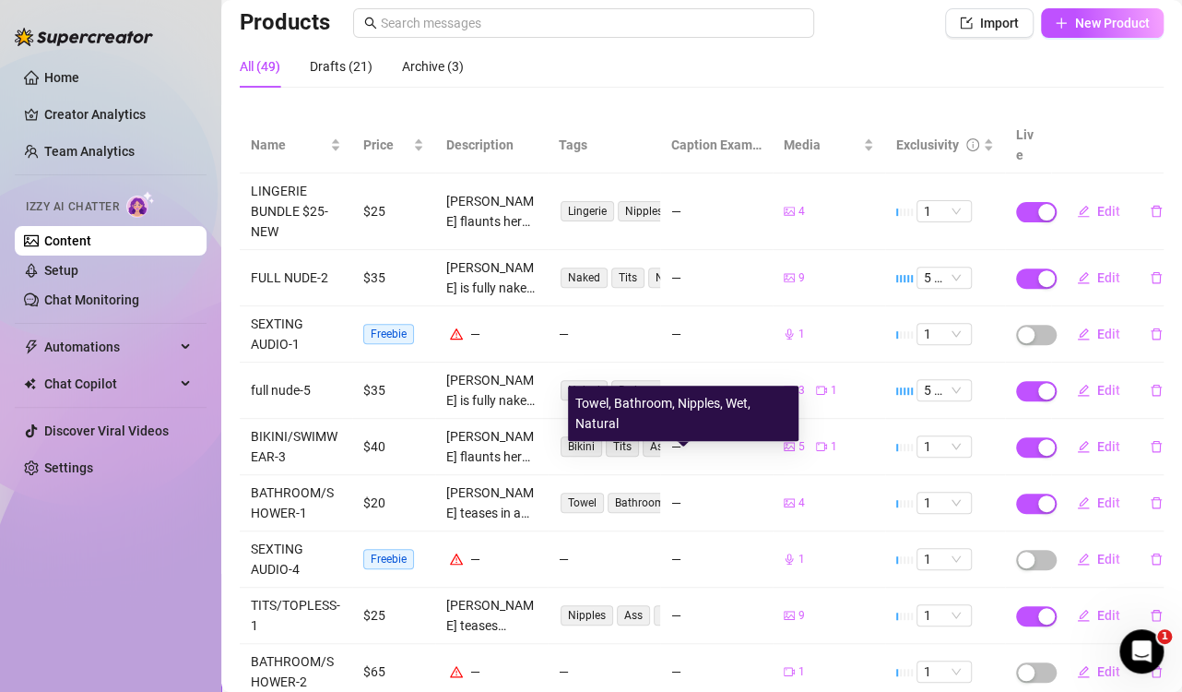
scroll to position [222, 0]
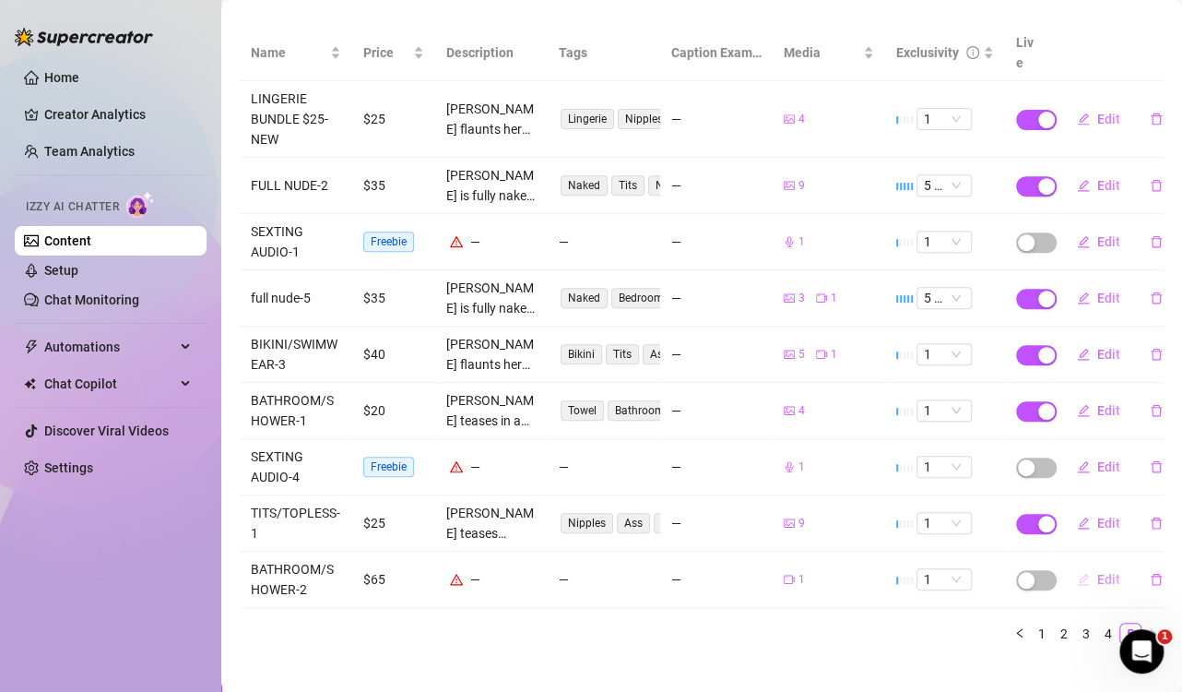
click at [1098, 572] on span "Edit" at bounding box center [1109, 579] width 23 height 15
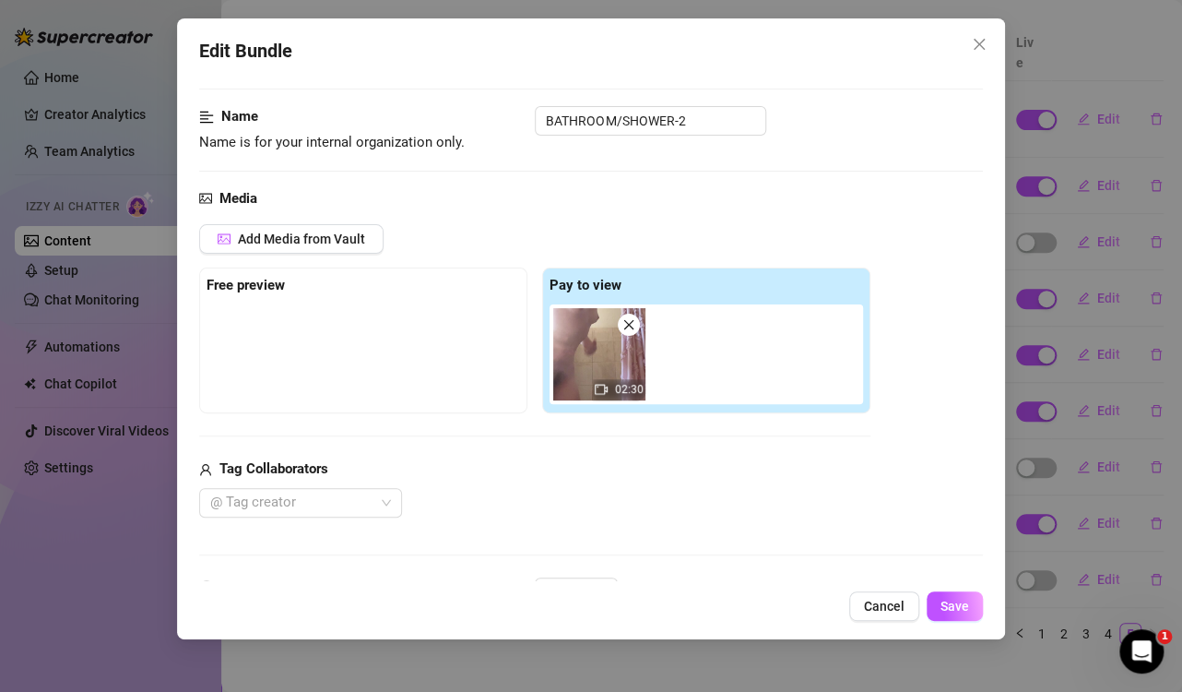
scroll to position [461, 0]
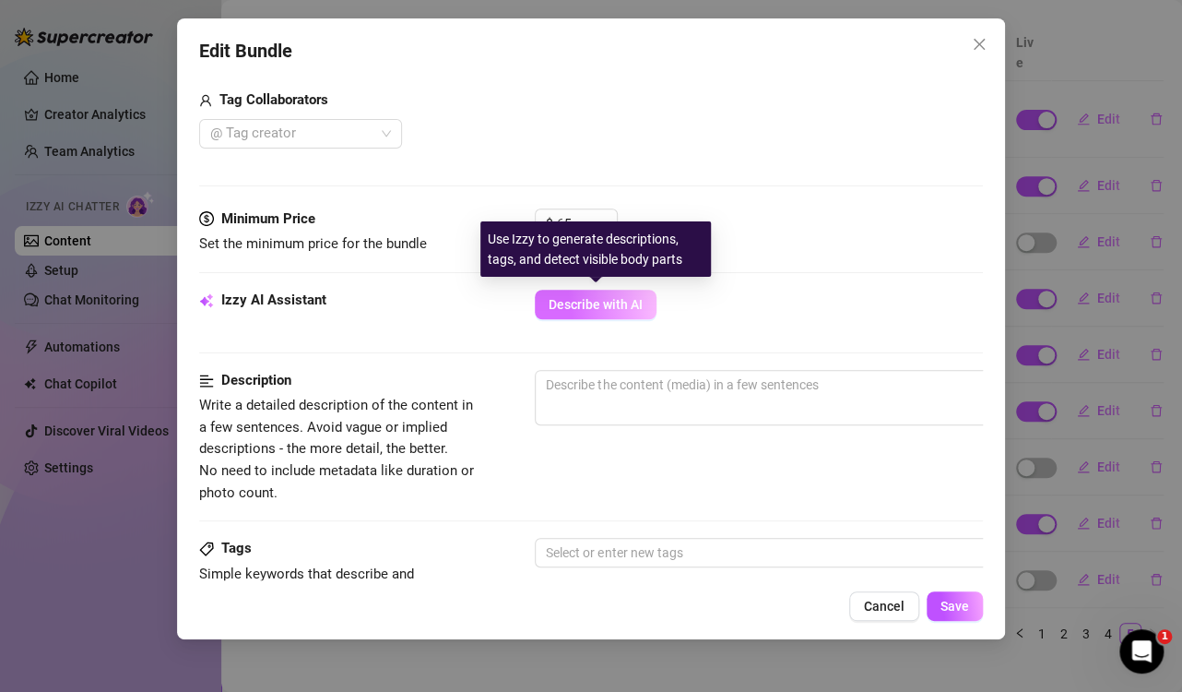
click at [604, 310] on span "Describe with AI" at bounding box center [596, 304] width 94 height 15
click at [607, 307] on span "Describe with AI" at bounding box center [596, 304] width 94 height 15
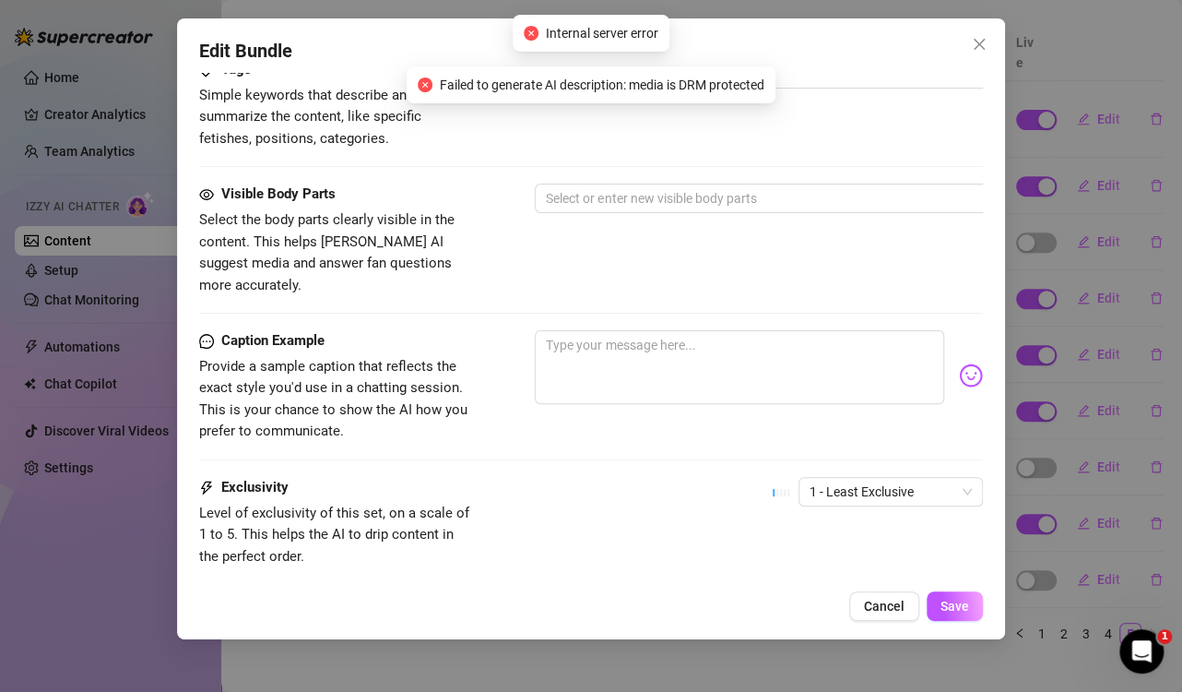
scroll to position [1054, 0]
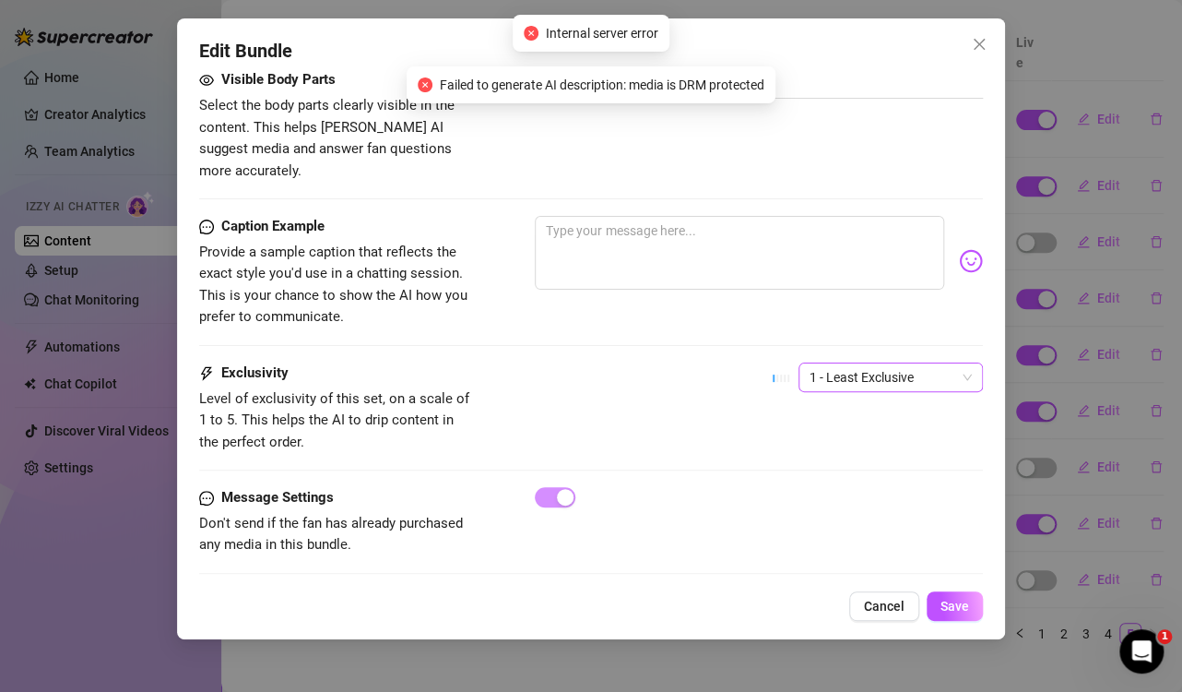
click at [841, 363] on span "1 - Least Exclusive" at bounding box center [891, 377] width 162 height 28
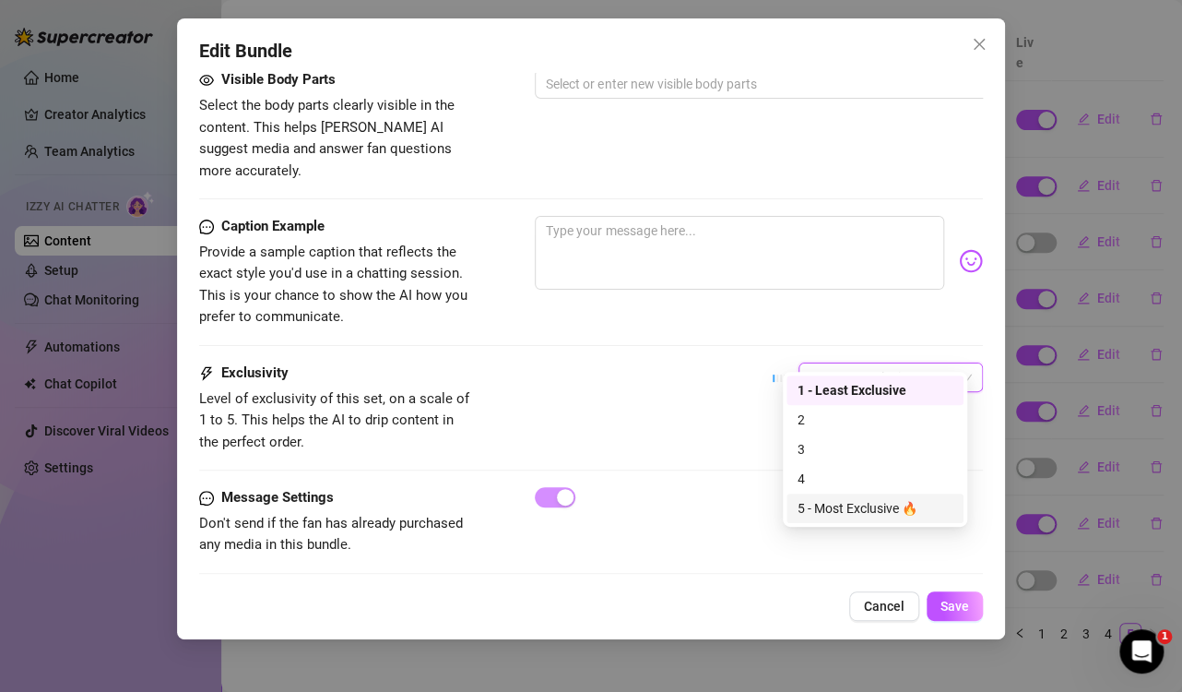
click at [847, 516] on div "5 - Most Exclusive 🔥" at bounding box center [875, 508] width 155 height 20
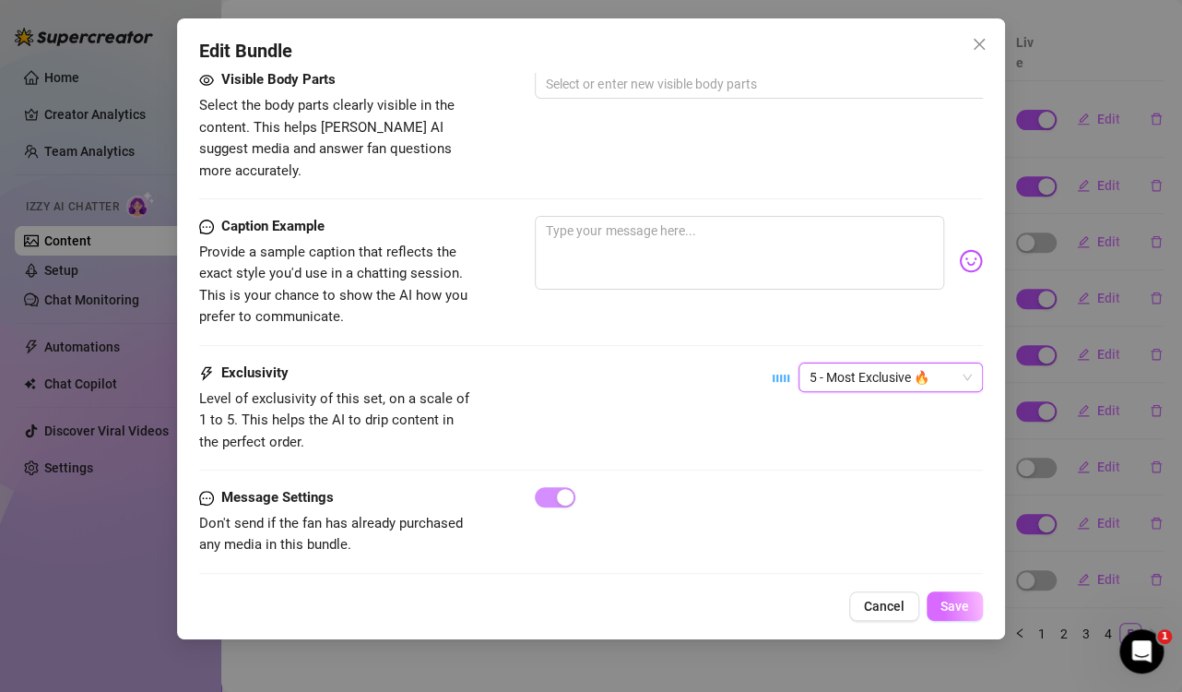
click at [955, 615] on button "Save" at bounding box center [955, 606] width 56 height 30
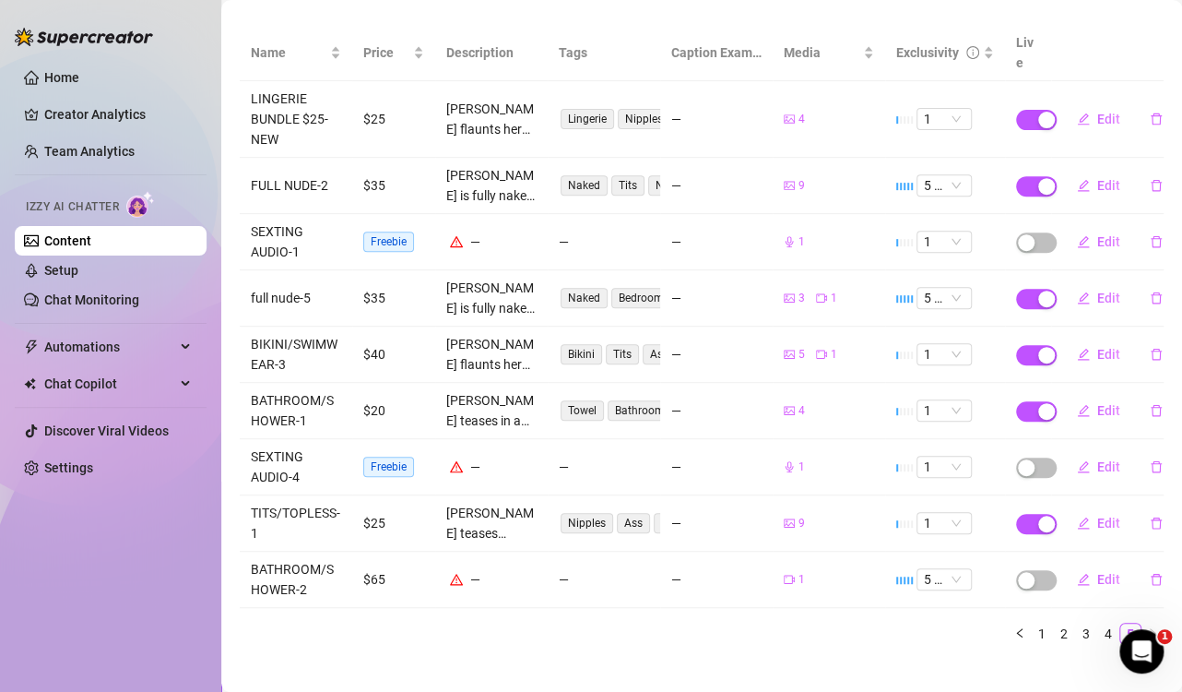
scroll to position [0, 0]
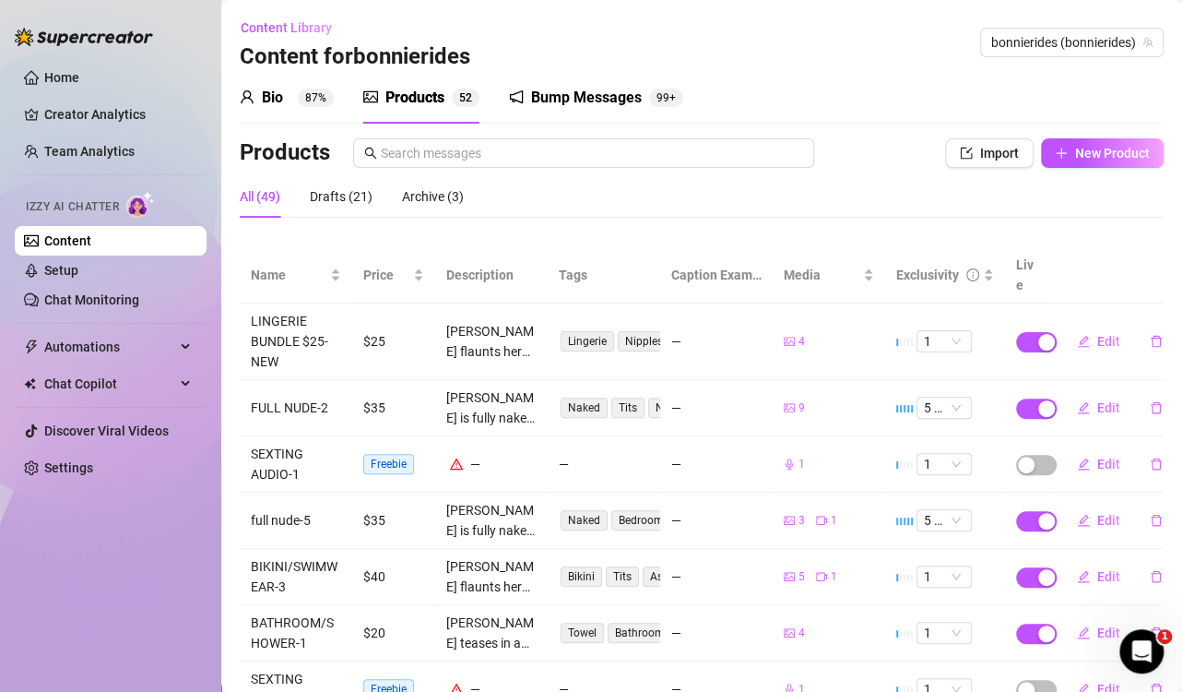
click at [44, 242] on link "Content" at bounding box center [67, 240] width 47 height 15
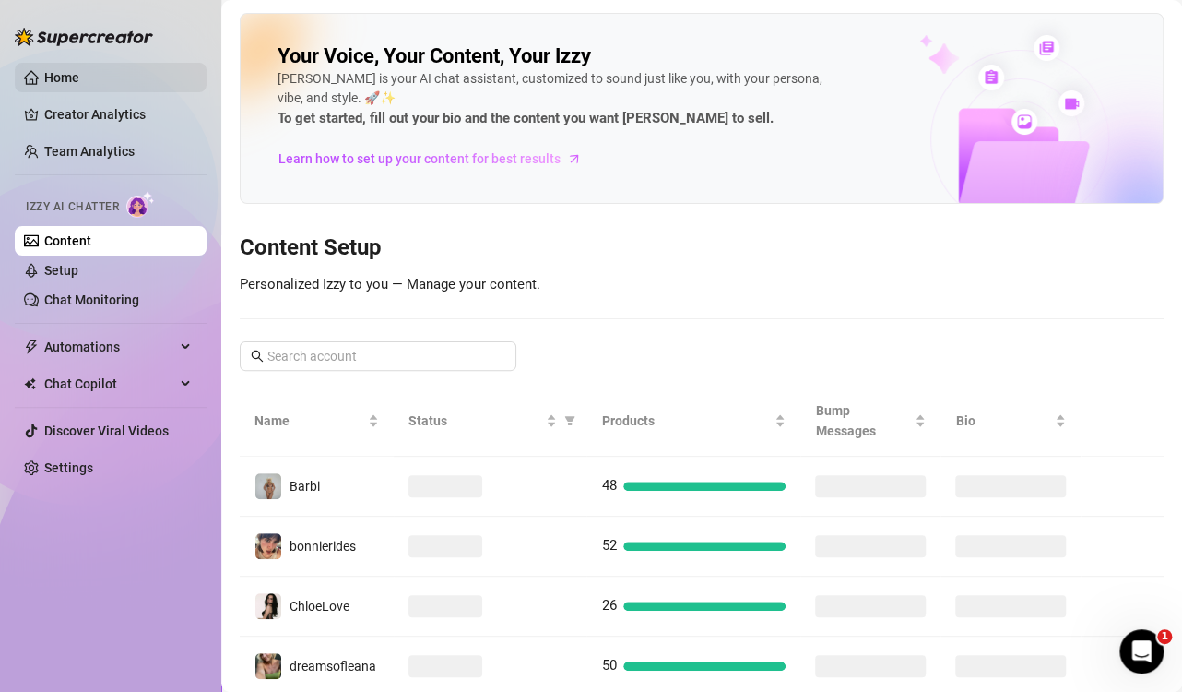
click at [79, 81] on link "Home" at bounding box center [61, 77] width 35 height 15
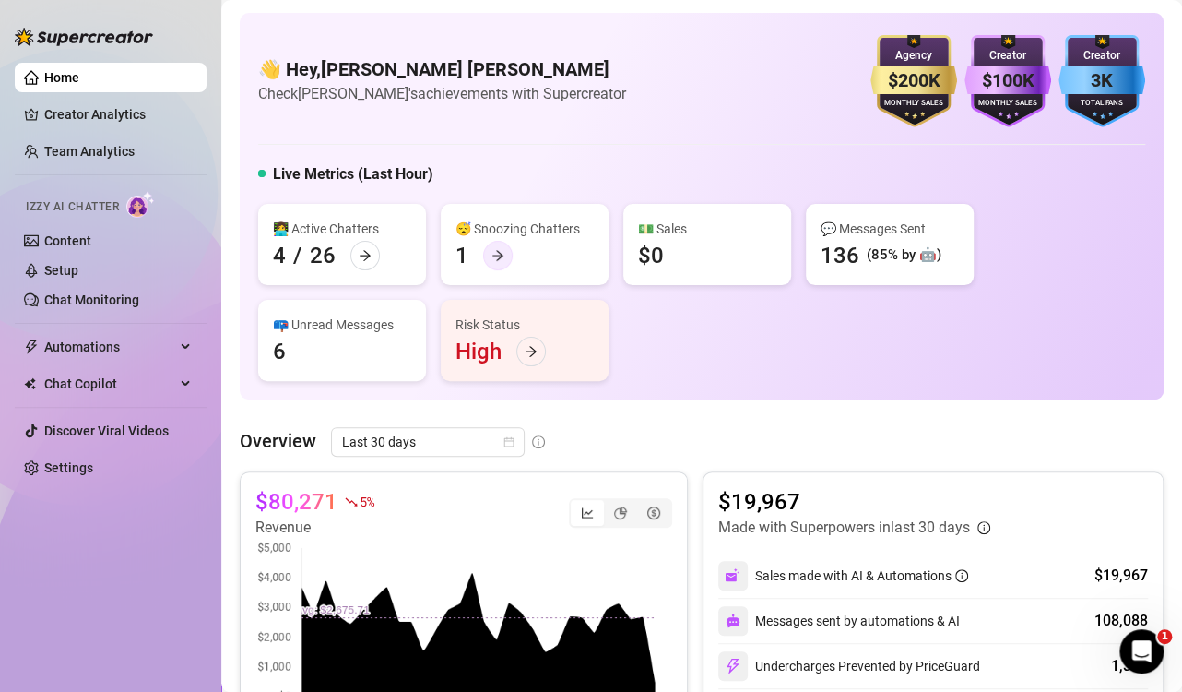
click at [490, 255] on div at bounding box center [498, 256] width 30 height 30
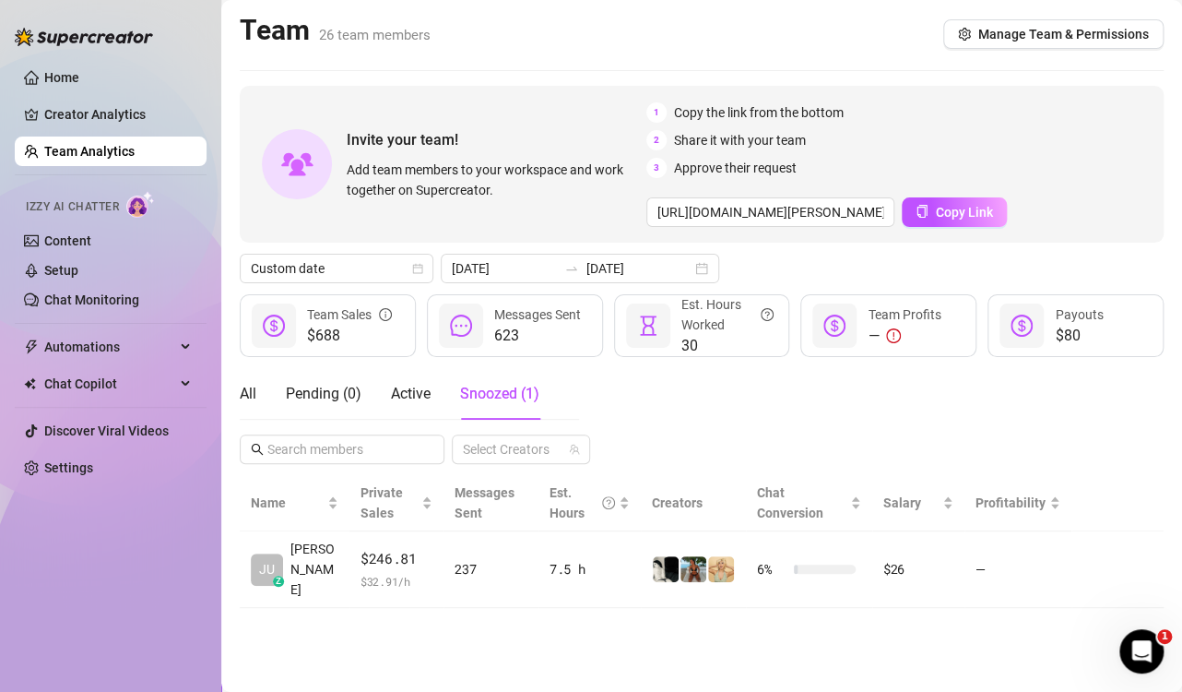
click at [139, 585] on div "Home Creator Analytics Team Analytics Izzy AI Chatter Content Setup Chat Monito…" at bounding box center [111, 337] width 192 height 675
click at [54, 79] on link "Home" at bounding box center [61, 77] width 35 height 15
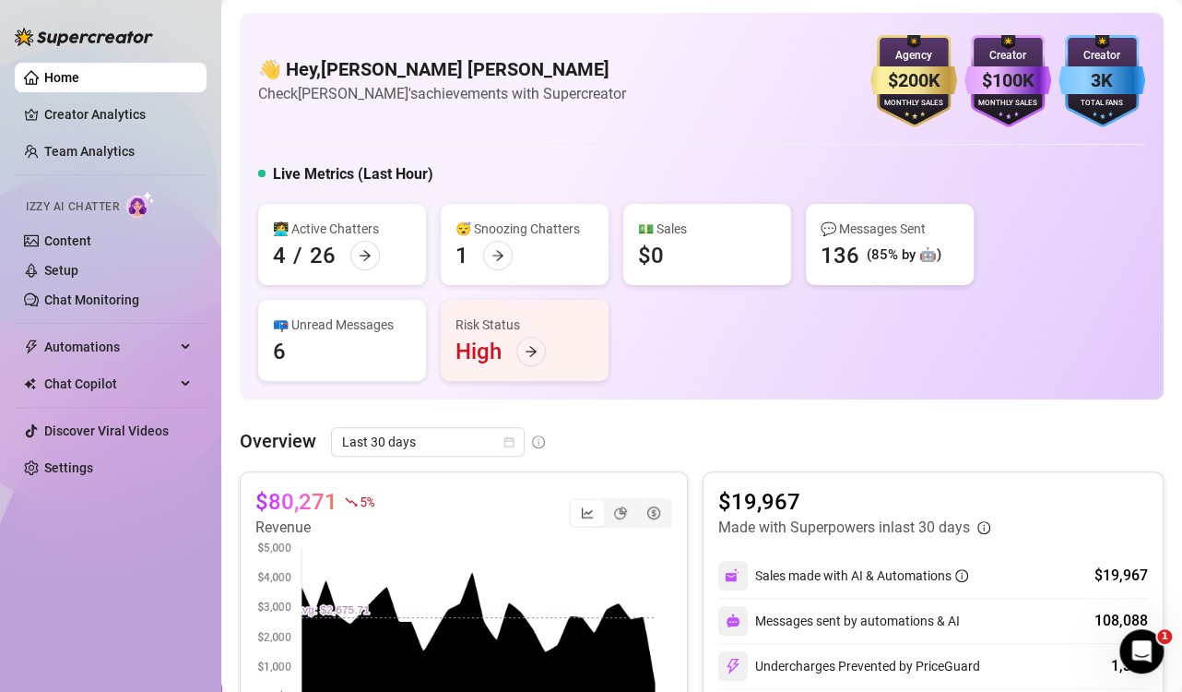
scroll to position [92, 0]
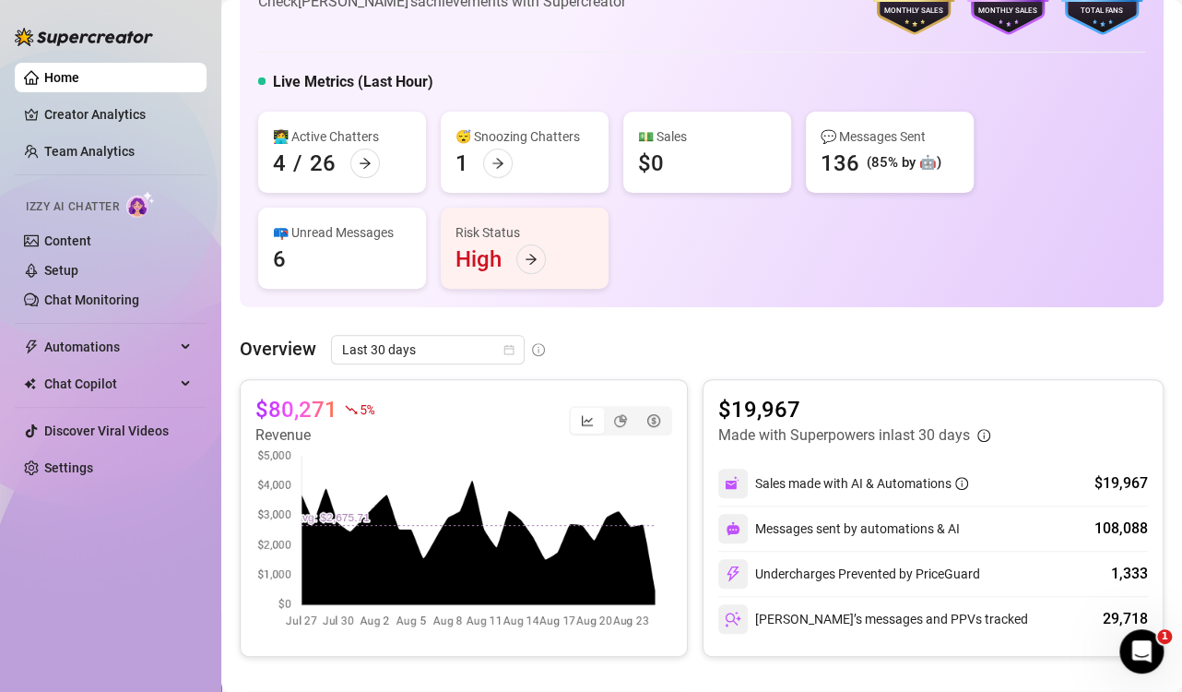
click at [903, 241] on div "👩‍💻 Active Chatters 4 / 26 😴 Snoozing Chatters 1 💵 Sales $0 💬 Messages Sent 136…" at bounding box center [701, 200] width 887 height 177
click at [144, 542] on div "Home Creator Analytics Team Analytics Izzy AI Chatter Content Setup Chat Monito…" at bounding box center [111, 337] width 192 height 675
click at [89, 576] on div "Home Creator Analytics Team Analytics Izzy AI Chatter Content Setup Chat Monito…" at bounding box center [111, 337] width 192 height 675
click at [361, 165] on icon "arrow-right" at bounding box center [365, 163] width 13 height 13
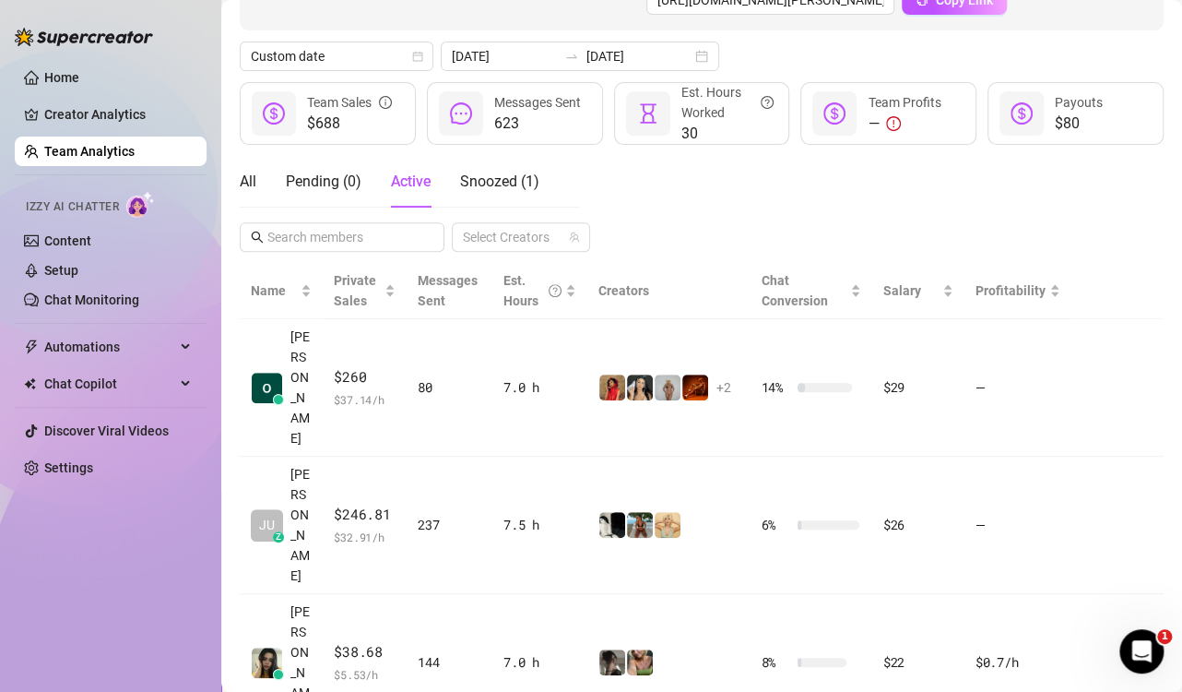
scroll to position [260, 0]
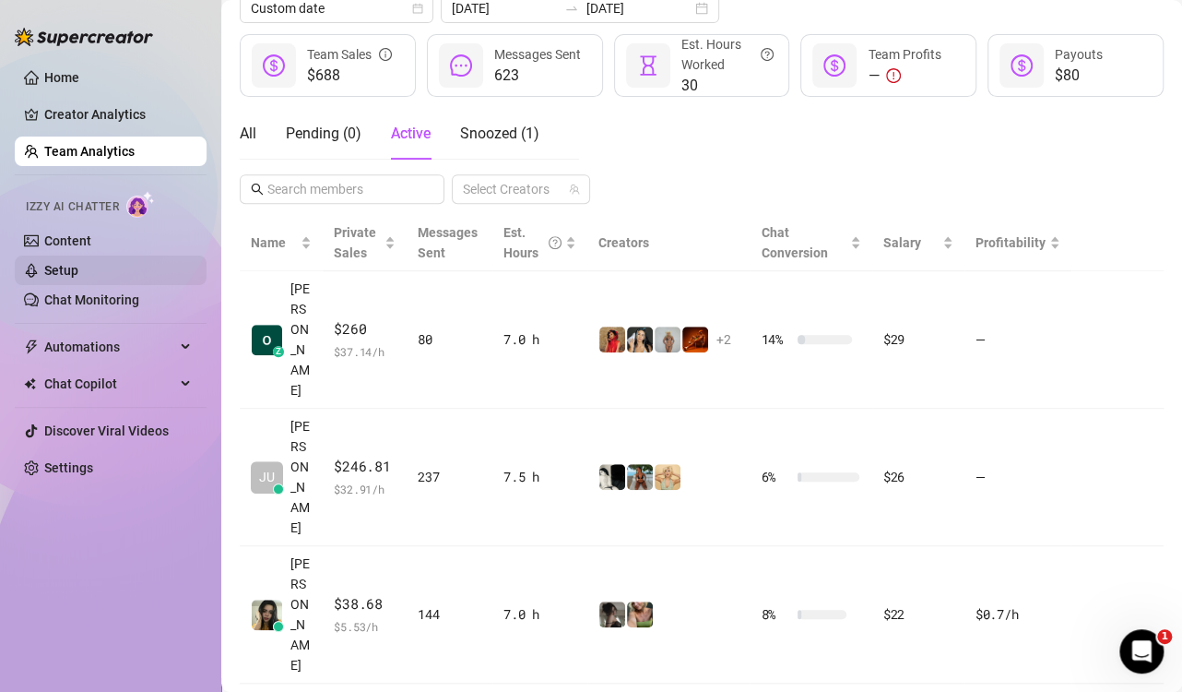
click at [68, 268] on link "Setup" at bounding box center [61, 270] width 34 height 15
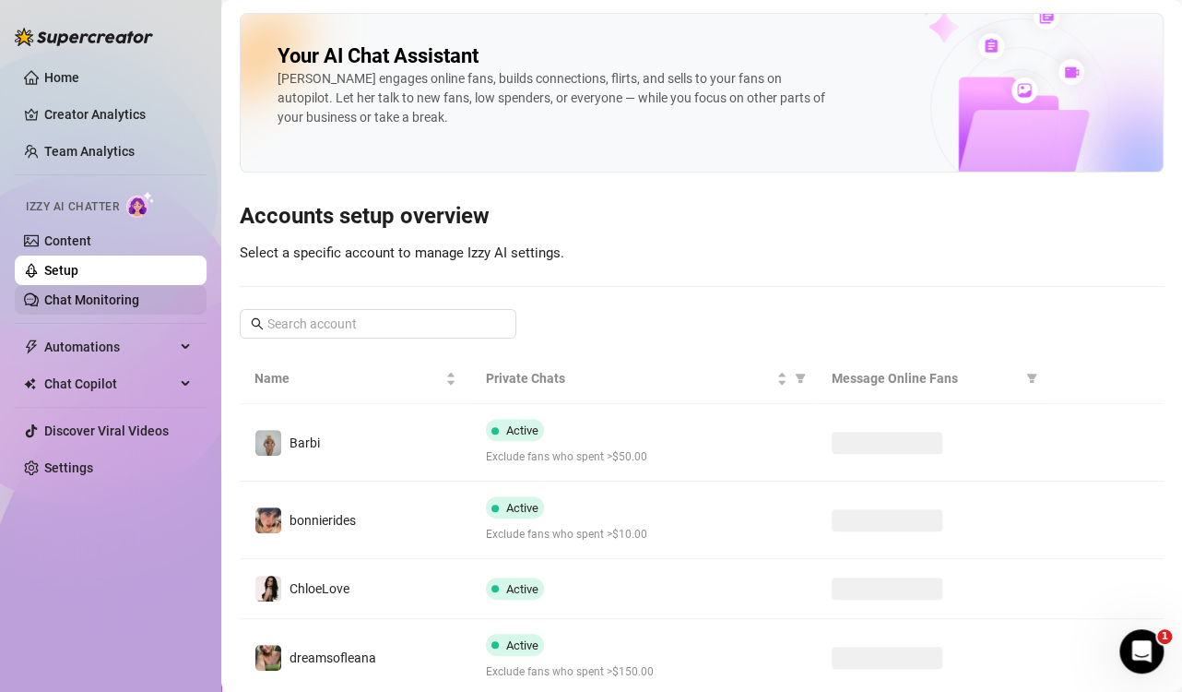
click at [76, 297] on link "Chat Monitoring" at bounding box center [91, 299] width 95 height 15
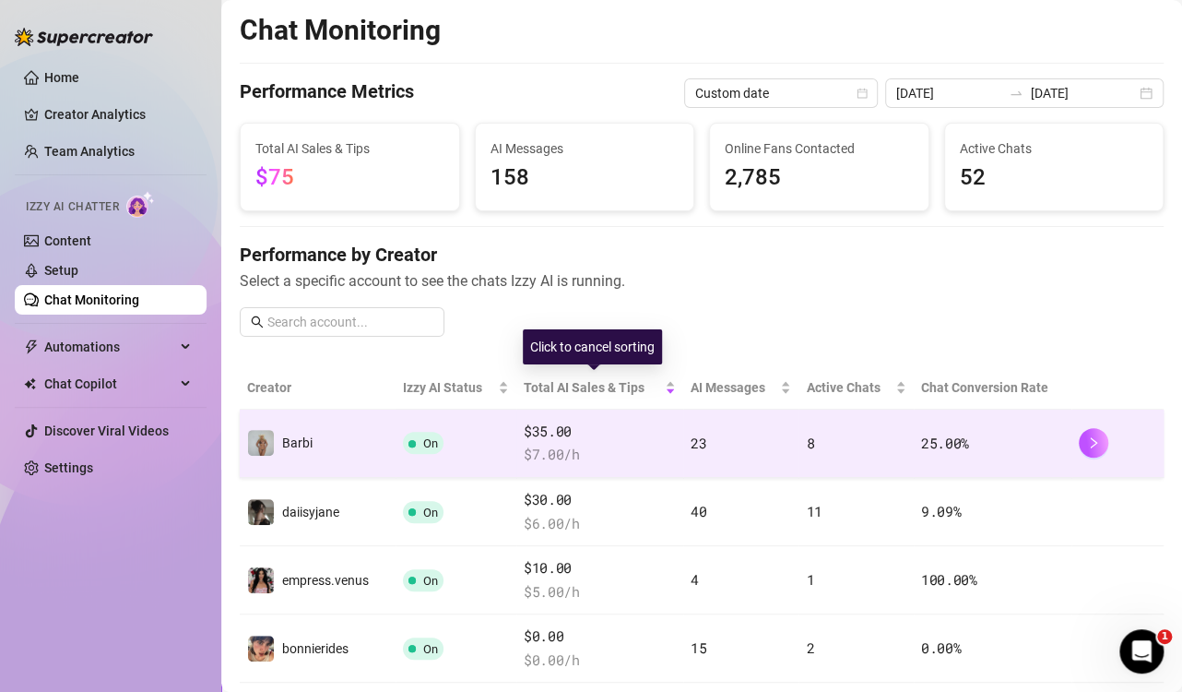
click at [657, 435] on span "$35.00" at bounding box center [600, 432] width 152 height 22
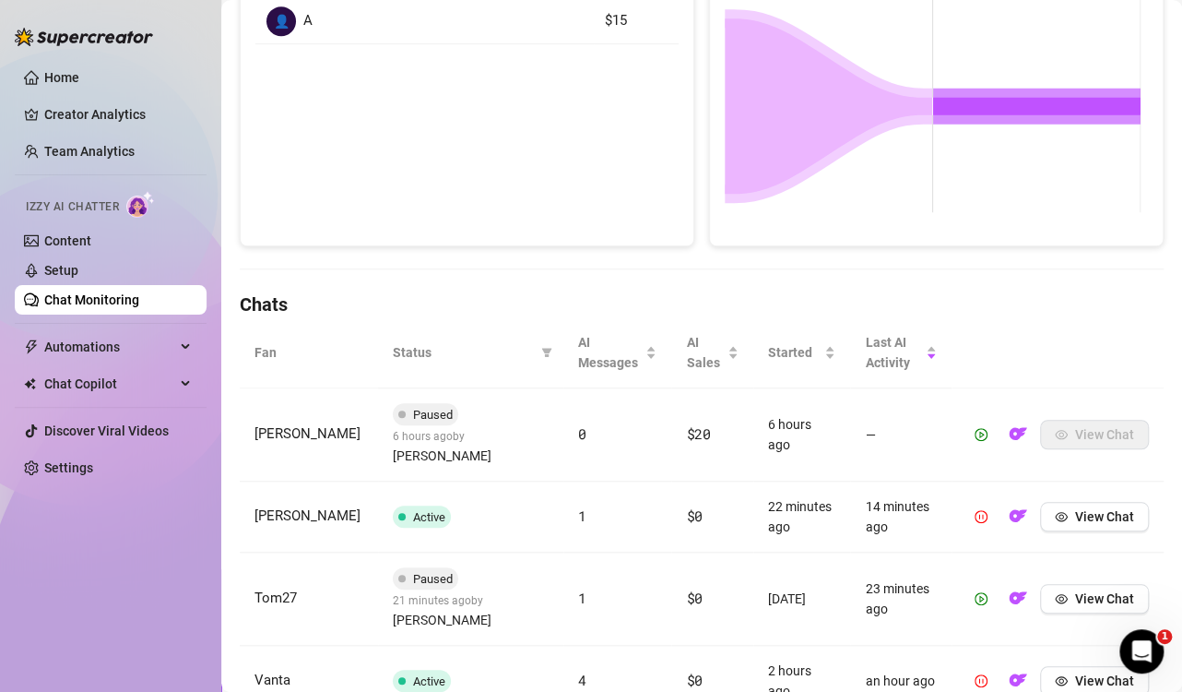
scroll to position [461, 0]
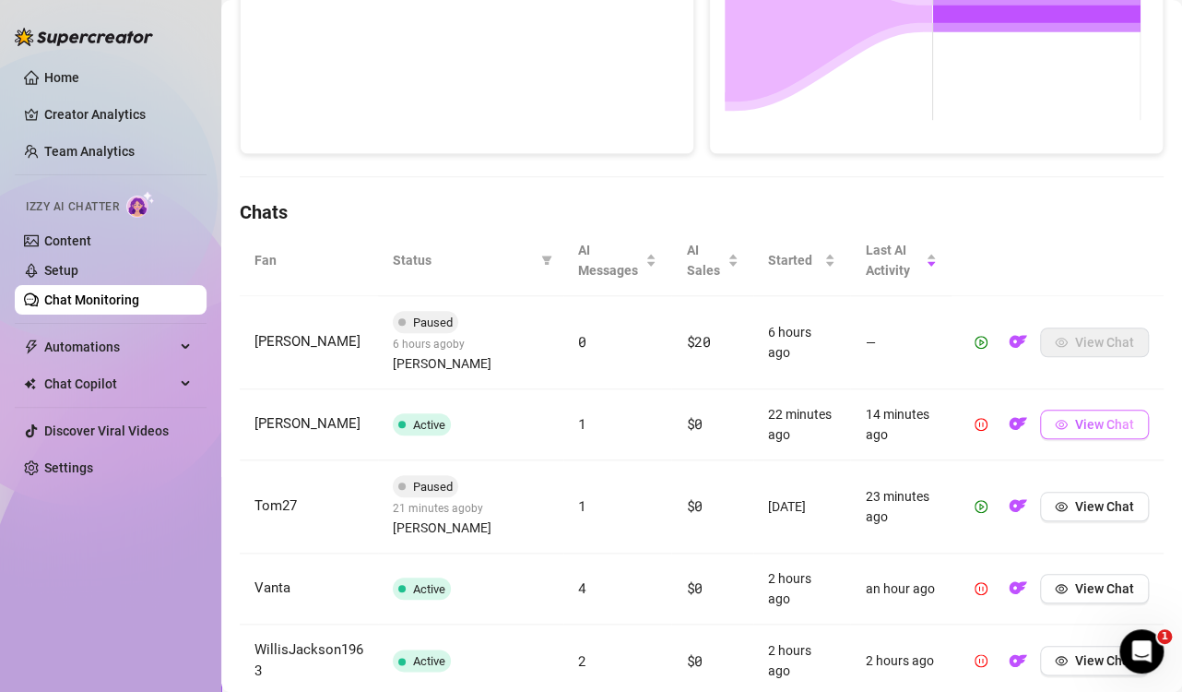
click at [1057, 409] on button "View Chat" at bounding box center [1094, 424] width 109 height 30
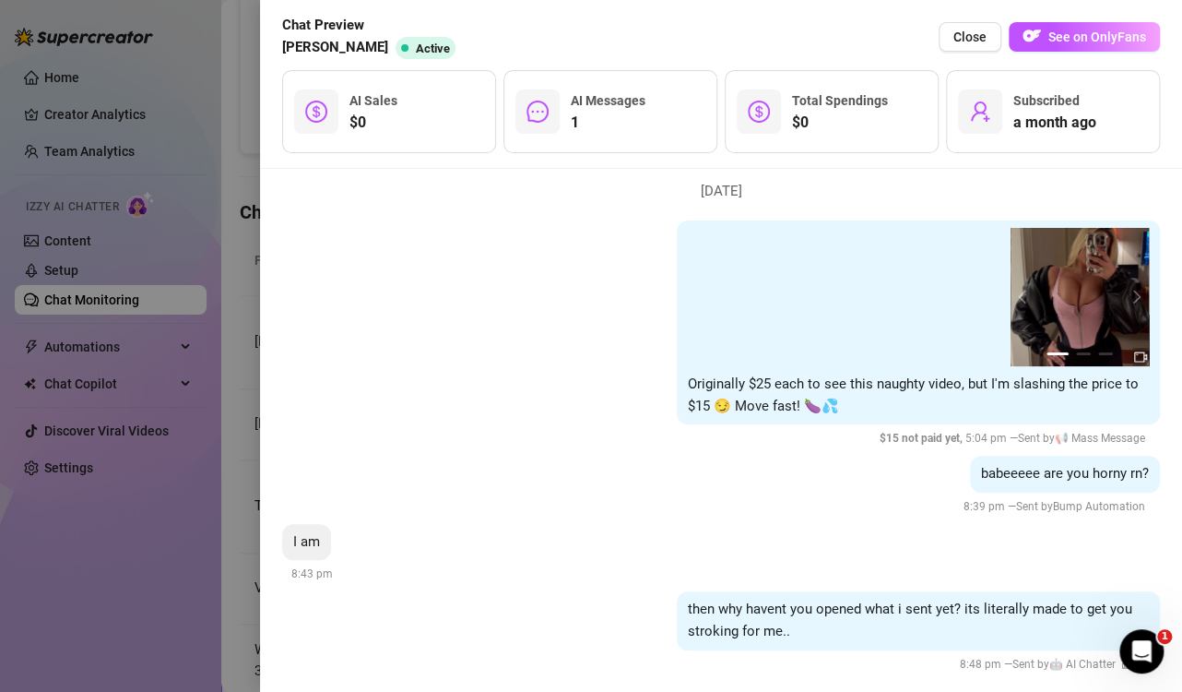
scroll to position [61, 0]
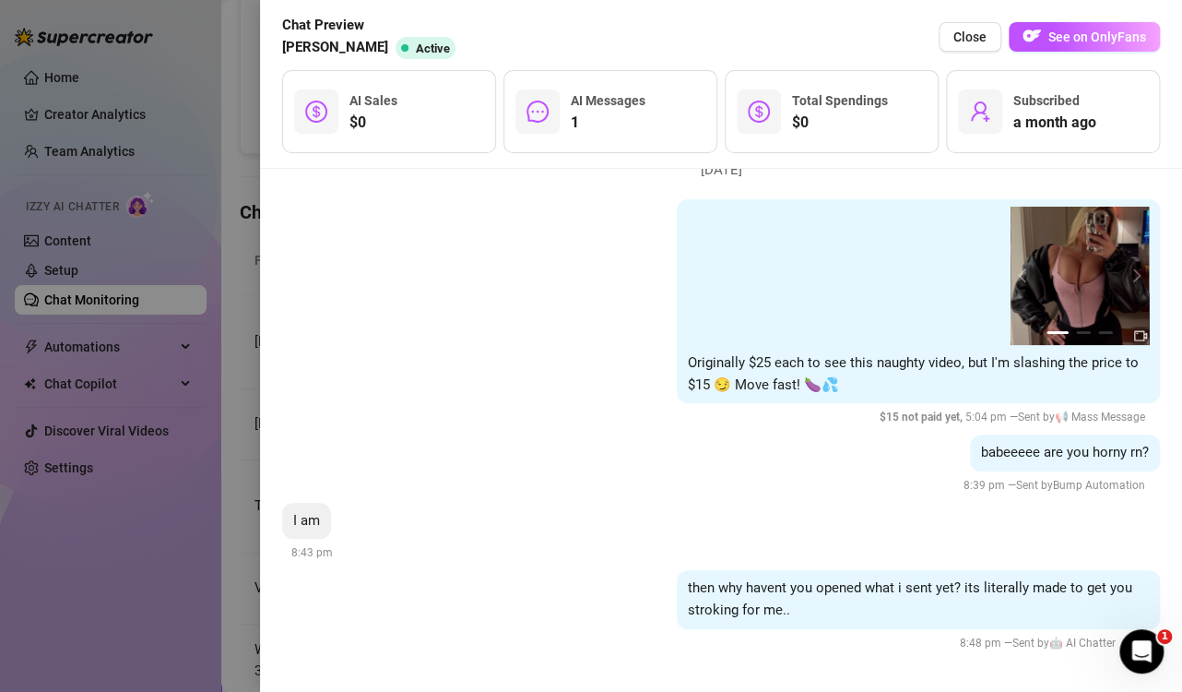
click at [766, 472] on div "babeeeee are you horny rn? 8:39 pm — Sent by Bump Automation" at bounding box center [721, 464] width 878 height 61
click at [962, 39] on span "Close" at bounding box center [970, 37] width 33 height 15
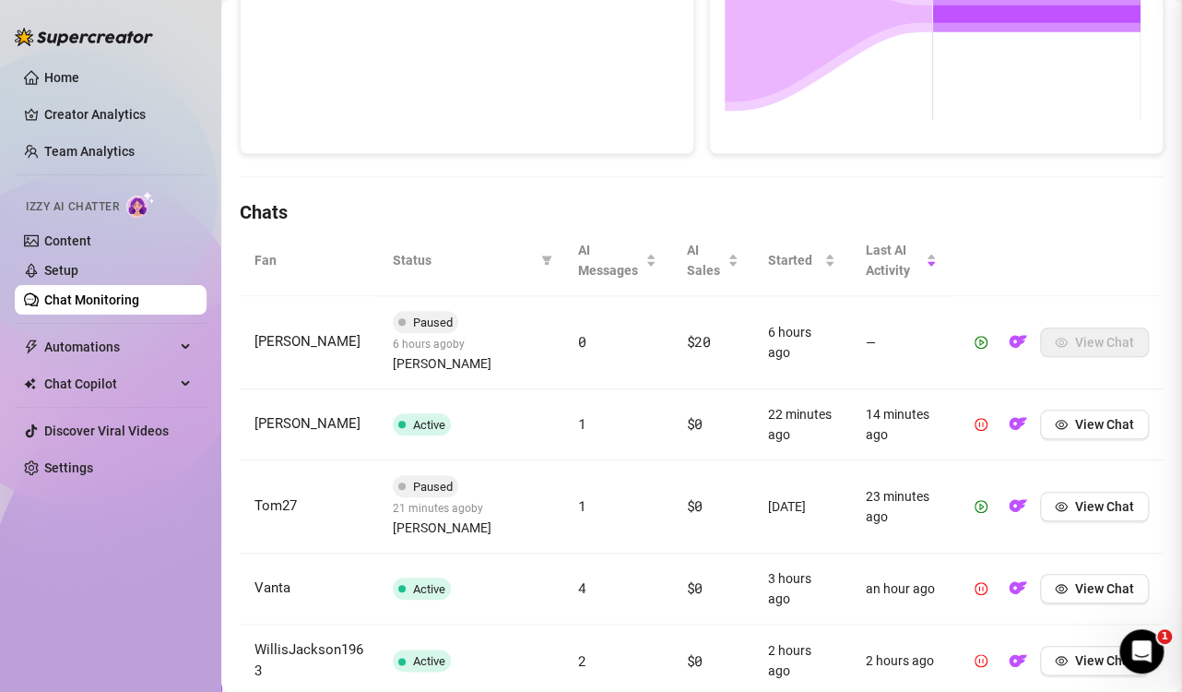
scroll to position [0, 0]
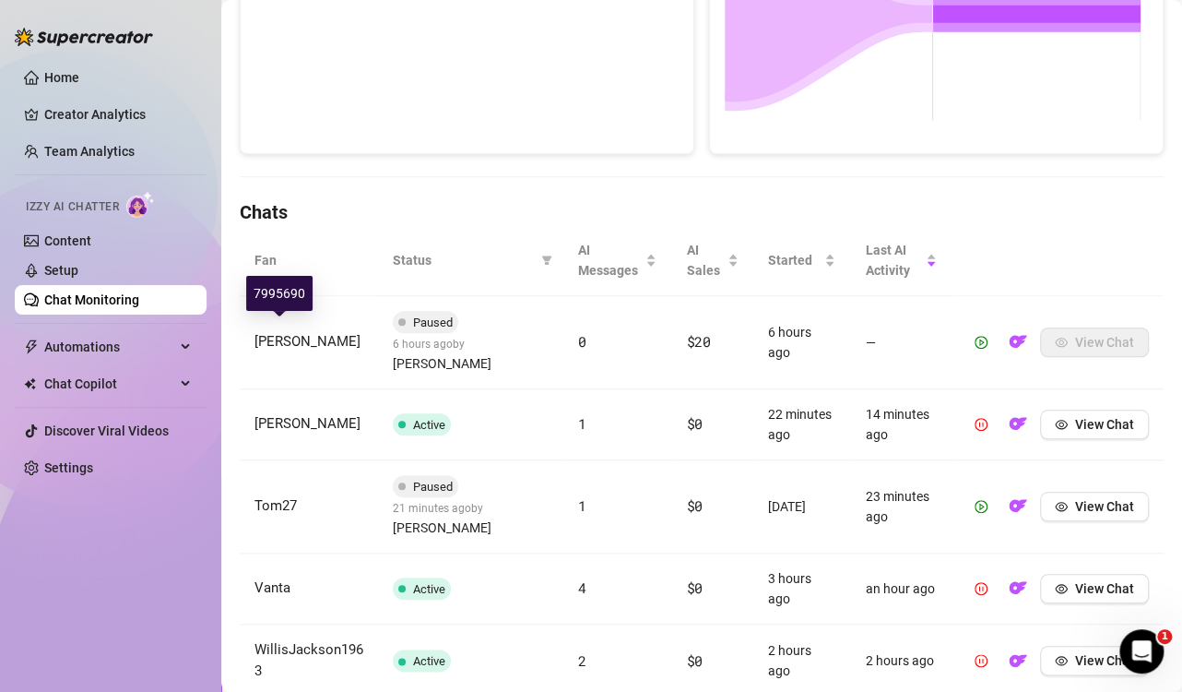
click at [268, 333] on span "[PERSON_NAME]" at bounding box center [308, 341] width 106 height 17
click at [490, 353] on span "[PERSON_NAME]" at bounding box center [442, 363] width 99 height 20
click at [425, 343] on span "6 hours ago by [PERSON_NAME]" at bounding box center [442, 354] width 99 height 33
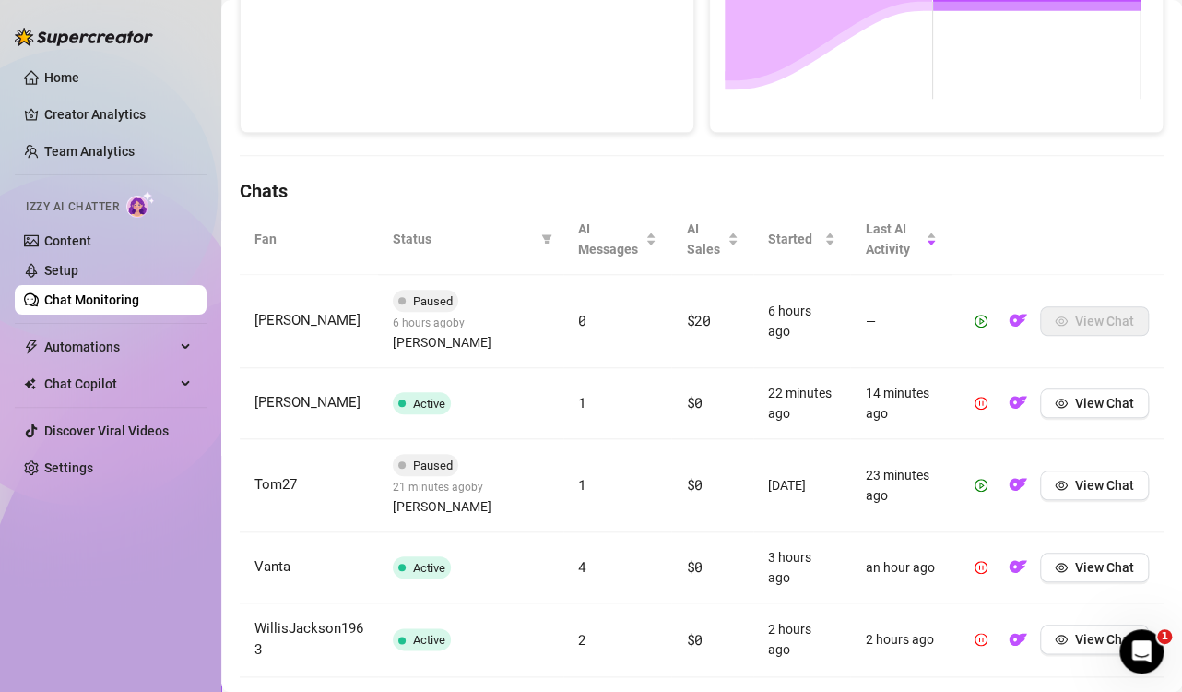
scroll to position [439, 0]
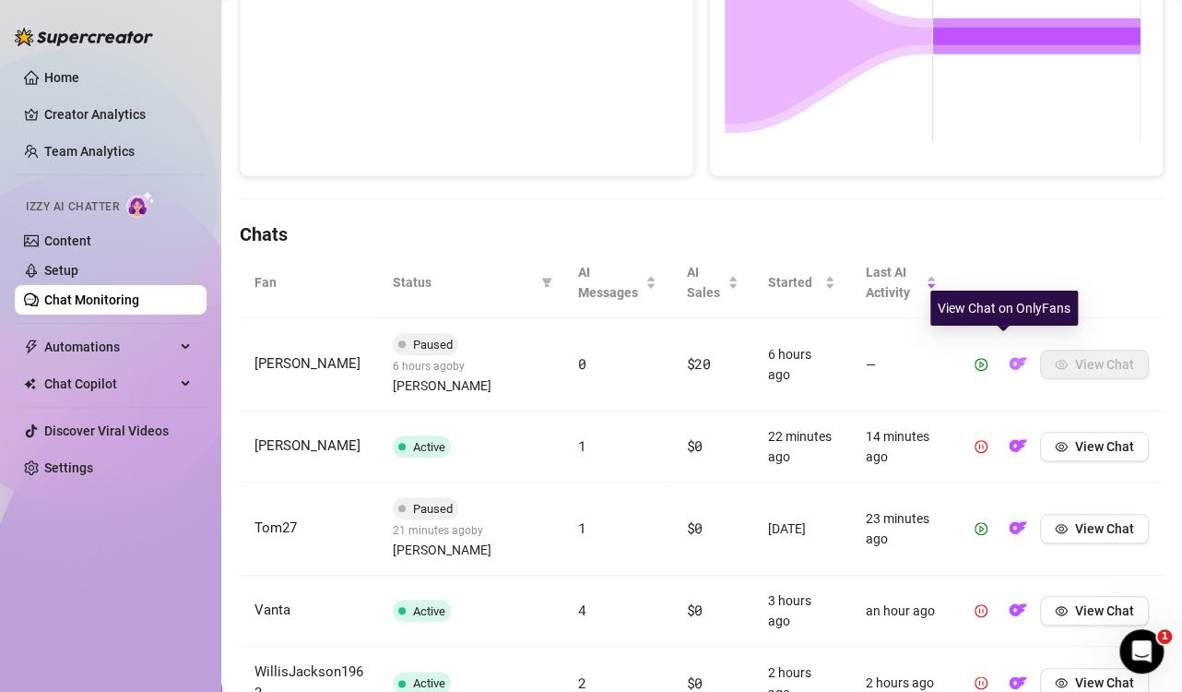
click at [1009, 354] on img "button" at bounding box center [1018, 363] width 18 height 18
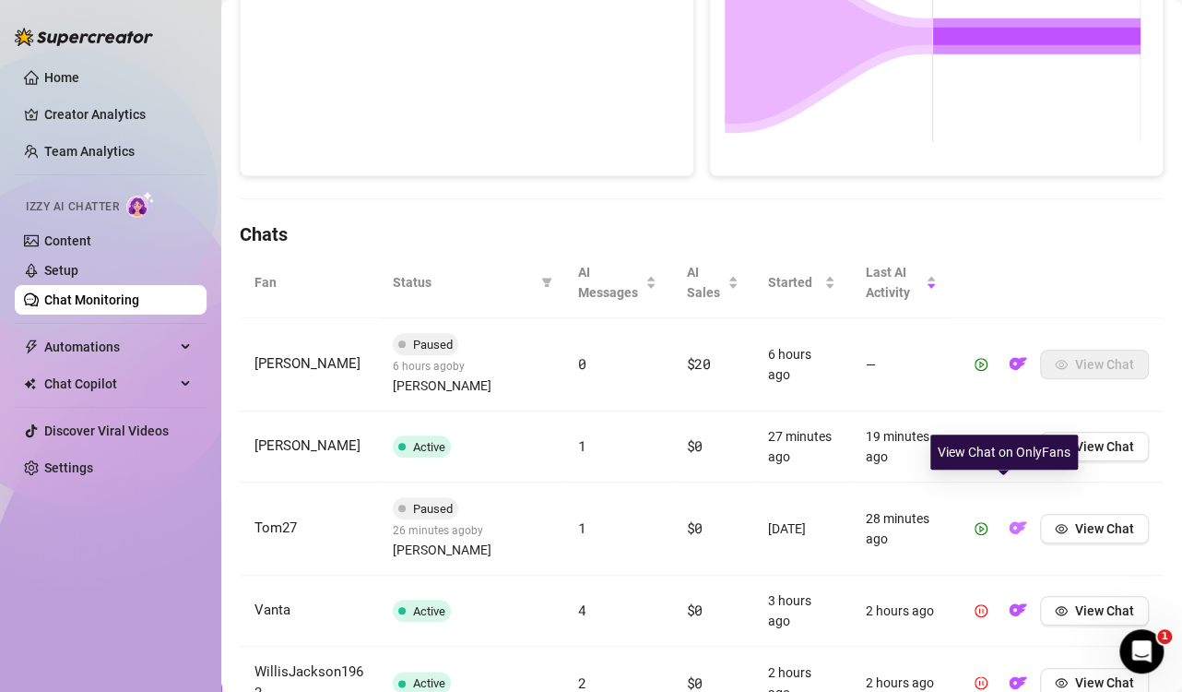
click at [1009, 518] on img "button" at bounding box center [1018, 527] width 18 height 18
click at [169, 548] on div "Home Creator Analytics Team Analytics Izzy AI Chatter Content Setup Chat Monito…" at bounding box center [111, 337] width 192 height 675
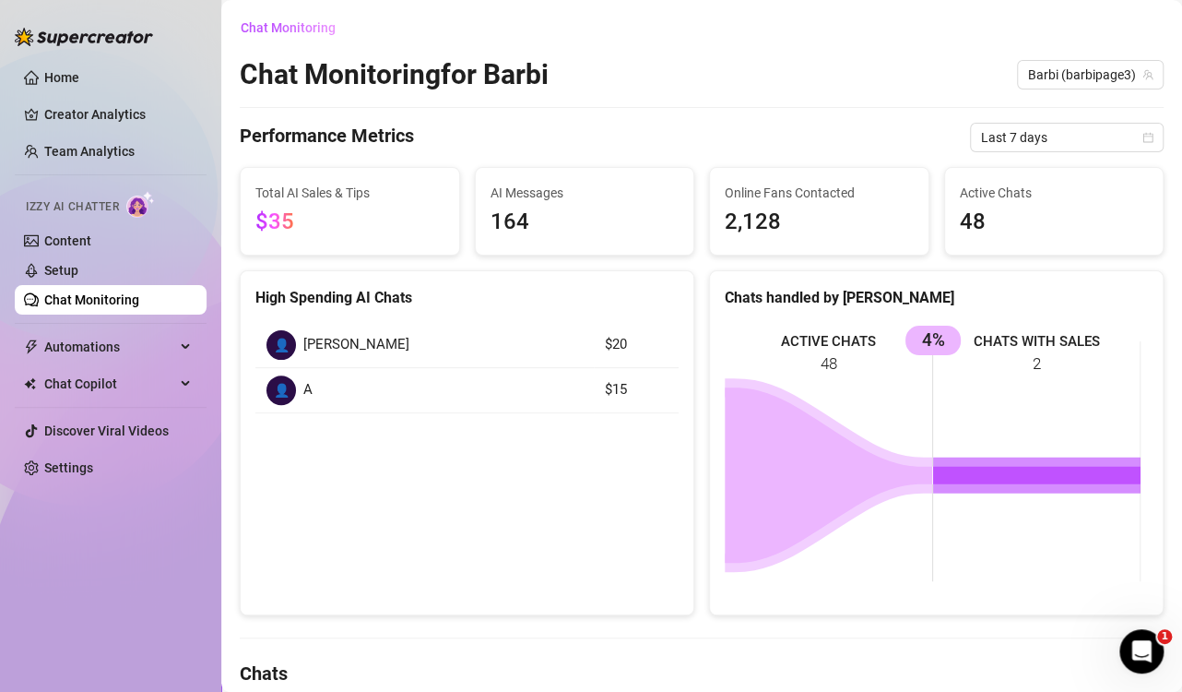
click at [122, 519] on div "Home Creator Analytics Team Analytics Izzy AI Chatter Content Setup Chat Monito…" at bounding box center [111, 337] width 192 height 675
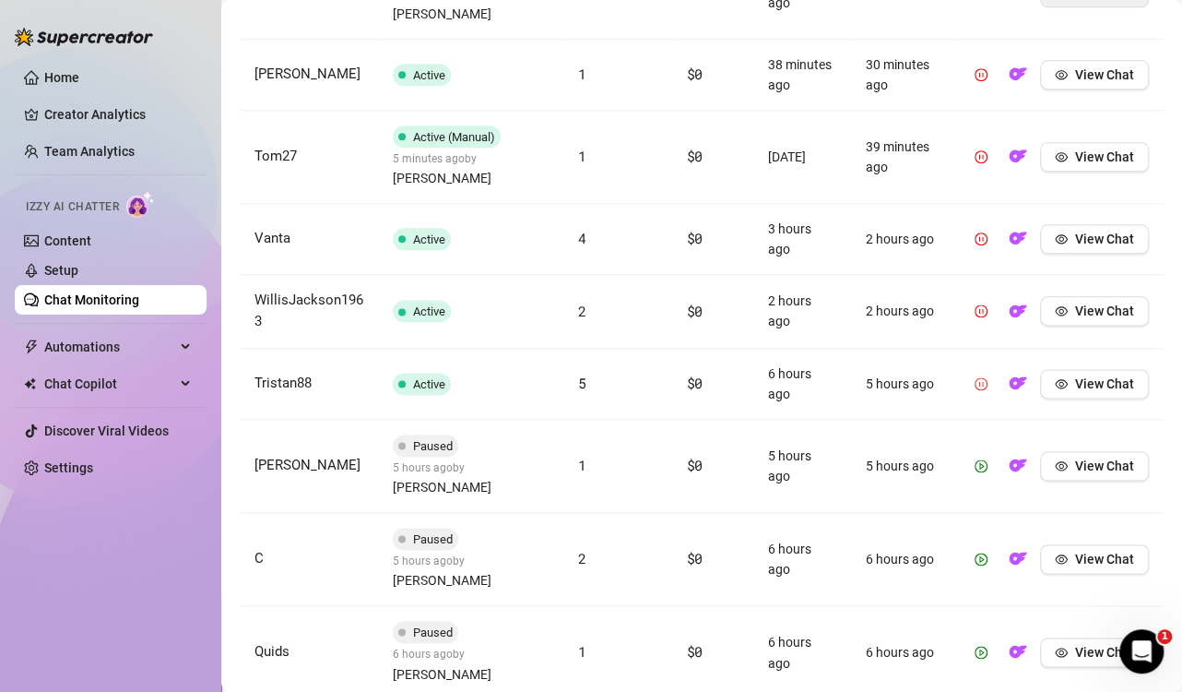
scroll to position [830, 0]
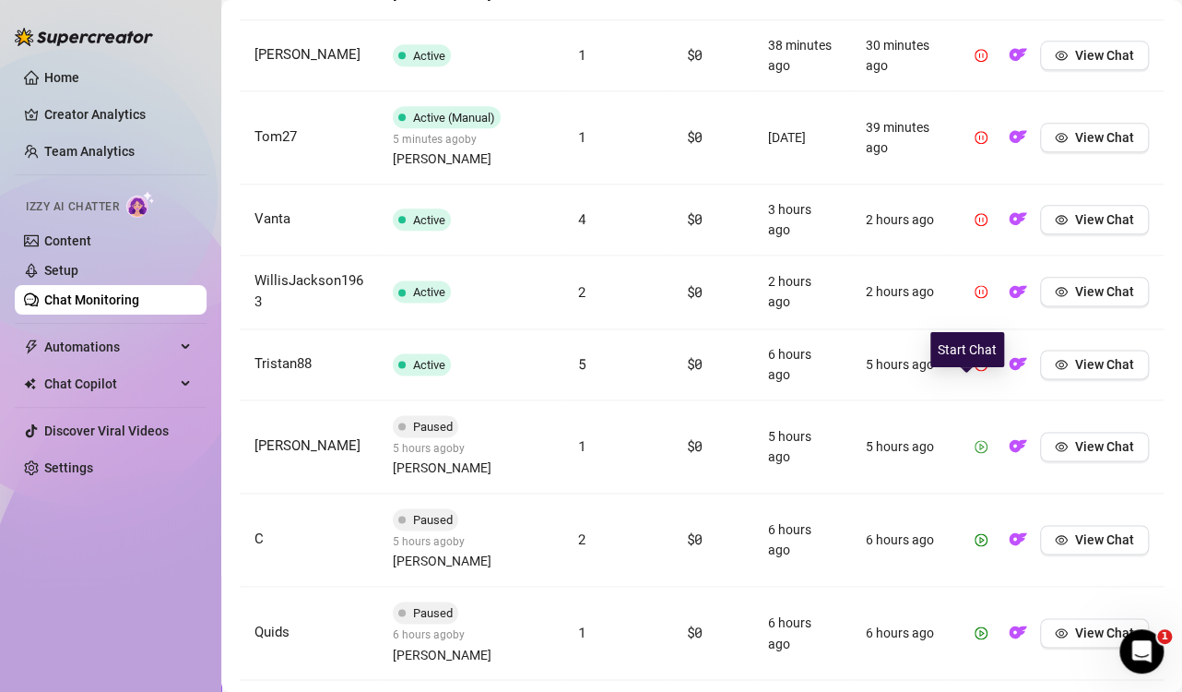
click at [979, 443] on icon "play-circle" at bounding box center [981, 446] width 5 height 6
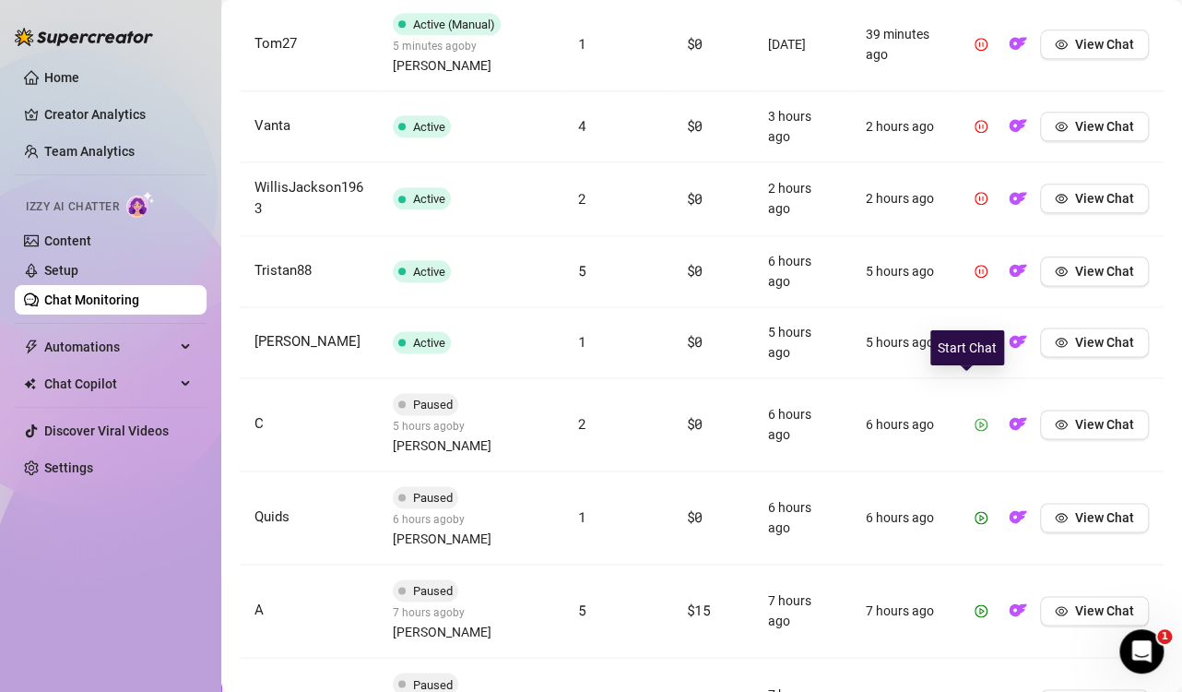
click at [975, 418] on icon "play-circle" at bounding box center [981, 424] width 13 height 13
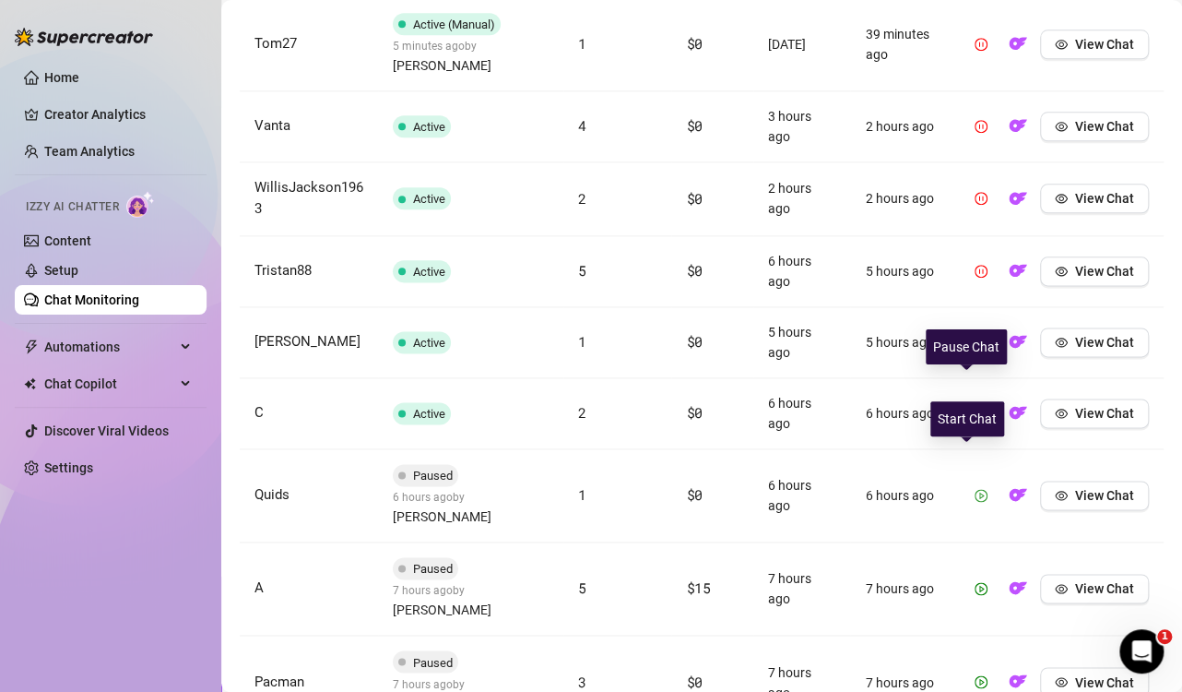
click at [975, 489] on icon "play-circle" at bounding box center [981, 495] width 13 height 13
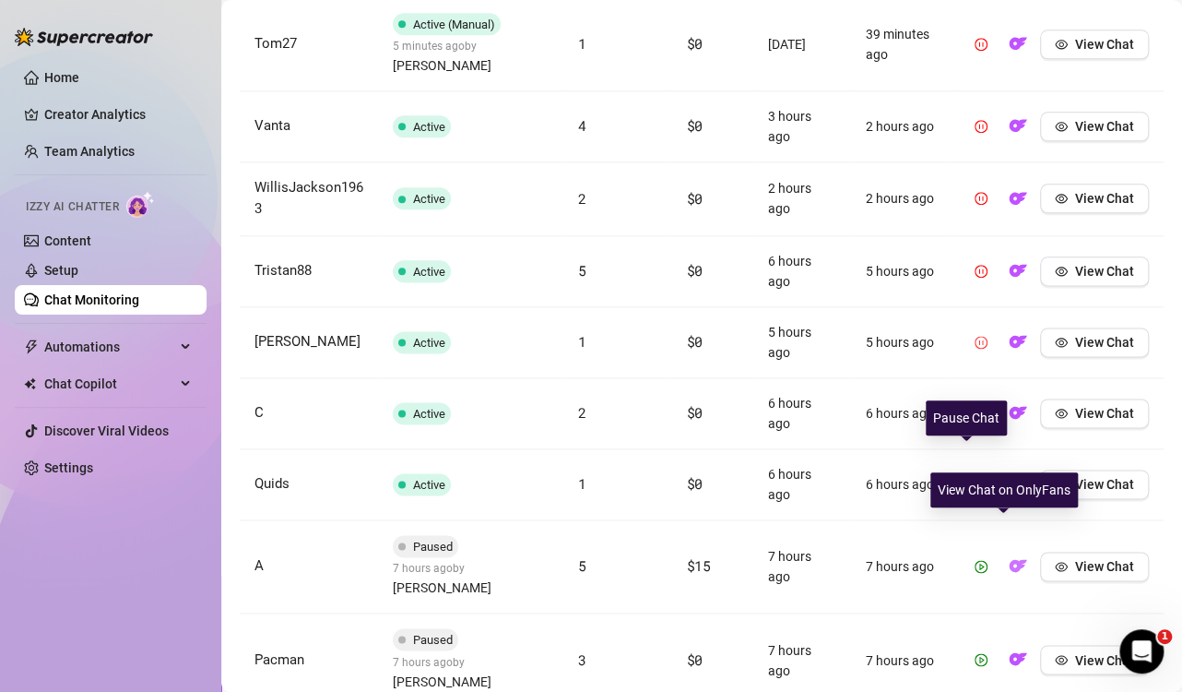
click at [1009, 556] on img "button" at bounding box center [1018, 565] width 18 height 18
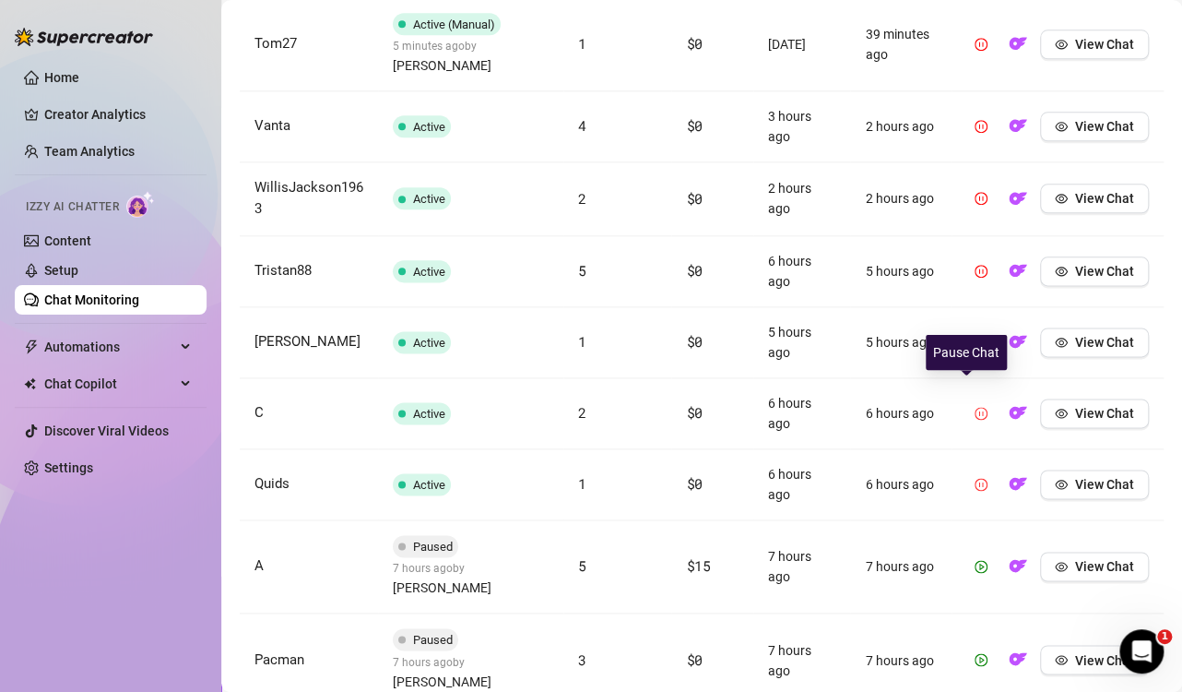
scroll to position [895, 0]
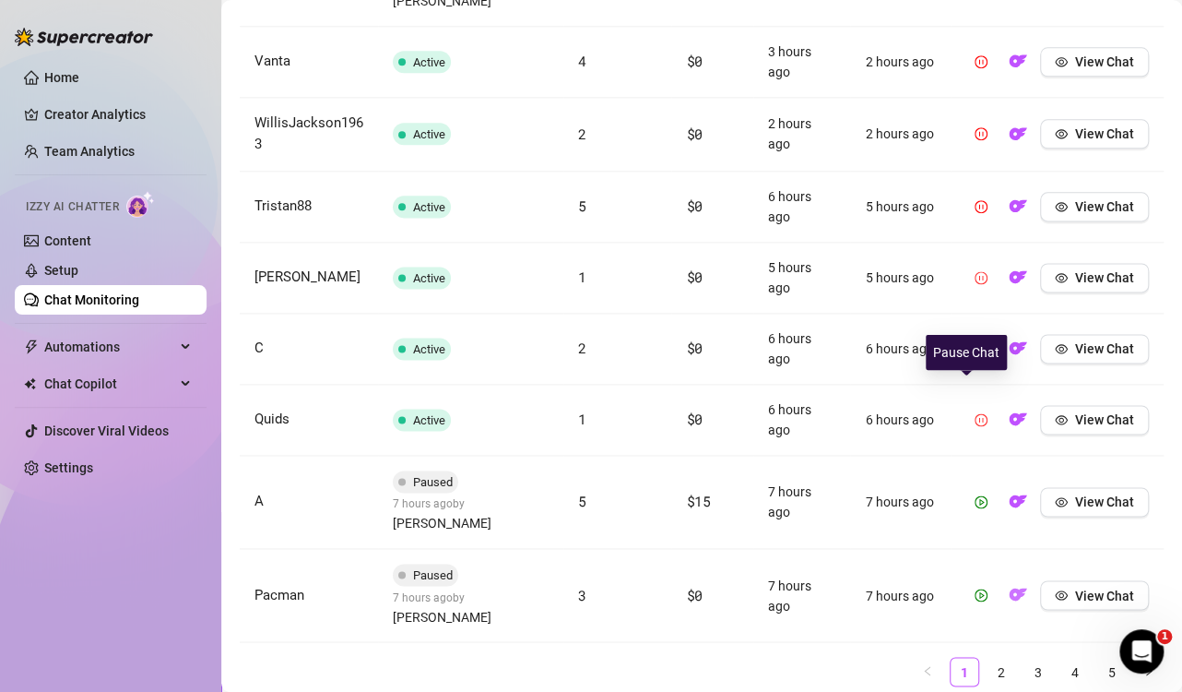
click at [1009, 585] on img "button" at bounding box center [1018, 594] width 18 height 18
click at [988, 658] on link "2" at bounding box center [1002, 672] width 28 height 28
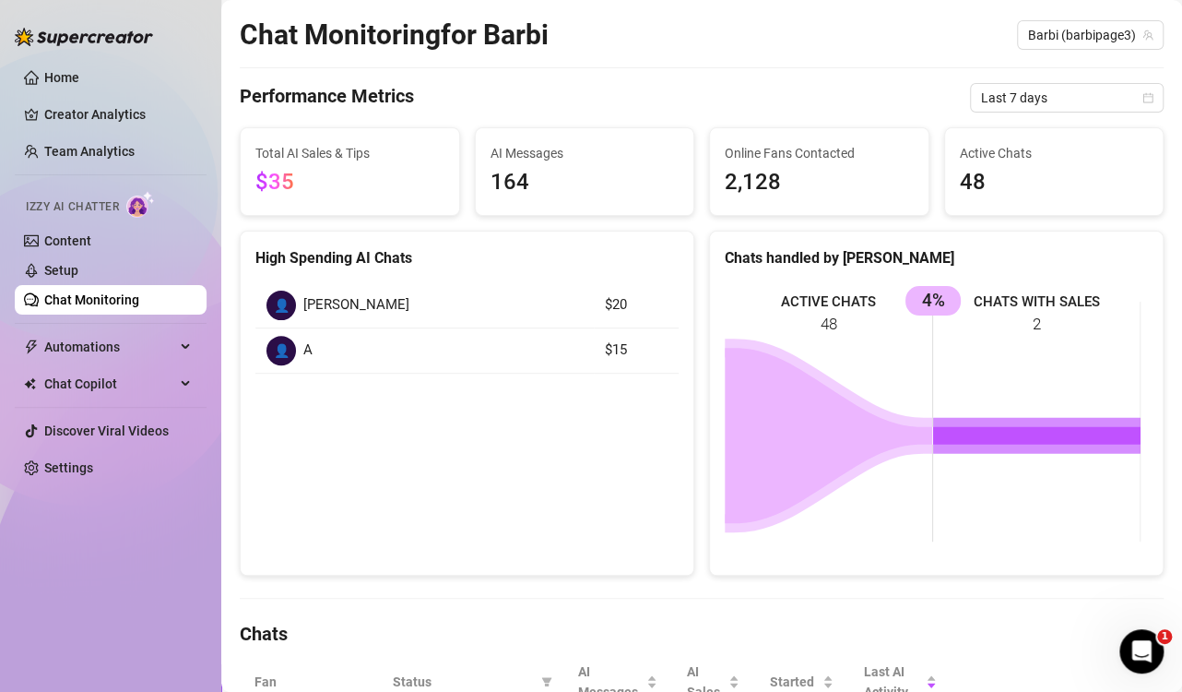
scroll to position [0, 0]
